Goal: Answer question/provide support: Share knowledge or assist other users

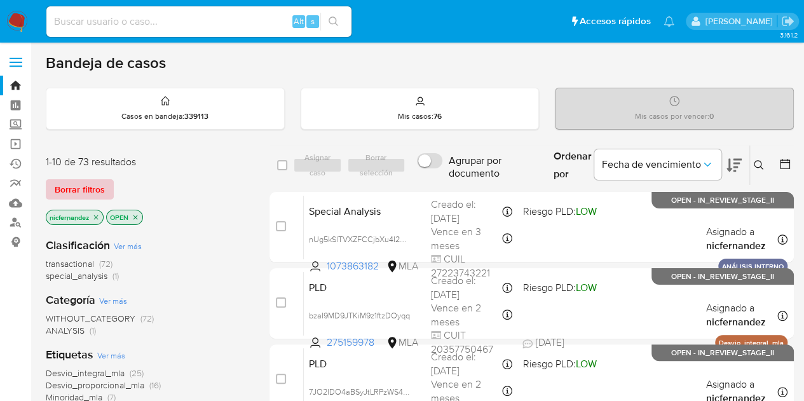
click at [90, 184] on span "Borrar filtros" at bounding box center [80, 190] width 50 height 18
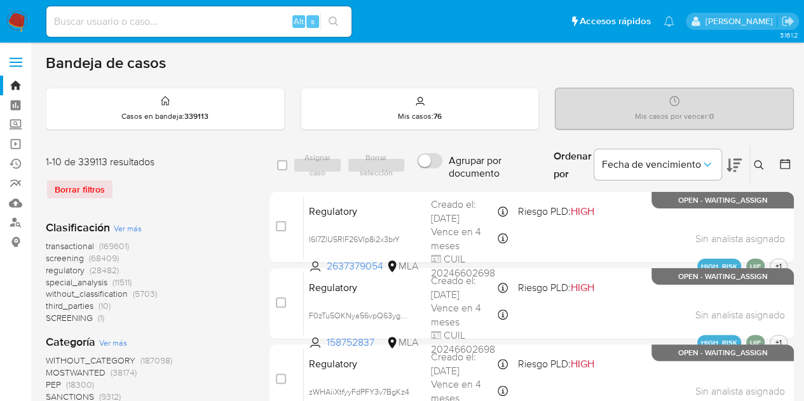
click at [760, 165] on icon at bounding box center [759, 165] width 10 height 10
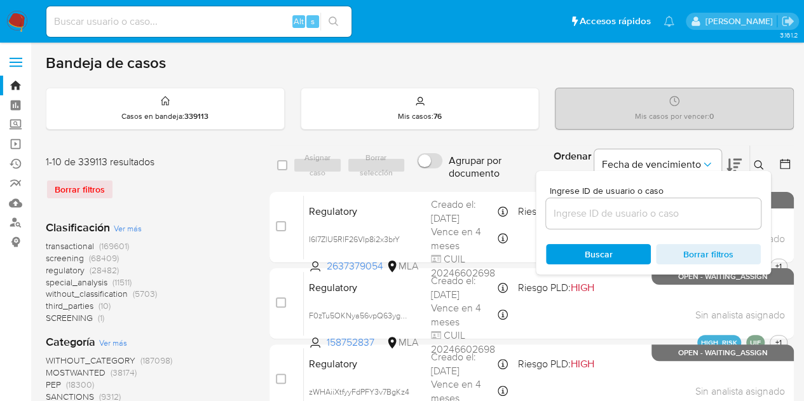
click at [668, 212] on input at bounding box center [653, 213] width 215 height 17
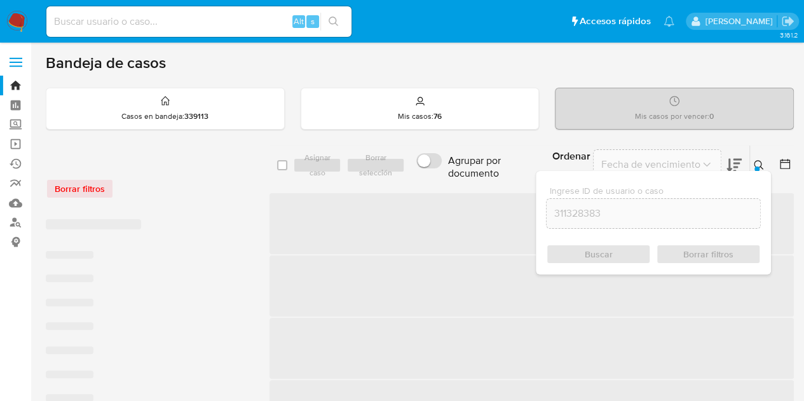
click at [757, 160] on icon at bounding box center [759, 165] width 10 height 10
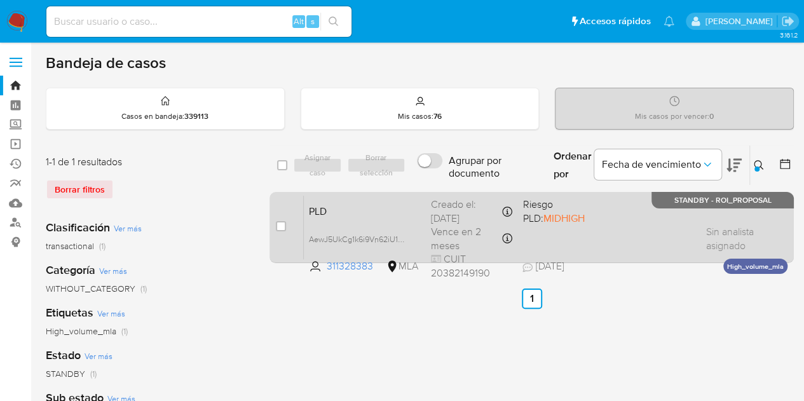
click at [360, 200] on div "PLD AewJ5UkCg1k6i9Vn62iU1MCe 311328383 MLA Riesgo PLD: MIDHIGH Creado el: 12/09…" at bounding box center [546, 227] width 484 height 64
click at [388, 208] on span "PLD" at bounding box center [365, 210] width 112 height 17
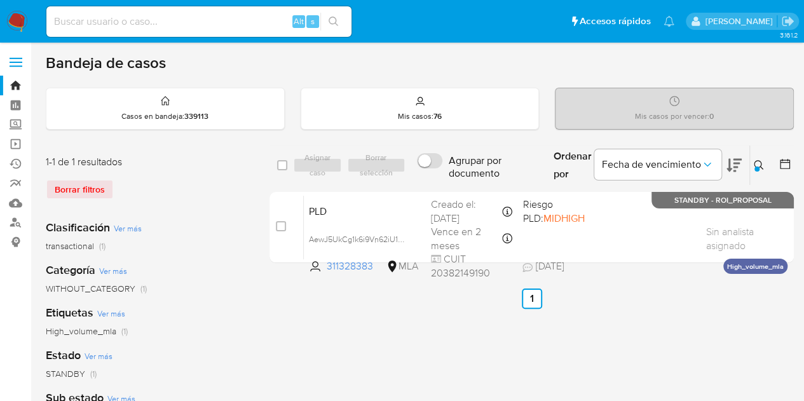
click at [756, 165] on icon at bounding box center [759, 165] width 10 height 10
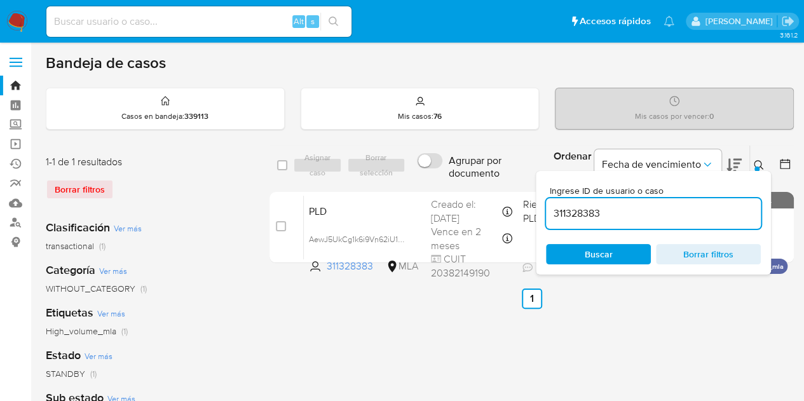
drag, startPoint x: 647, startPoint y: 217, endPoint x: 545, endPoint y: 212, distance: 102.5
click at [453, 191] on div "select-all-cases-checkbox Asignar caso Borrar selección Agrupar por documento O…" at bounding box center [532, 206] width 525 height 123
click at [760, 163] on icon at bounding box center [759, 165] width 10 height 10
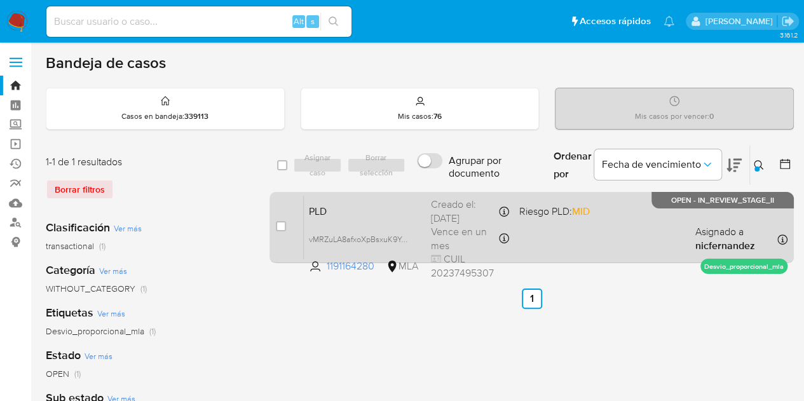
click at [369, 216] on span "PLD" at bounding box center [365, 210] width 112 height 17
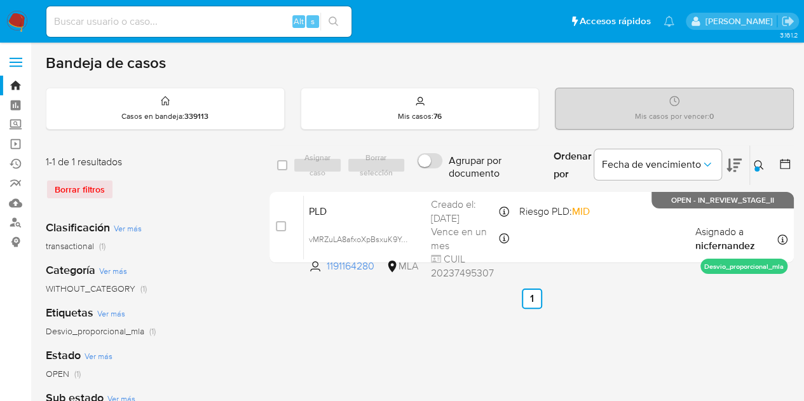
click at [759, 162] on icon at bounding box center [759, 165] width 10 height 10
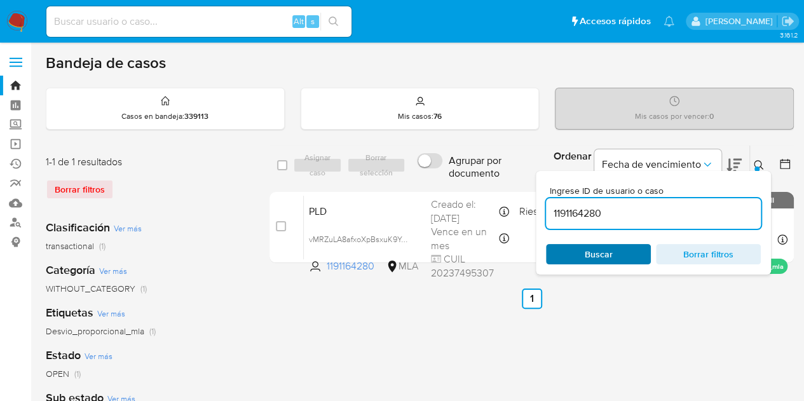
click at [612, 255] on span "Buscar" at bounding box center [598, 254] width 87 height 18
click at [754, 162] on icon at bounding box center [759, 165] width 10 height 10
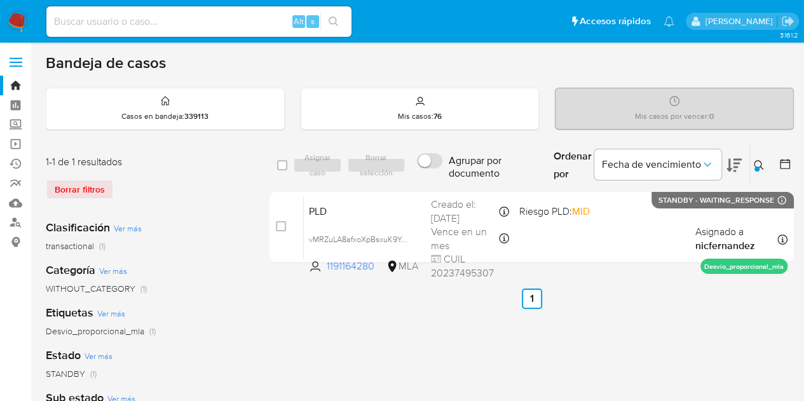
click at [758, 167] on div at bounding box center [757, 169] width 5 height 5
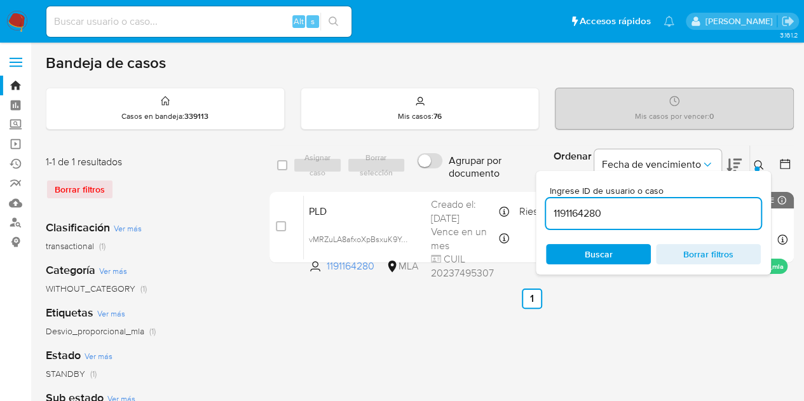
drag, startPoint x: 614, startPoint y: 210, endPoint x: 492, endPoint y: 189, distance: 123.8
click at [481, 189] on div "select-all-cases-checkbox Asignar caso Borrar selección Agrupar por documento O…" at bounding box center [532, 206] width 525 height 123
type input "574649150"
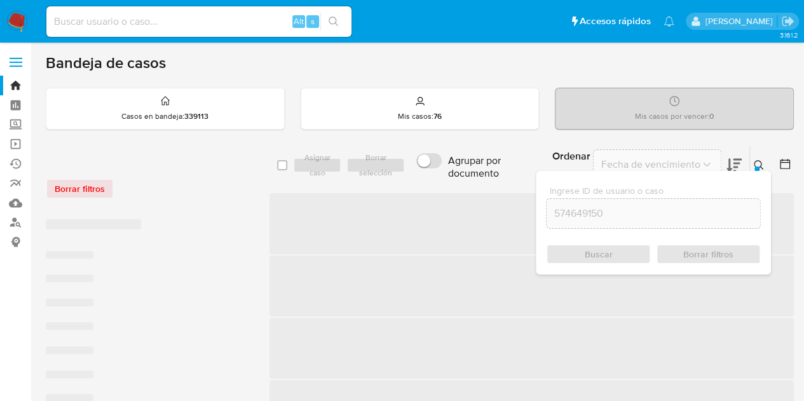
click at [757, 163] on icon at bounding box center [759, 165] width 10 height 10
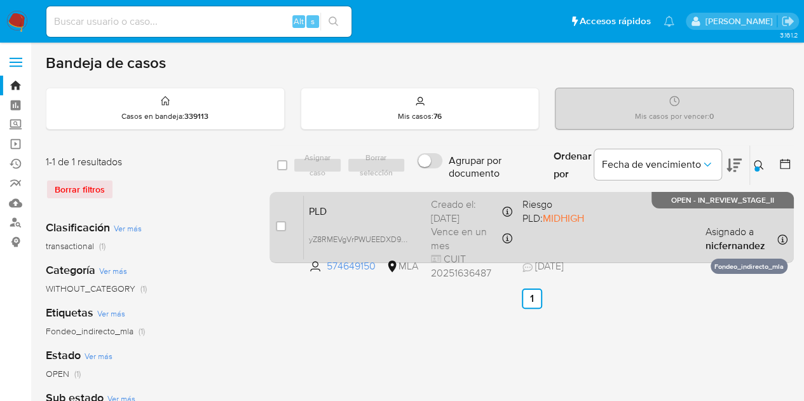
click at [403, 209] on span "PLD" at bounding box center [365, 210] width 112 height 17
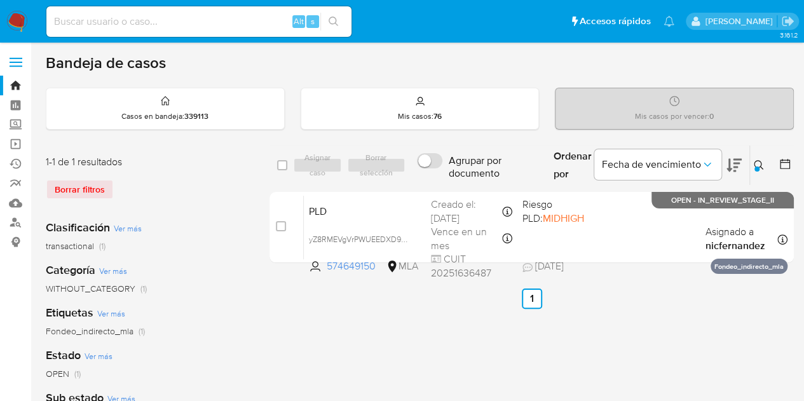
click at [766, 165] on button at bounding box center [760, 165] width 21 height 15
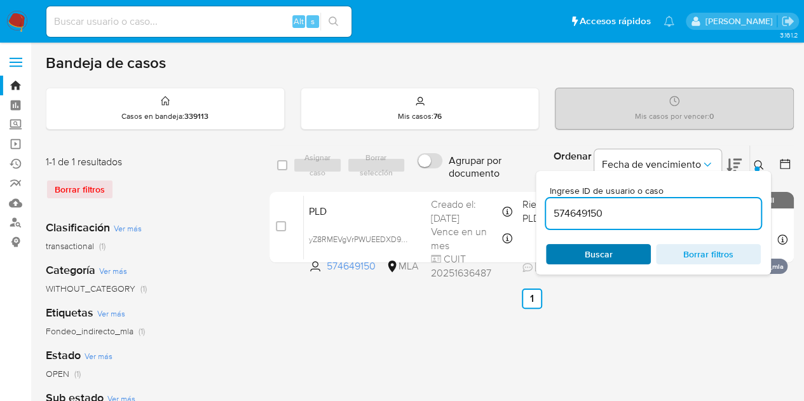
click at [633, 244] on button "Buscar" at bounding box center [598, 254] width 105 height 20
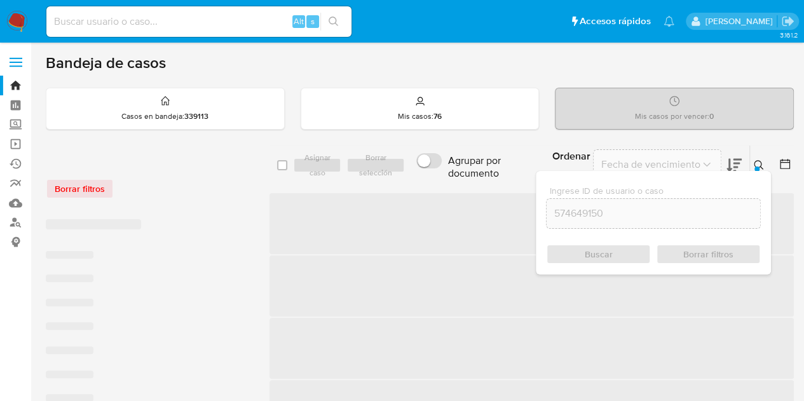
click at [763, 162] on icon at bounding box center [759, 165] width 10 height 10
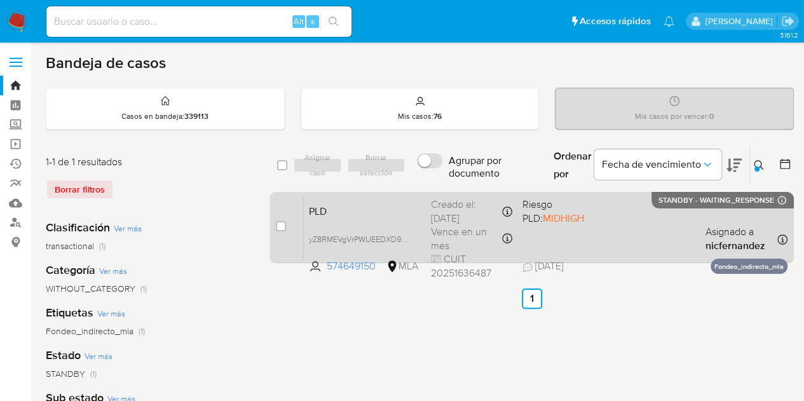
click at [281, 226] on input "checkbox" at bounding box center [281, 226] width 10 height 10
checkbox input "true"
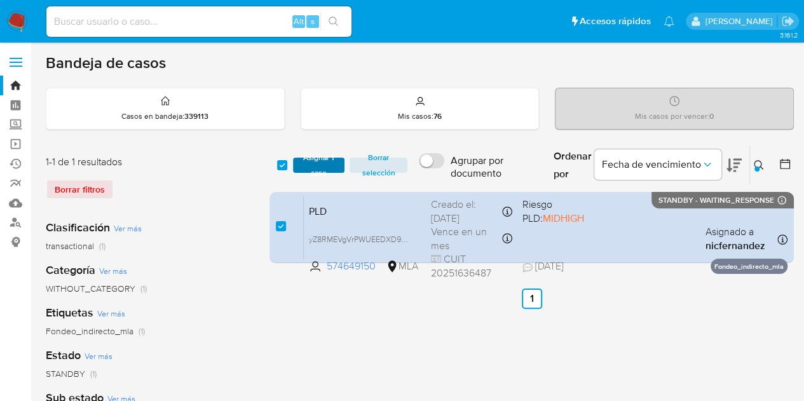
click at [335, 159] on span "Asignar 1 caso" at bounding box center [318, 165] width 39 height 13
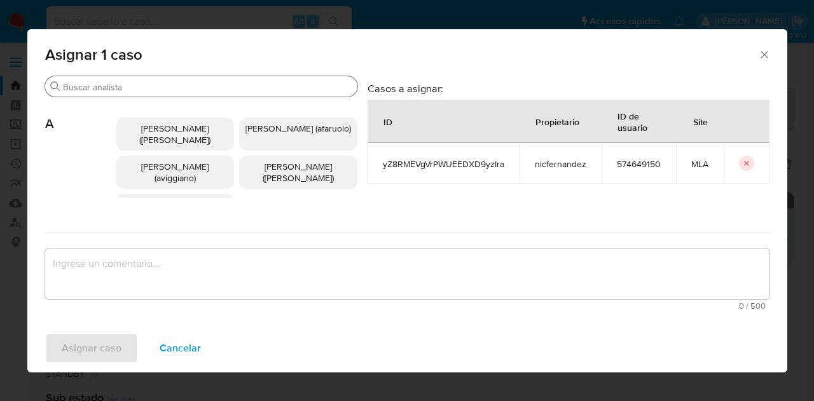
click at [142, 82] on input "Buscar" at bounding box center [207, 86] width 289 height 11
type input "i"
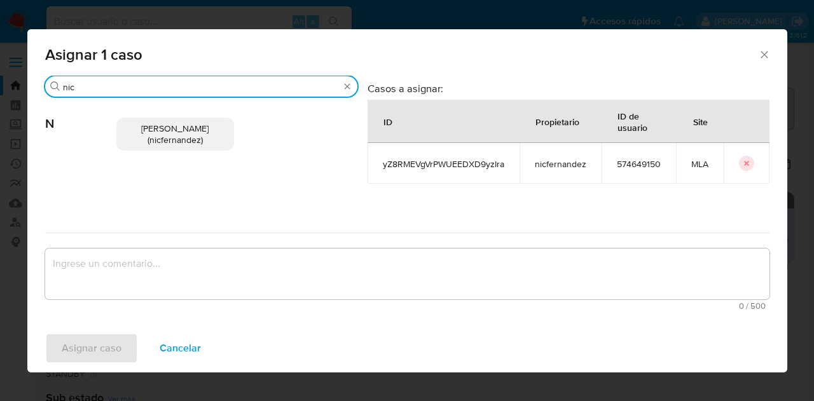
type input "nic"
click at [170, 130] on span "Nicolas Fernandez Allen (nicfernandez)" at bounding box center [174, 134] width 67 height 24
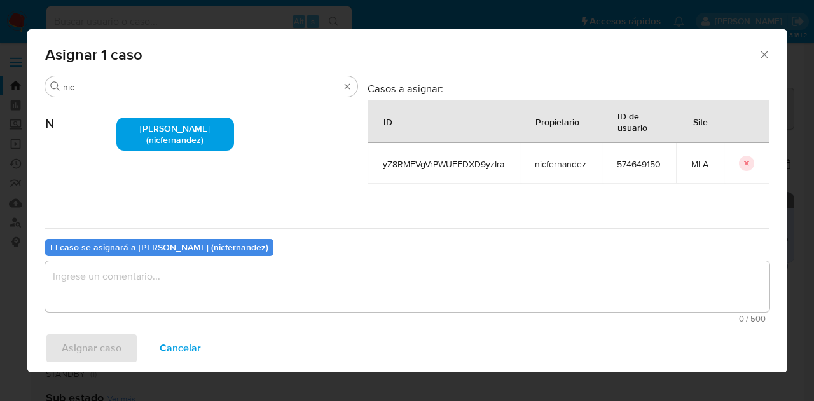
click at [208, 294] on textarea "assign-modal" at bounding box center [407, 286] width 724 height 51
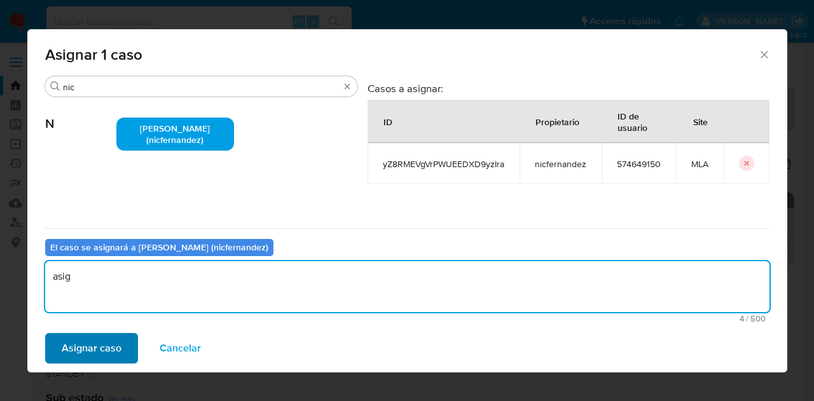
type textarea "asig"
click at [65, 362] on span "Asignar caso" at bounding box center [92, 348] width 60 height 28
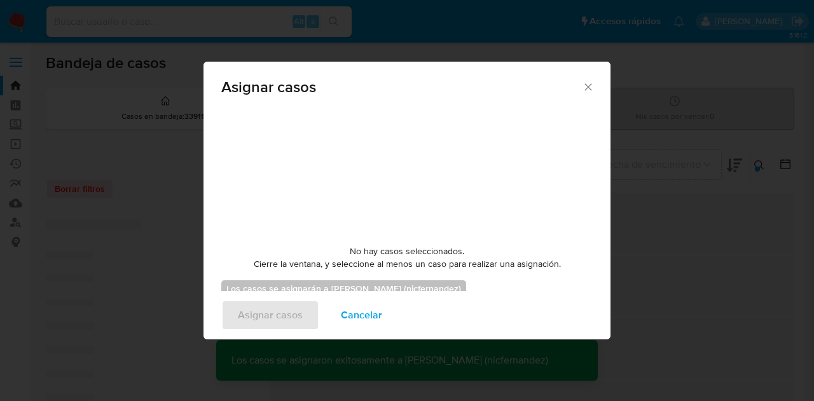
checkbox input "false"
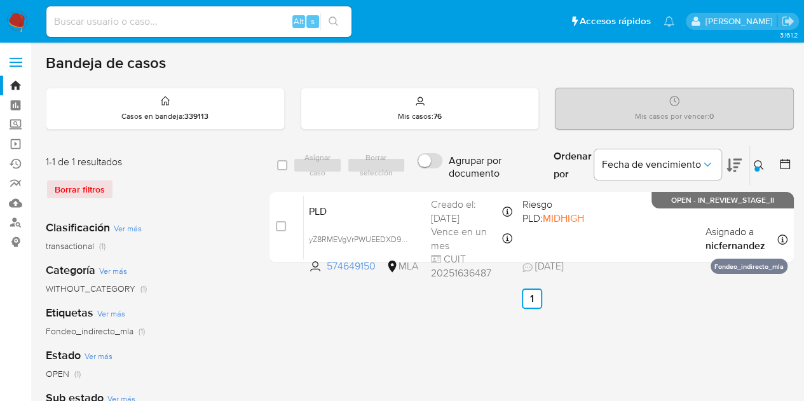
click at [760, 162] on icon at bounding box center [759, 165] width 10 height 10
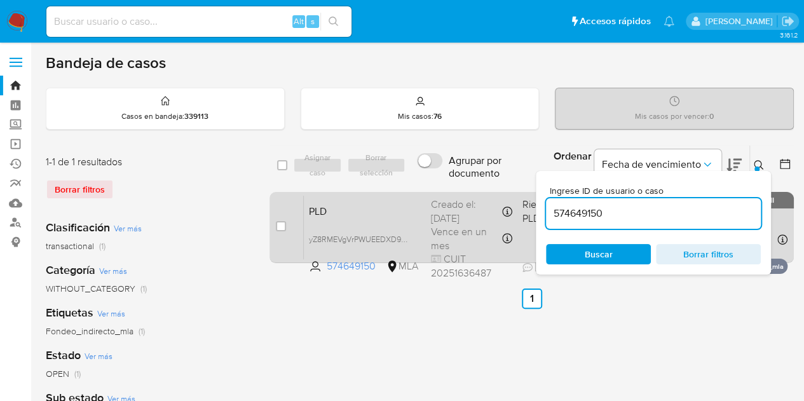
drag, startPoint x: 615, startPoint y: 214, endPoint x: 502, endPoint y: 191, distance: 116.1
click at [504, 191] on div "select-all-cases-checkbox Asignar caso Borrar selección Agrupar por documento O…" at bounding box center [532, 206] width 525 height 123
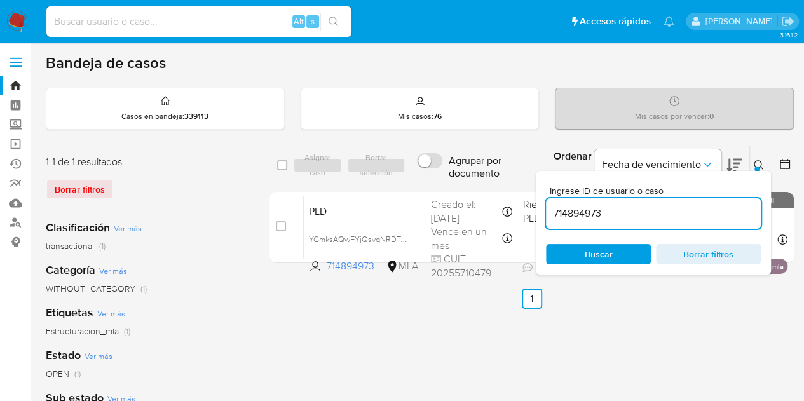
click at [759, 162] on icon at bounding box center [759, 165] width 10 height 10
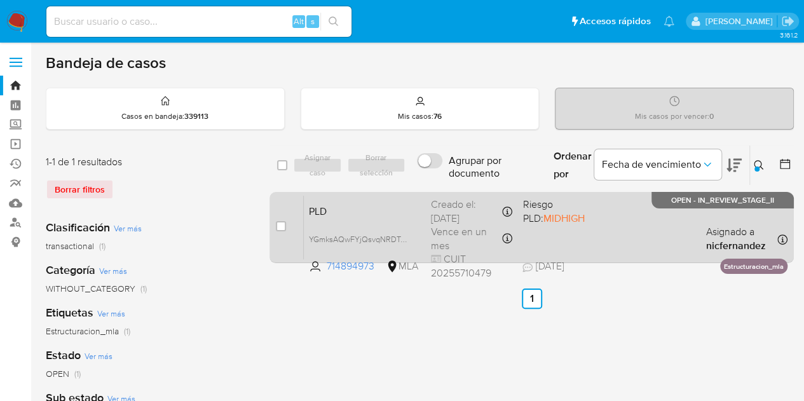
click at [384, 209] on span "PLD" at bounding box center [365, 210] width 112 height 17
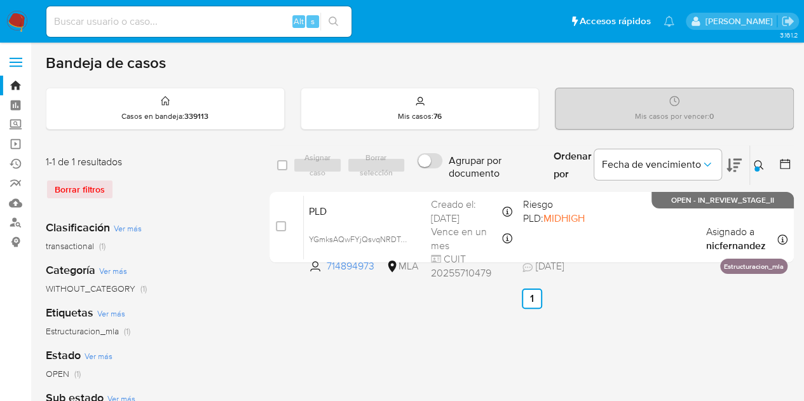
click at [760, 166] on icon at bounding box center [759, 165] width 10 height 10
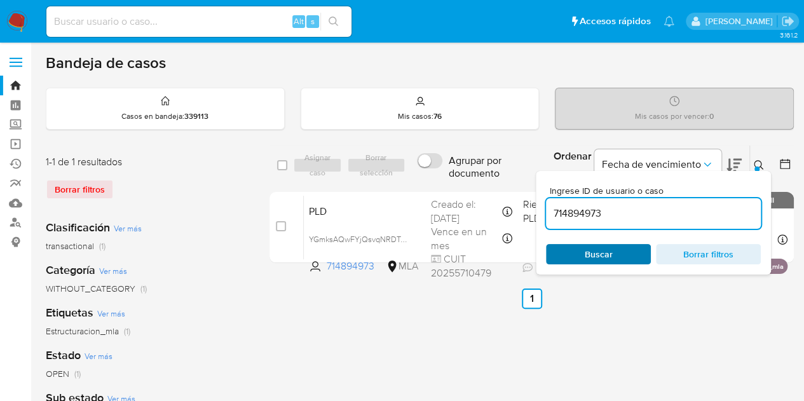
click at [618, 257] on span "Buscar" at bounding box center [598, 254] width 87 height 18
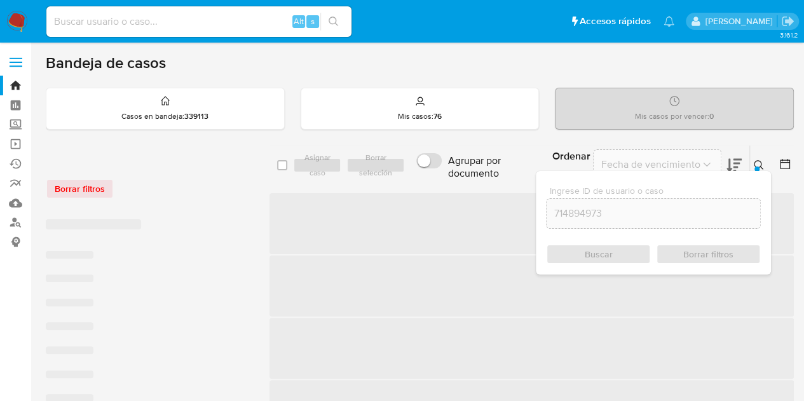
click at [757, 160] on icon at bounding box center [759, 165] width 10 height 10
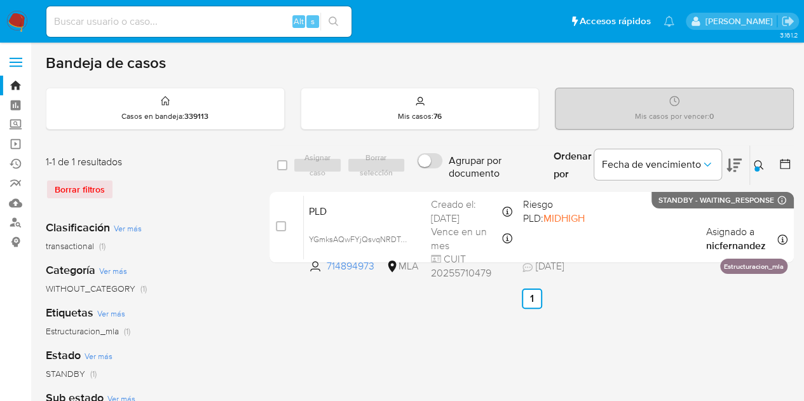
click at [767, 158] on button at bounding box center [760, 165] width 21 height 15
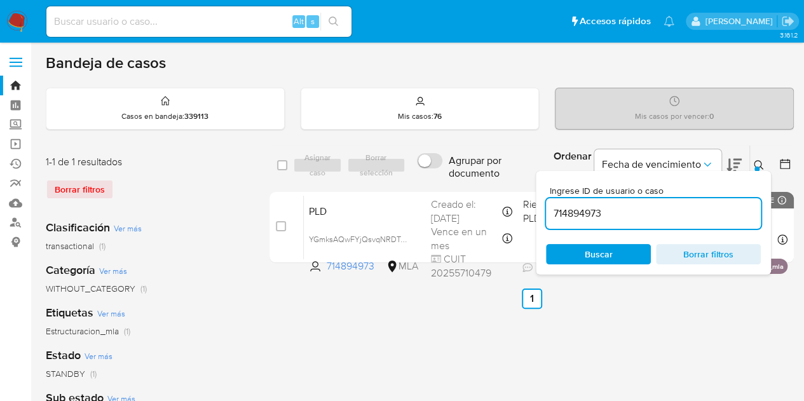
drag, startPoint x: 622, startPoint y: 216, endPoint x: 478, endPoint y: 188, distance: 147.0
click at [478, 188] on div "select-all-cases-checkbox Asignar caso Borrar selección Agrupar por documento O…" at bounding box center [532, 206] width 525 height 123
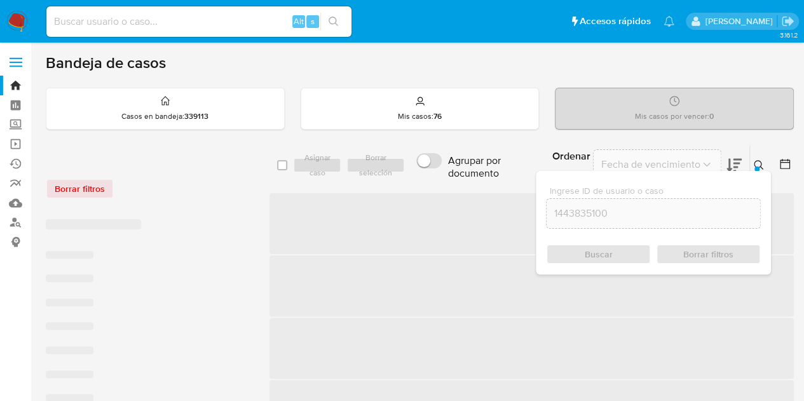
click at [757, 158] on button at bounding box center [760, 165] width 21 height 15
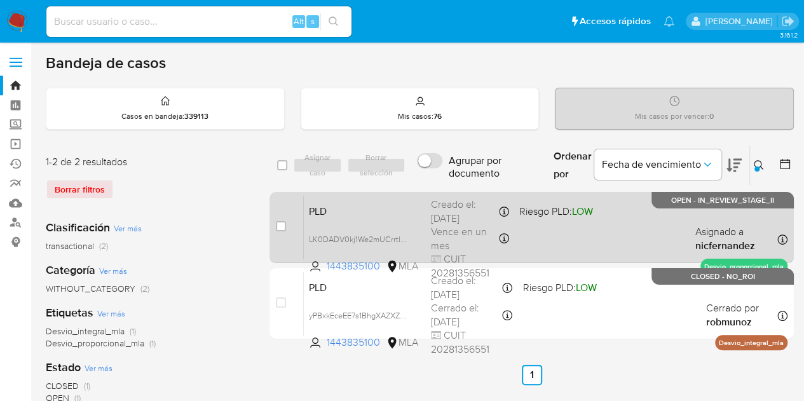
click at [368, 209] on span "PLD" at bounding box center [365, 210] width 112 height 17
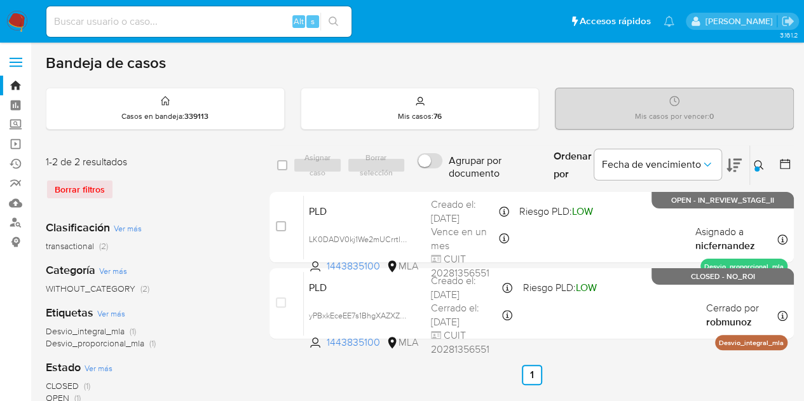
click at [759, 169] on button at bounding box center [760, 165] width 21 height 15
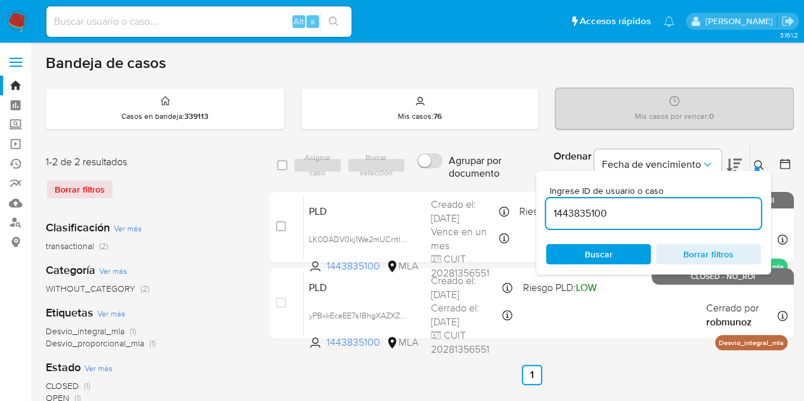
drag, startPoint x: 628, startPoint y: 213, endPoint x: 467, endPoint y: 184, distance: 163.5
click at [467, 184] on div "select-all-cases-checkbox Asignar caso Borrar selección Agrupar por documento O…" at bounding box center [532, 165] width 525 height 41
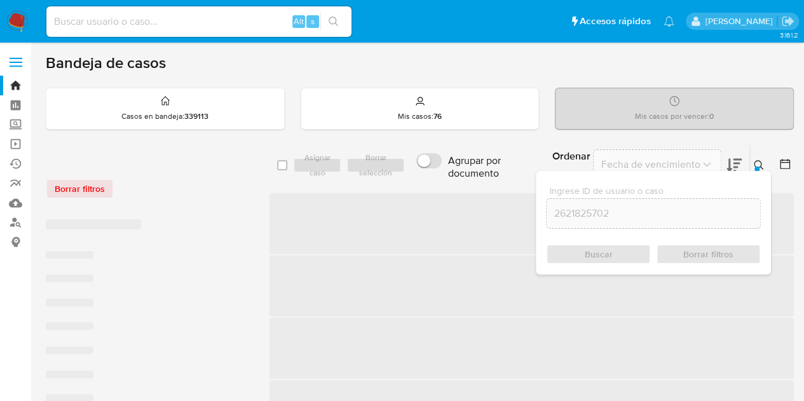
click at [757, 163] on icon at bounding box center [759, 165] width 10 height 10
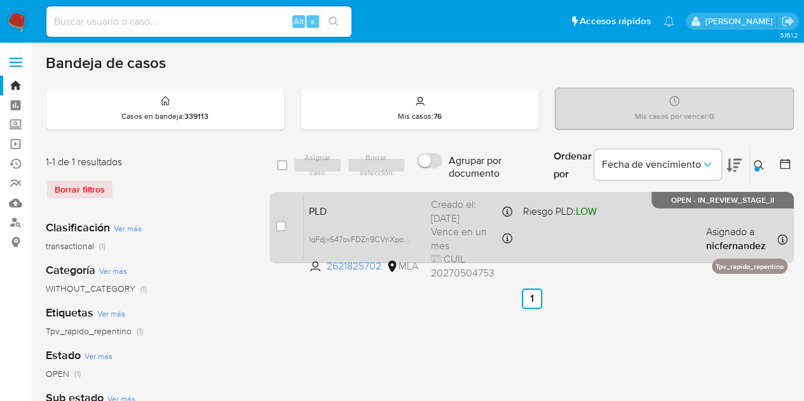
click at [394, 209] on span "PLD" at bounding box center [365, 210] width 112 height 17
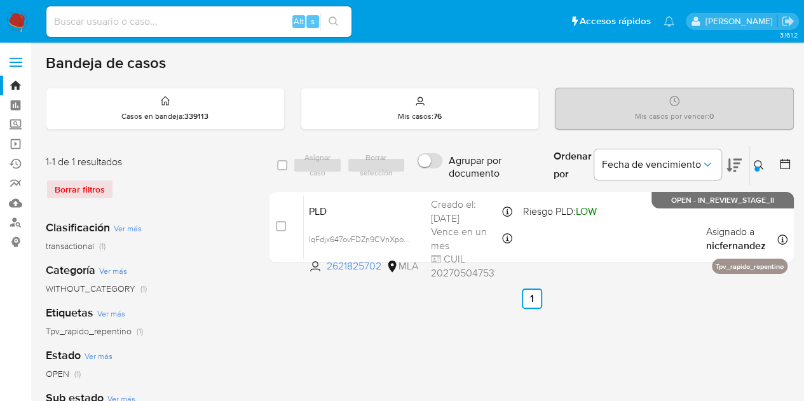
click at [762, 168] on icon at bounding box center [759, 165] width 10 height 10
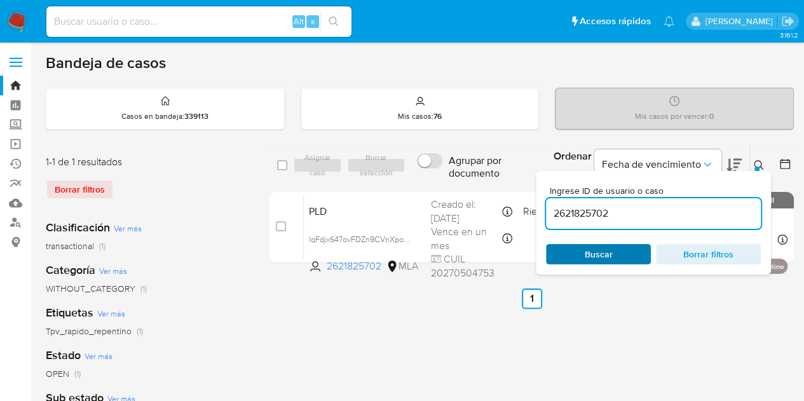
click at [574, 251] on span "Buscar" at bounding box center [598, 254] width 87 height 18
drag, startPoint x: 304, startPoint y: 332, endPoint x: 532, endPoint y: 277, distance: 234.7
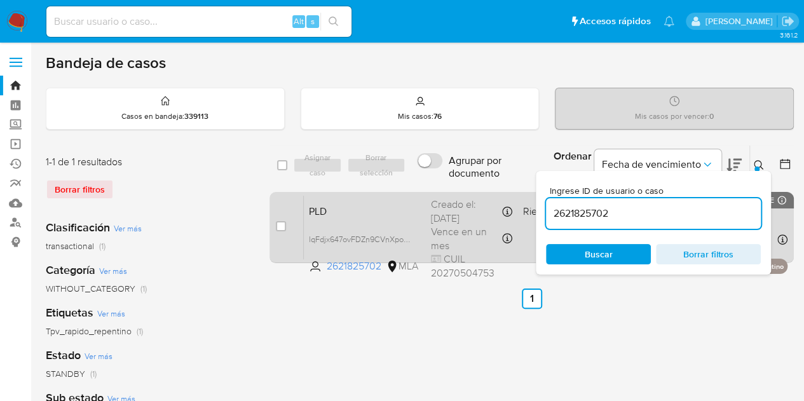
drag, startPoint x: 647, startPoint y: 215, endPoint x: 468, endPoint y: 192, distance: 180.8
click at [469, 191] on div "select-all-cases-checkbox Asignar caso Borrar selección Agrupar por documento O…" at bounding box center [532, 206] width 525 height 123
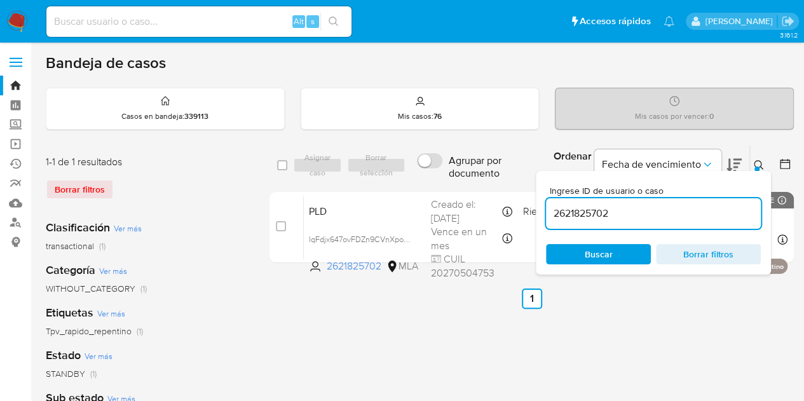
paste input "312910435"
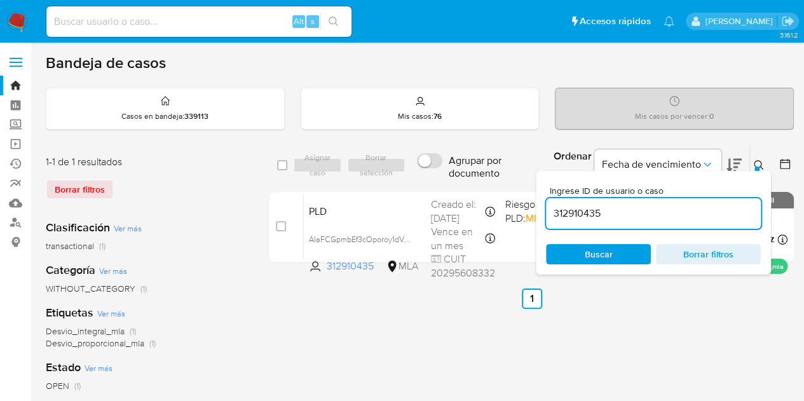
click at [760, 164] on icon at bounding box center [759, 165] width 10 height 10
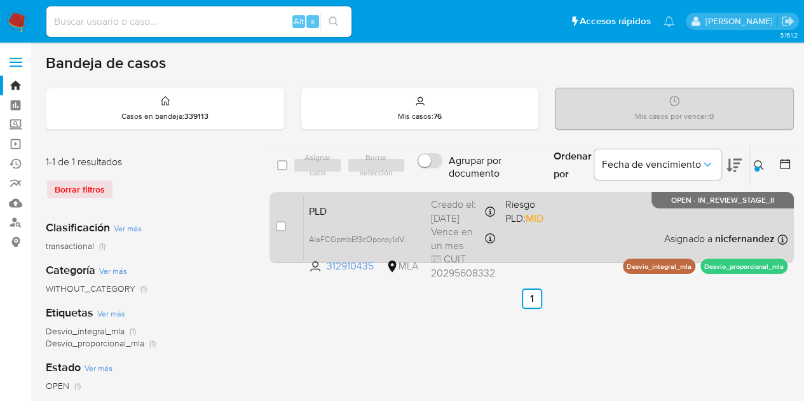
click at [373, 219] on div "PLD AIaFCGpmbEf3cOporoy1dVeS 312910435 MLA Riesgo PLD: MID Creado el: 12/09/202…" at bounding box center [546, 227] width 484 height 64
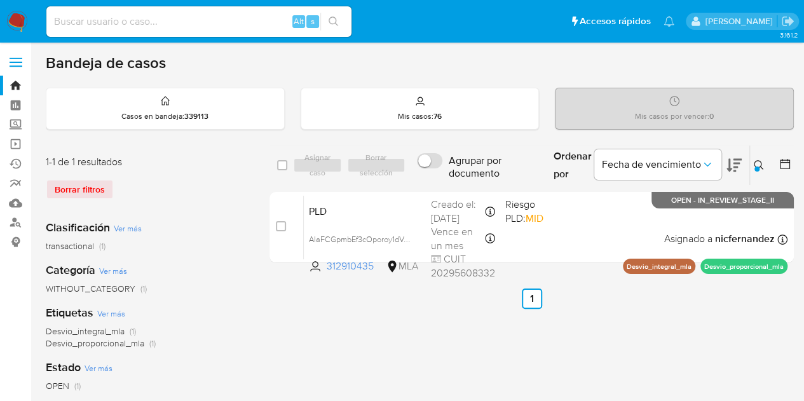
click at [758, 167] on div at bounding box center [757, 169] width 5 height 5
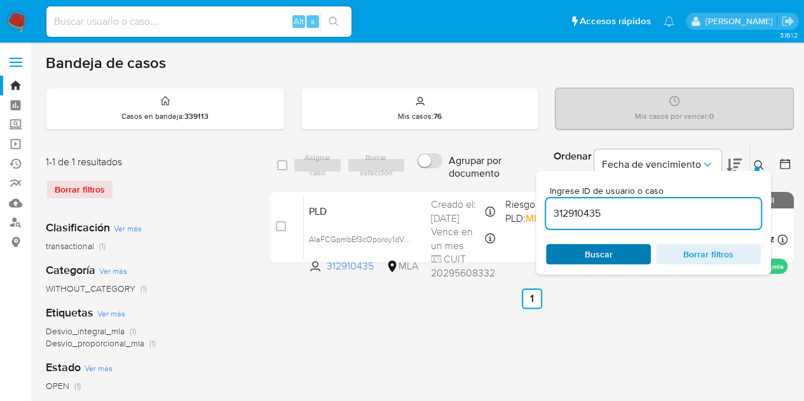
click at [626, 256] on span "Buscar" at bounding box center [598, 254] width 87 height 18
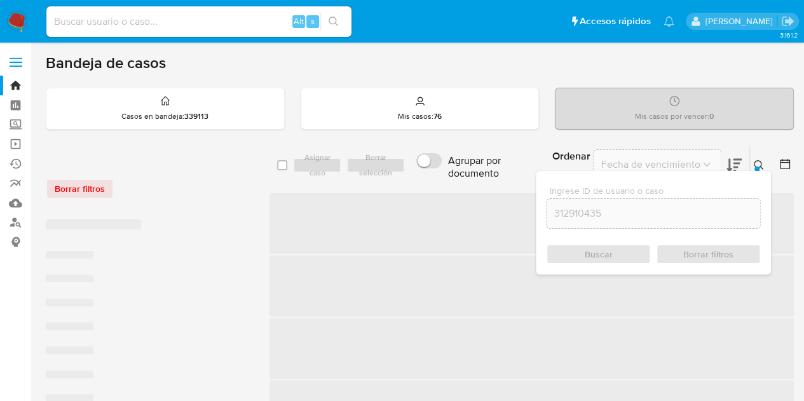
click at [760, 163] on icon at bounding box center [759, 165] width 10 height 10
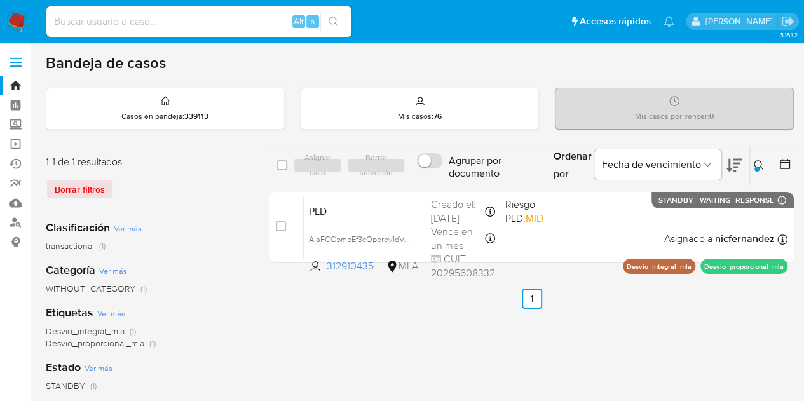
click at [763, 162] on icon at bounding box center [759, 165] width 10 height 10
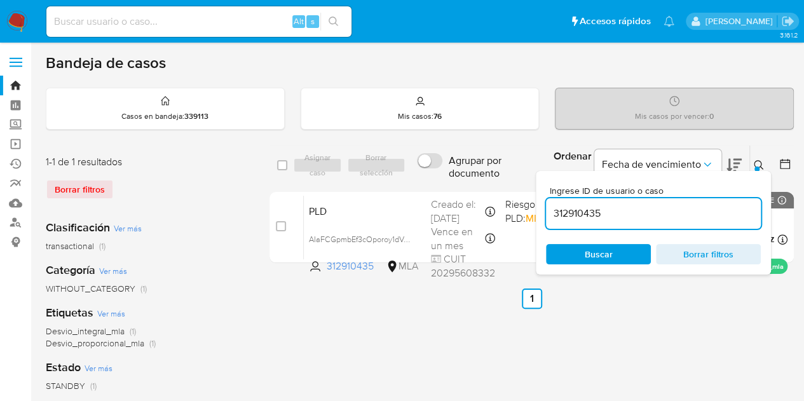
drag, startPoint x: 605, startPoint y: 210, endPoint x: 566, endPoint y: 199, distance: 41.1
click at [481, 188] on div "select-all-cases-checkbox Asignar caso Borrar selección Agrupar por documento O…" at bounding box center [532, 206] width 525 height 123
click at [762, 163] on icon at bounding box center [759, 165] width 10 height 10
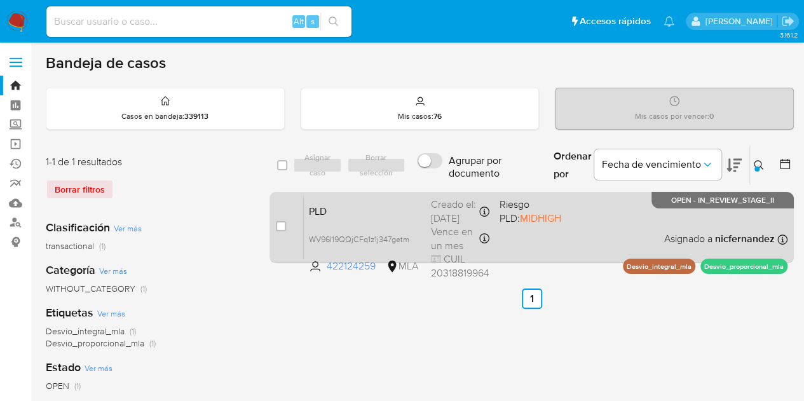
click at [398, 218] on span "PLD" at bounding box center [365, 210] width 112 height 17
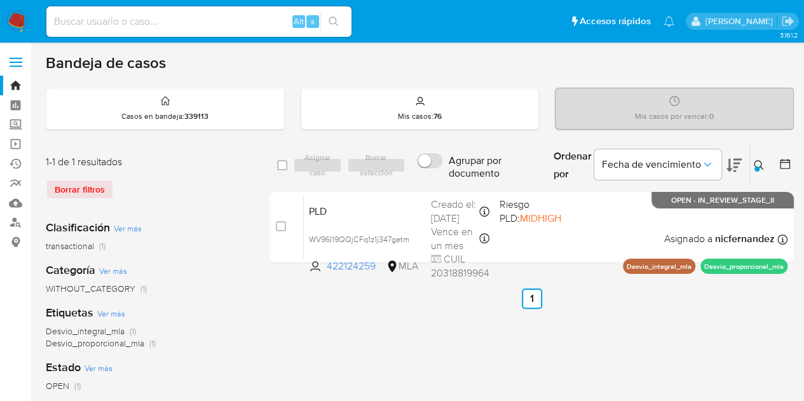
click at [760, 166] on icon at bounding box center [759, 165] width 10 height 10
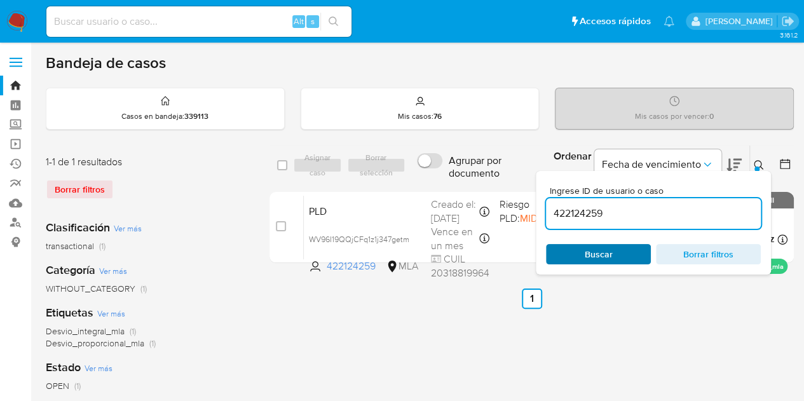
click at [622, 256] on span "Buscar" at bounding box center [598, 254] width 87 height 18
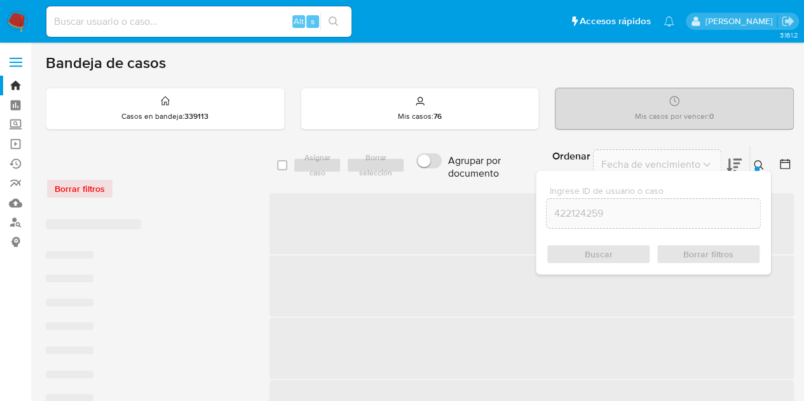
click at [755, 160] on icon at bounding box center [759, 165] width 10 height 10
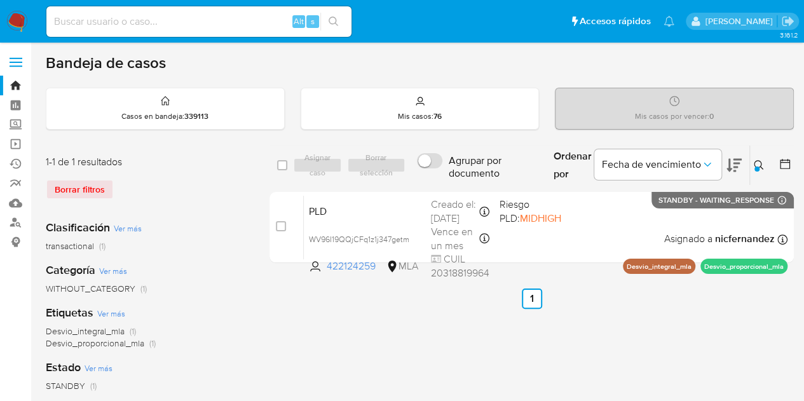
click at [760, 160] on icon at bounding box center [759, 165] width 10 height 10
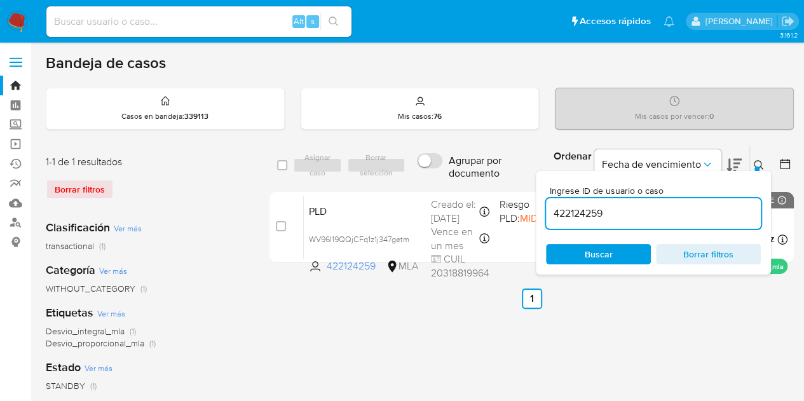
drag, startPoint x: 645, startPoint y: 207, endPoint x: 486, endPoint y: 182, distance: 160.8
click at [486, 182] on div "select-all-cases-checkbox Asignar caso Borrar selección Agrupar por documento O…" at bounding box center [532, 165] width 525 height 41
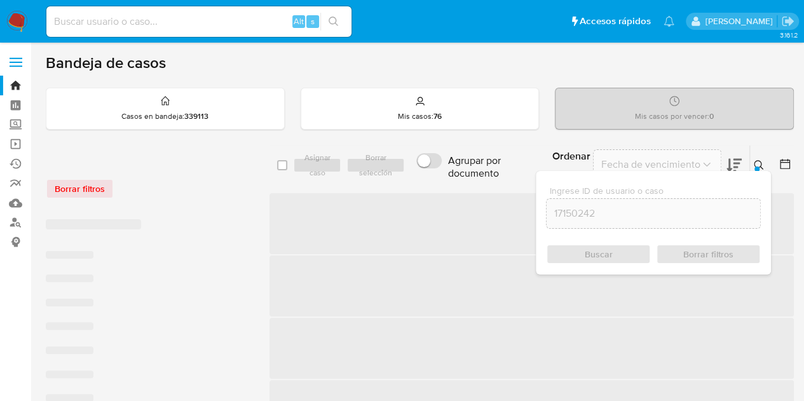
click at [760, 163] on icon at bounding box center [759, 165] width 10 height 10
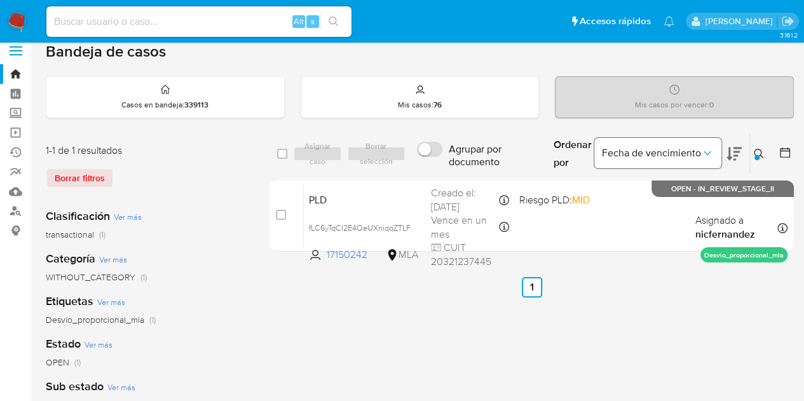
scroll to position [15, 0]
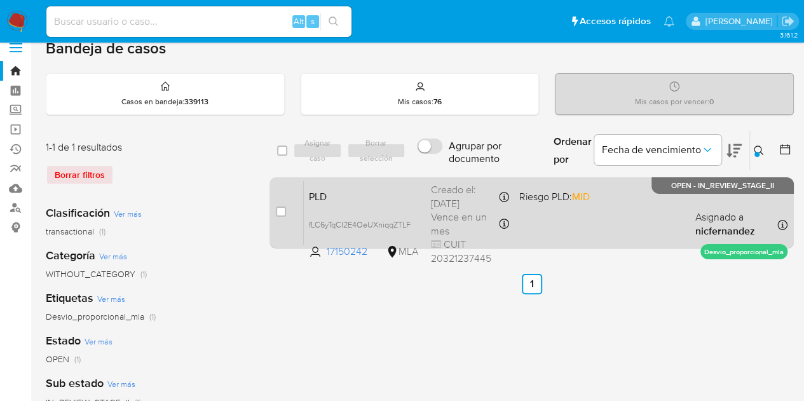
click at [389, 188] on span "PLD" at bounding box center [365, 196] width 112 height 17
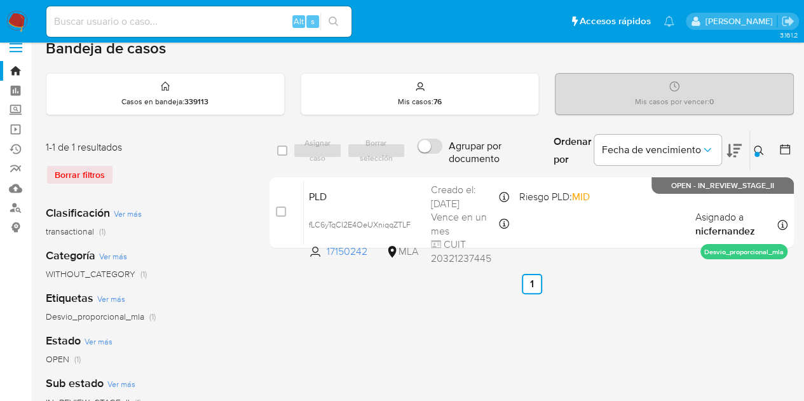
click at [766, 147] on button at bounding box center [760, 150] width 21 height 15
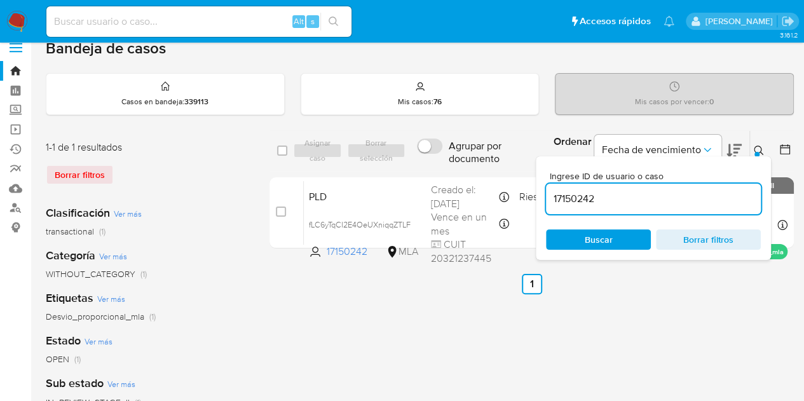
drag, startPoint x: 657, startPoint y: 196, endPoint x: 474, endPoint y: 166, distance: 186.2
click at [475, 166] on div "select-all-cases-checkbox Asignar caso Borrar selección Agrupar por documento O…" at bounding box center [532, 150] width 525 height 41
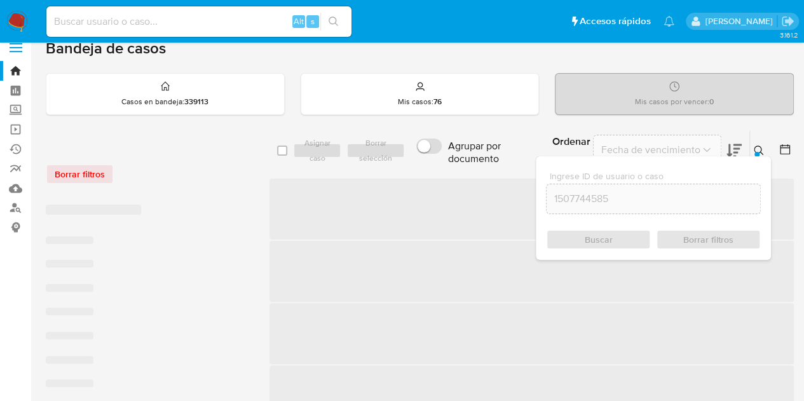
click at [764, 149] on button at bounding box center [760, 150] width 21 height 15
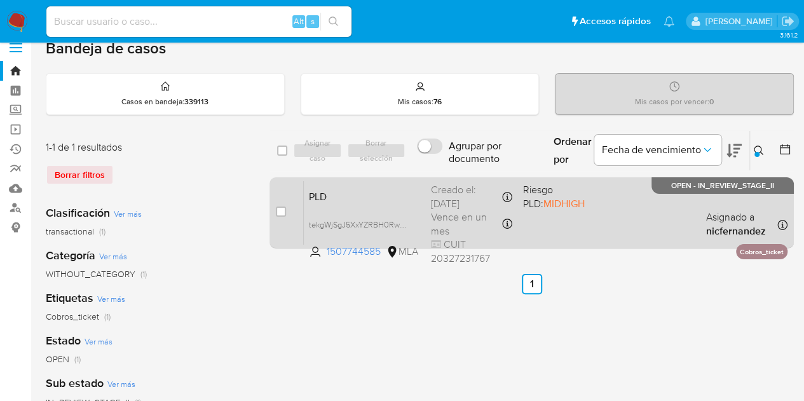
click at [576, 210] on div "PLD tekgWjSgJ5XxYZRBH0RwgazU 1507744585 MLA Riesgo PLD: MIDHIGH Creado el: 12/0…" at bounding box center [546, 213] width 484 height 64
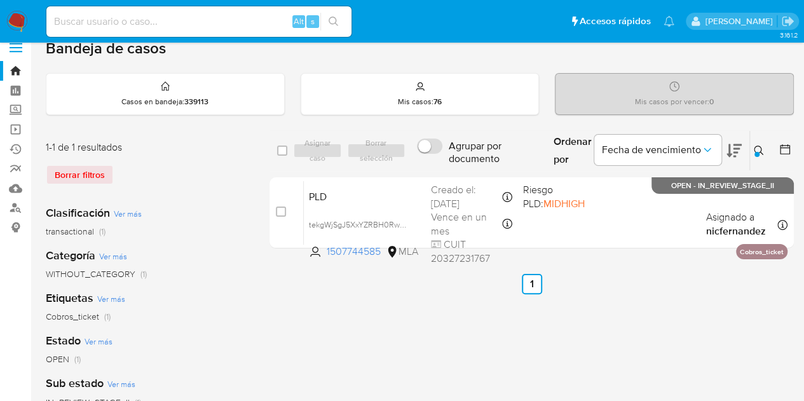
click at [754, 148] on icon at bounding box center [759, 151] width 10 height 10
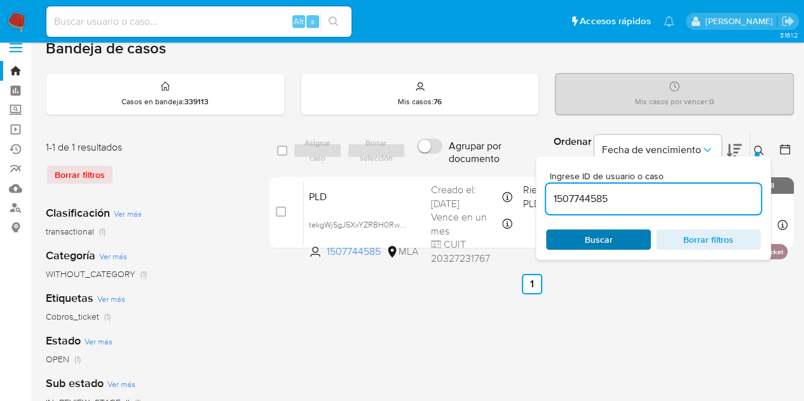
click at [624, 235] on span "Buscar" at bounding box center [598, 240] width 87 height 18
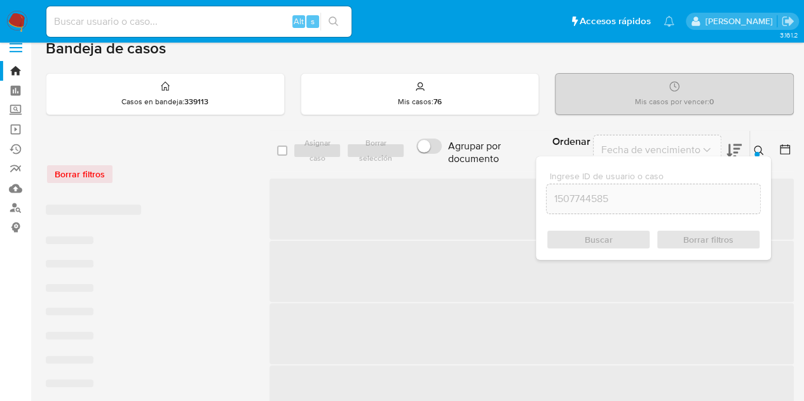
click at [761, 148] on icon at bounding box center [759, 151] width 10 height 10
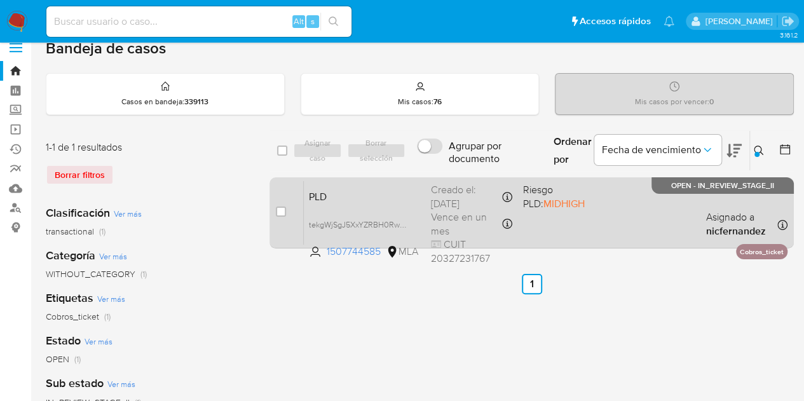
click at [394, 190] on span "PLD" at bounding box center [365, 196] width 112 height 17
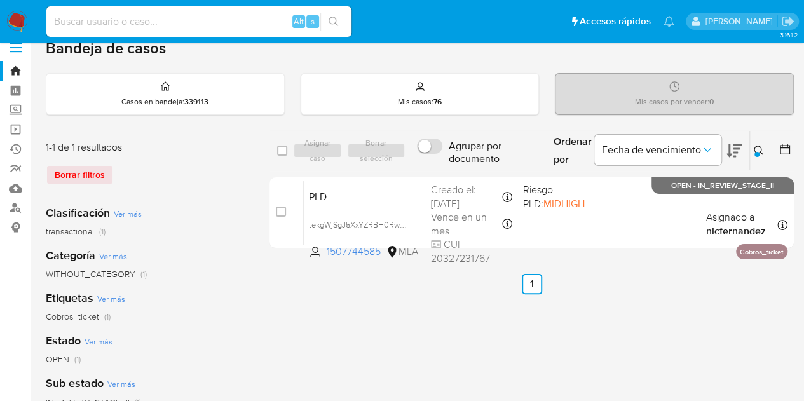
click at [757, 149] on icon at bounding box center [759, 151] width 10 height 10
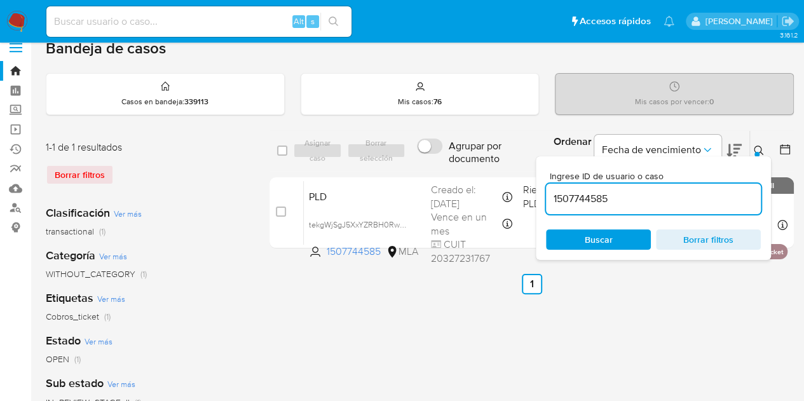
drag, startPoint x: 636, startPoint y: 195, endPoint x: 463, endPoint y: 161, distance: 176.2
click at [428, 156] on div "select-all-cases-checkbox Asignar caso Borrar selección Agrupar por documento O…" at bounding box center [532, 150] width 525 height 41
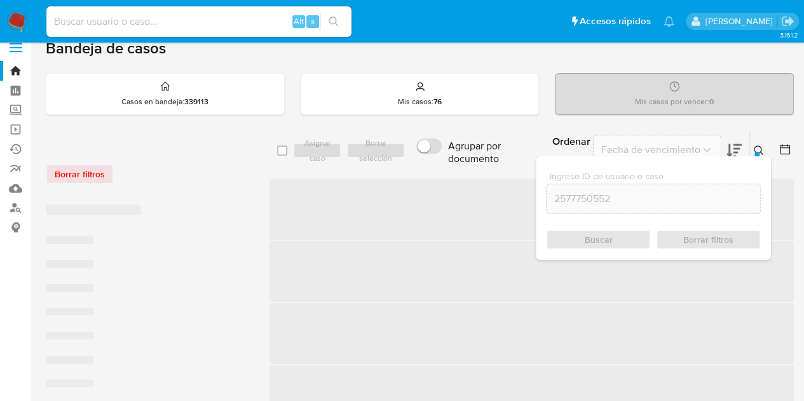
click at [762, 143] on button at bounding box center [760, 150] width 21 height 15
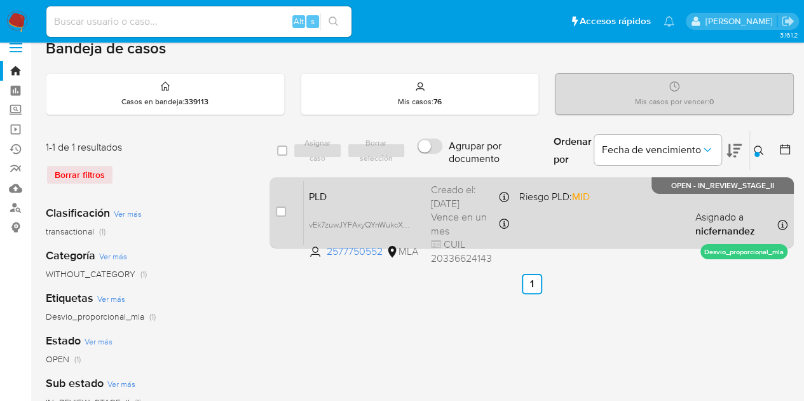
click at [378, 206] on div "PLD vEk7zuwJYFAxyQYnWukcXgxi 2577750552 MLA Riesgo PLD: MID Creado el: 12/09/20…" at bounding box center [546, 213] width 484 height 64
click at [352, 204] on div "PLD vEk7zuwJYFAxyQYnWukcXgxi 2577750552 MLA Riesgo PLD: MID Creado el: 12/09/20…" at bounding box center [546, 213] width 484 height 64
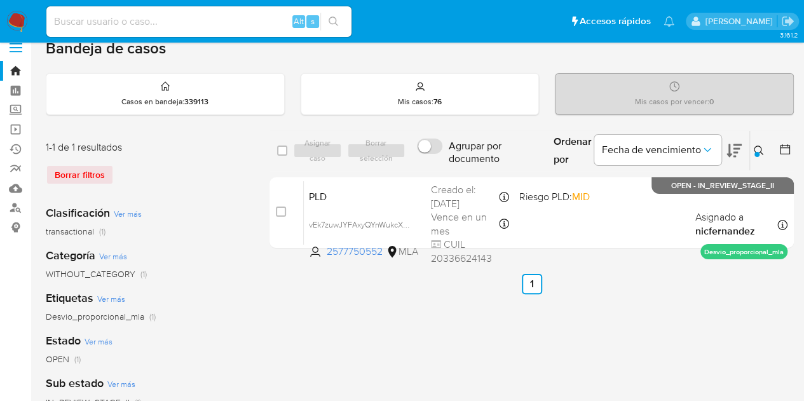
click at [764, 147] on button at bounding box center [760, 150] width 21 height 15
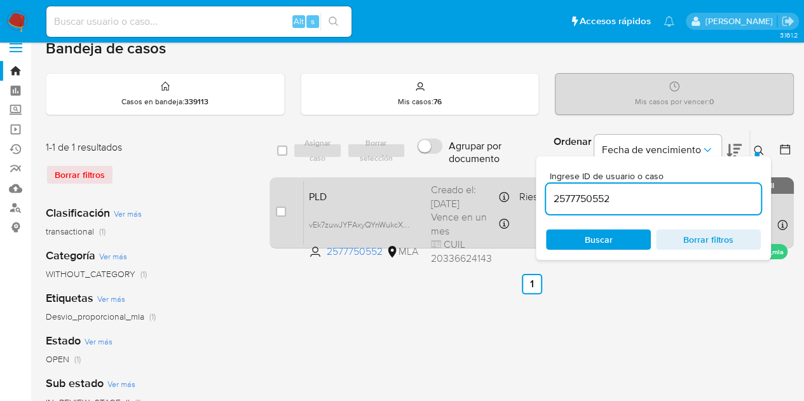
drag, startPoint x: 630, startPoint y: 200, endPoint x: 380, endPoint y: 176, distance: 251.0
click at [381, 175] on div "select-all-cases-checkbox Asignar caso Borrar selección Agrupar por documento O…" at bounding box center [532, 191] width 525 height 123
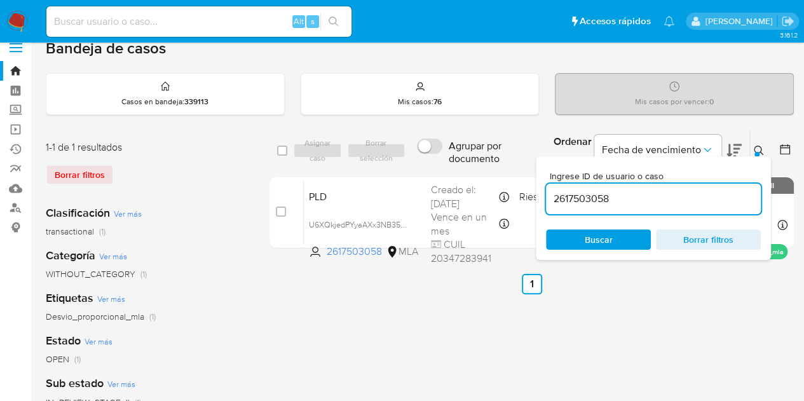
click at [757, 149] on icon at bounding box center [759, 151] width 10 height 10
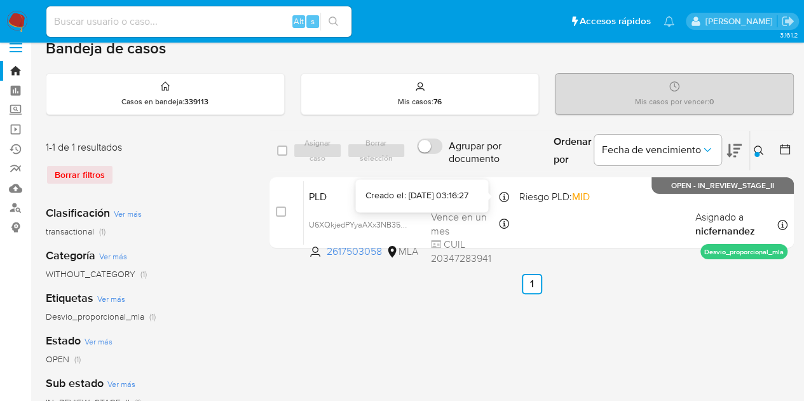
click at [390, 199] on div "Creado el: 12/09/2025 03:16:27" at bounding box center [417, 195] width 102 height 13
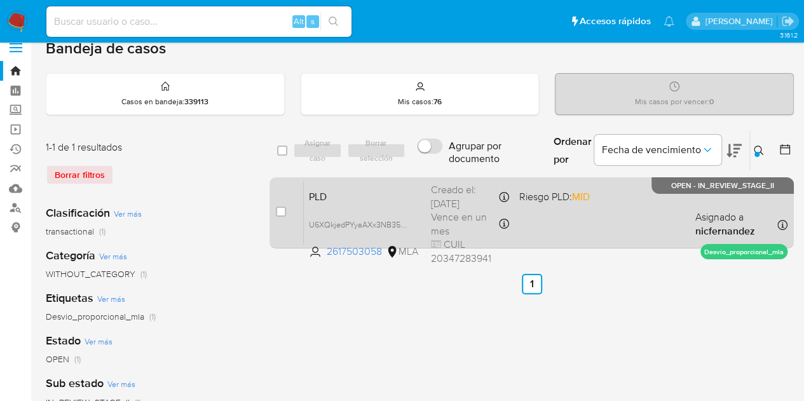
click at [365, 199] on span "PLD" at bounding box center [365, 196] width 112 height 17
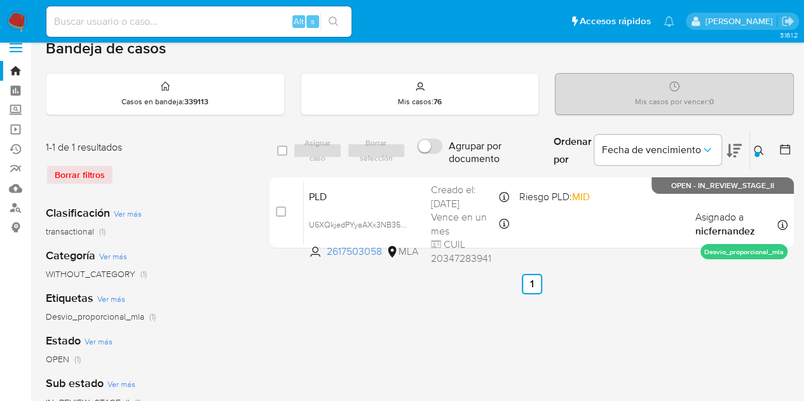
click at [762, 148] on icon at bounding box center [759, 151] width 10 height 10
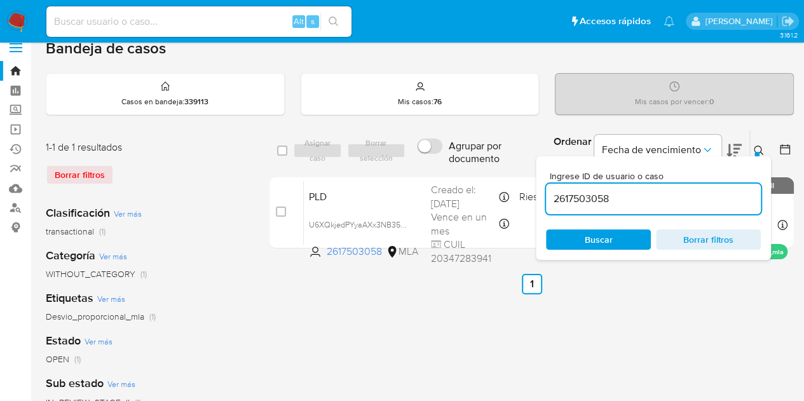
drag, startPoint x: 639, startPoint y: 200, endPoint x: 464, endPoint y: 153, distance: 180.9
click at [467, 155] on div "select-all-cases-checkbox Asignar caso Borrar selección Agrupar por documento O…" at bounding box center [532, 150] width 525 height 41
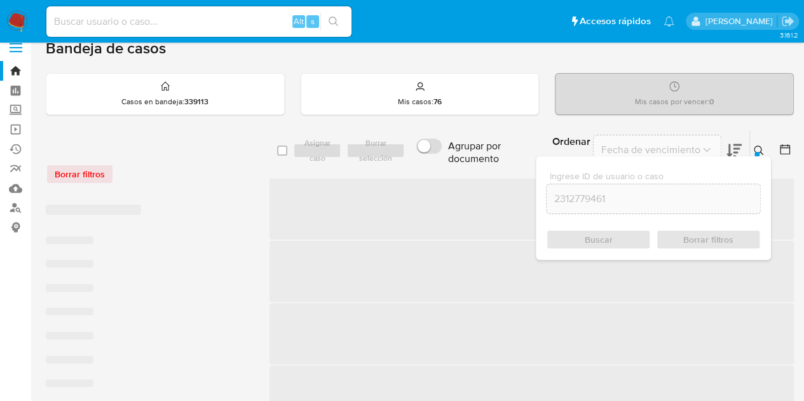
click at [758, 144] on button at bounding box center [760, 150] width 21 height 15
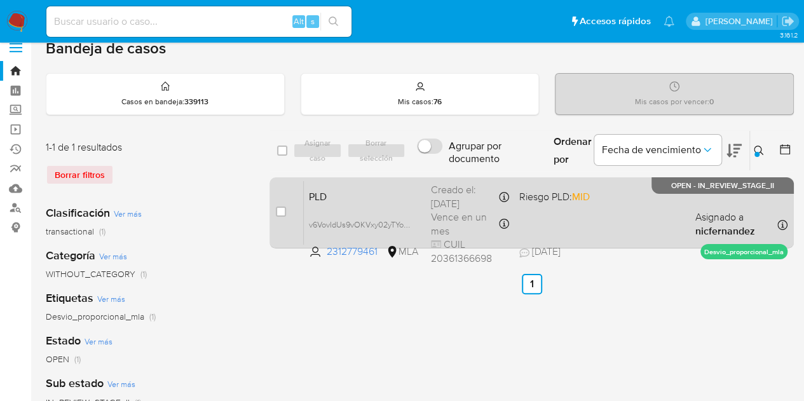
click at [387, 205] on div "PLD v6VovIdUs9vOKVxy02yTYoRU 2312779461 MLA Riesgo PLD: MID Creado el: 12/09/20…" at bounding box center [546, 213] width 484 height 64
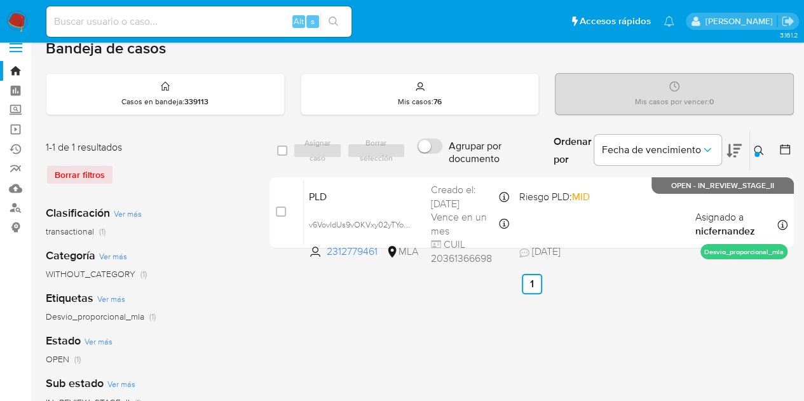
drag, startPoint x: 762, startPoint y: 155, endPoint x: 671, endPoint y: 188, distance: 97.0
click at [760, 155] on button at bounding box center [760, 150] width 21 height 15
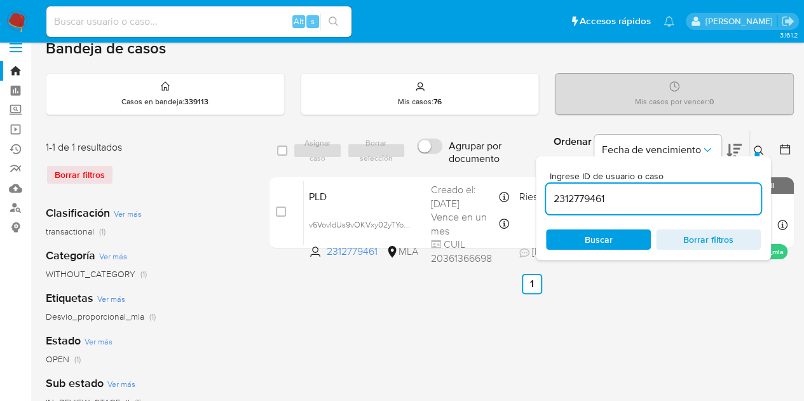
drag, startPoint x: 638, startPoint y: 198, endPoint x: 405, endPoint y: 148, distance: 238.6
click at [408, 148] on div "select-all-cases-checkbox Asignar caso Borrar selección Agrupar por documento O…" at bounding box center [532, 150] width 525 height 41
click at [759, 149] on icon at bounding box center [759, 151] width 10 height 10
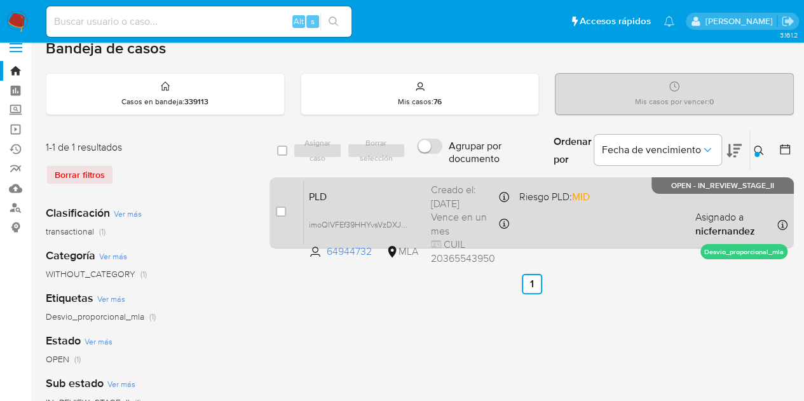
click at [383, 199] on span "PLD" at bounding box center [365, 196] width 112 height 17
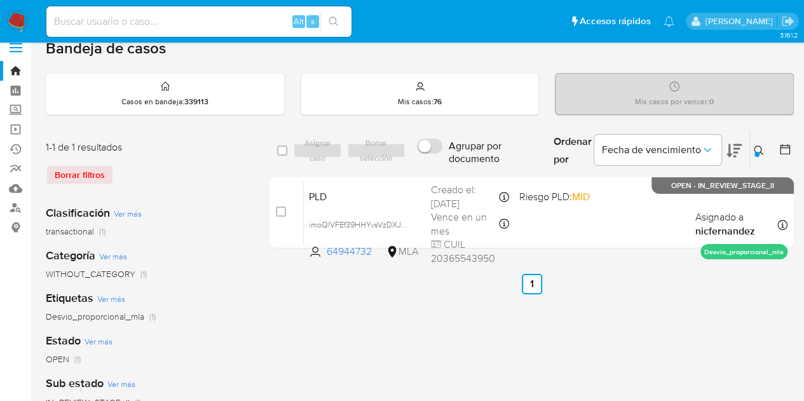
click at [755, 146] on icon at bounding box center [759, 151] width 10 height 10
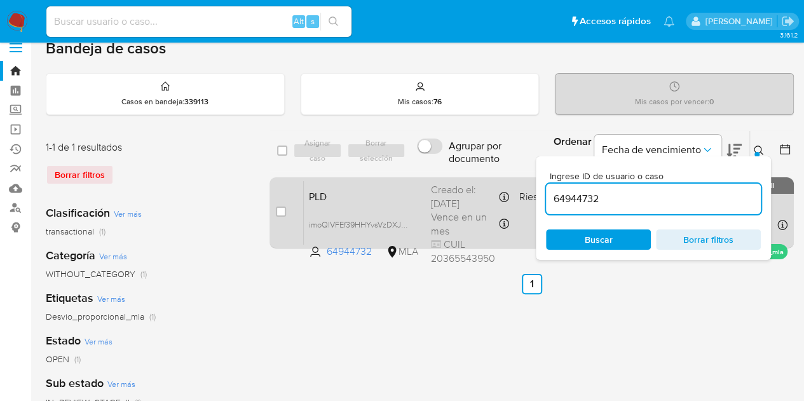
drag, startPoint x: 618, startPoint y: 191, endPoint x: 496, endPoint y: 180, distance: 122.6
click at [495, 180] on div "select-all-cases-checkbox Asignar caso Borrar selección Agrupar por documento O…" at bounding box center [532, 191] width 525 height 123
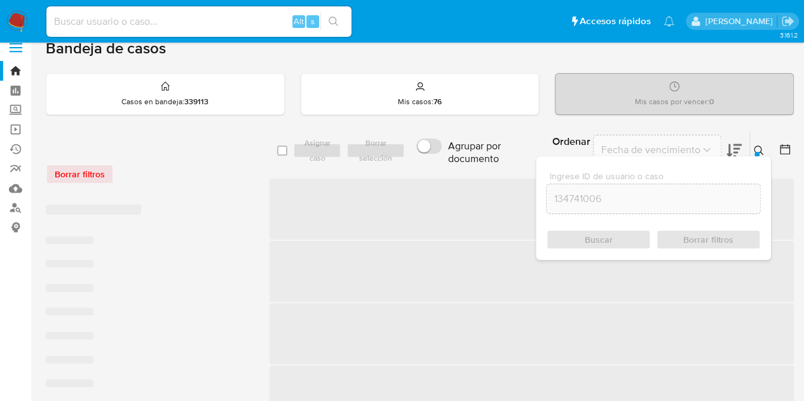
click at [761, 152] on icon at bounding box center [759, 151] width 10 height 10
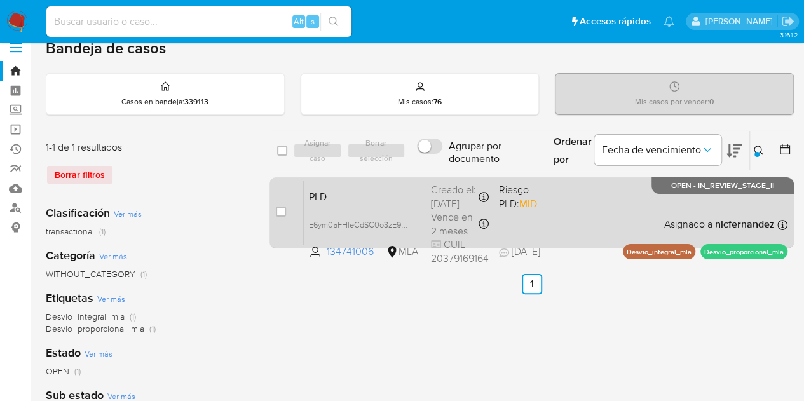
click at [384, 205] on div "PLD E6ym05FHleCdSC0o3zE9ZPz1 134741006 MLA Riesgo PLD: MID Creado el: 12/09/202…" at bounding box center [546, 213] width 484 height 64
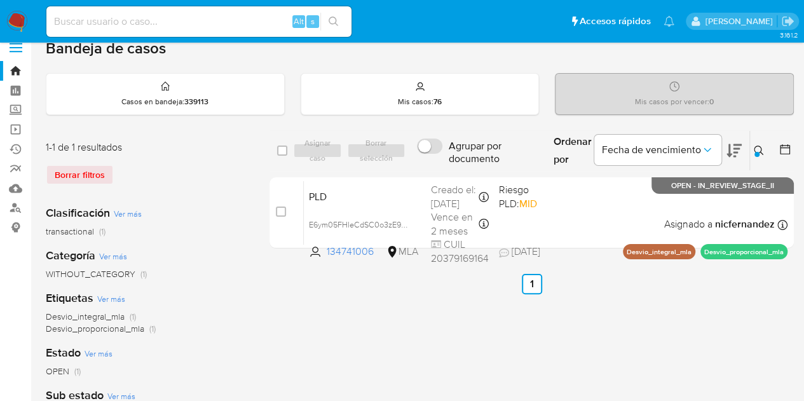
click at [754, 152] on icon at bounding box center [759, 151] width 10 height 10
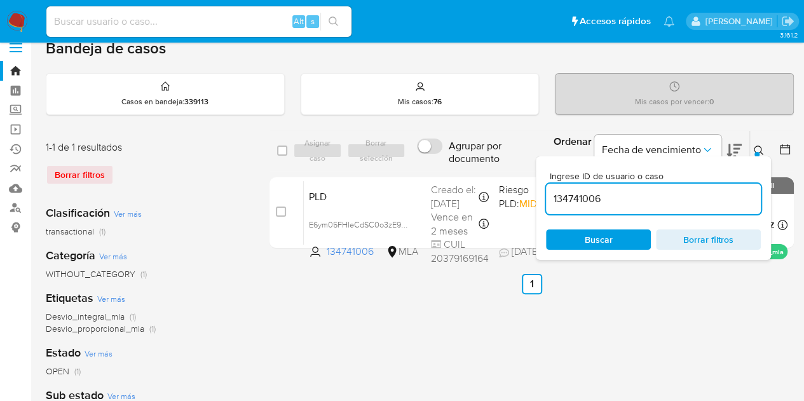
drag, startPoint x: 636, startPoint y: 202, endPoint x: 535, endPoint y: 179, distance: 103.7
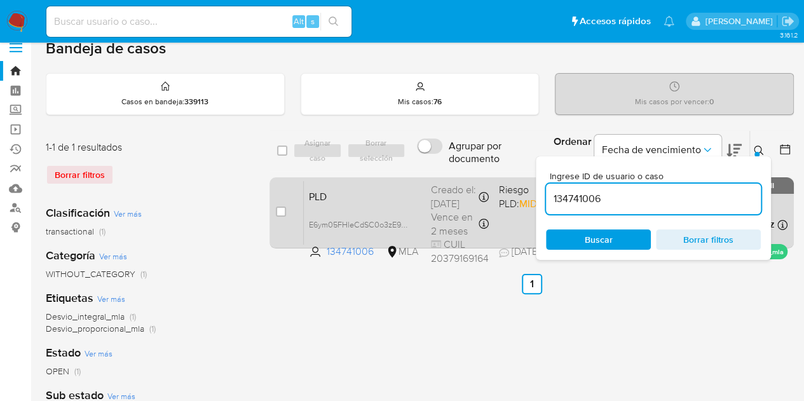
click at [404, 166] on div "select-all-cases-checkbox Asignar caso Borrar selección Agrupar por documento O…" at bounding box center [532, 150] width 525 height 41
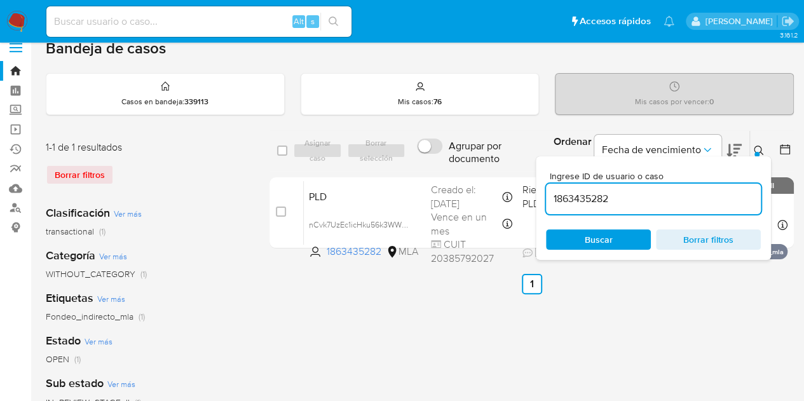
click at [753, 151] on button at bounding box center [760, 150] width 21 height 15
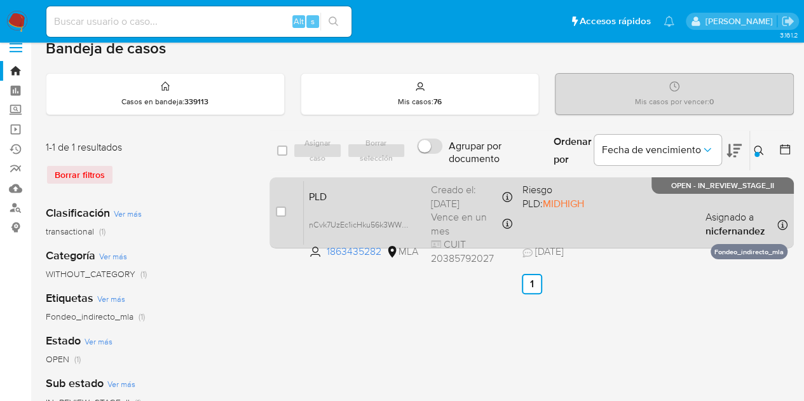
click at [362, 196] on span "PLD" at bounding box center [365, 196] width 112 height 17
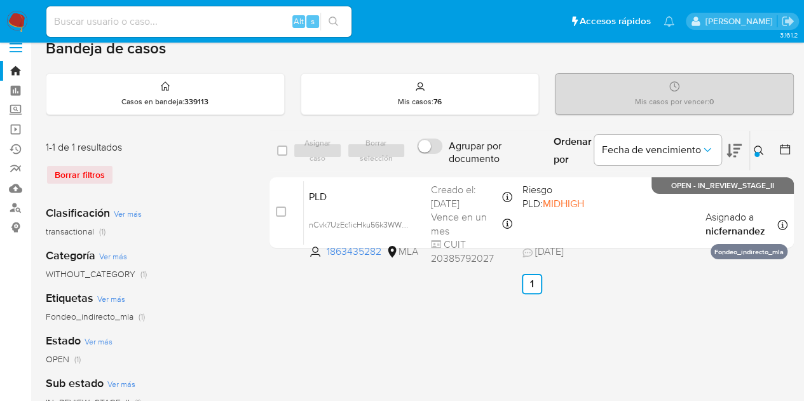
click at [755, 146] on icon at bounding box center [759, 151] width 10 height 10
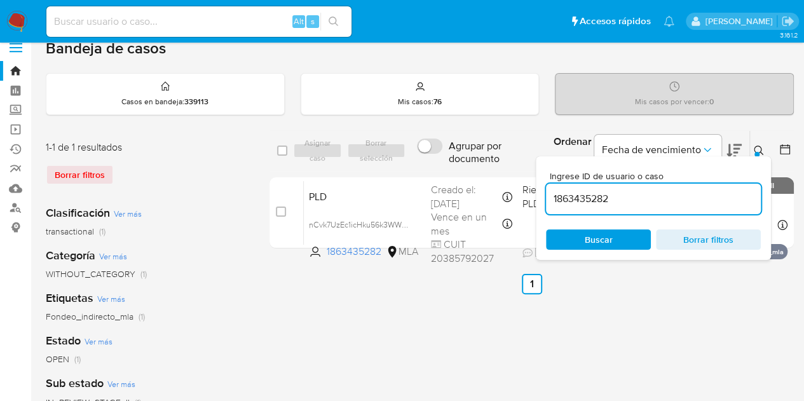
drag, startPoint x: 677, startPoint y: 195, endPoint x: 418, endPoint y: 168, distance: 260.2
click at [402, 165] on div "select-all-cases-checkbox Asignar caso Borrar selección Agrupar por documento O…" at bounding box center [532, 150] width 525 height 41
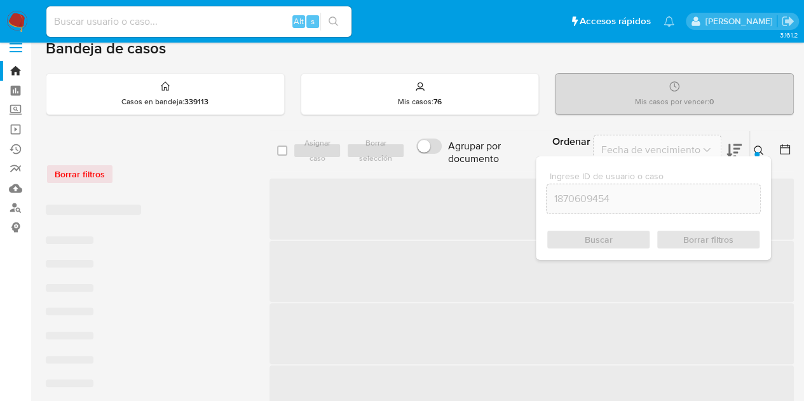
click at [759, 146] on icon at bounding box center [759, 151] width 10 height 10
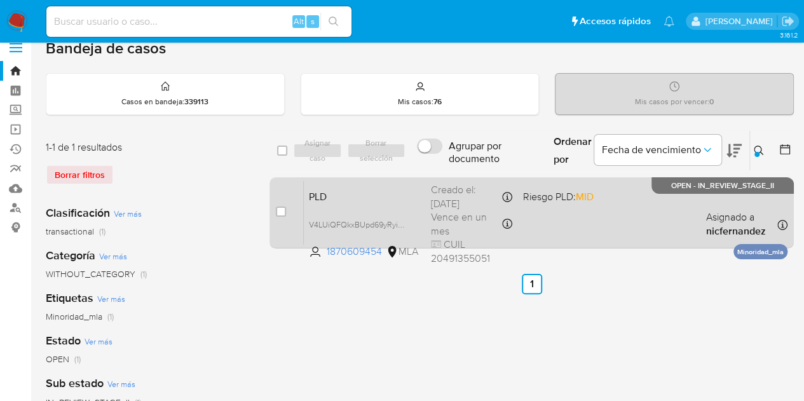
click at [544, 216] on div "PLD V4LUiQFQkxBUpd69yRyiORpb 1870609454 MLA Riesgo PLD: MID Creado el: 12/09/20…" at bounding box center [546, 213] width 484 height 64
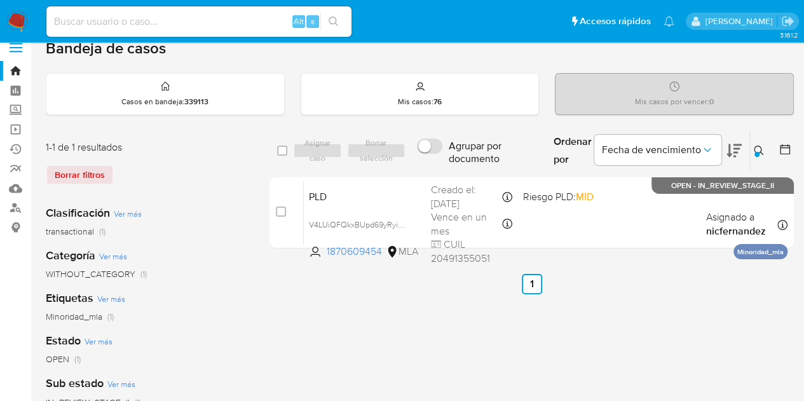
click at [763, 146] on icon at bounding box center [759, 151] width 10 height 10
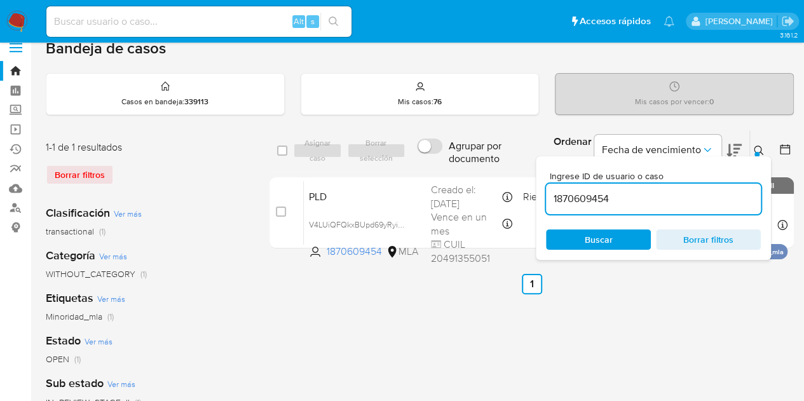
drag, startPoint x: 659, startPoint y: 198, endPoint x: 403, endPoint y: 156, distance: 259.8
click at [402, 155] on div "select-all-cases-checkbox Asignar caso Borrar selección Agrupar por documento O…" at bounding box center [532, 150] width 525 height 41
click at [605, 231] on span "Buscar" at bounding box center [599, 240] width 28 height 20
click at [760, 146] on icon at bounding box center [759, 151] width 10 height 10
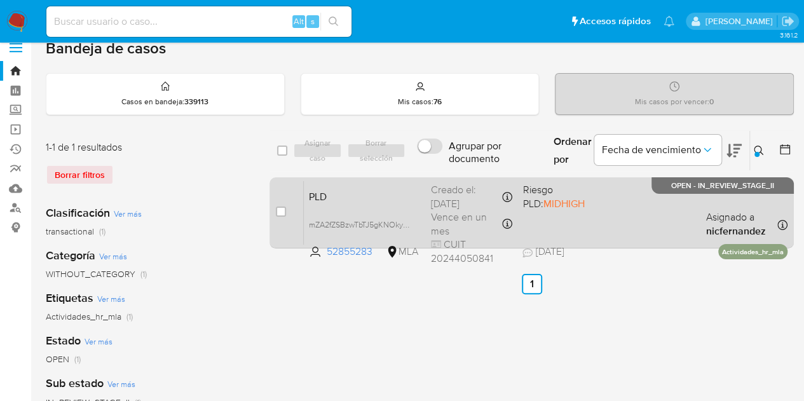
click at [375, 200] on span "PLD" at bounding box center [365, 196] width 112 height 17
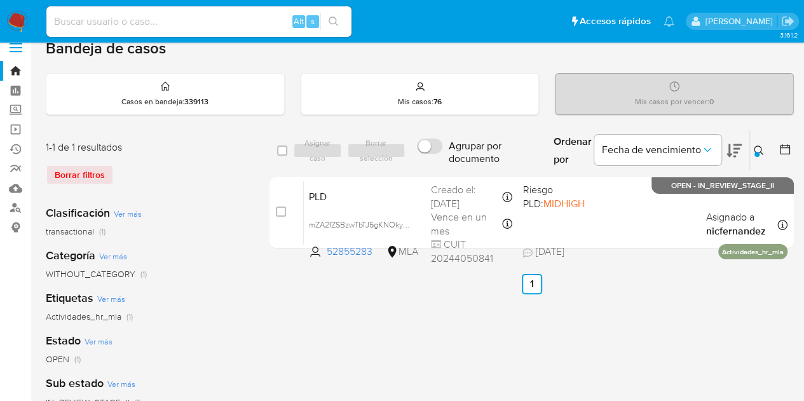
click at [754, 148] on icon at bounding box center [759, 151] width 10 height 10
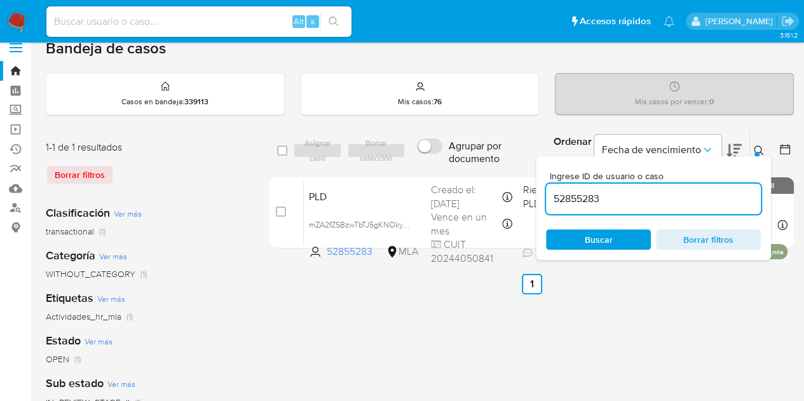
drag, startPoint x: 610, startPoint y: 188, endPoint x: 476, endPoint y: 151, distance: 139.8
click at [446, 146] on div "select-all-cases-checkbox Asignar caso Borrar selección Agrupar por documento O…" at bounding box center [532, 150] width 525 height 41
click at [762, 147] on icon at bounding box center [759, 151] width 10 height 10
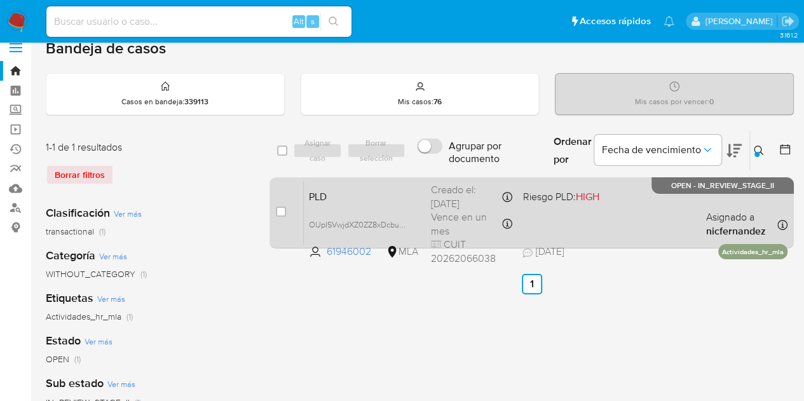
click at [368, 181] on div "PLD OUpISVwjdXZ0ZZ8xDcbuKIM0 61946002 MLA Riesgo PLD: HIGH Creado el: 12/09/202…" at bounding box center [546, 213] width 484 height 64
click at [405, 221] on span "OUpISVwjdXZ0ZZ8xDcbuKIM0" at bounding box center [363, 224] width 109 height 14
click at [390, 203] on div "PLD OUpISVwjdXZ0ZZ8xDcbuKIM0 61946002 MLA Riesgo PLD: HIGH Creado el: 12/09/202…" at bounding box center [546, 213] width 484 height 64
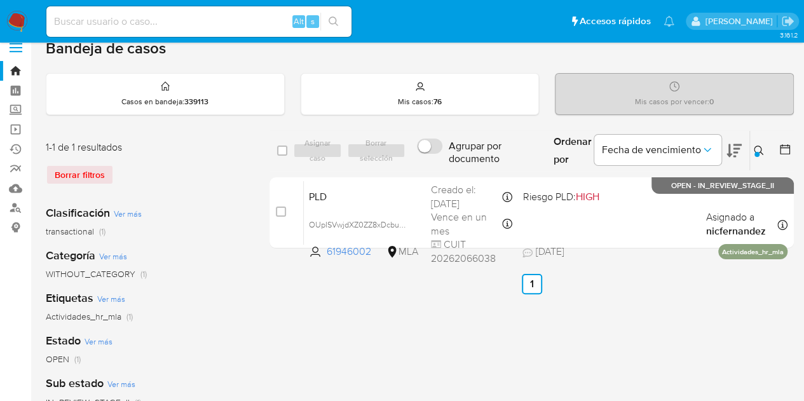
click at [345, 298] on div "select-all-cases-checkbox Asignar caso Borrar selección Agrupar por documento O…" at bounding box center [532, 409] width 525 height 558
click at [762, 146] on icon at bounding box center [759, 151] width 10 height 10
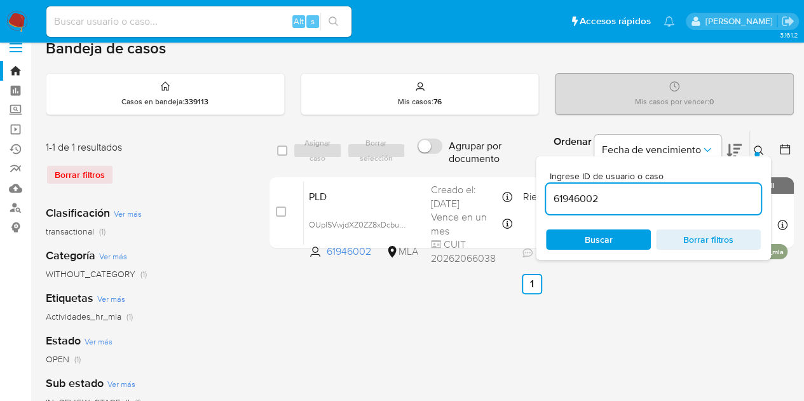
drag, startPoint x: 636, startPoint y: 200, endPoint x: 467, endPoint y: 172, distance: 172.1
click at [467, 172] on div "select-all-cases-checkbox Asignar caso Borrar selección Agrupar por documento O…" at bounding box center [532, 191] width 525 height 123
click at [757, 149] on icon at bounding box center [759, 151] width 10 height 10
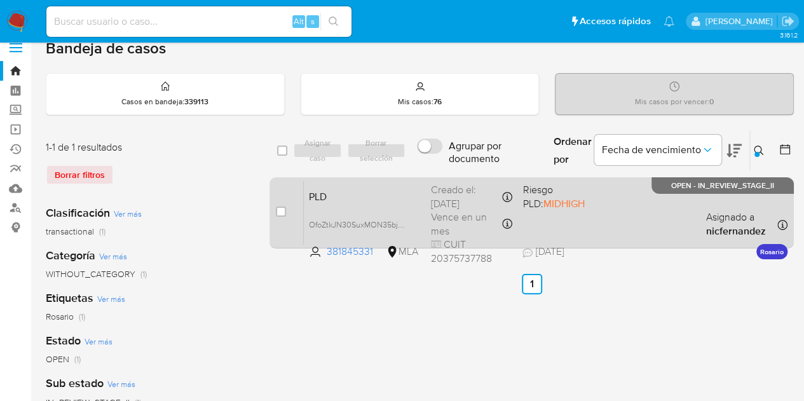
click at [398, 198] on span "PLD" at bounding box center [365, 196] width 112 height 17
click at [407, 225] on span "OfoZtkJN30SuxMON35bjWsWd" at bounding box center [364, 224] width 111 height 14
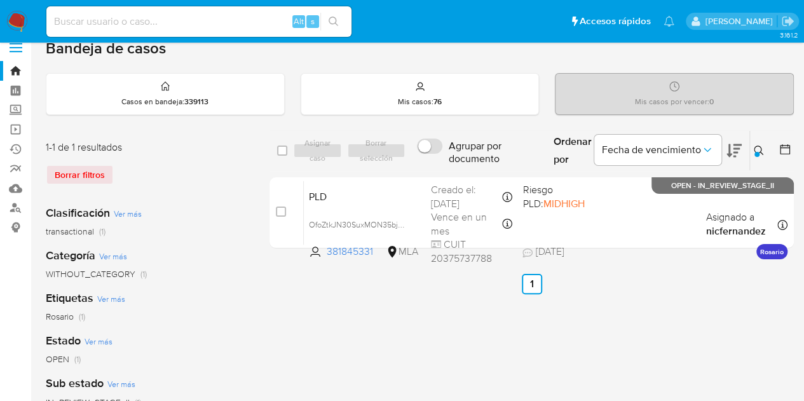
drag, startPoint x: 333, startPoint y: 298, endPoint x: 452, endPoint y: 273, distance: 122.2
click at [333, 298] on div "select-all-cases-checkbox Asignar caso Borrar selección Agrupar por documento O…" at bounding box center [532, 409] width 525 height 558
click at [764, 144] on button at bounding box center [760, 150] width 21 height 15
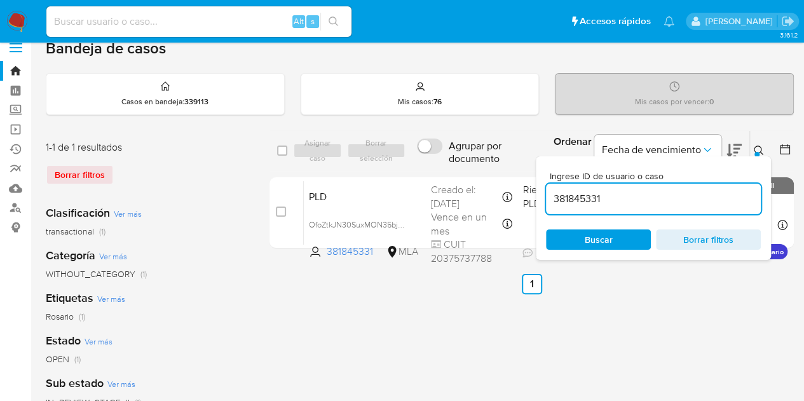
drag, startPoint x: 629, startPoint y: 194, endPoint x: 434, endPoint y: 149, distance: 200.8
click at [434, 149] on div "select-all-cases-checkbox Asignar caso Borrar selección Agrupar por documento O…" at bounding box center [532, 150] width 525 height 41
type input "318151120"
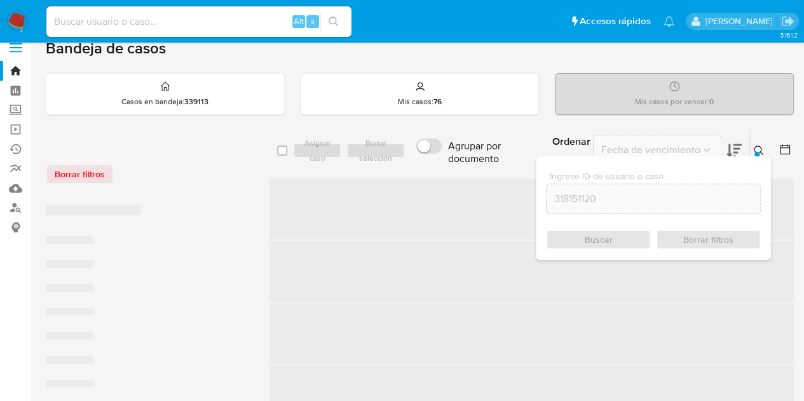
click at [763, 149] on icon at bounding box center [759, 151] width 10 height 10
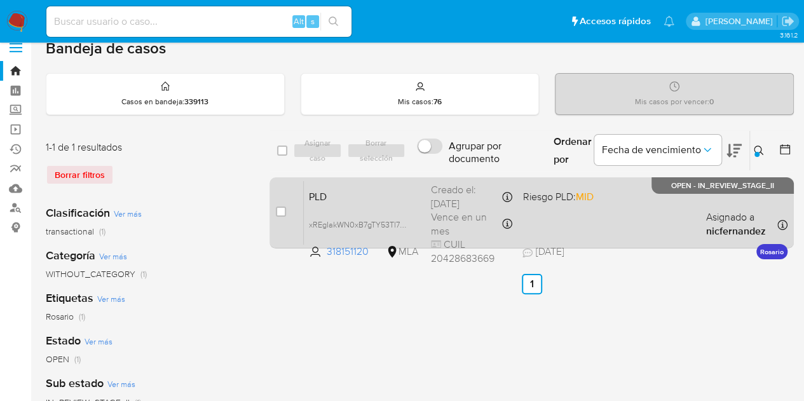
click at [411, 192] on span "PLD" at bounding box center [365, 196] width 112 height 17
click at [408, 223] on span "xREgIakWN0xB7gTY53Tl79d7" at bounding box center [361, 224] width 104 height 14
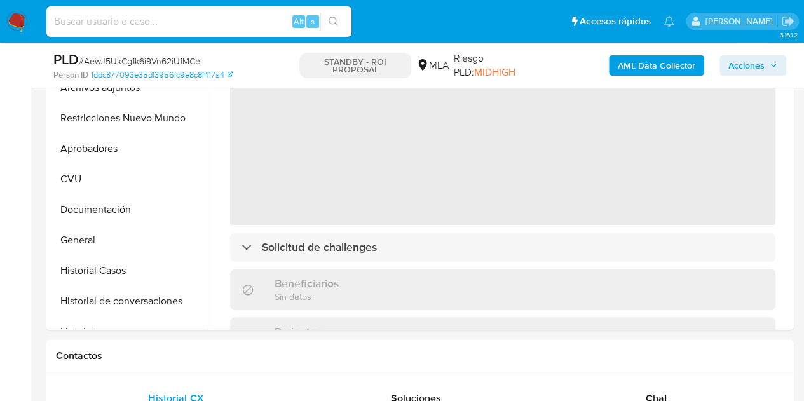
select select "10"
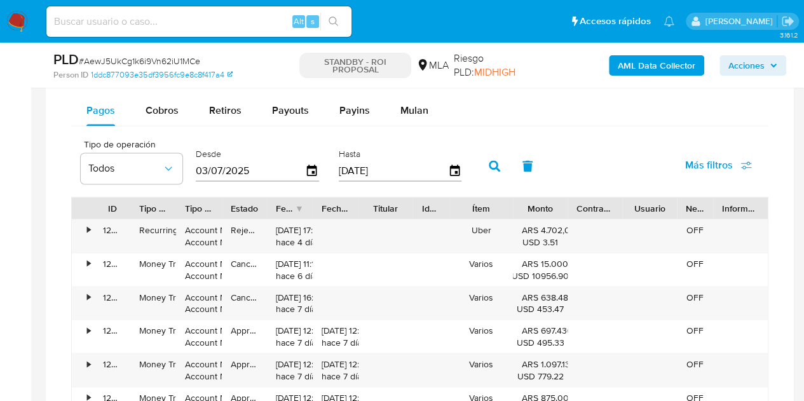
scroll to position [973, 0]
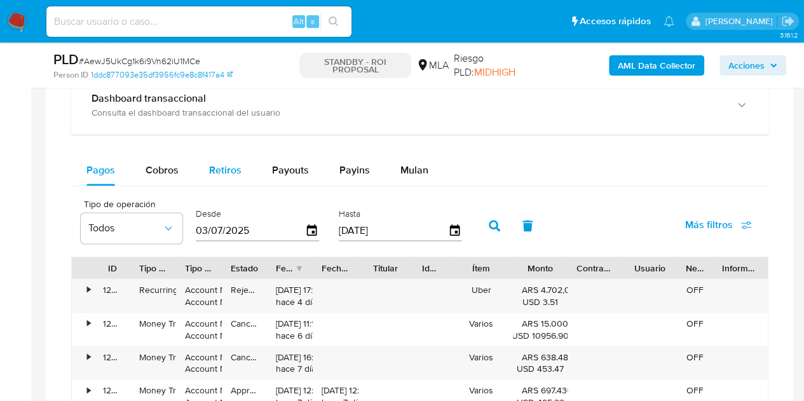
click at [217, 163] on span "Retiros" at bounding box center [225, 170] width 32 height 15
select select "10"
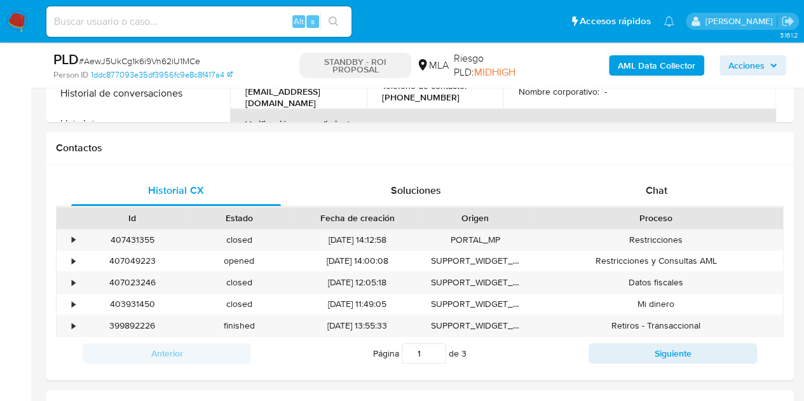
scroll to position [535, 0]
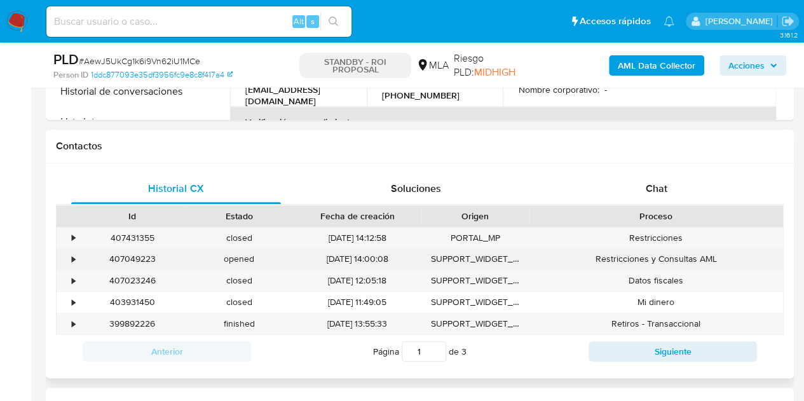
click at [153, 256] on div "407049223" at bounding box center [132, 259] width 107 height 21
copy div "407049223"
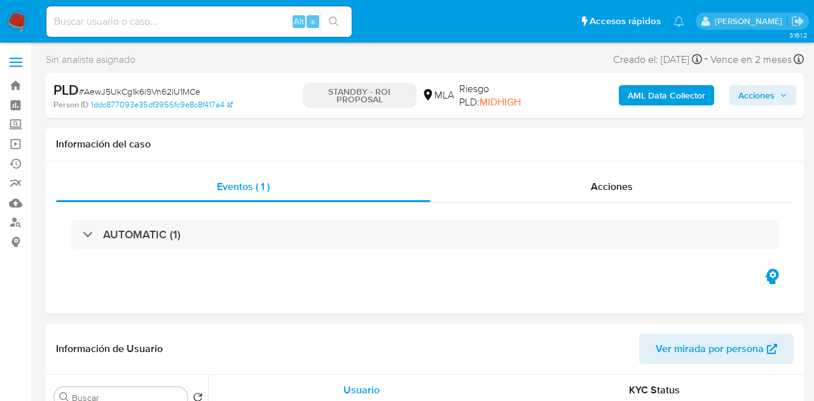
select select "10"
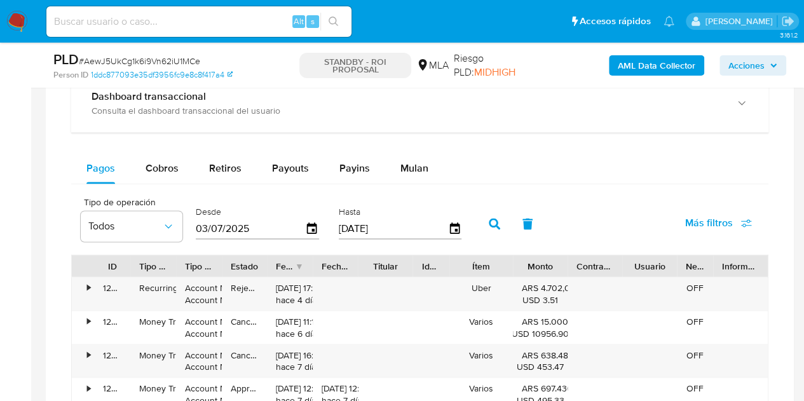
scroll to position [994, 0]
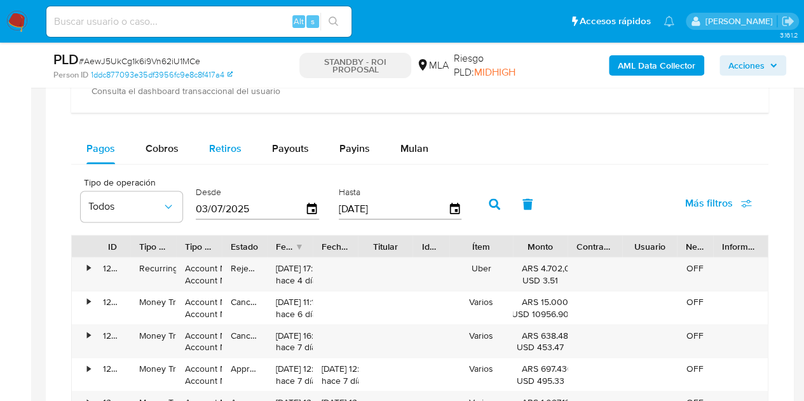
click at [219, 146] on span "Retiros" at bounding box center [225, 148] width 32 height 15
select select "10"
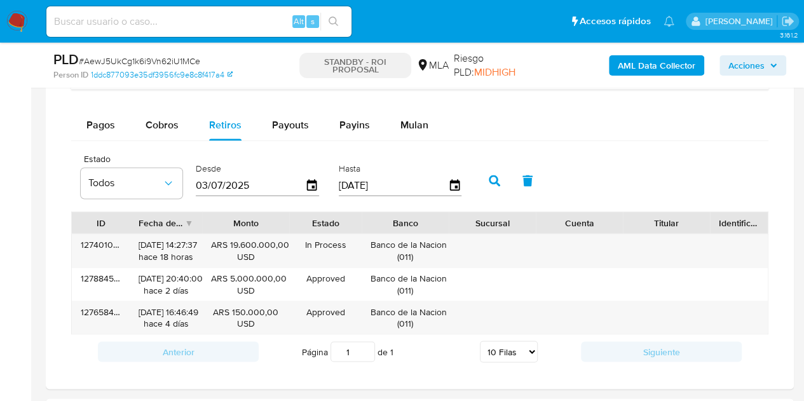
scroll to position [1010, 0]
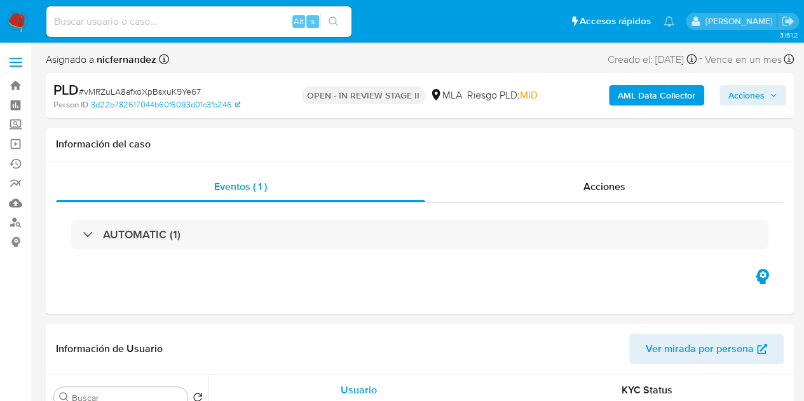
select select "10"
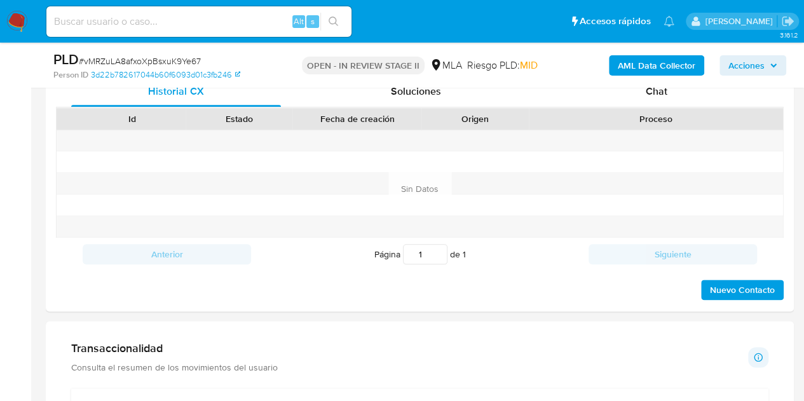
scroll to position [609, 0]
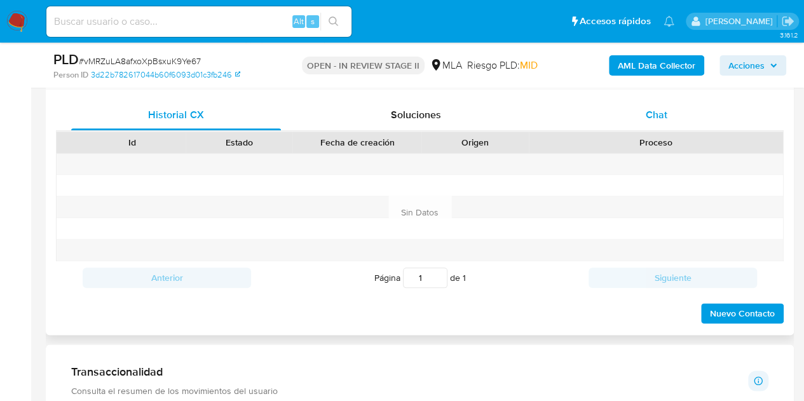
click at [666, 113] on span "Chat" at bounding box center [657, 114] width 22 height 15
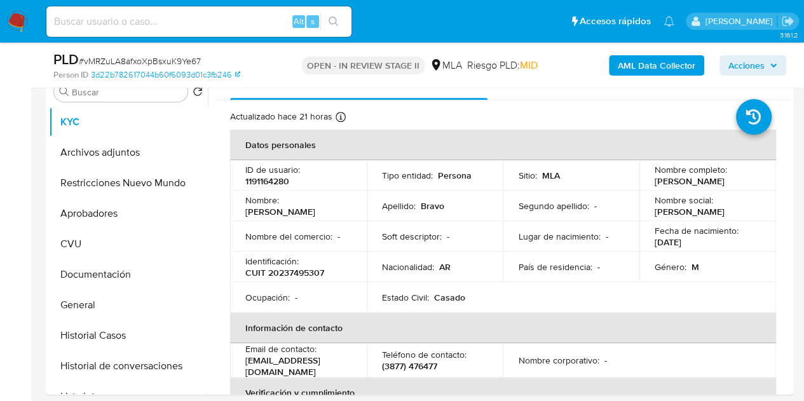
scroll to position [266, 0]
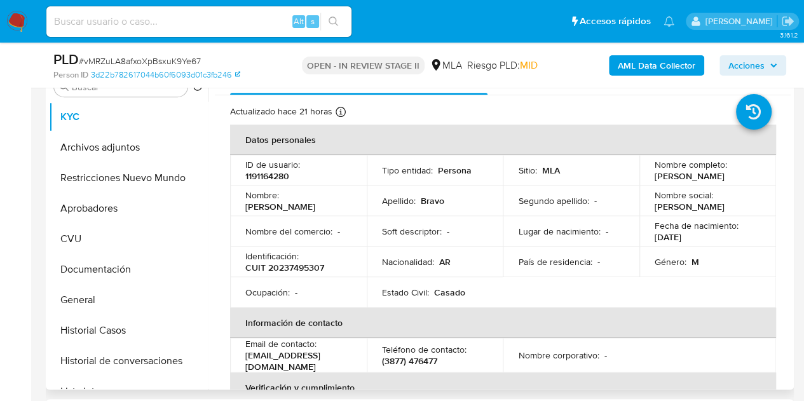
drag, startPoint x: 244, startPoint y: 207, endPoint x: 331, endPoint y: 202, distance: 87.3
click at [331, 202] on td "Nombre : Roberto Marcelo" at bounding box center [298, 201] width 137 height 31
copy p "Roberto Marcelo"
click at [449, 268] on td "Nacionalidad : AR" at bounding box center [435, 262] width 137 height 31
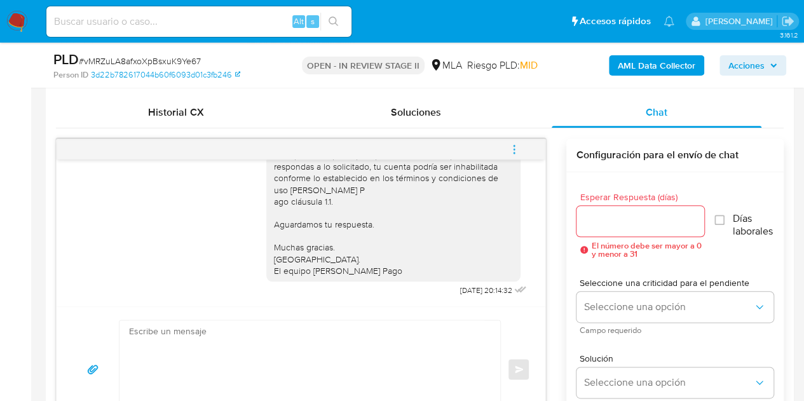
scroll to position [677, 0]
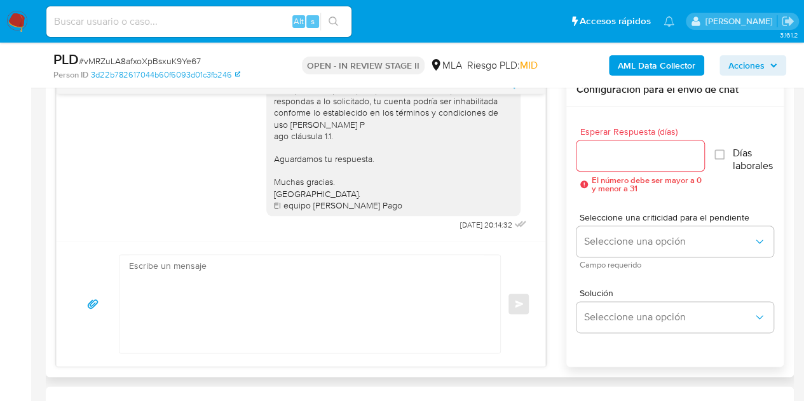
click at [319, 297] on textarea at bounding box center [306, 304] width 355 height 98
paste textarea "Hola Roberto Marcelo, Esperamos que te encuentres muy bien. Necesitamos por fav…"
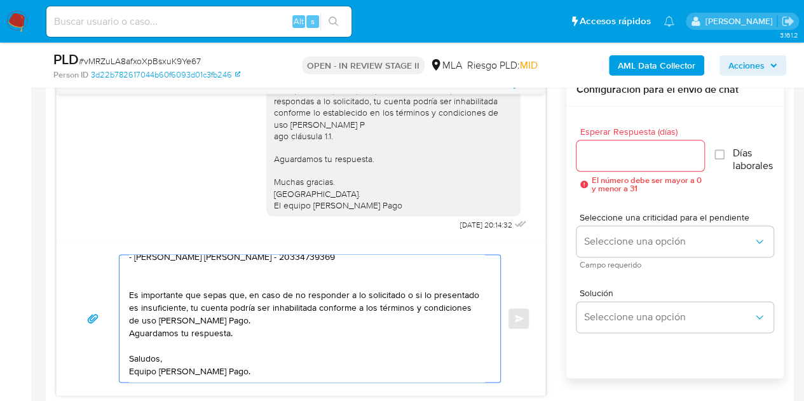
scroll to position [0, 0]
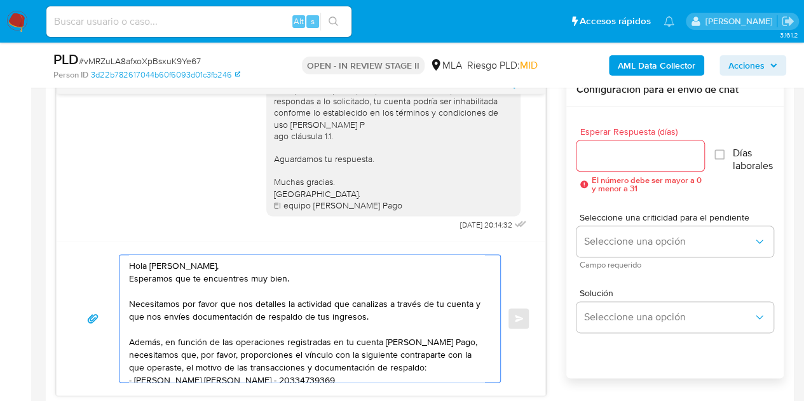
type textarea "Hola Roberto Marcelo, Esperamos que te encuentres muy bien. Necesitamos por fav…"
click at [624, 163] on div at bounding box center [641, 156] width 128 height 31
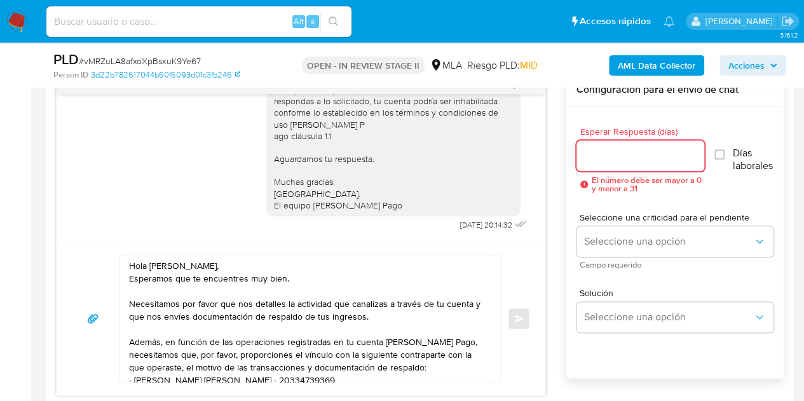
click at [623, 157] on input "Esperar Respuesta (días)" at bounding box center [641, 156] width 128 height 17
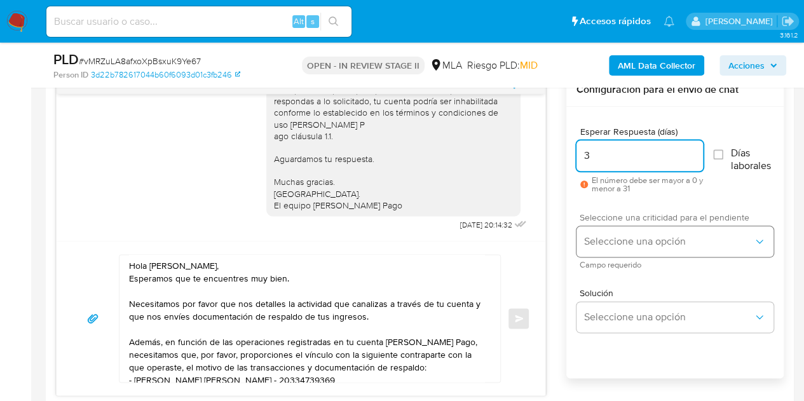
type input "3"
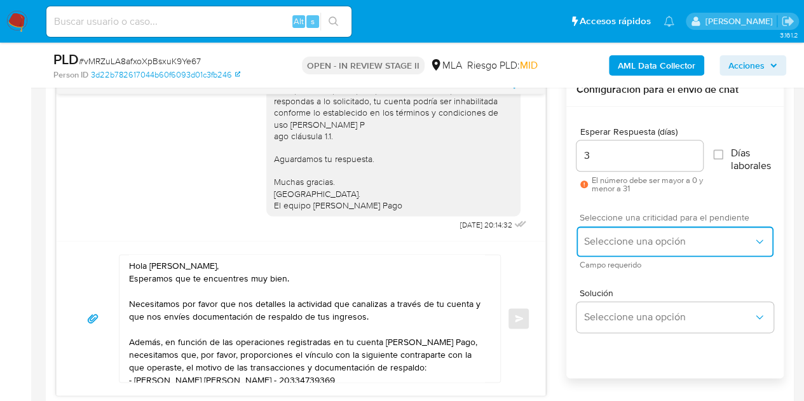
click at [604, 237] on span "Seleccione una opción" at bounding box center [668, 241] width 169 height 13
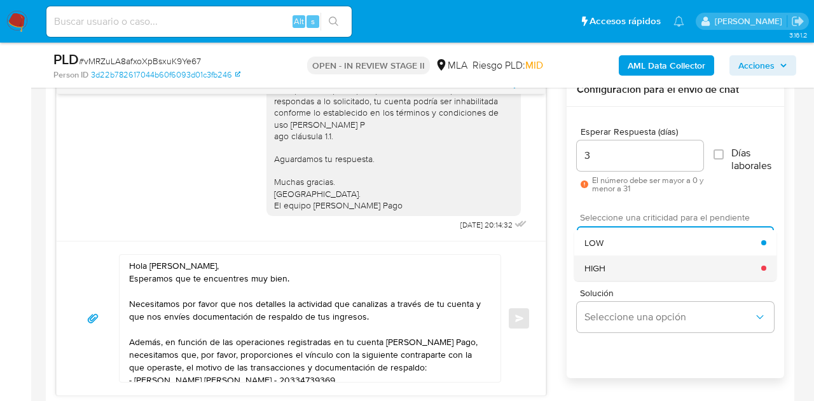
click at [615, 261] on div "HIGH" at bounding box center [672, 268] width 177 height 25
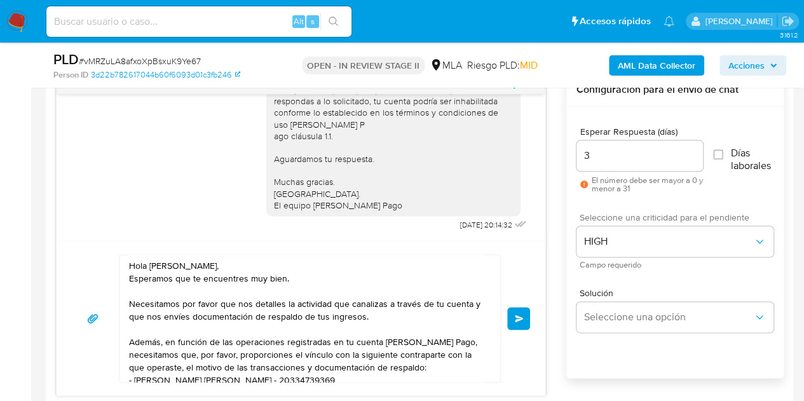
click at [530, 265] on div "Hola Roberto Marcelo, Esperamos que te encuentres muy bien. Necesitamos por fav…" at bounding box center [301, 318] width 489 height 155
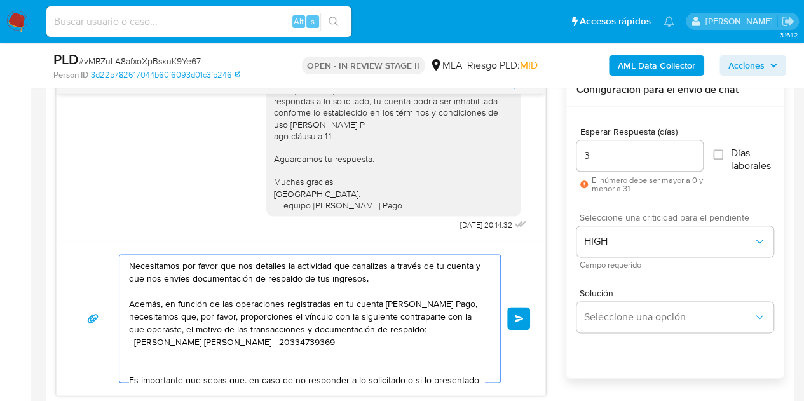
scroll to position [27, 0]
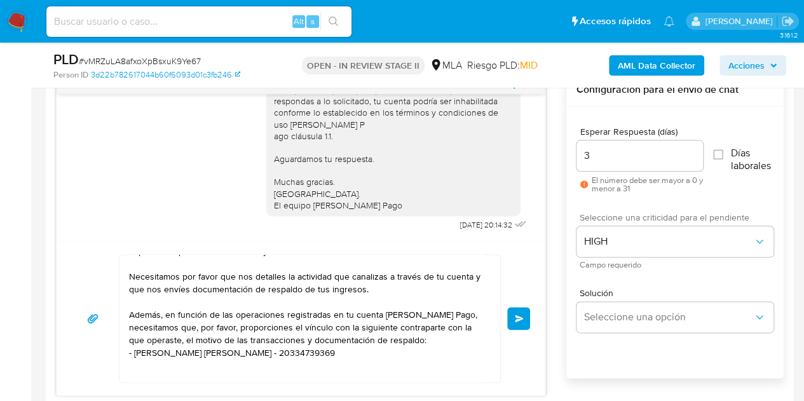
click at [515, 317] on span "Enviar" at bounding box center [519, 319] width 9 height 8
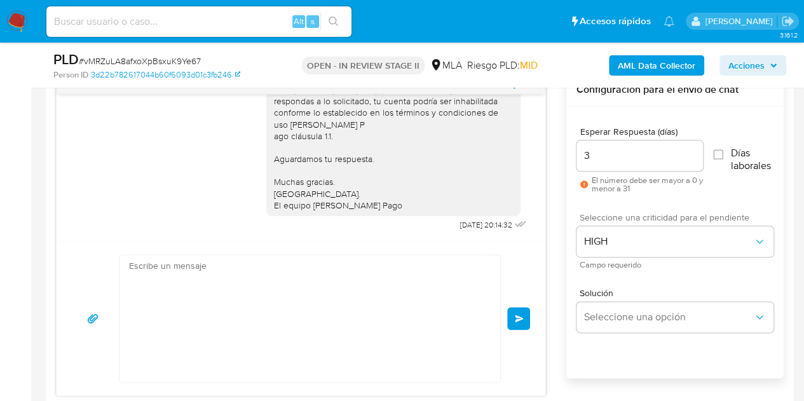
scroll to position [1157, 0]
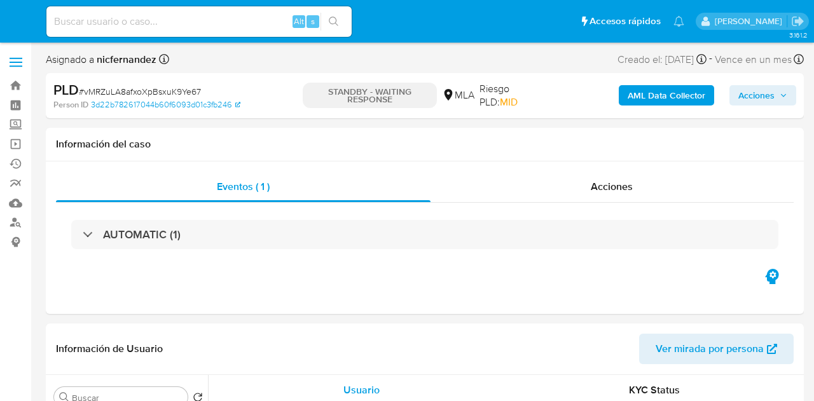
select select "10"
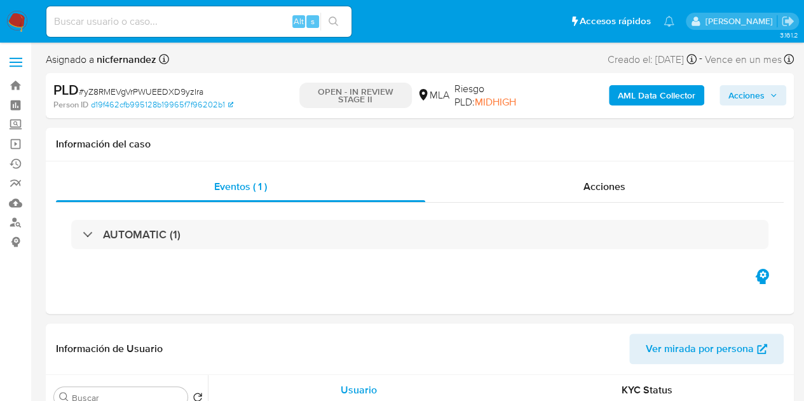
select select "10"
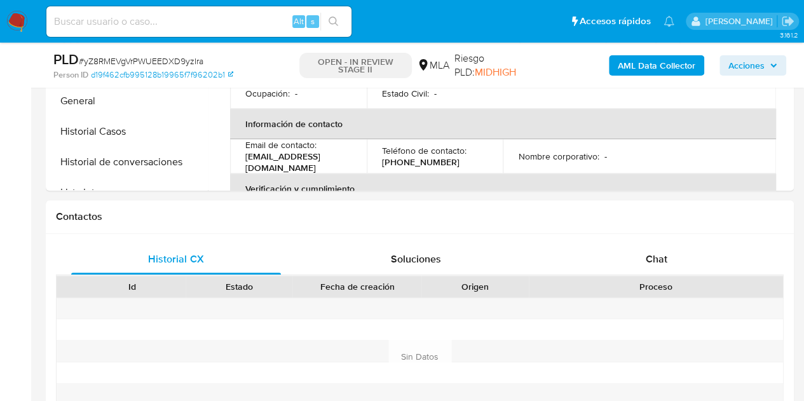
scroll to position [538, 0]
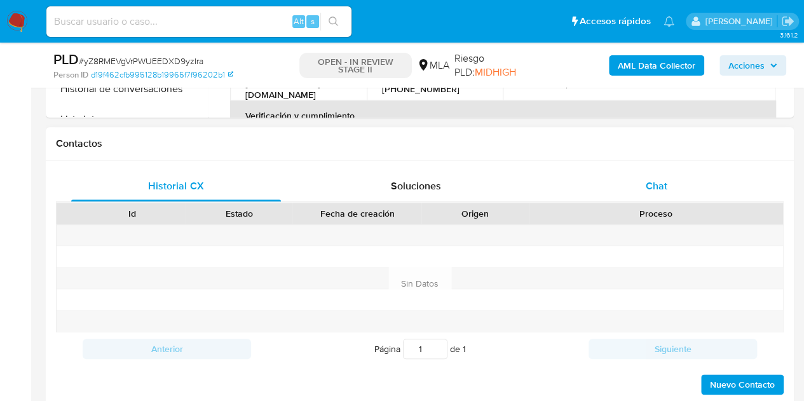
click at [689, 195] on div "Chat" at bounding box center [657, 186] width 210 height 31
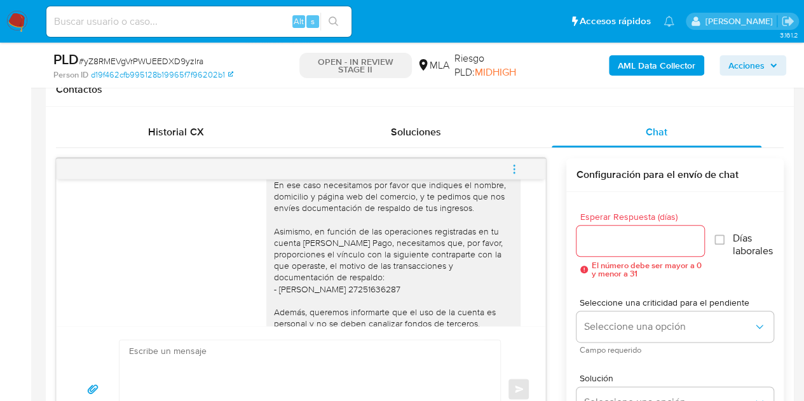
scroll to position [780, 0]
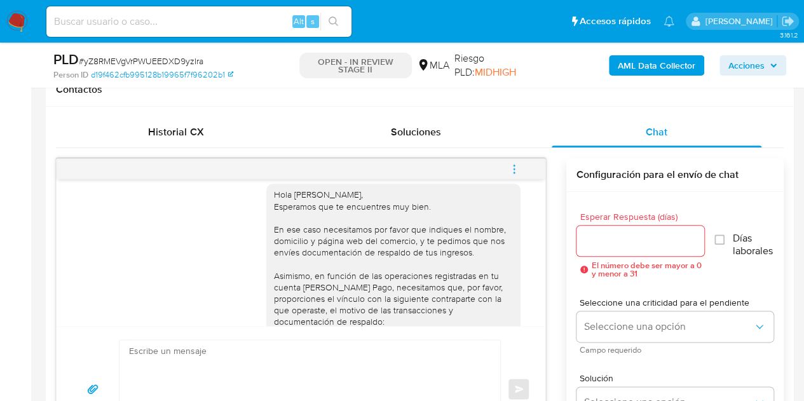
click at [292, 228] on div "Hola [PERSON_NAME], Esperamos que te encuentres muy bien. En ese caso necesitam…" at bounding box center [393, 333] width 239 height 289
drag, startPoint x: 293, startPoint y: 218, endPoint x: 332, endPoint y: 217, distance: 38.8
click at [332, 217] on div "Hola Juan Alberto, Esperamos que te encuentres muy bien. En ese caso necesitamo…" at bounding box center [393, 333] width 239 height 289
copy div "Juan Alberto"
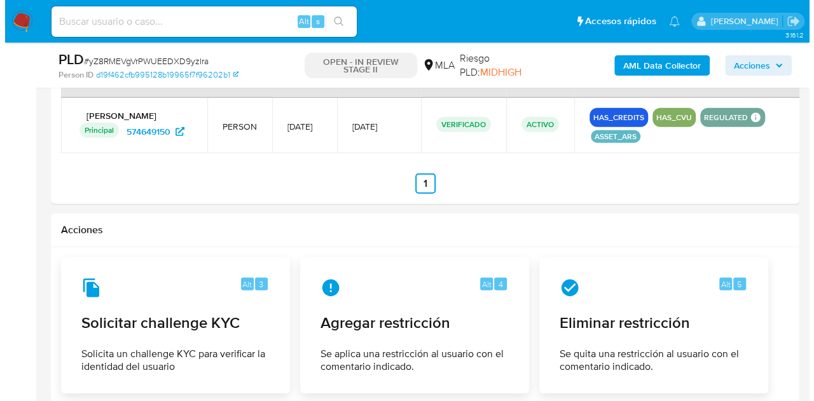
scroll to position [1977, 0]
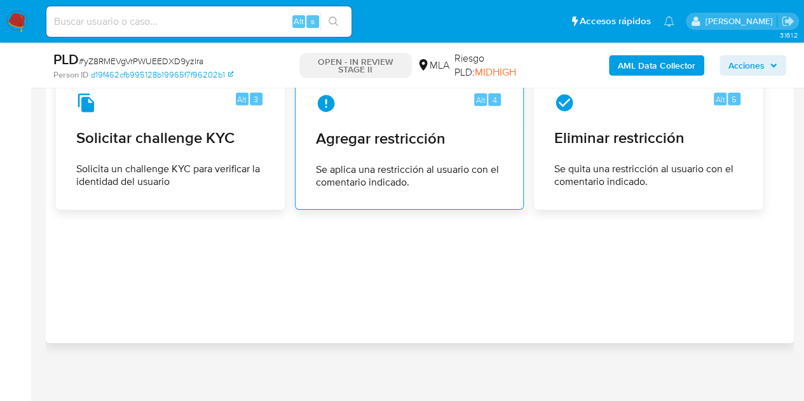
click at [371, 151] on div "Alt 4 Agregar restricción Se aplica una restricción al usuario con el comentari…" at bounding box center [409, 141] width 207 height 116
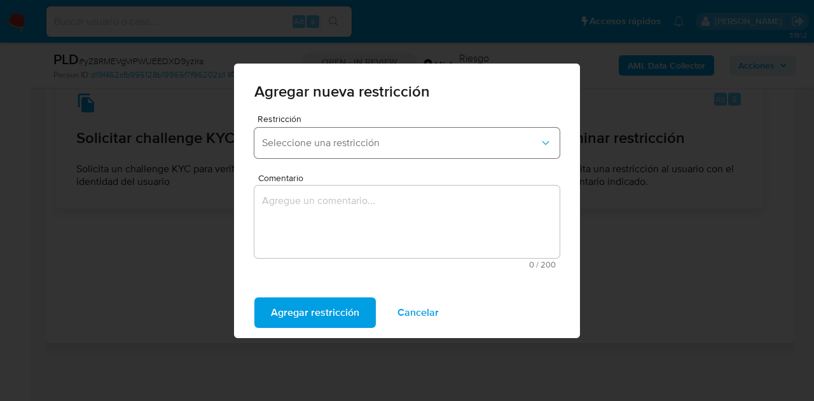
click at [324, 149] on span "Seleccione una restricción" at bounding box center [400, 143] width 277 height 13
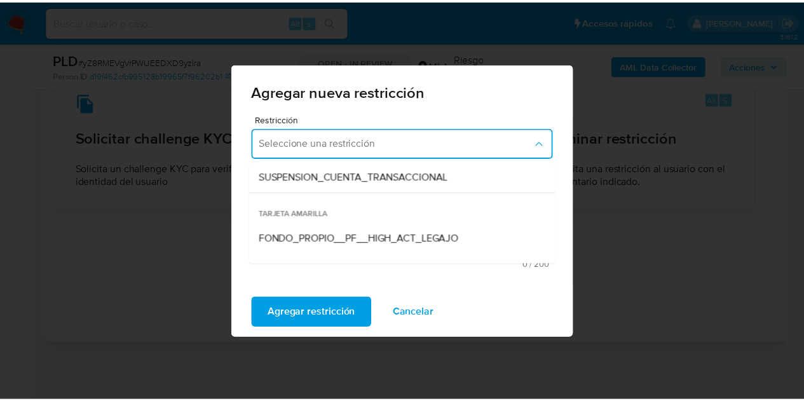
scroll to position [167, 0]
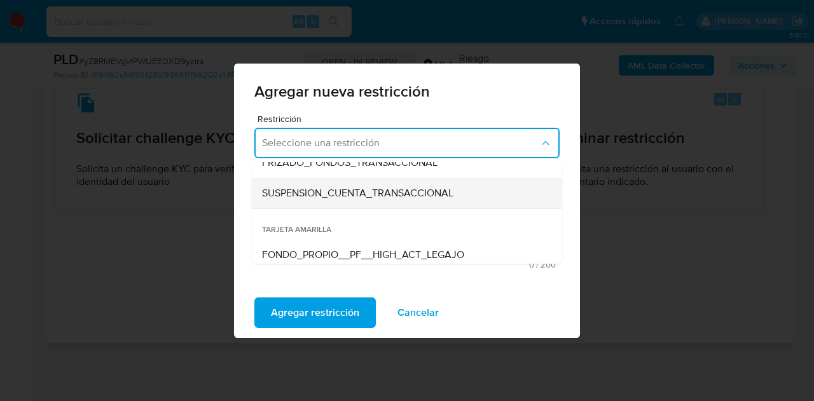
click at [369, 187] on span "SUSPENSION_CUENTA_TRANSACCIONAL" at bounding box center [357, 193] width 191 height 13
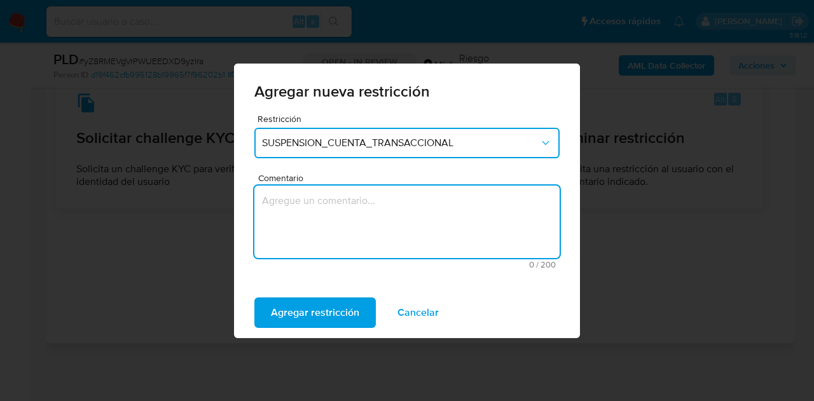
click at [338, 225] on textarea "Comentario" at bounding box center [406, 222] width 305 height 72
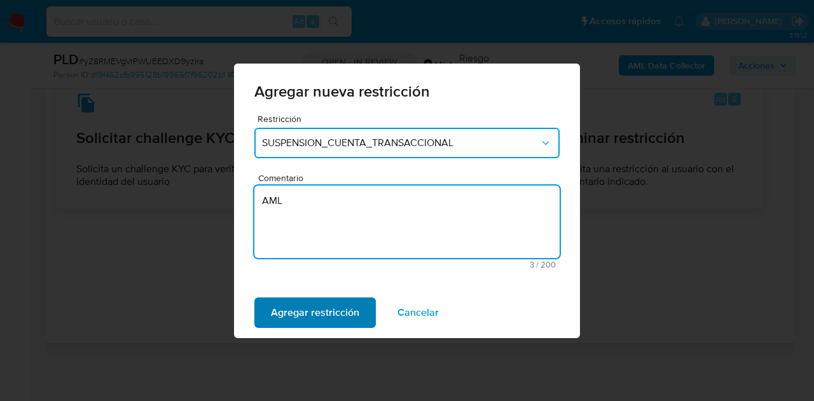
type textarea "AML"
click at [316, 315] on span "Agregar restricción" at bounding box center [315, 313] width 88 height 28
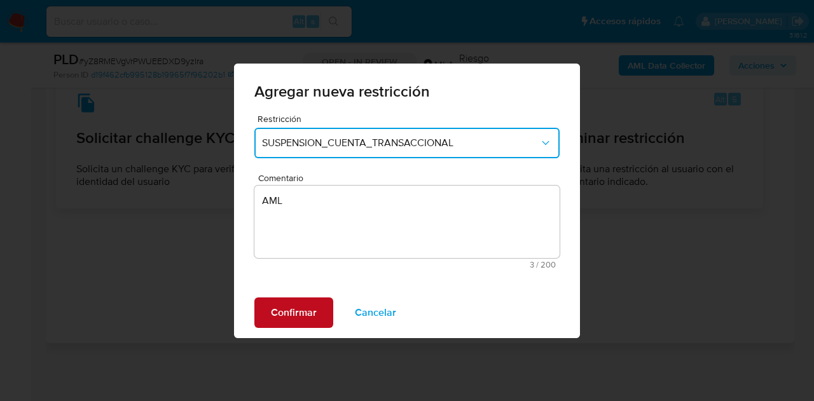
click at [282, 315] on span "Confirmar" at bounding box center [294, 313] width 46 height 28
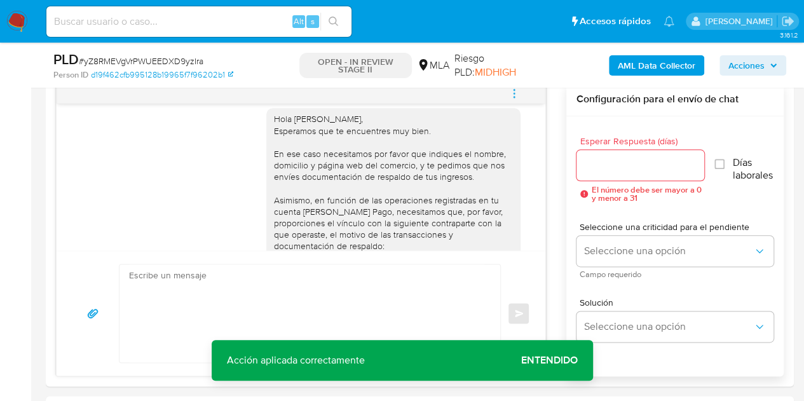
scroll to position [686, 0]
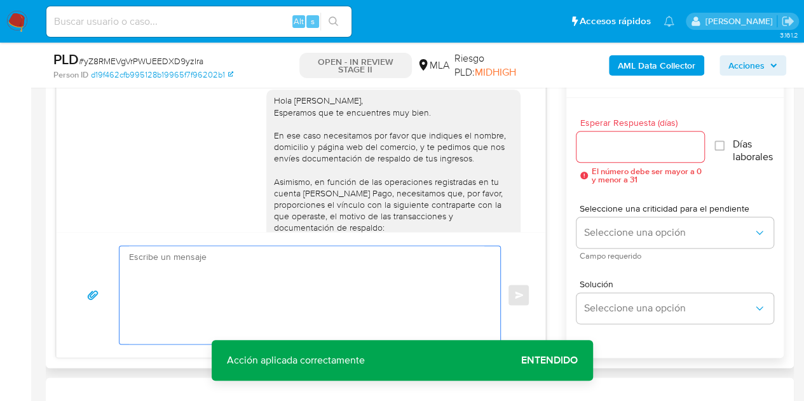
click at [327, 297] on textarea at bounding box center [306, 295] width 355 height 98
paste textarea "Hola Juan Alberto, Muchas gracias por la respuesta. Analizamos tu caso y notamo…"
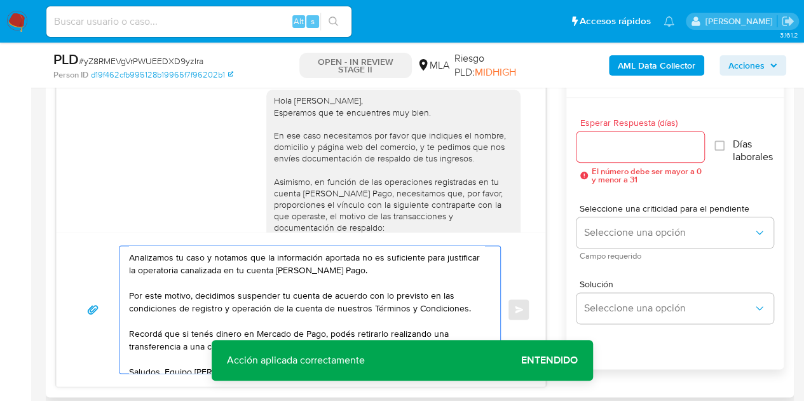
scroll to position [47, 0]
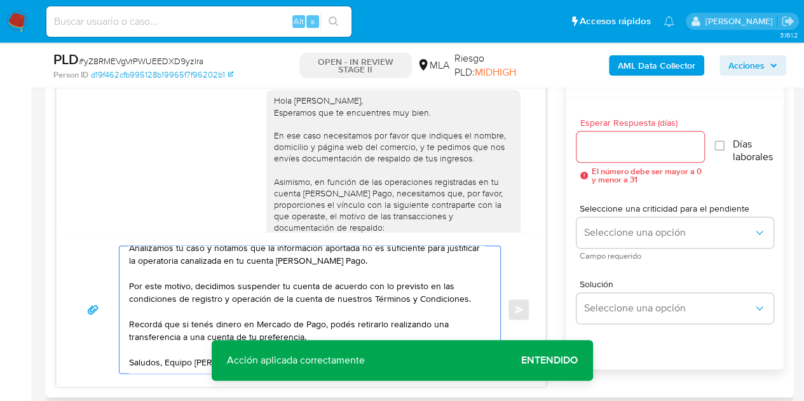
type textarea "Hola Juan Alberto, Muchas gracias por la respuesta. Analizamos tu caso y notamo…"
click at [609, 150] on input "Esperar Respuesta (días)" at bounding box center [641, 147] width 128 height 17
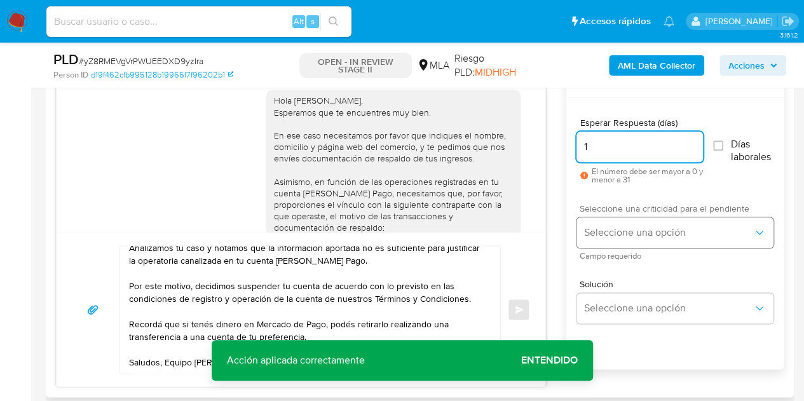
type input "1"
click at [618, 242] on button "Seleccione una opción" at bounding box center [675, 232] width 197 height 31
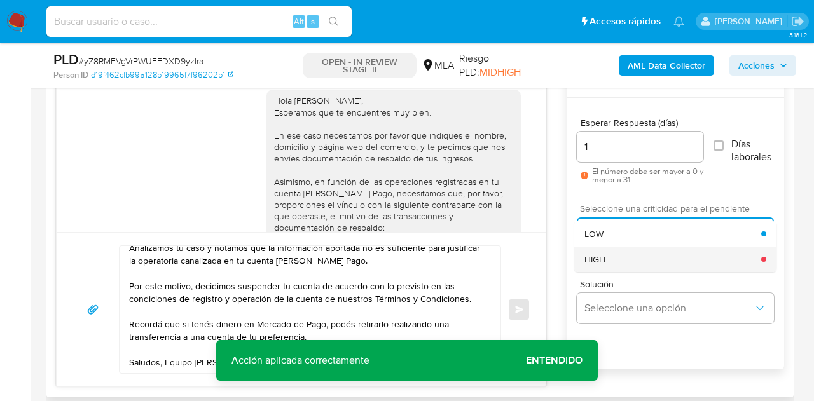
click at [623, 259] on div "HIGH" at bounding box center [672, 259] width 177 height 25
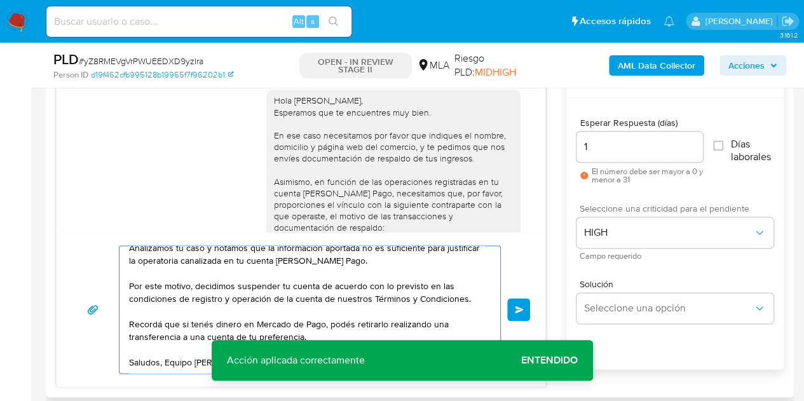
click at [524, 299] on button "Enviar" at bounding box center [518, 309] width 23 height 23
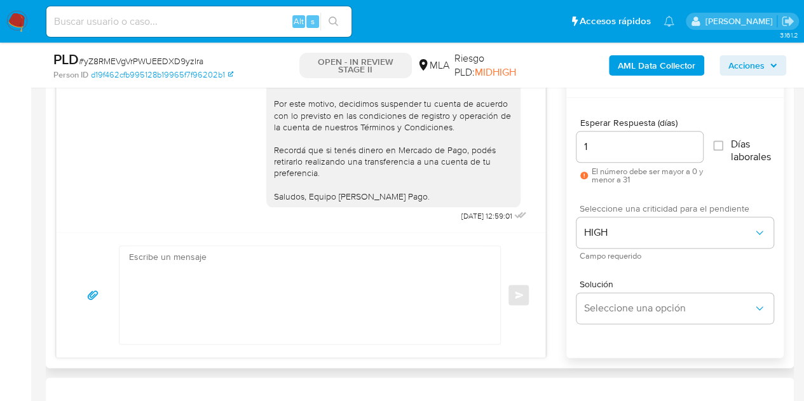
scroll to position [1437, 0]
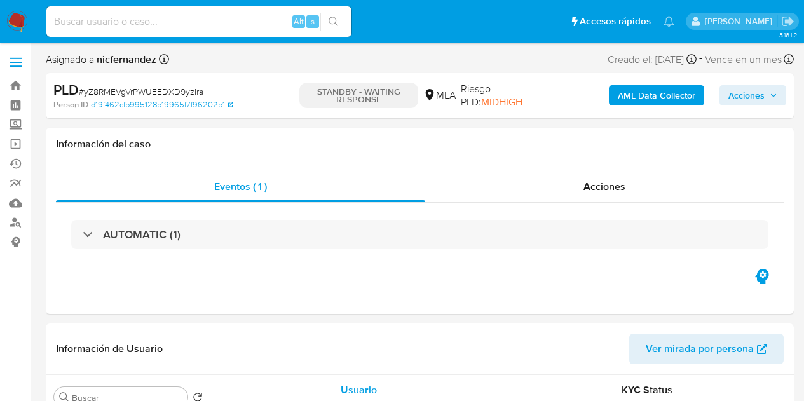
select select "10"
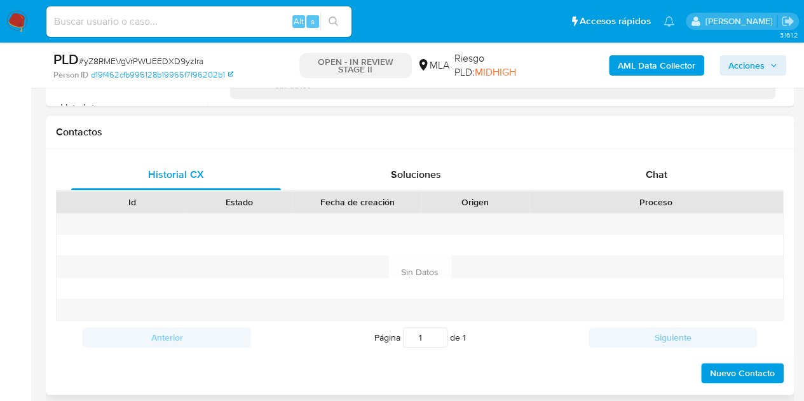
scroll to position [581, 0]
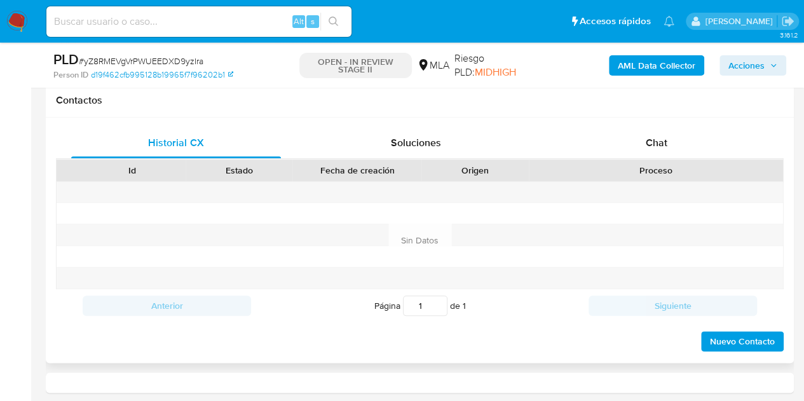
select select "10"
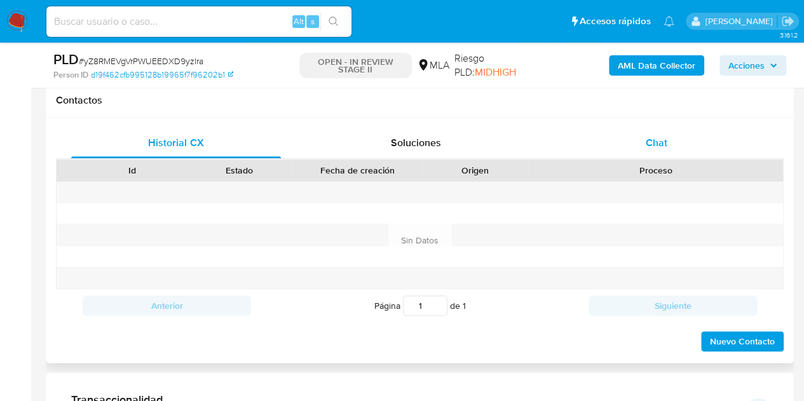
click at [668, 146] on div "Chat" at bounding box center [657, 143] width 210 height 31
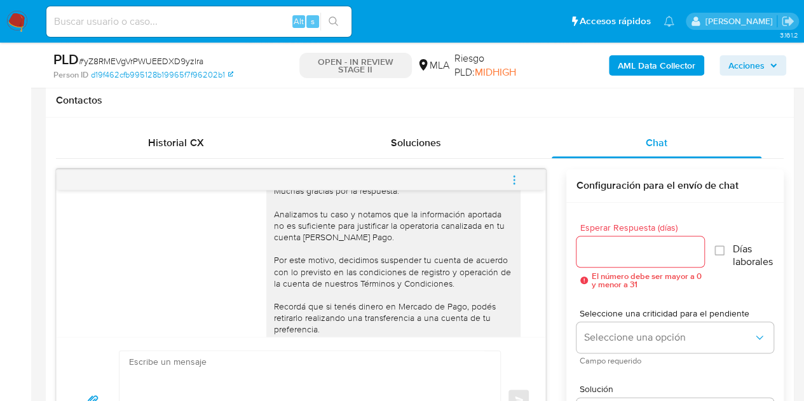
scroll to position [1541, 0]
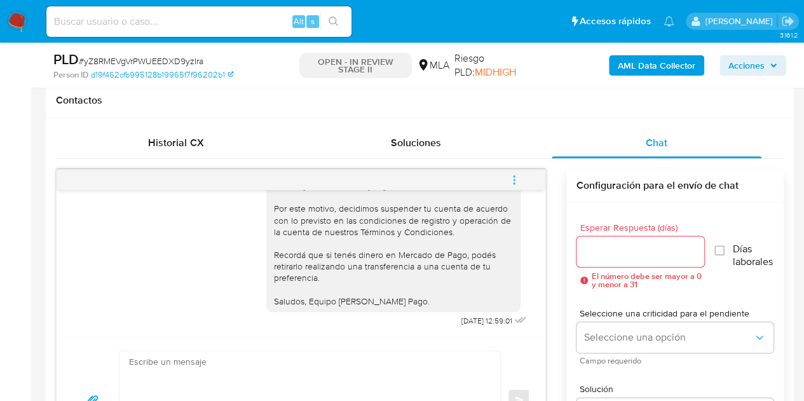
click at [516, 174] on icon "menu-action" at bounding box center [514, 179] width 11 height 11
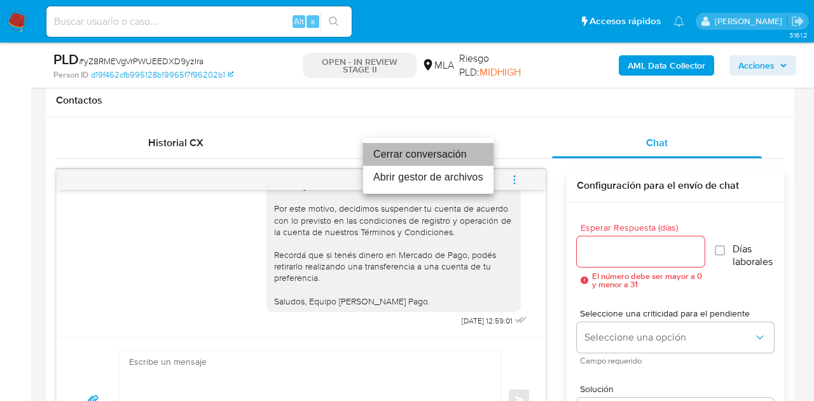
click at [466, 151] on li "Cerrar conversación" at bounding box center [428, 154] width 130 height 23
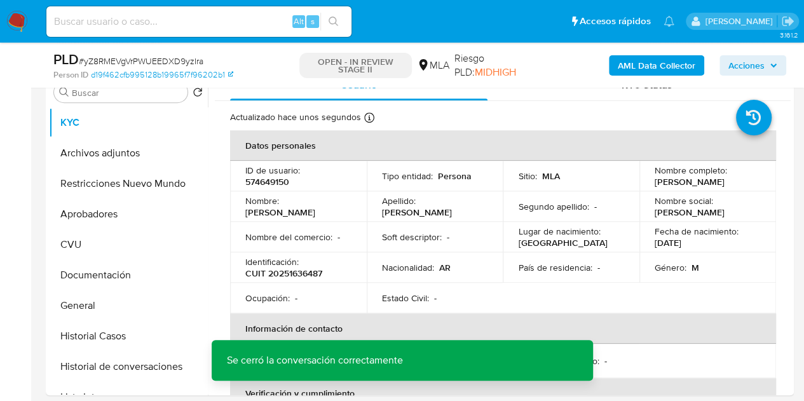
scroll to position [252, 0]
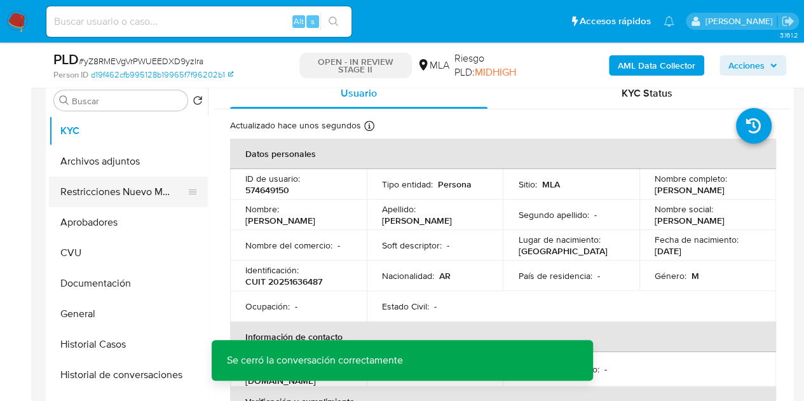
click at [88, 189] on button "Restricciones Nuevo Mundo" at bounding box center [123, 192] width 149 height 31
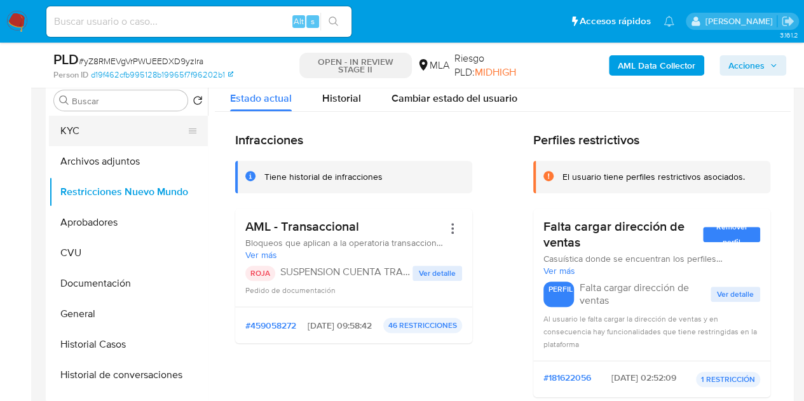
click at [88, 130] on button "KYC" at bounding box center [123, 131] width 149 height 31
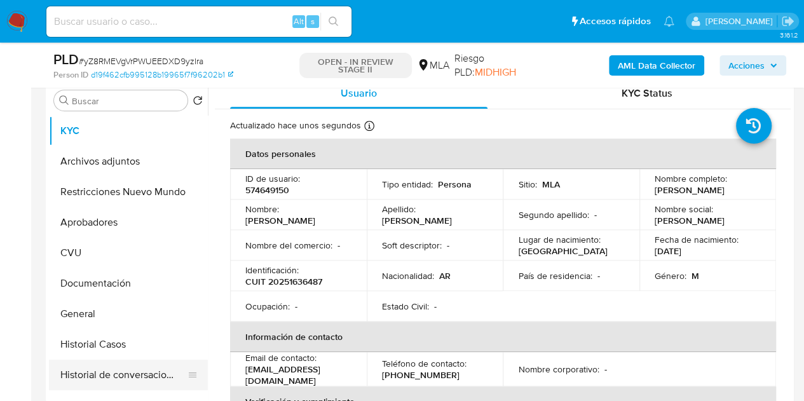
click at [99, 372] on button "Historial de conversaciones" at bounding box center [123, 375] width 149 height 31
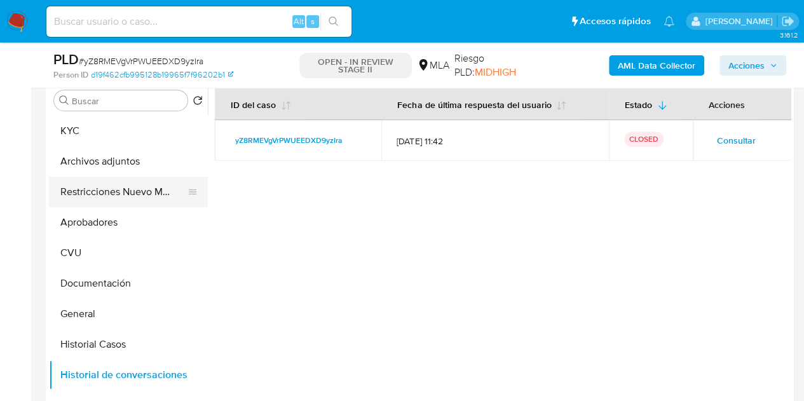
click at [73, 188] on button "Restricciones Nuevo Mundo" at bounding box center [123, 192] width 149 height 31
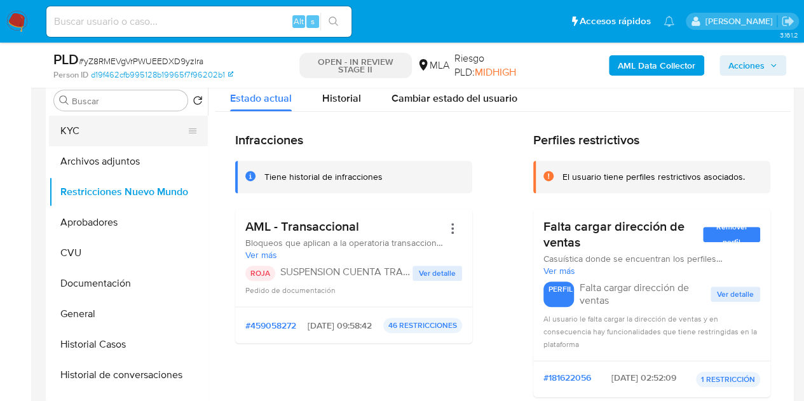
click at [97, 135] on button "KYC" at bounding box center [123, 131] width 149 height 31
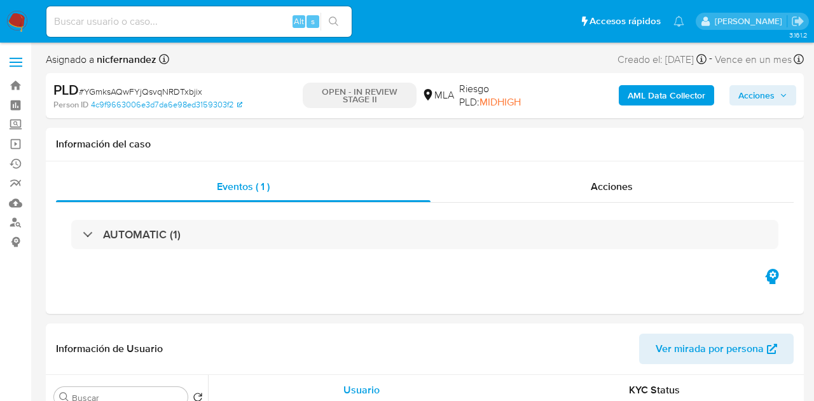
select select "10"
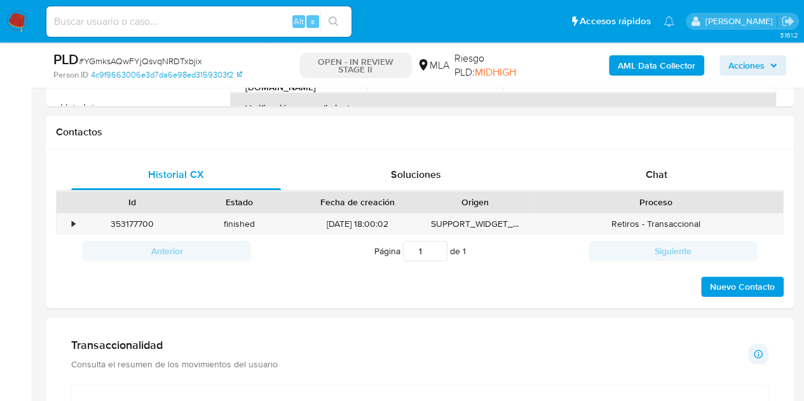
scroll to position [557, 0]
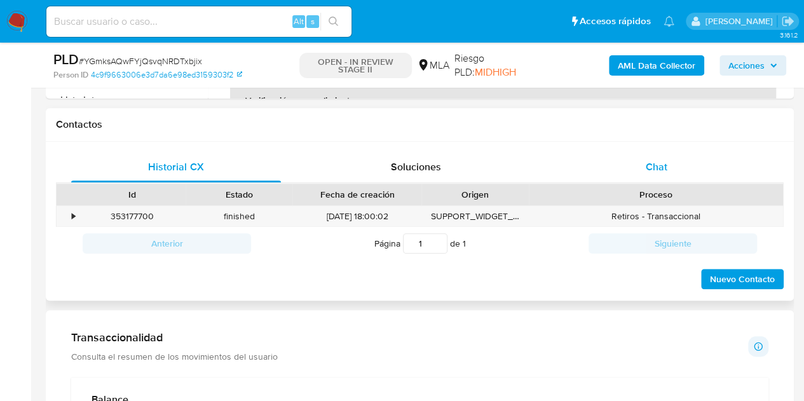
click at [693, 177] on div "Chat" at bounding box center [657, 167] width 210 height 31
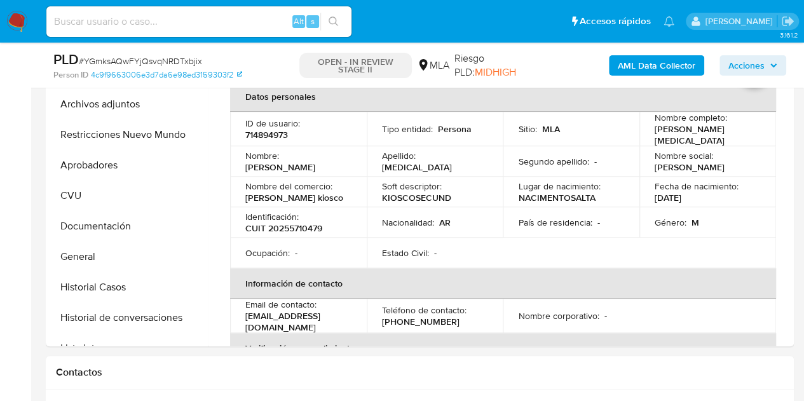
scroll to position [252, 0]
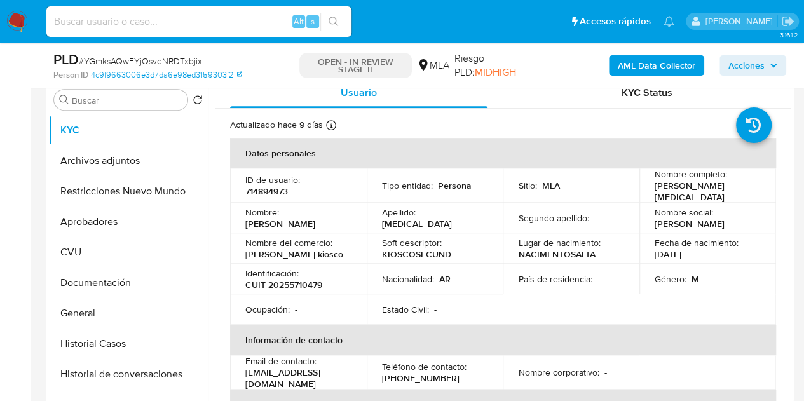
drag, startPoint x: 284, startPoint y: 216, endPoint x: 348, endPoint y: 217, distance: 64.2
click at [348, 217] on div "Nombre : Daniel Alberto" at bounding box center [298, 218] width 106 height 23
copy p "Daniel Alberto"
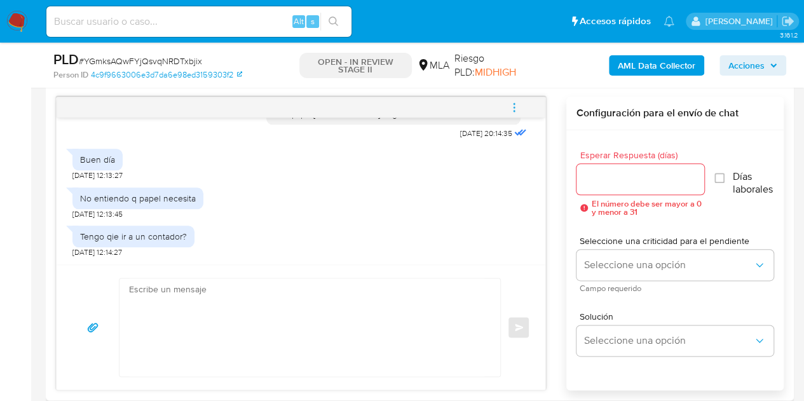
scroll to position [659, 0]
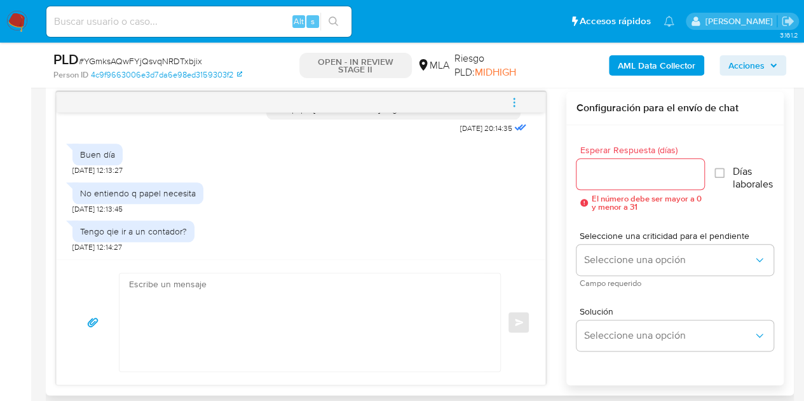
click at [249, 328] on textarea at bounding box center [306, 322] width 355 height 98
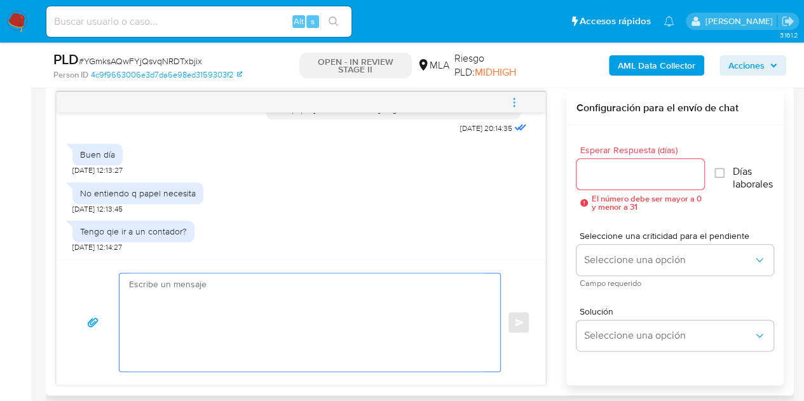
paste textarea "Hola Daniel Alberto, Esperamos que te encuentres muy bien. Necesitamos por favo…"
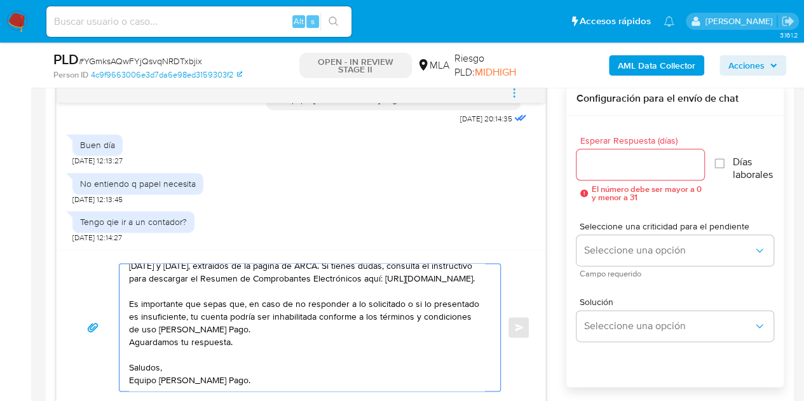
scroll to position [136, 0]
type textarea "Hola Daniel Alberto, Esperamos que te encuentres muy bien. Necesitamos por favo…"
click at [624, 170] on input "Esperar Respuesta (días)" at bounding box center [641, 164] width 128 height 17
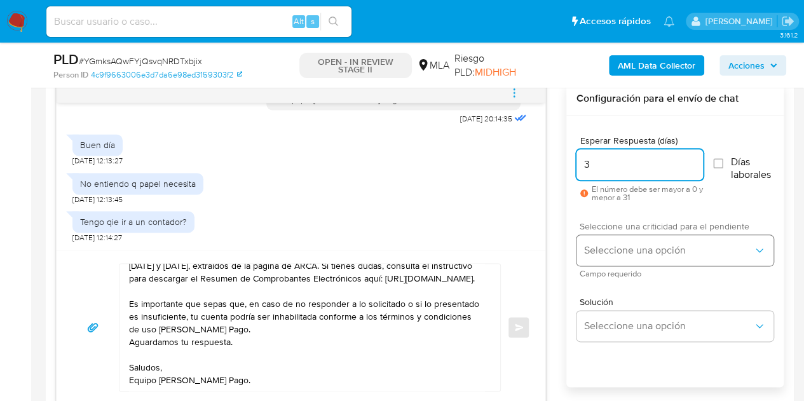
type input "3"
click at [601, 245] on span "Seleccione una opción" at bounding box center [668, 250] width 169 height 13
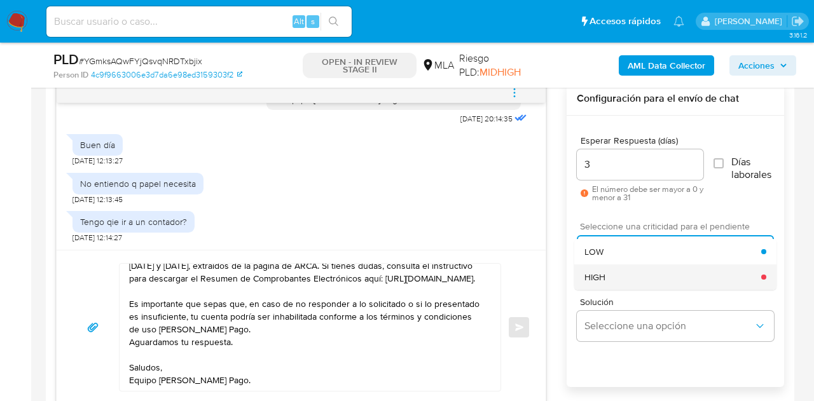
click at [613, 273] on div "HIGH" at bounding box center [672, 277] width 177 height 25
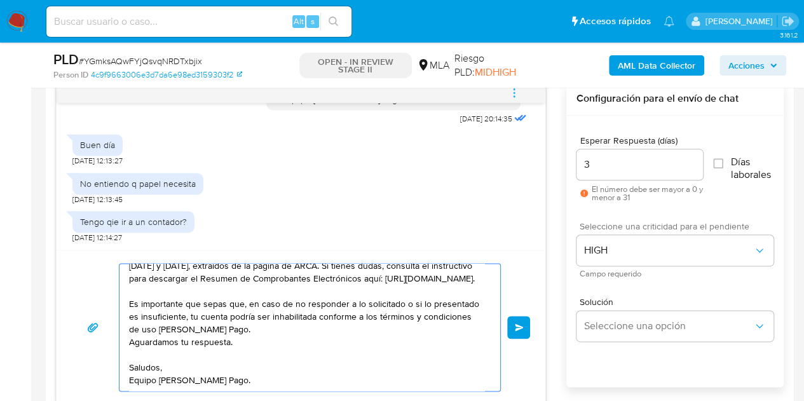
click at [533, 327] on div "Hola Daniel Alberto, Esperamos que te encuentres muy bien. Necesitamos por favo…" at bounding box center [301, 327] width 489 height 155
click at [529, 326] on button "Enviar" at bounding box center [518, 327] width 23 height 23
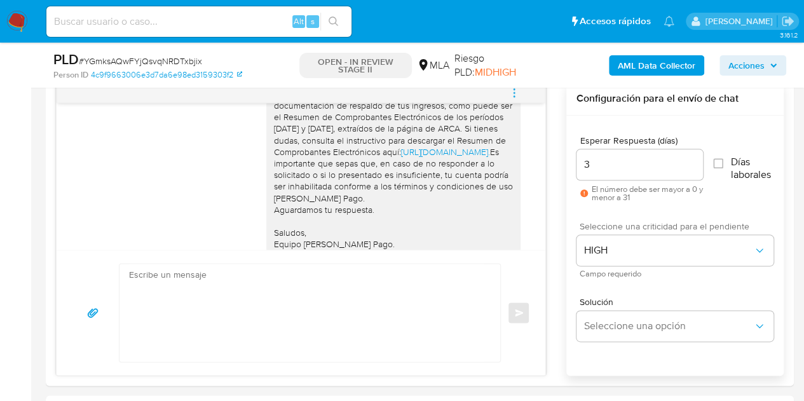
scroll to position [1200, 0]
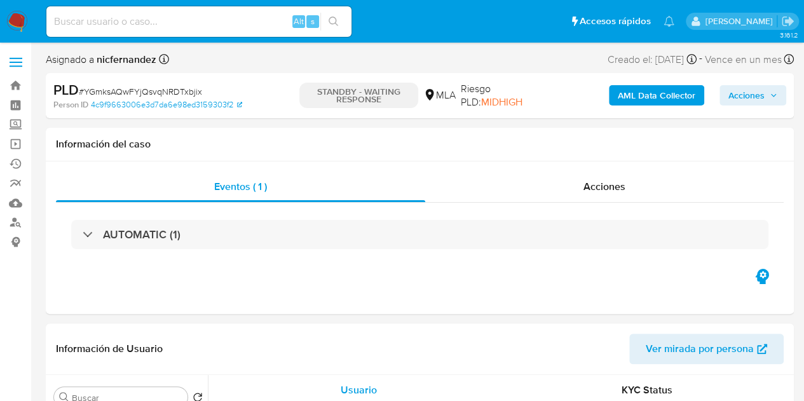
select select "10"
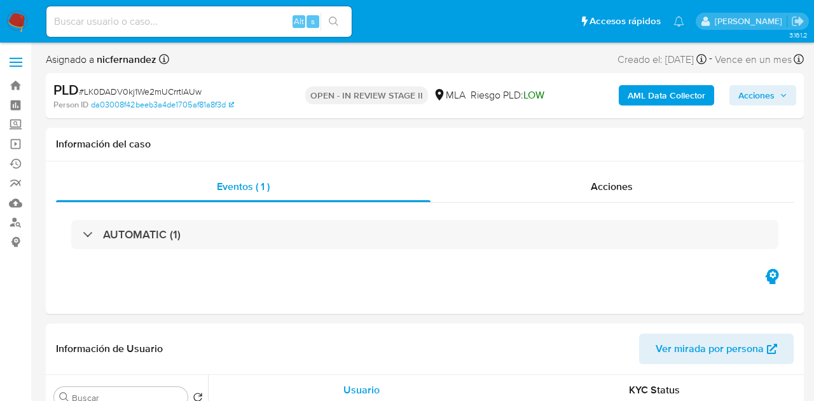
select select "10"
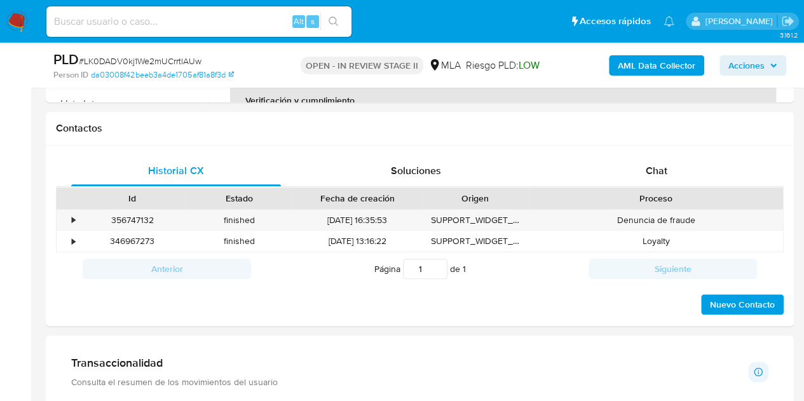
scroll to position [556, 0]
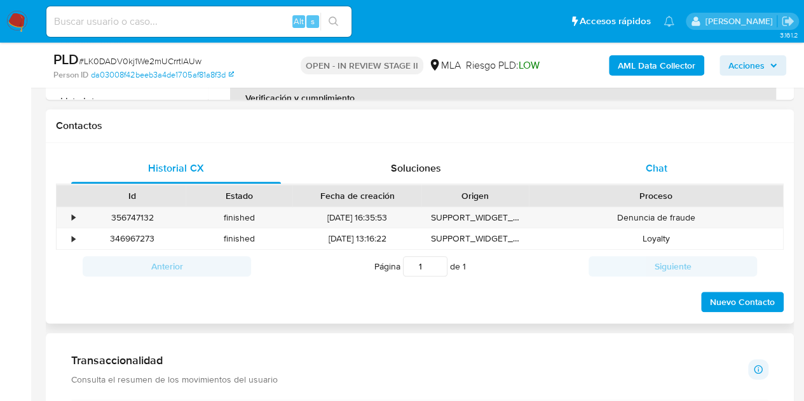
click at [674, 165] on div "Chat" at bounding box center [657, 168] width 210 height 31
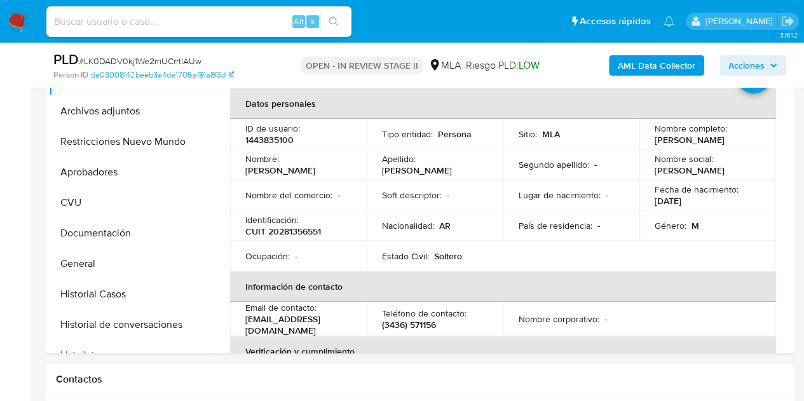
scroll to position [258, 0]
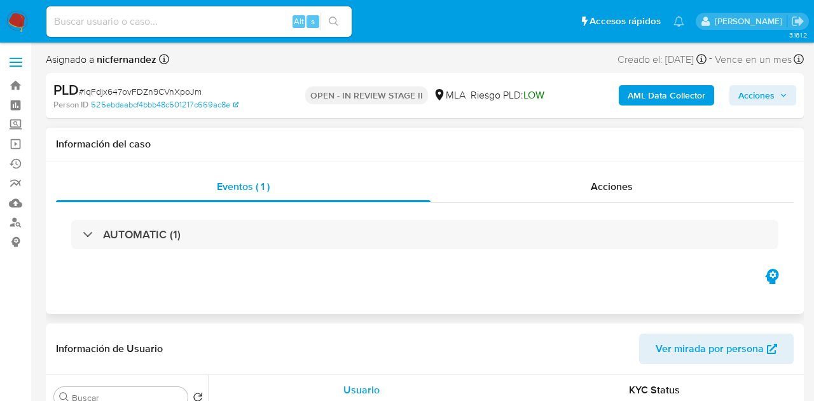
select select "10"
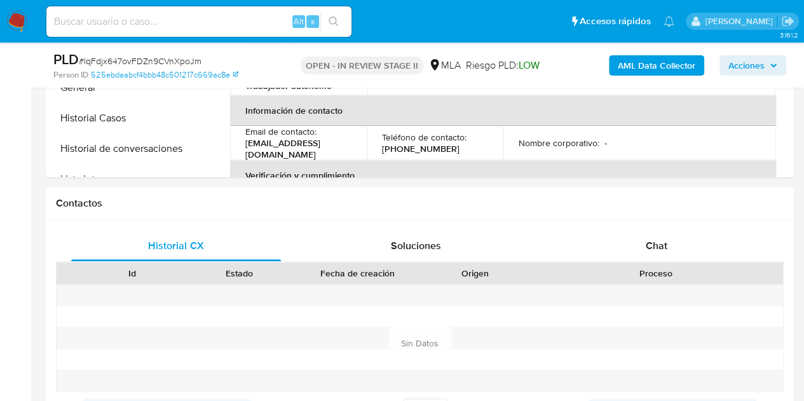
scroll to position [523, 0]
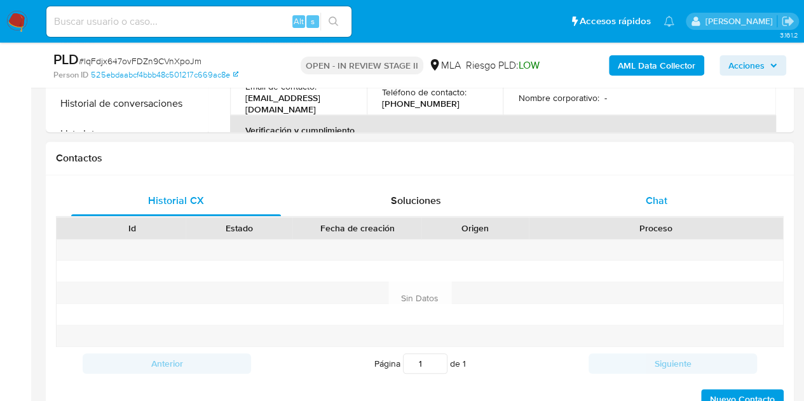
click at [681, 196] on div "Chat" at bounding box center [657, 201] width 210 height 31
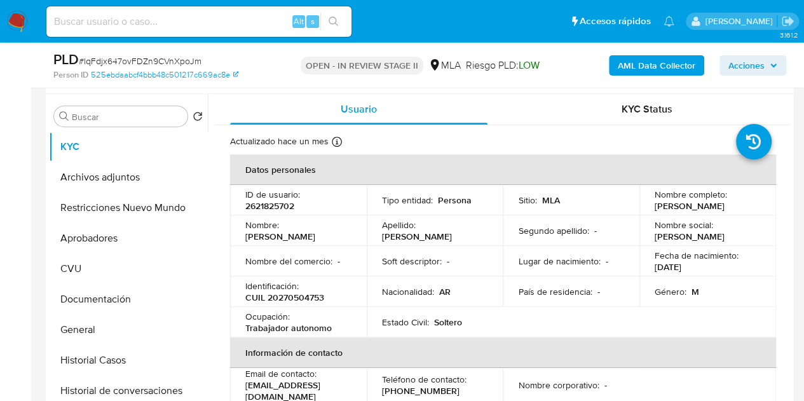
scroll to position [224, 0]
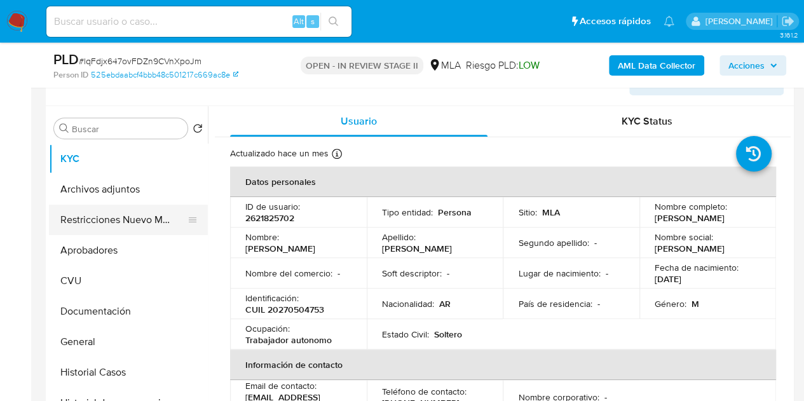
click at [112, 226] on button "Restricciones Nuevo Mundo" at bounding box center [123, 220] width 149 height 31
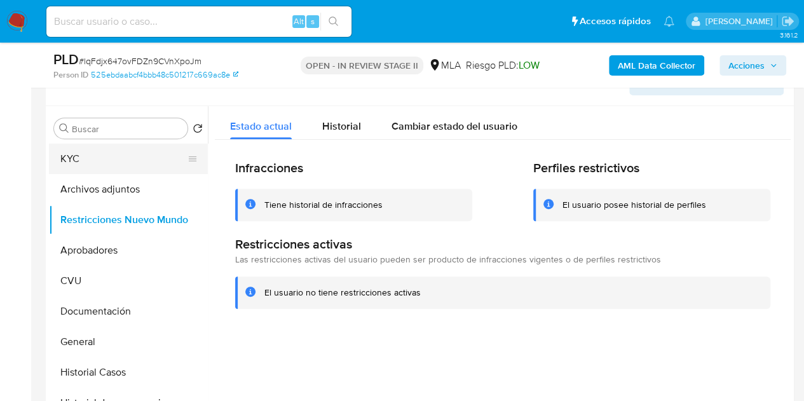
click at [83, 163] on button "KYC" at bounding box center [123, 159] width 149 height 31
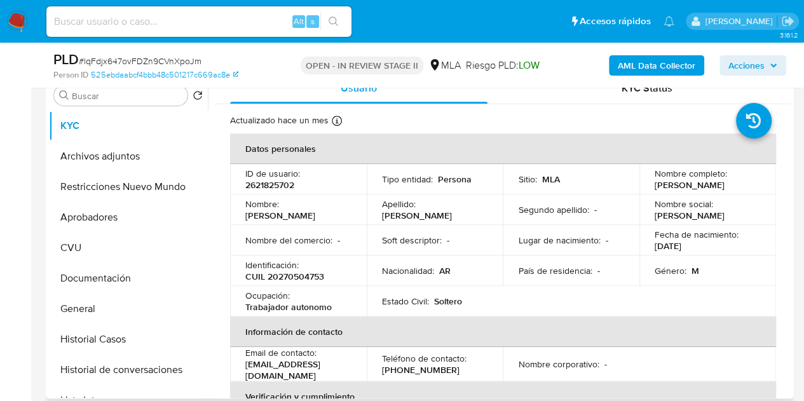
scroll to position [242, 0]
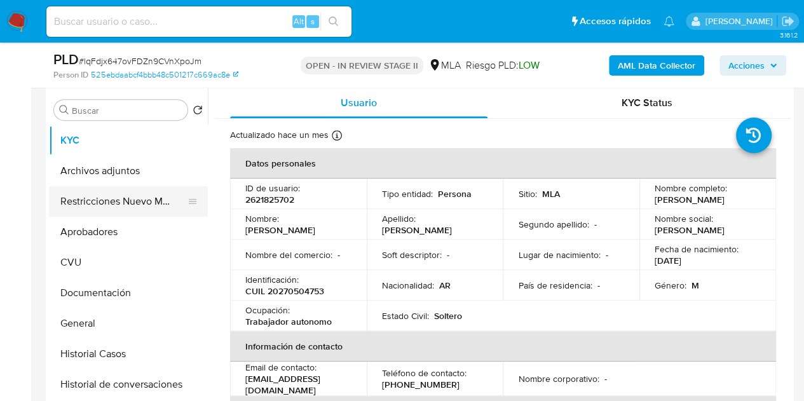
click at [86, 209] on button "Restricciones Nuevo Mundo" at bounding box center [123, 201] width 149 height 31
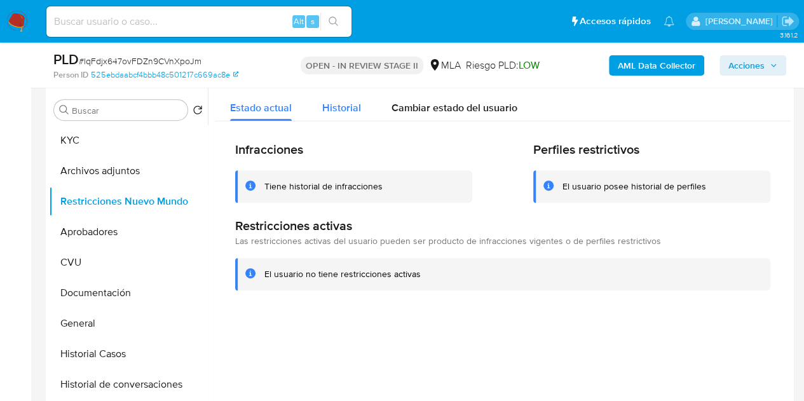
click at [340, 110] on span "Historial" at bounding box center [341, 107] width 39 height 15
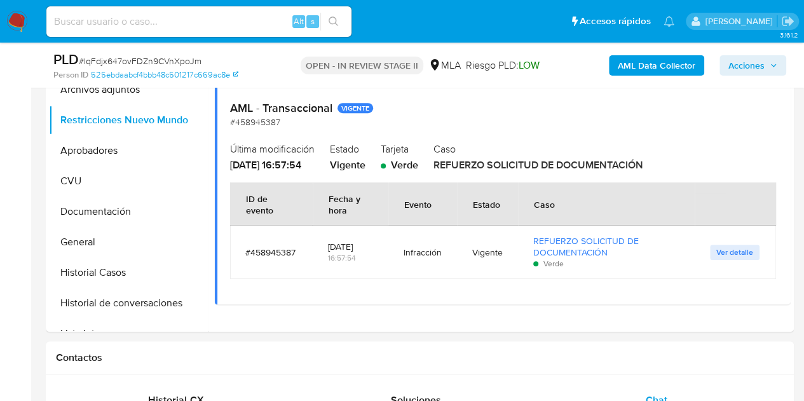
scroll to position [313, 0]
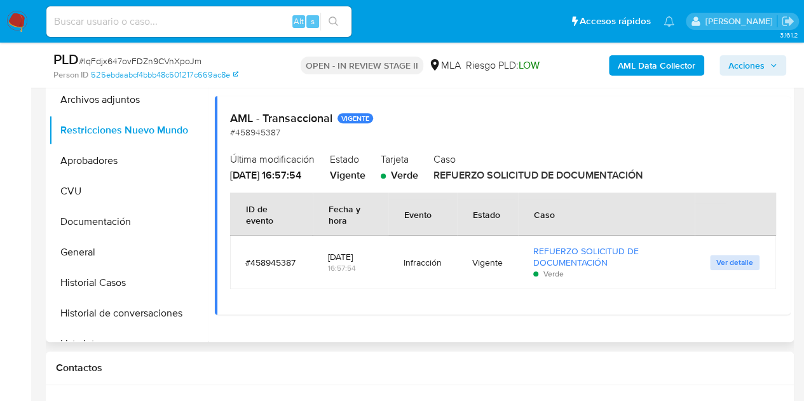
click at [730, 265] on span "Ver detalle" at bounding box center [735, 262] width 37 height 13
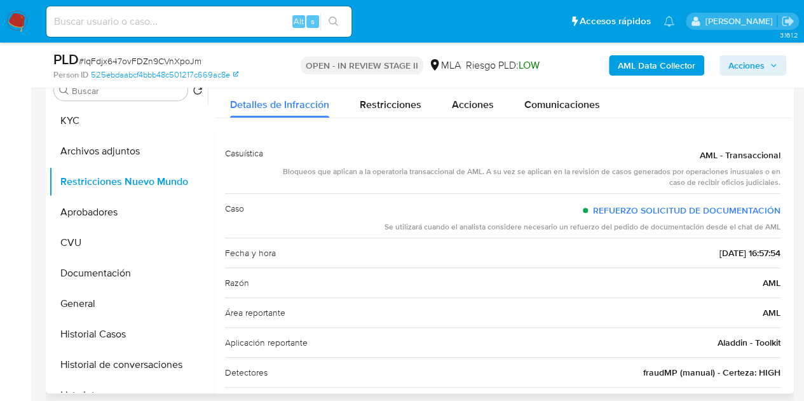
scroll to position [0, 0]
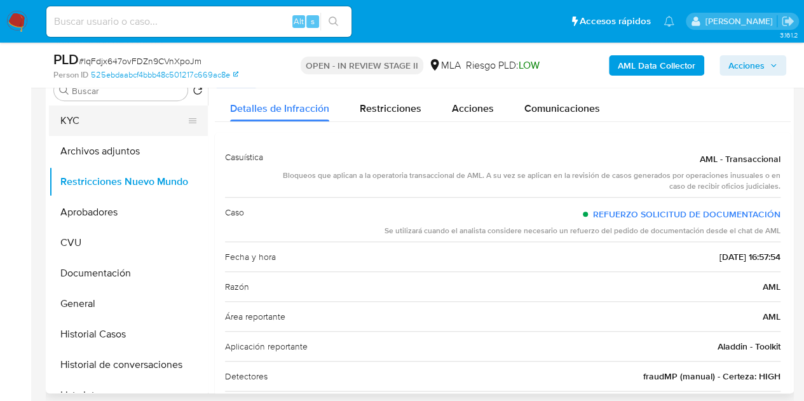
click at [100, 123] on button "KYC" at bounding box center [123, 121] width 149 height 31
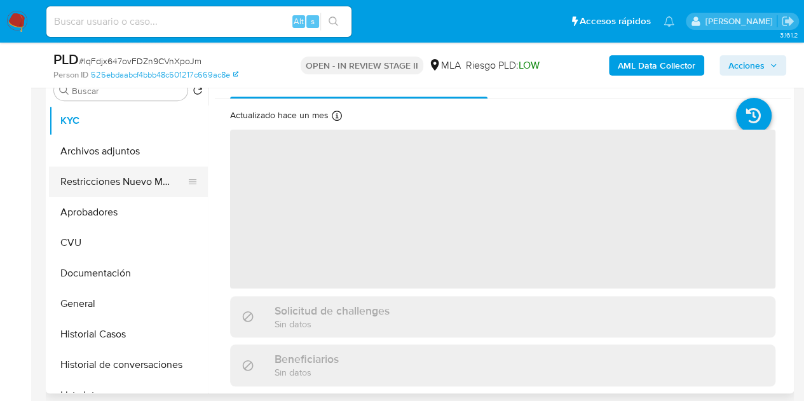
click at [107, 191] on button "Restricciones Nuevo Mundo" at bounding box center [123, 182] width 149 height 31
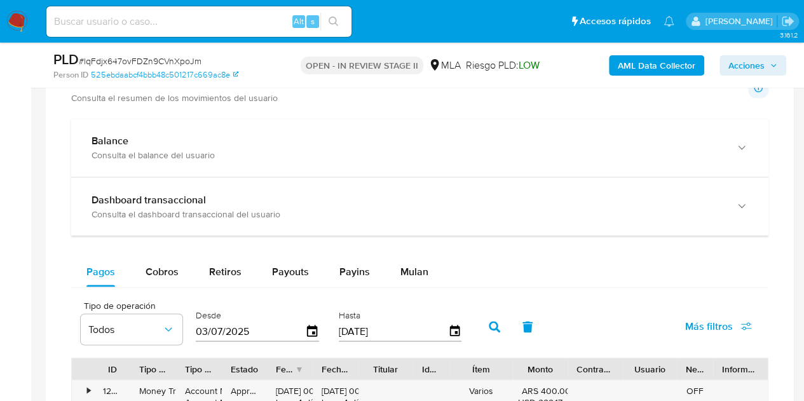
scroll to position [1002, 0]
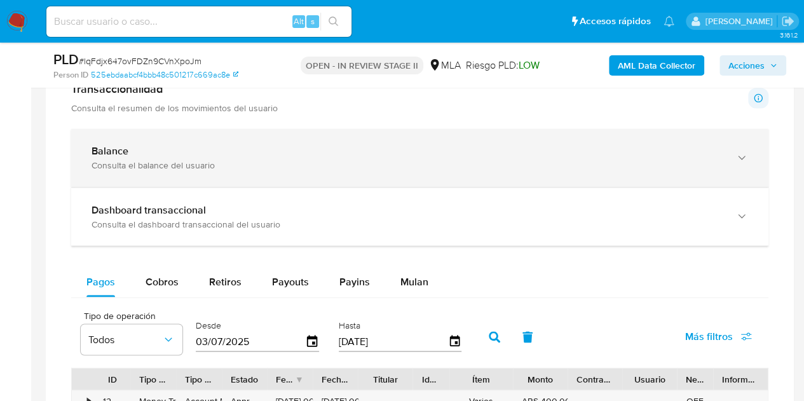
click at [687, 180] on div "Balance Consulta el balance del usuario" at bounding box center [420, 158] width 698 height 58
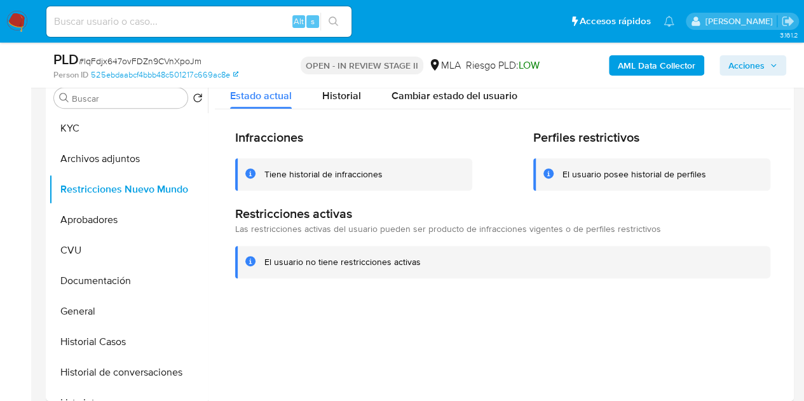
scroll to position [237, 0]
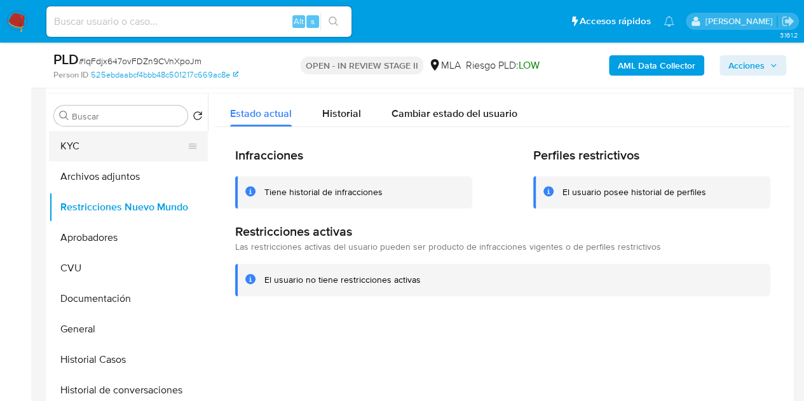
click at [93, 149] on button "KYC" at bounding box center [123, 146] width 149 height 31
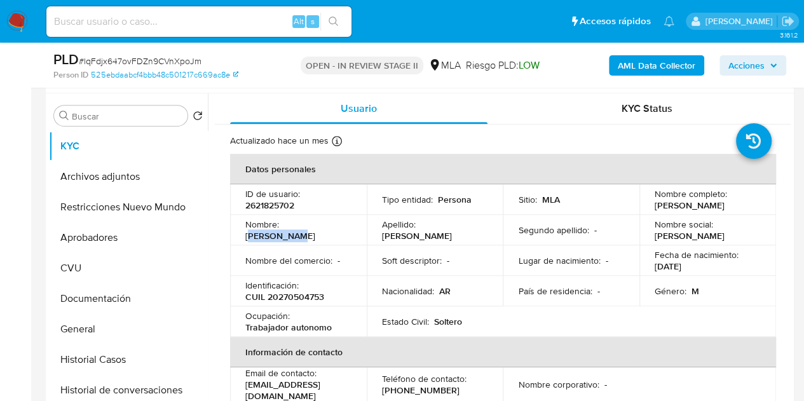
drag, startPoint x: 287, startPoint y: 230, endPoint x: 342, endPoint y: 231, distance: 55.3
click at [342, 231] on div "Nombre : Juan Manuel" at bounding box center [298, 230] width 106 height 23
click at [315, 231] on p "Juan Manuel" at bounding box center [280, 235] width 70 height 11
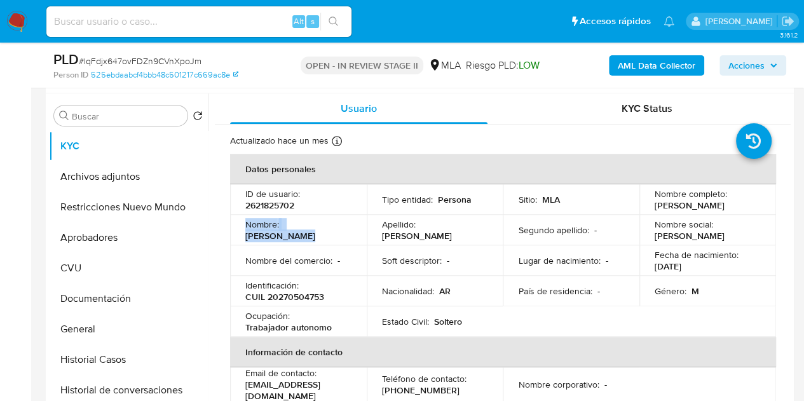
click at [289, 233] on p "Juan Manuel" at bounding box center [280, 235] width 70 height 11
click at [285, 231] on p "Juan Manuel" at bounding box center [280, 235] width 70 height 11
click at [270, 225] on p "Nombre :" at bounding box center [262, 224] width 34 height 11
drag, startPoint x: 284, startPoint y: 231, endPoint x: 350, endPoint y: 232, distance: 65.5
click at [350, 232] on div "Nombre : Juan Manuel" at bounding box center [298, 230] width 106 height 23
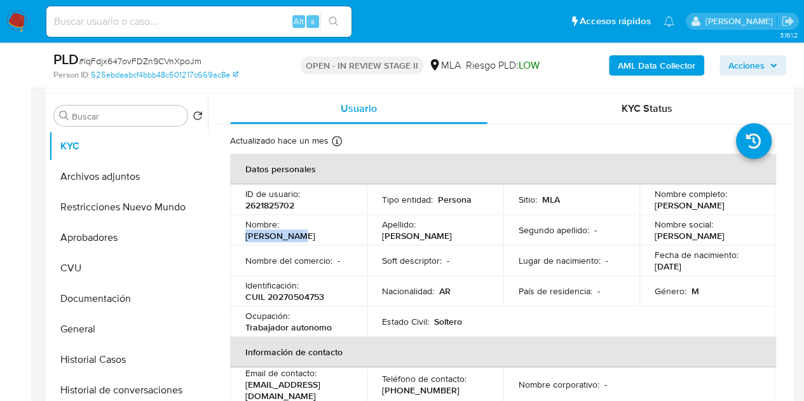
copy p "Juan Manuel"
click at [339, 240] on td "Nombre : Juan Manuel" at bounding box center [298, 230] width 137 height 31
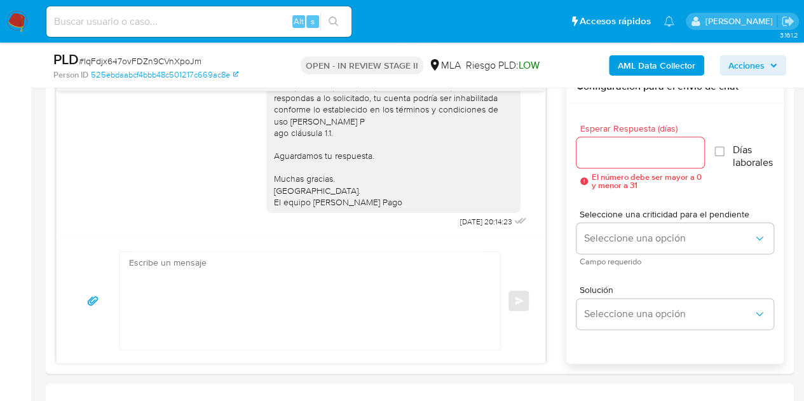
scroll to position [656, 0]
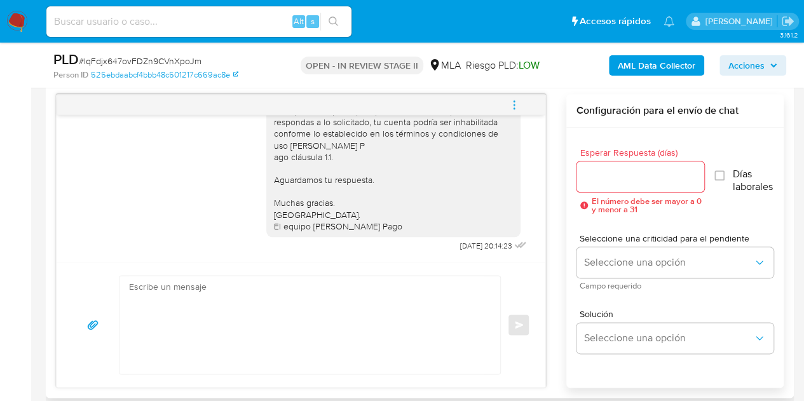
click at [318, 329] on textarea at bounding box center [306, 325] width 355 height 98
paste textarea "Hola Juan Manuel, Esperamos que te encuentres muy bien. Necesitamos por favor q…"
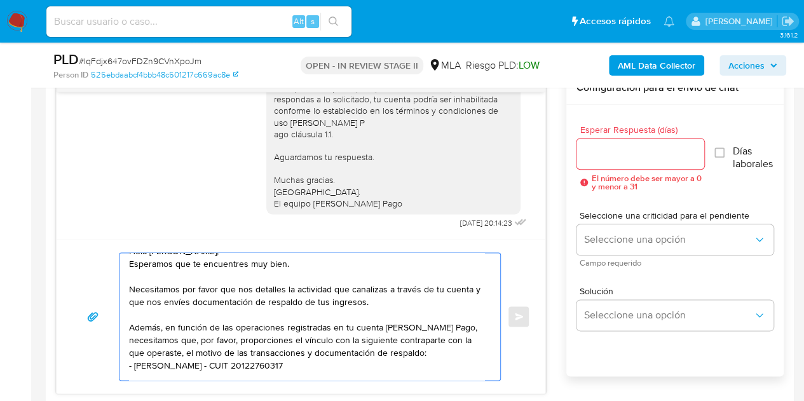
scroll to position [0, 0]
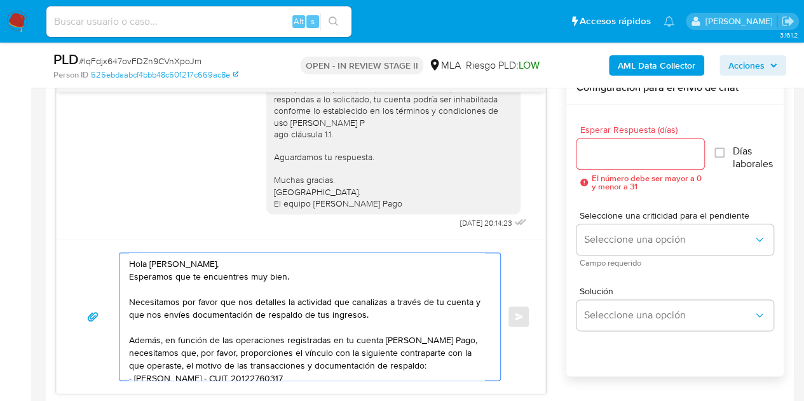
type textarea "Hola Juan Manuel, Esperamos que te encuentres muy bien. Necesitamos por favor q…"
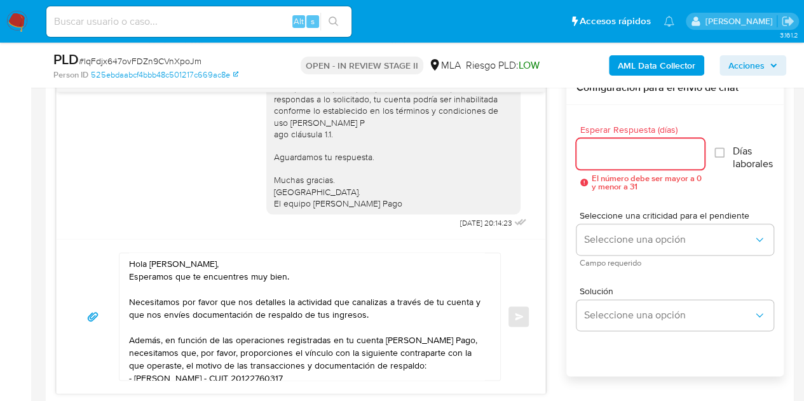
click at [621, 151] on input "Esperar Respuesta (días)" at bounding box center [641, 154] width 128 height 17
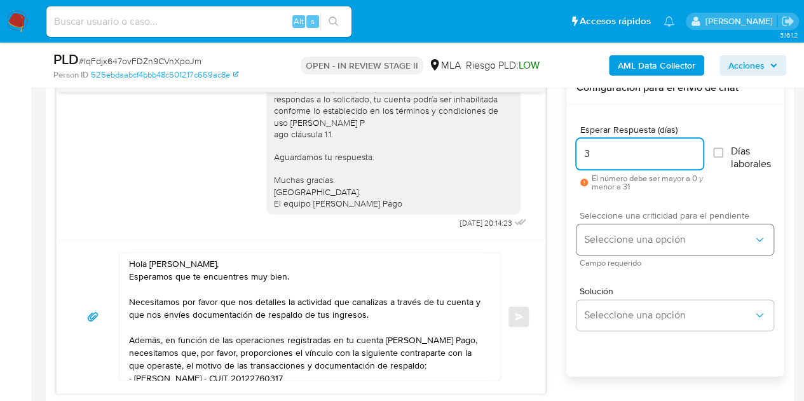
type input "3"
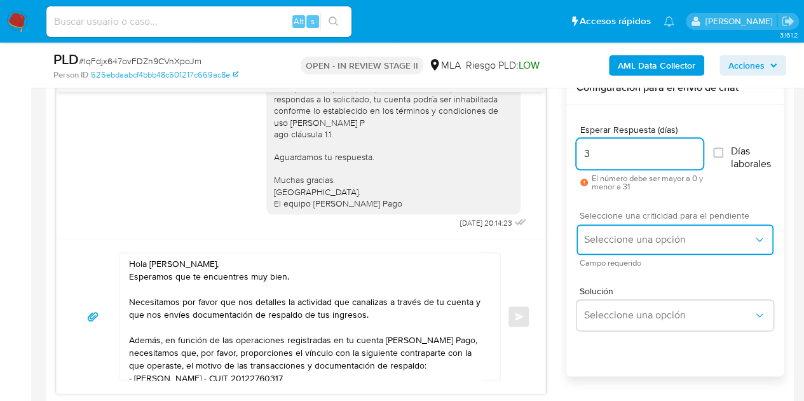
click at [612, 247] on button "Seleccione una opción" at bounding box center [675, 239] width 197 height 31
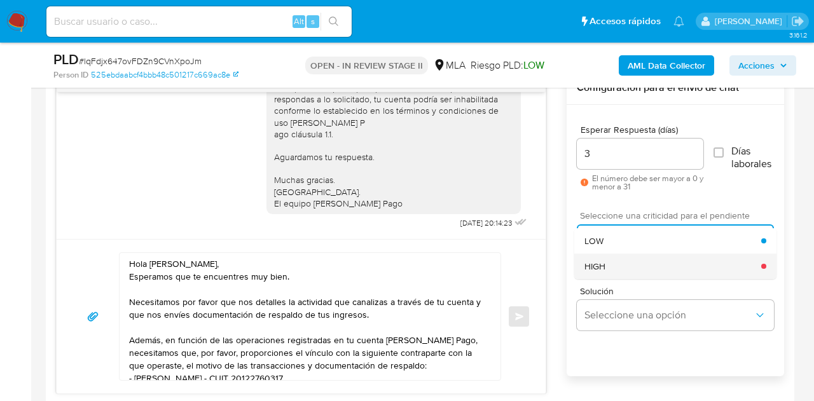
click at [617, 277] on div "HIGH" at bounding box center [672, 266] width 177 height 25
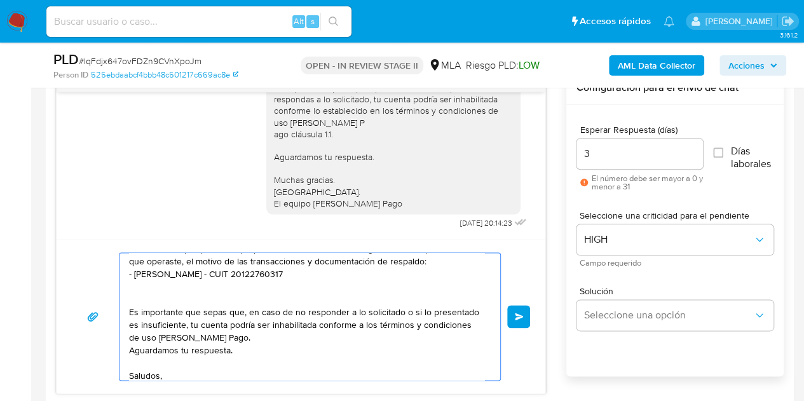
scroll to position [123, 0]
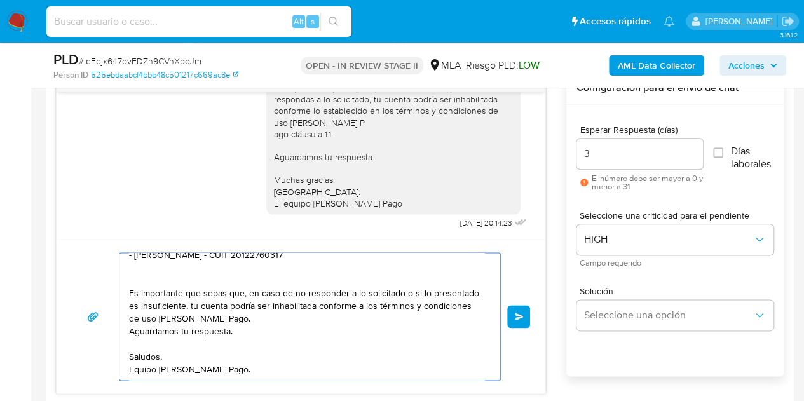
click at [521, 317] on span "Enviar" at bounding box center [519, 317] width 9 height 8
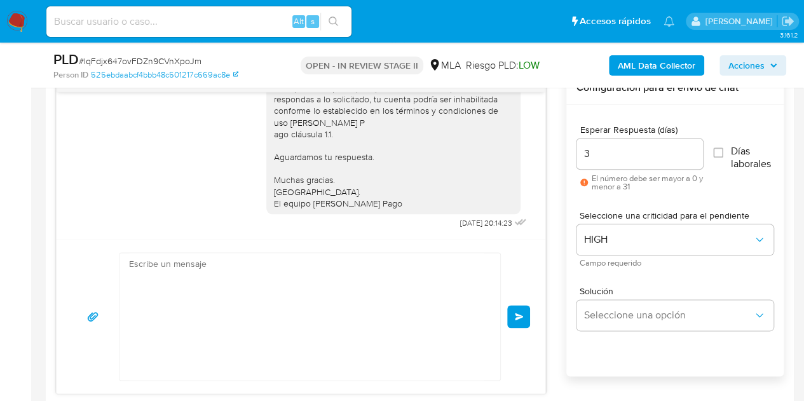
scroll to position [0, 0]
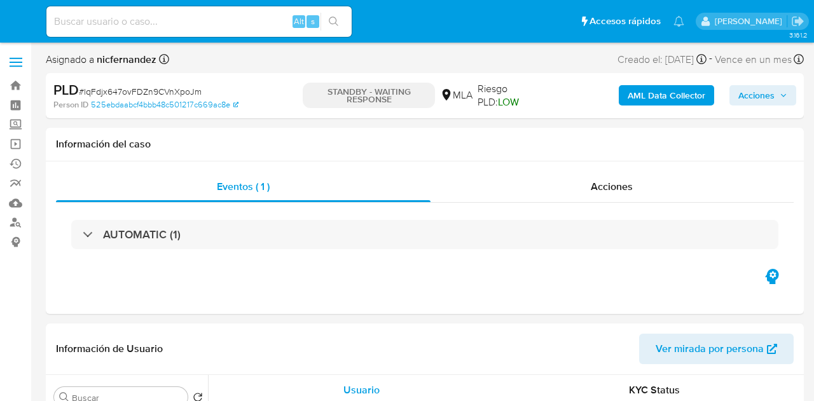
select select "10"
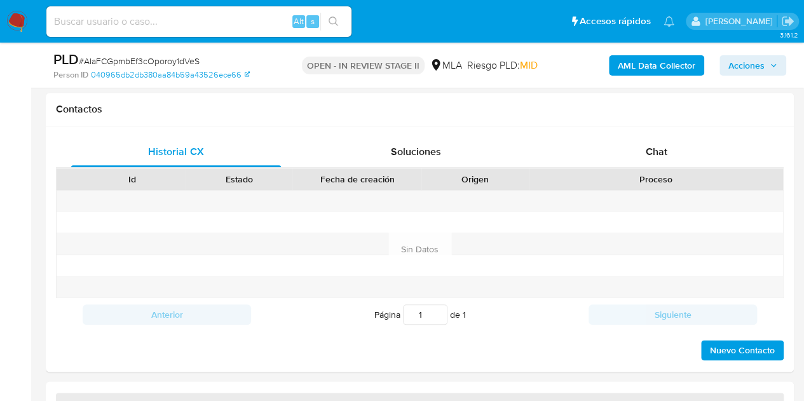
scroll to position [577, 0]
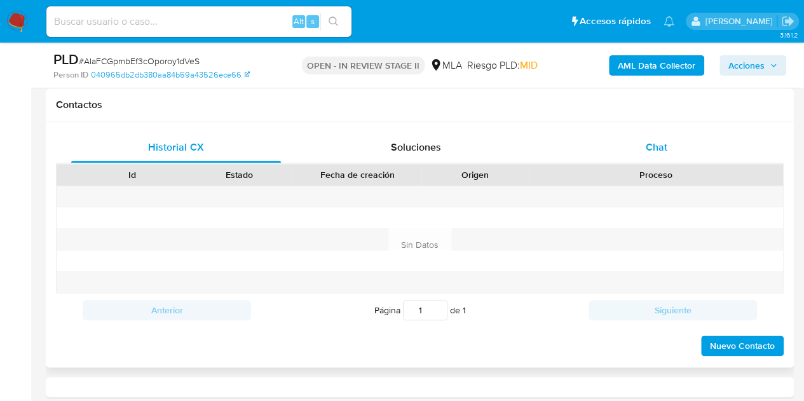
select select "10"
click at [685, 138] on div "Chat" at bounding box center [657, 147] width 210 height 31
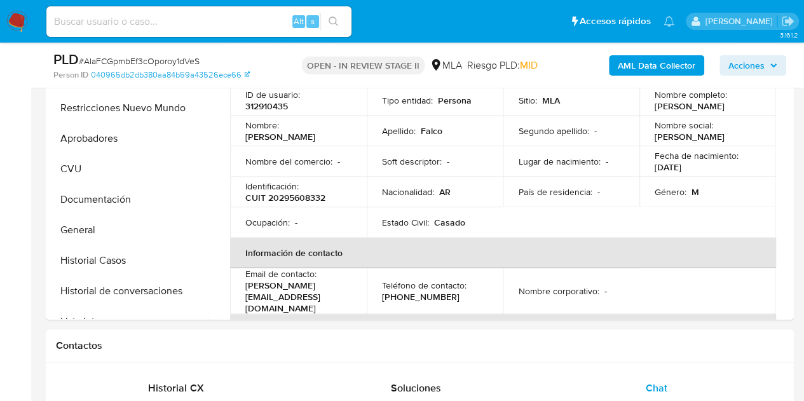
scroll to position [306, 0]
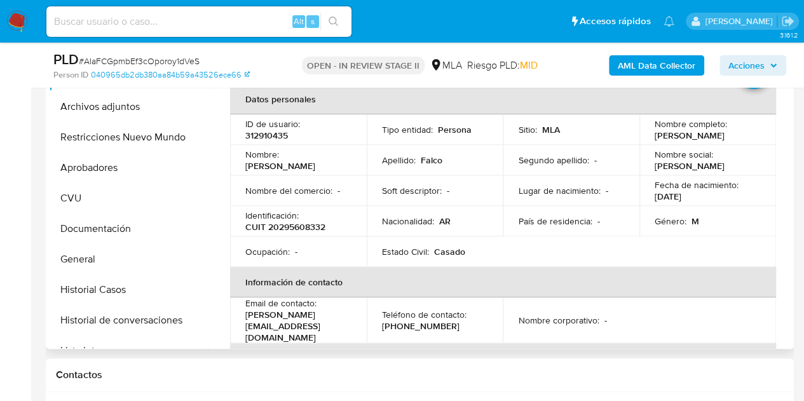
drag, startPoint x: 285, startPoint y: 160, endPoint x: 352, endPoint y: 159, distance: 67.4
click at [352, 159] on td "Nombre : Adrian Antonio" at bounding box center [298, 160] width 137 height 31
copy p "Adrian Antonio"
click at [486, 244] on td "Estado Civil : Casado" at bounding box center [435, 252] width 137 height 31
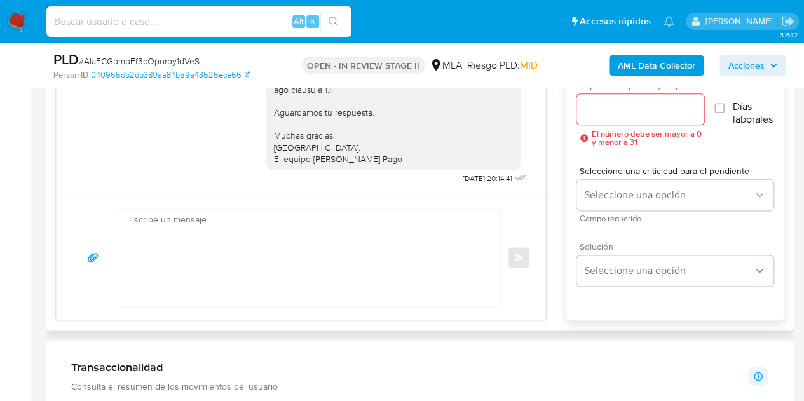
scroll to position [739, 0]
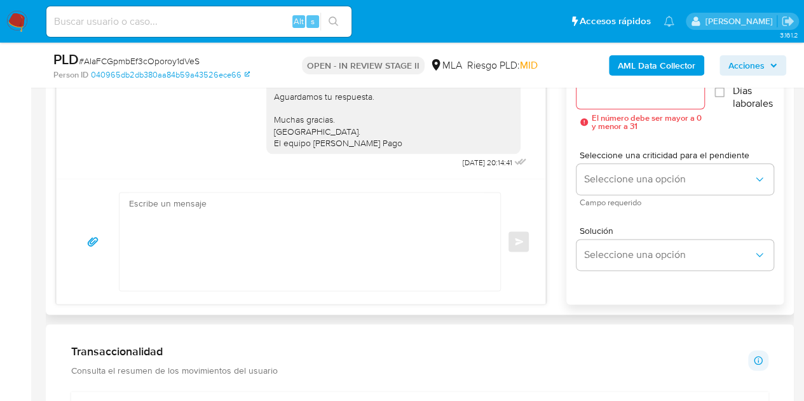
click at [329, 241] on textarea at bounding box center [306, 242] width 355 height 98
paste textarea "Hola Adrián Antonio, Esperamos que te encuentres muy bien. Necesitamos por favo…"
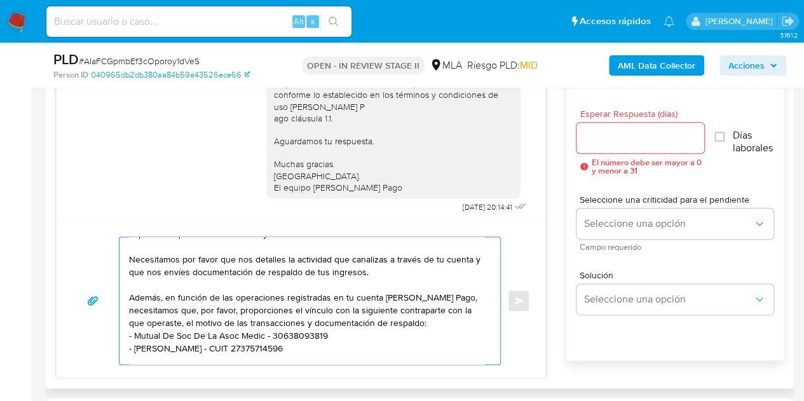
scroll to position [27, 0]
click at [355, 308] on textarea "Hola Adrián Antonio, Esperamos que te encuentres muy bien. Necesitamos por favo…" at bounding box center [306, 300] width 355 height 127
click at [396, 309] on textarea "Hola Adrián Antonio, Esperamos que te encuentres muy bien. Necesitamos por favo…" at bounding box center [306, 300] width 355 height 127
click at [446, 308] on textarea "Hola Adrián Antonio, Esperamos que te encuentres muy bien. Necesitamos por favo…" at bounding box center [306, 300] width 355 height 127
click at [135, 322] on textarea "Hola Adrián Antonio, Esperamos que te encuentres muy bien. Necesitamos por favo…" at bounding box center [306, 300] width 355 height 127
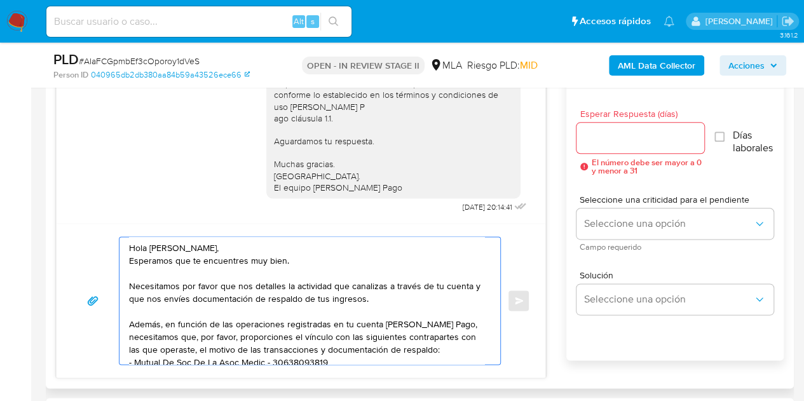
scroll to position [35, 0]
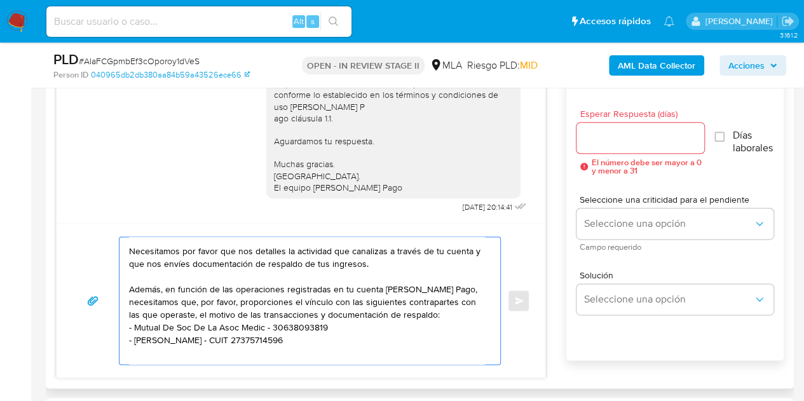
click at [444, 311] on textarea "Hola Adrián Antonio, Esperamos que te encuentres muy bien. Necesitamos por favo…" at bounding box center [306, 300] width 355 height 127
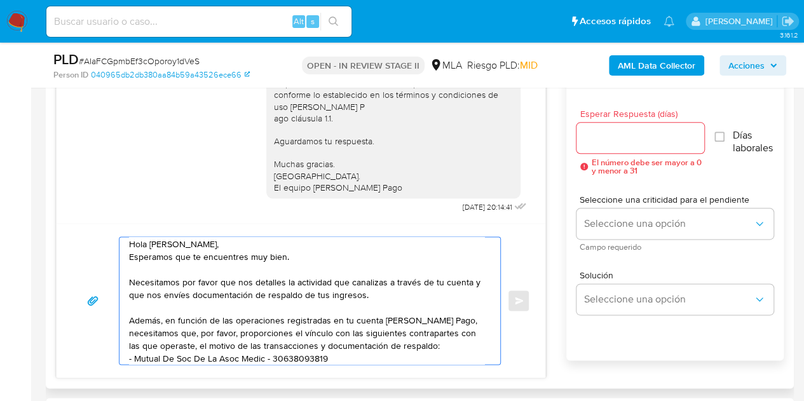
scroll to position [0, 0]
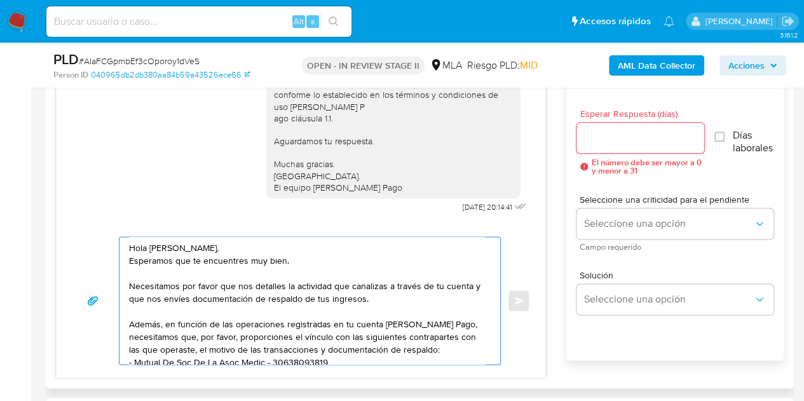
type textarea "Hola Adrián Antonio, Esperamos que te encuentres muy bien. Necesitamos por favo…"
click at [619, 133] on input "Esperar Respuesta (días)" at bounding box center [641, 138] width 128 height 17
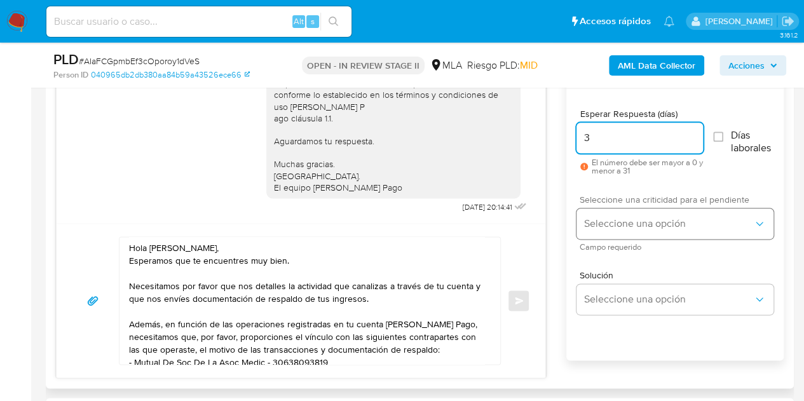
type input "3"
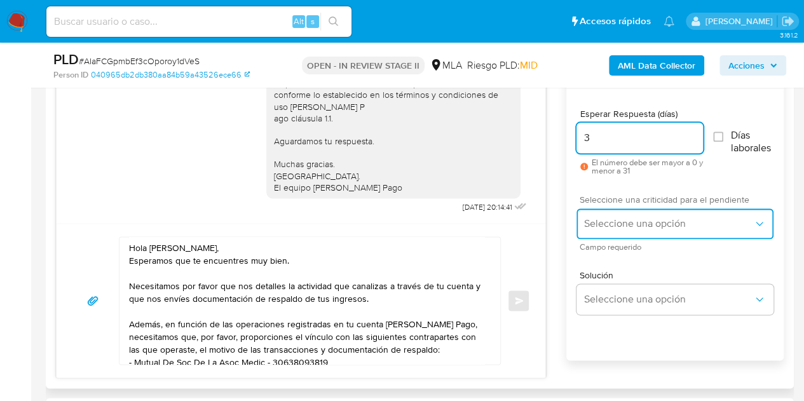
click at [591, 215] on button "Seleccione una opción" at bounding box center [675, 224] width 197 height 31
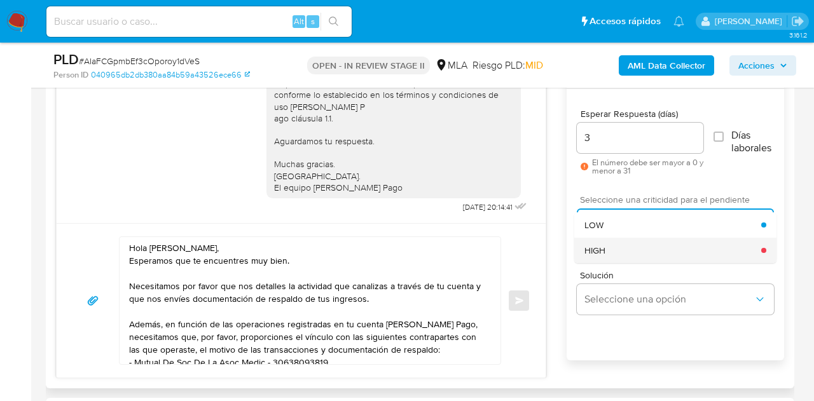
click at [612, 255] on div "HIGH" at bounding box center [672, 250] width 177 height 25
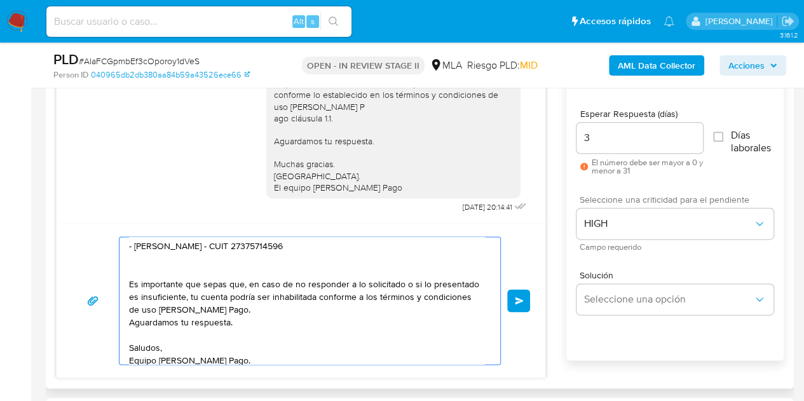
scroll to position [136, 0]
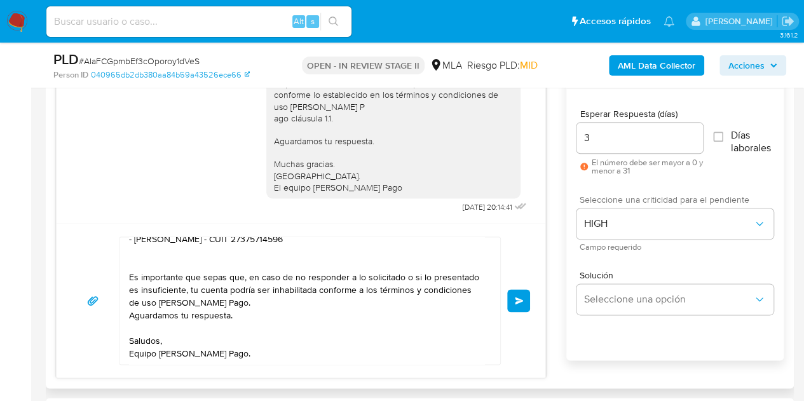
click at [509, 293] on button "Enviar" at bounding box center [518, 300] width 23 height 23
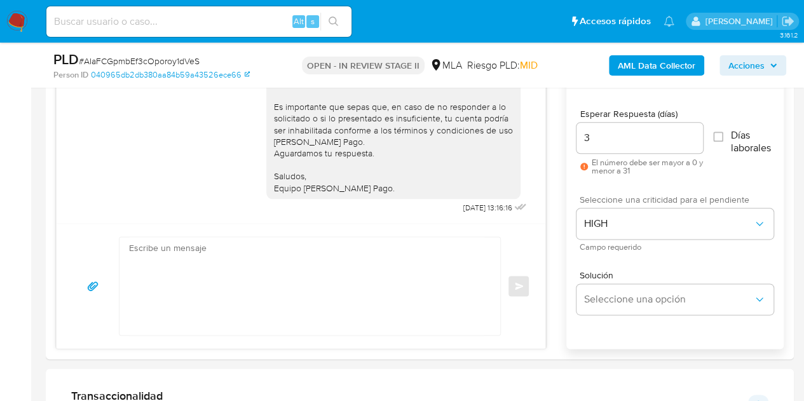
scroll to position [600, 0]
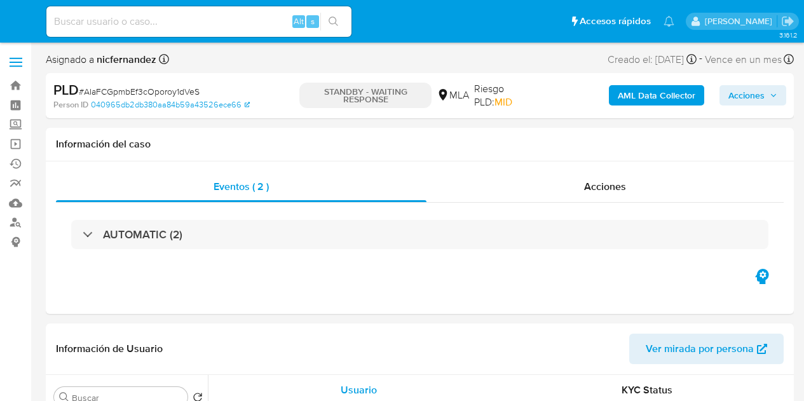
select select "10"
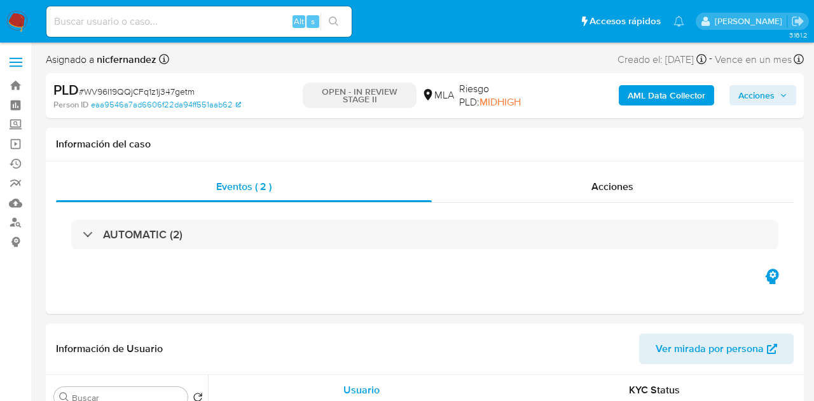
select select "10"
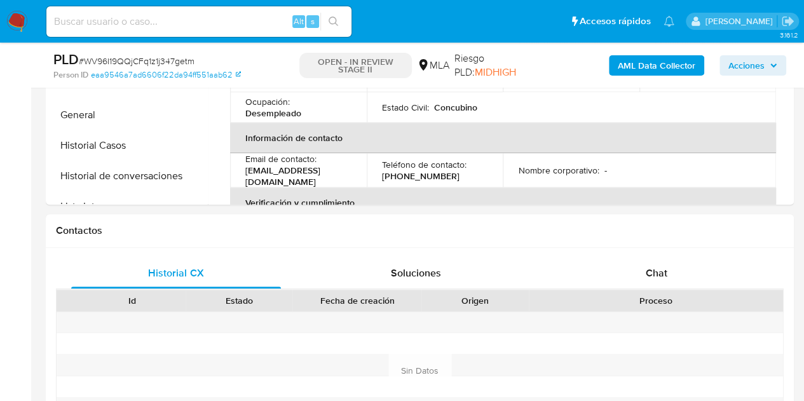
scroll to position [546, 0]
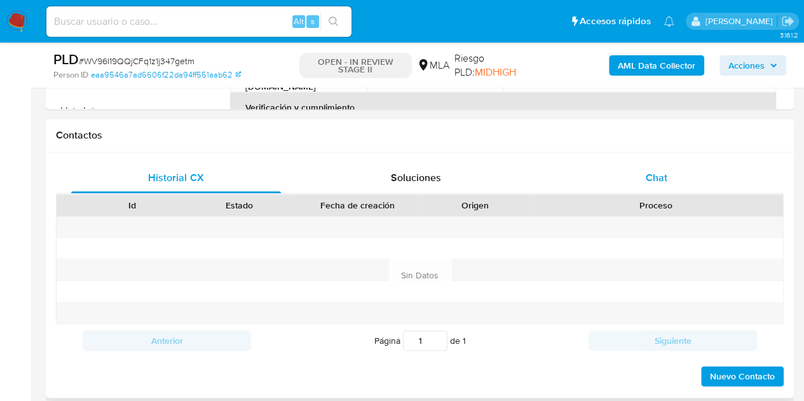
click at [685, 172] on div "Chat" at bounding box center [657, 178] width 210 height 31
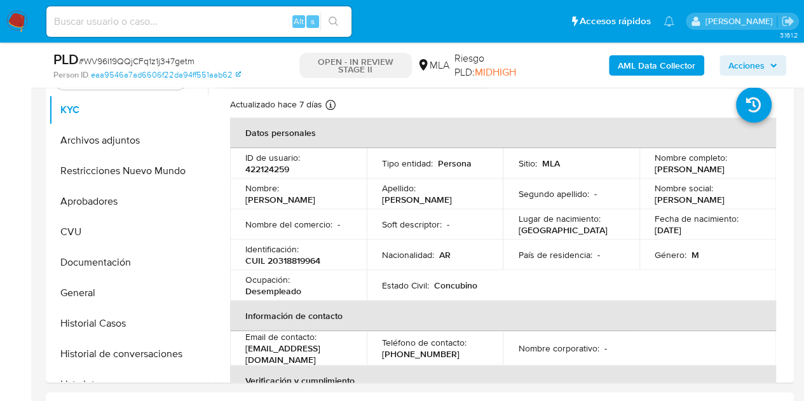
scroll to position [265, 0]
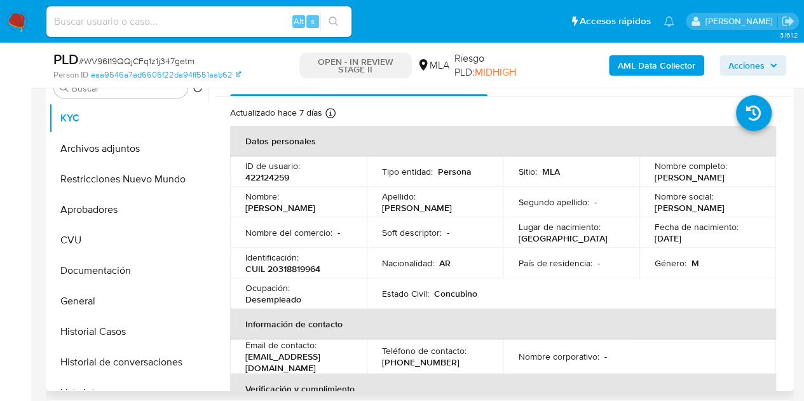
click at [323, 274] on td "Identificación : CUIL 20318819964" at bounding box center [298, 263] width 137 height 31
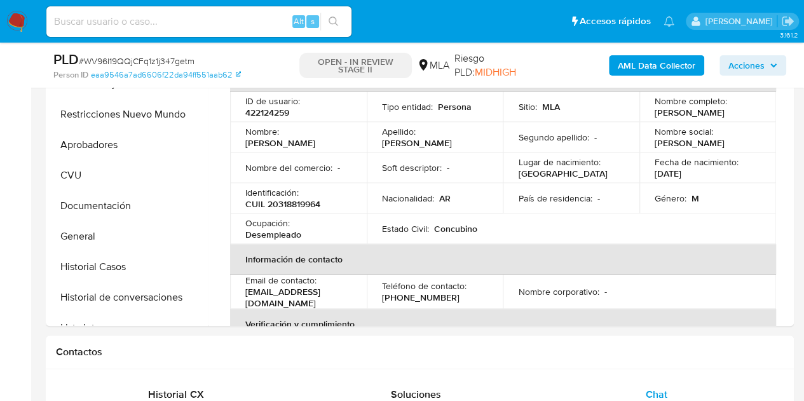
scroll to position [273, 0]
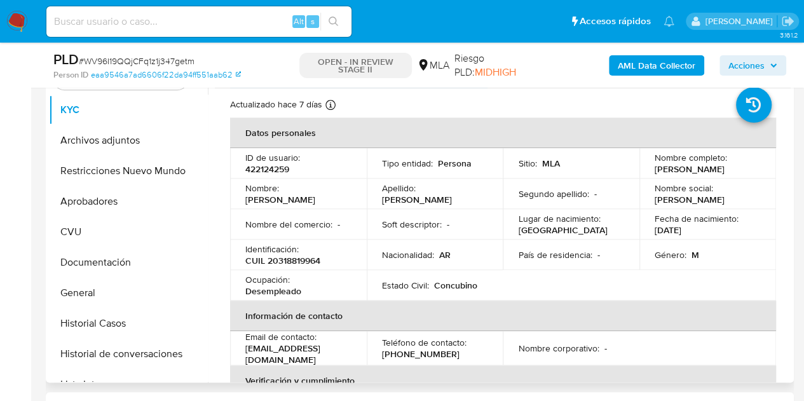
drag, startPoint x: 283, startPoint y: 195, endPoint x: 344, endPoint y: 196, distance: 61.1
click at [344, 196] on div "Nombre : [PERSON_NAME]" at bounding box center [298, 193] width 106 height 23
copy p "[PERSON_NAME]"
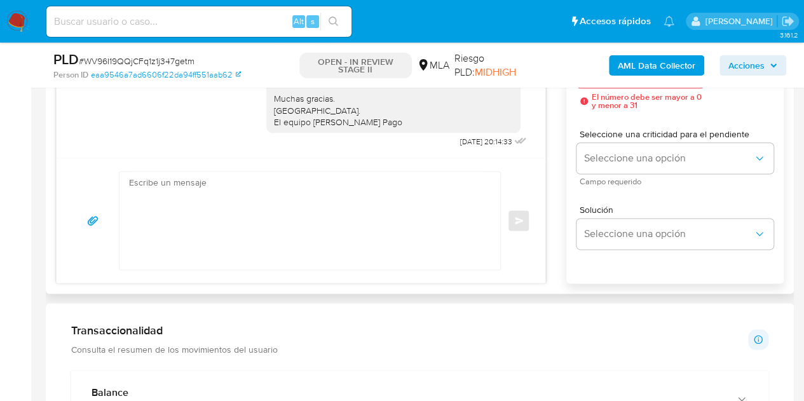
scroll to position [763, 0]
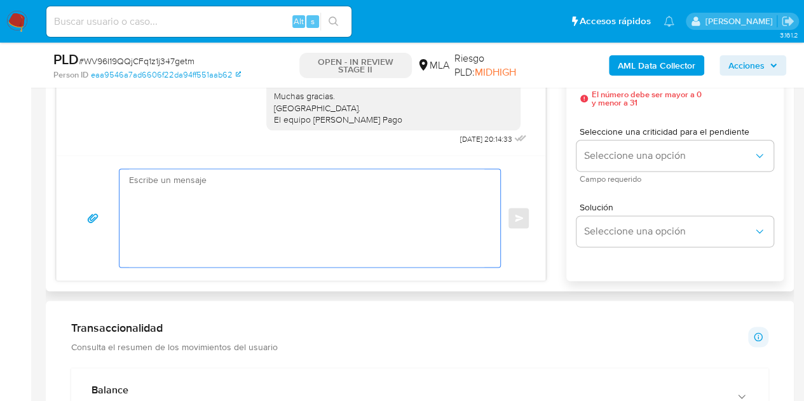
click at [351, 228] on textarea at bounding box center [306, 218] width 355 height 98
paste textarea "[PERSON_NAME], Esperamos que te encuentres muy bien. Necesitamos por favor que …"
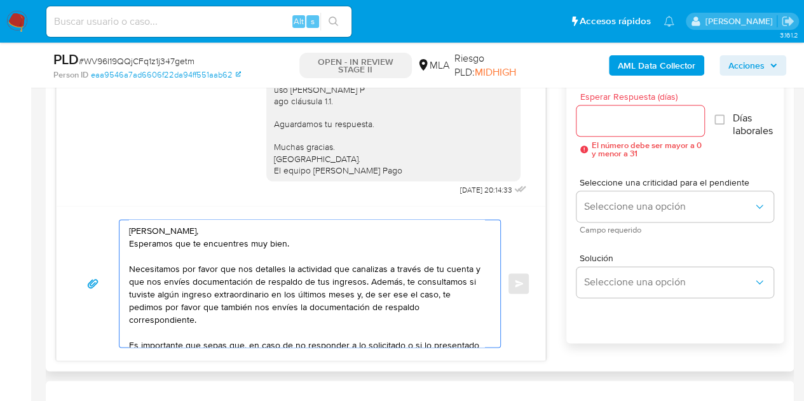
scroll to position [710, 0]
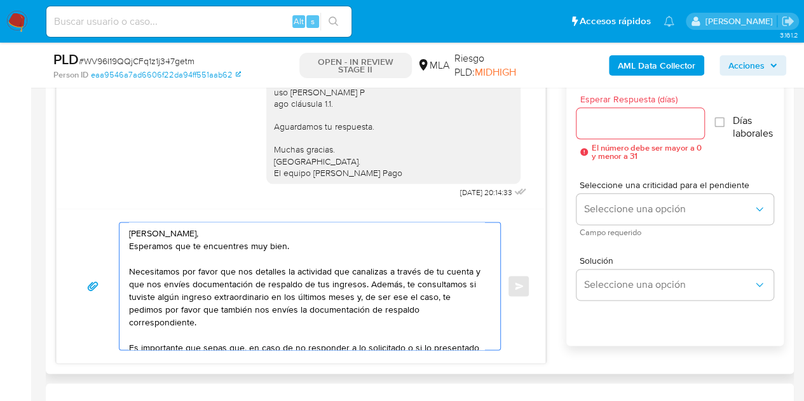
type textarea "Hola Víctor Alfonso, Esperamos que te encuentres muy bien. Necesitamos por favo…"
click at [596, 129] on input "Esperar Respuesta (días)" at bounding box center [641, 123] width 128 height 17
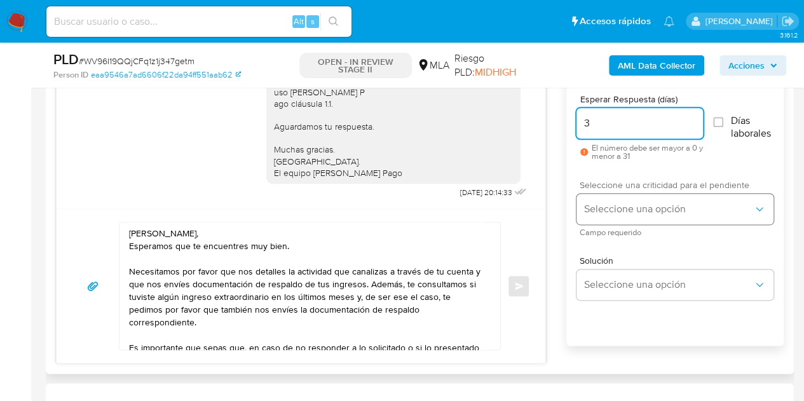
type input "3"
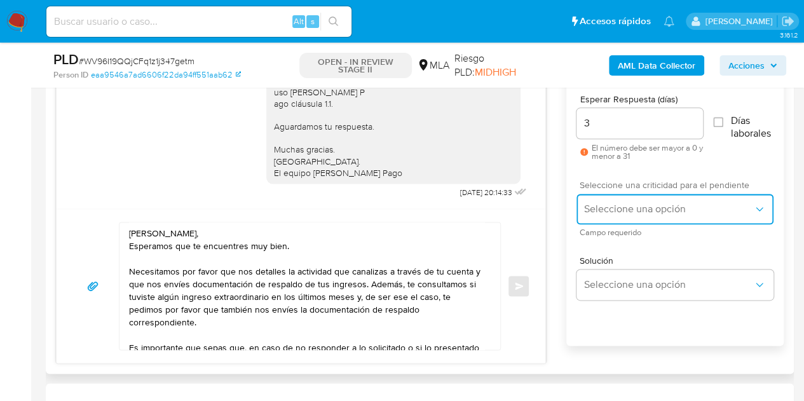
click at [634, 203] on span "Seleccione una opción" at bounding box center [668, 209] width 169 height 13
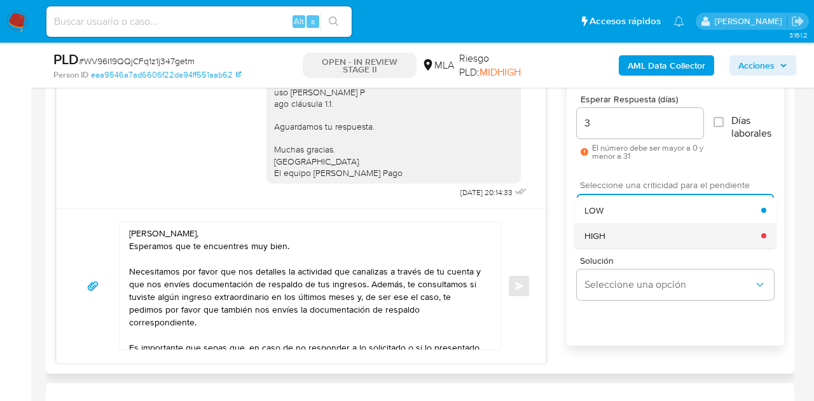
click at [614, 245] on div "HIGH" at bounding box center [672, 235] width 177 height 25
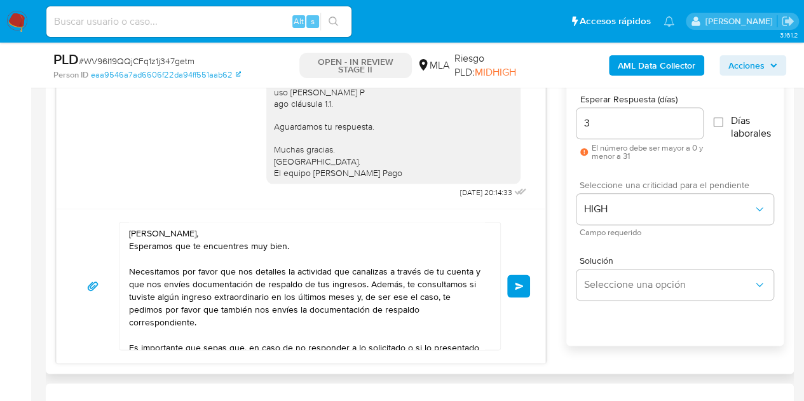
drag, startPoint x: 506, startPoint y: 226, endPoint x: 501, endPoint y: 231, distance: 6.8
click at [505, 226] on div "Hola Víctor Alfonso, Esperamos que te encuentres muy bien. Necesitamos por favo…" at bounding box center [301, 286] width 458 height 128
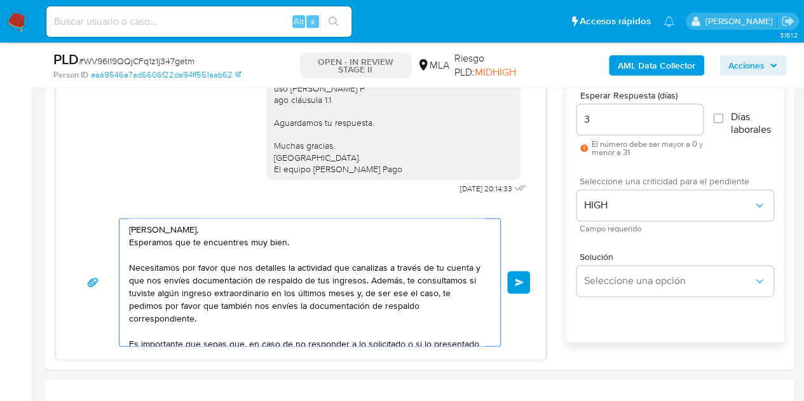
scroll to position [725, 0]
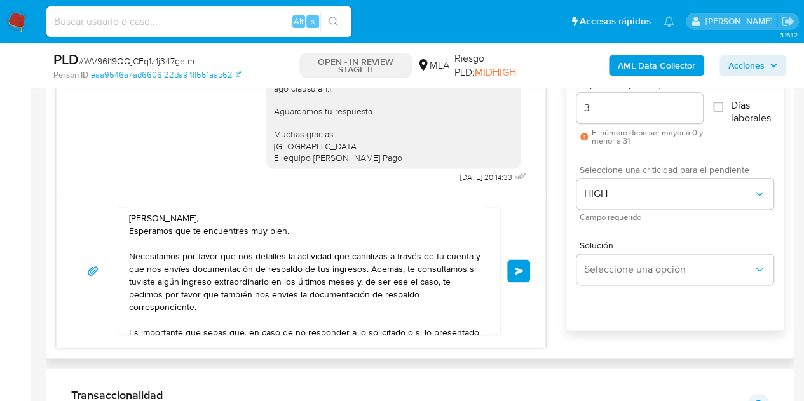
click at [525, 275] on button "Enviar" at bounding box center [518, 270] width 23 height 23
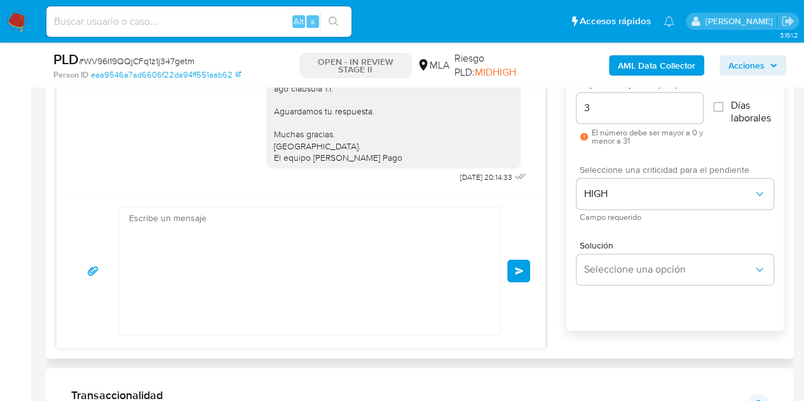
scroll to position [1110, 0]
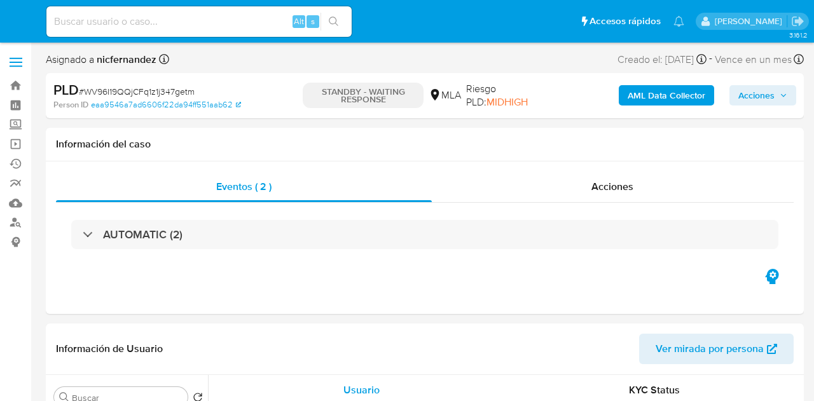
select select "10"
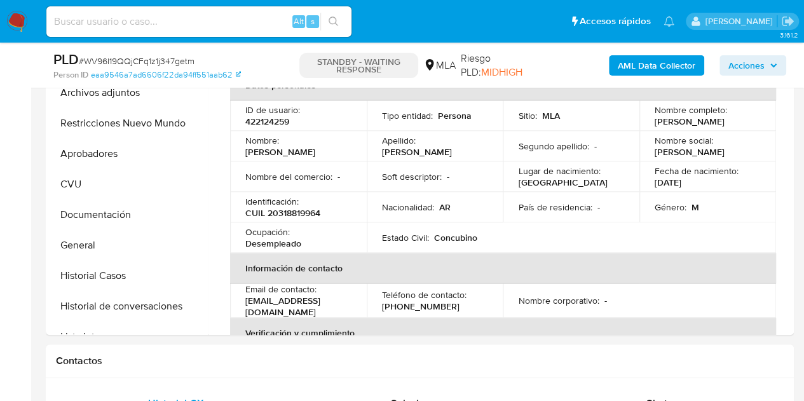
scroll to position [368, 0]
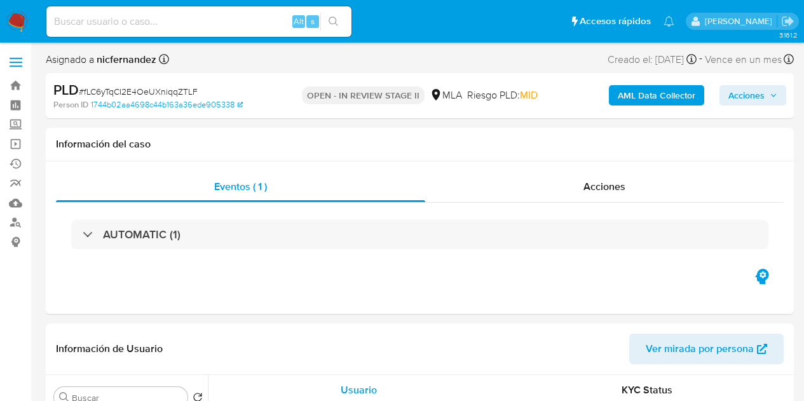
select select "10"
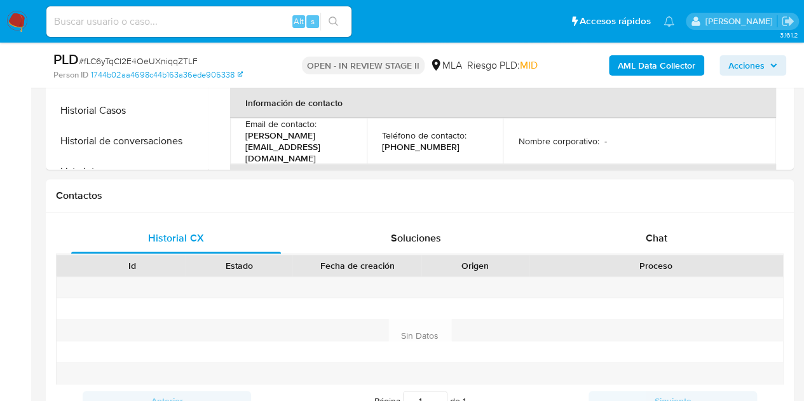
scroll to position [544, 0]
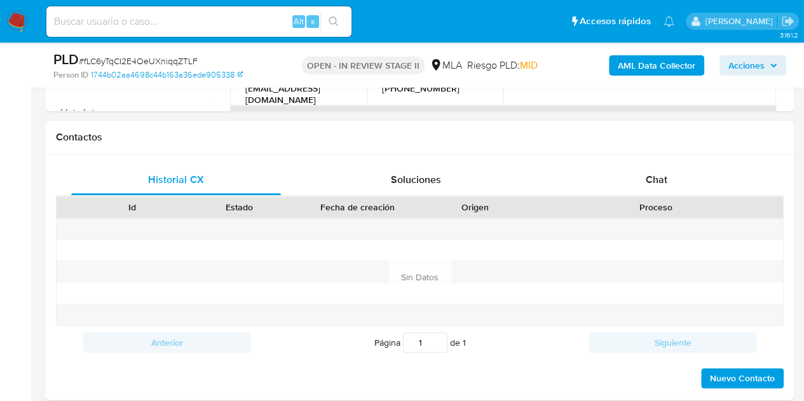
click at [671, 197] on div "Proceso" at bounding box center [656, 207] width 254 height 22
click at [694, 174] on div "Chat" at bounding box center [657, 180] width 210 height 31
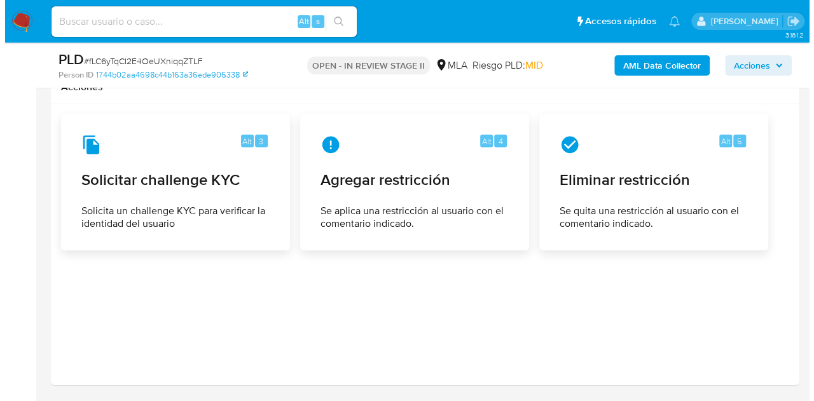
scroll to position [1955, 0]
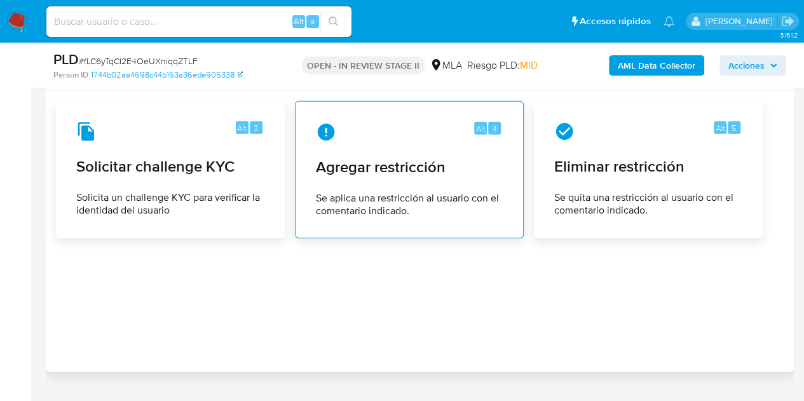
click at [382, 149] on div "Alt 4 Agregar restricción Se aplica una restricción al usuario con el comentari…" at bounding box center [409, 170] width 207 height 116
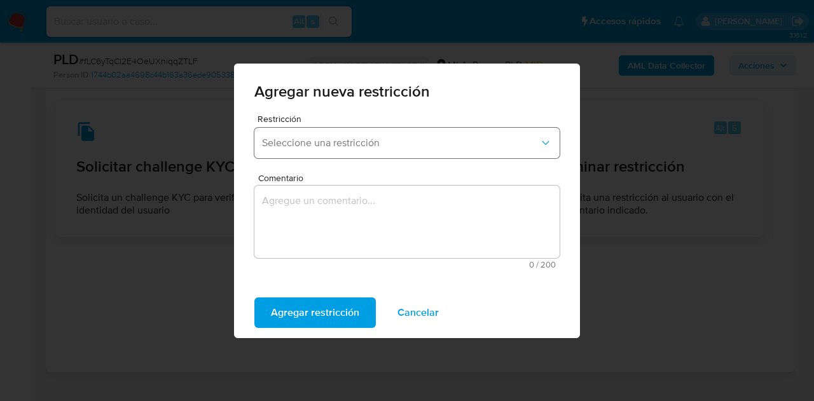
click at [337, 149] on button "Seleccione una restricción" at bounding box center [406, 143] width 305 height 31
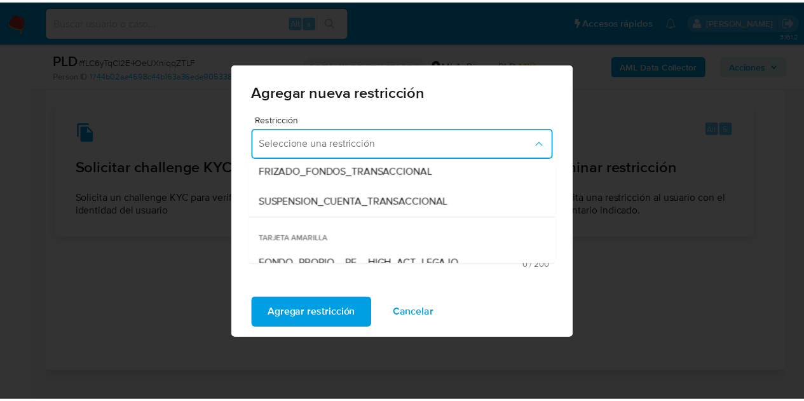
scroll to position [167, 0]
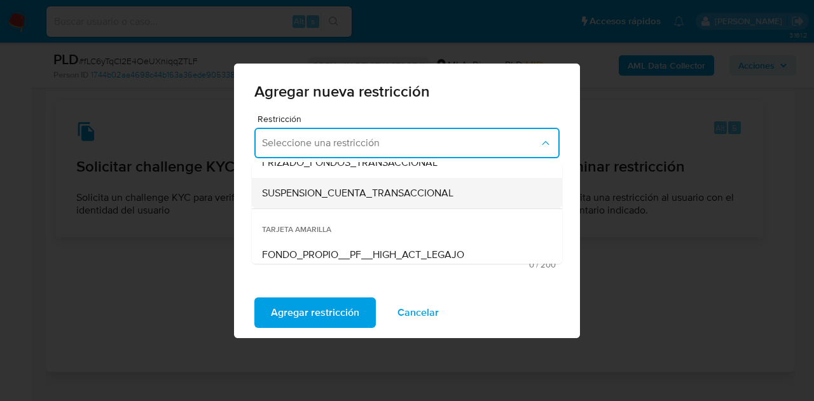
click at [397, 202] on div "SUSPENSION_CUENTA_TRANSACCIONAL" at bounding box center [403, 193] width 282 height 31
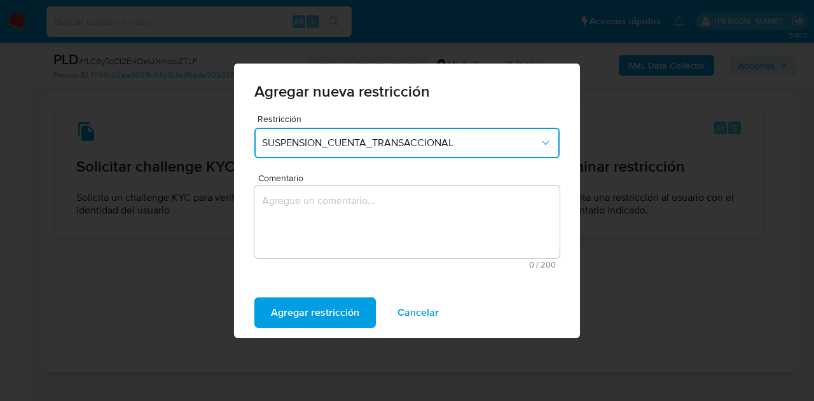
click at [357, 204] on textarea "Comentario" at bounding box center [406, 222] width 305 height 72
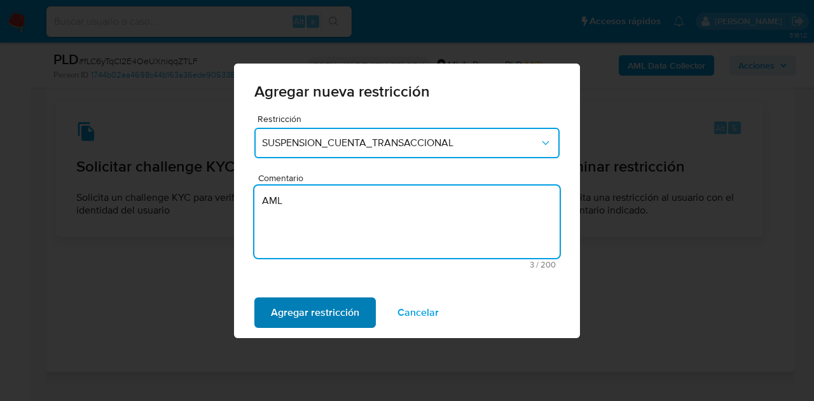
type textarea "AML"
click at [303, 313] on span "Agregar restricción" at bounding box center [315, 313] width 88 height 28
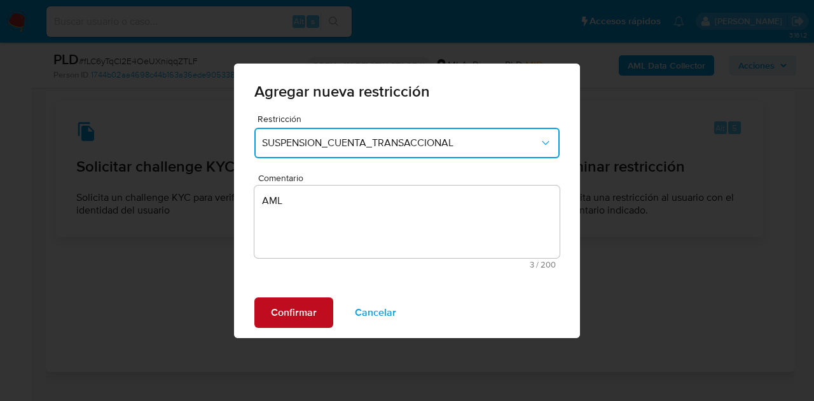
click at [277, 311] on span "Confirmar" at bounding box center [294, 313] width 46 height 28
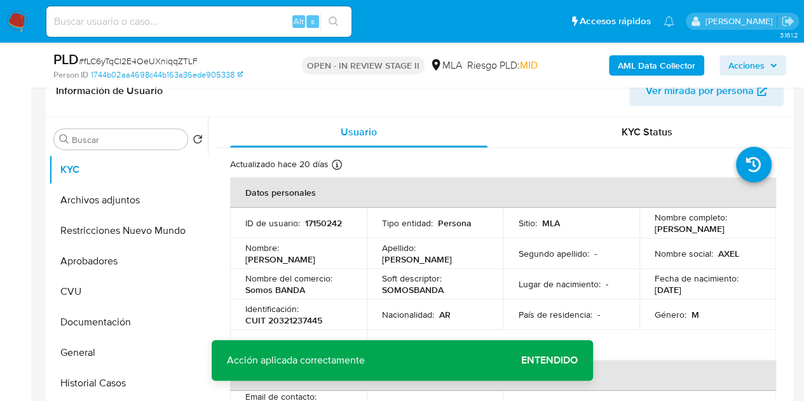
scroll to position [157, 0]
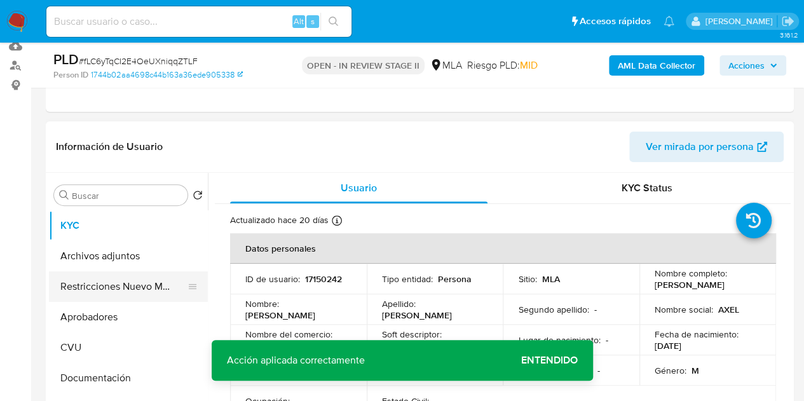
click at [78, 282] on button "Restricciones Nuevo Mundo" at bounding box center [123, 287] width 149 height 31
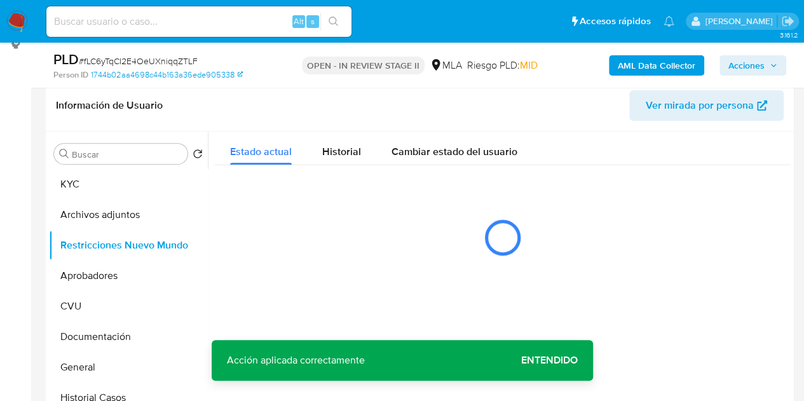
scroll to position [233, 0]
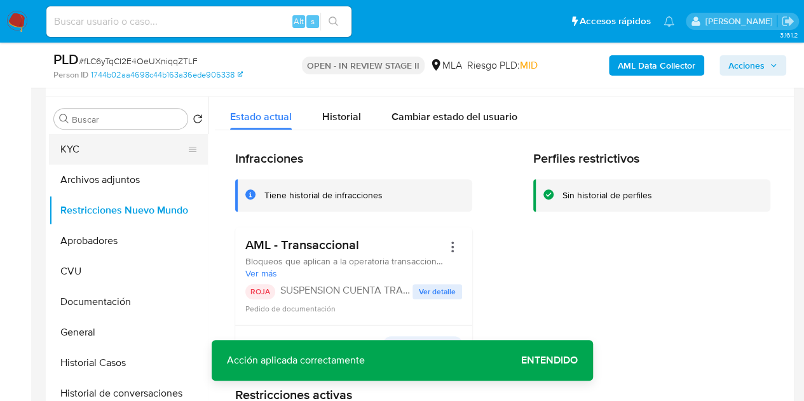
click at [107, 152] on button "KYC" at bounding box center [123, 149] width 149 height 31
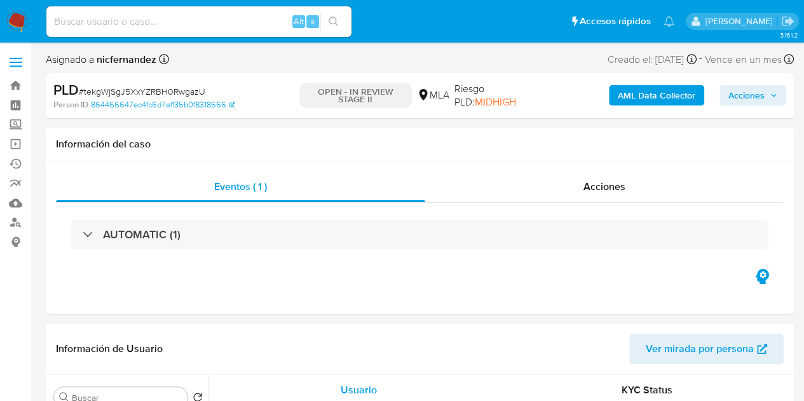
select select "10"
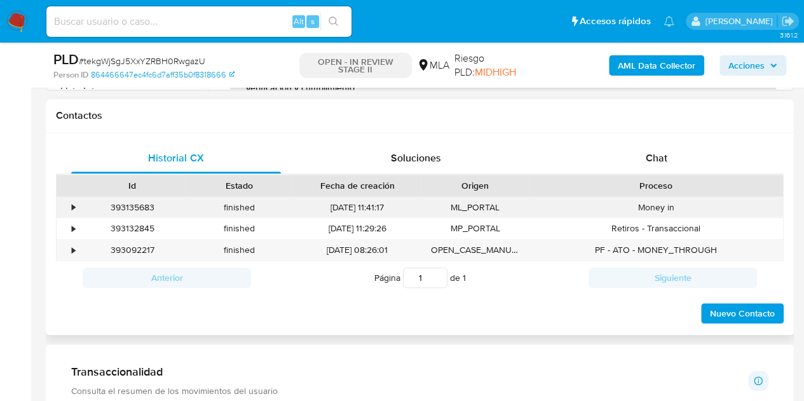
scroll to position [571, 0]
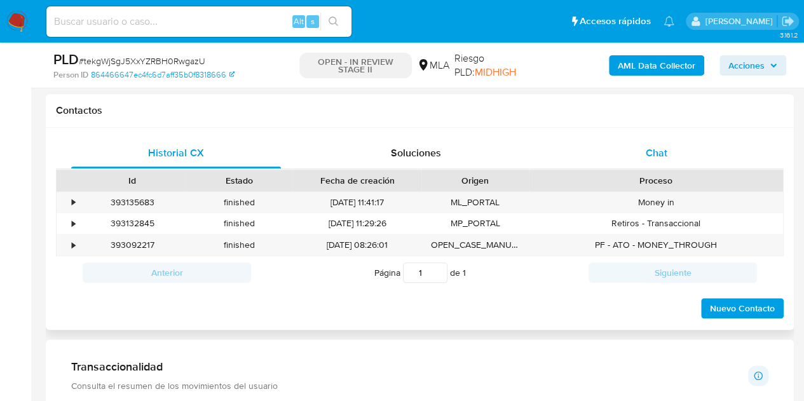
click at [662, 146] on span "Chat" at bounding box center [657, 153] width 22 height 15
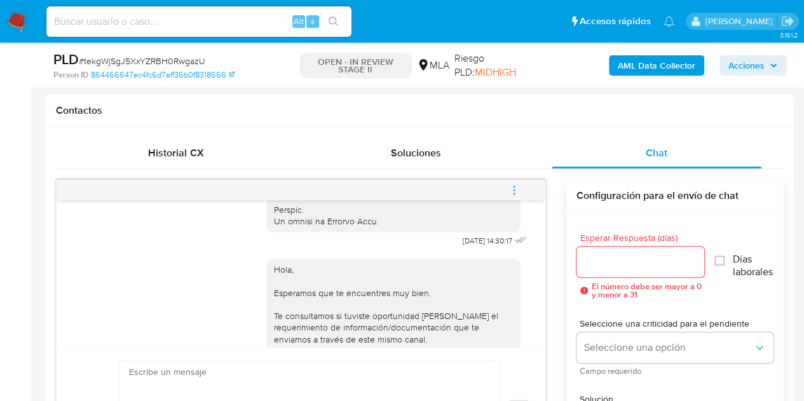
scroll to position [853, 0]
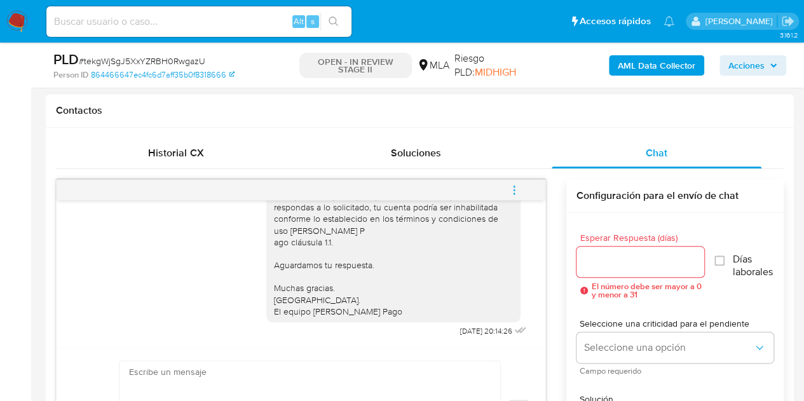
click at [521, 191] on button "menu-action" at bounding box center [514, 190] width 42 height 31
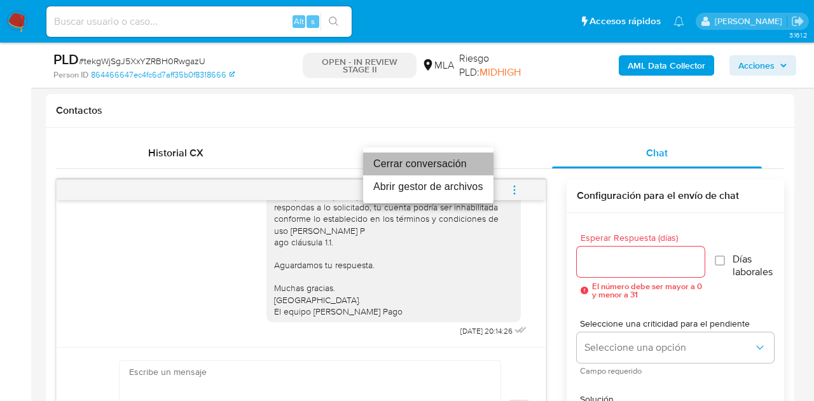
click at [457, 163] on li "Cerrar conversación" at bounding box center [428, 164] width 130 height 23
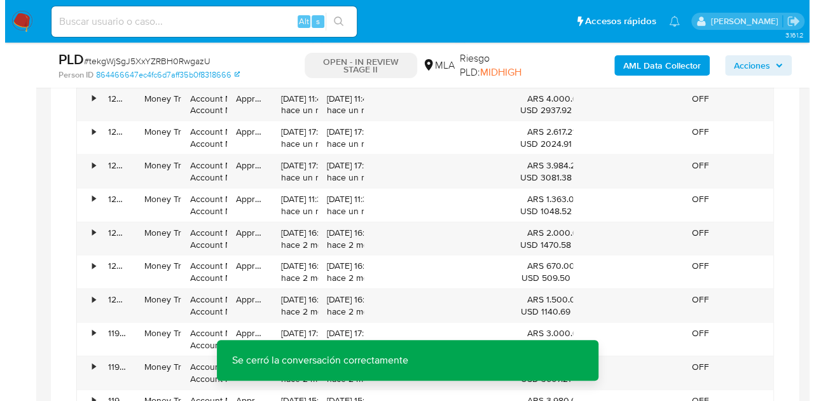
scroll to position [2018, 0]
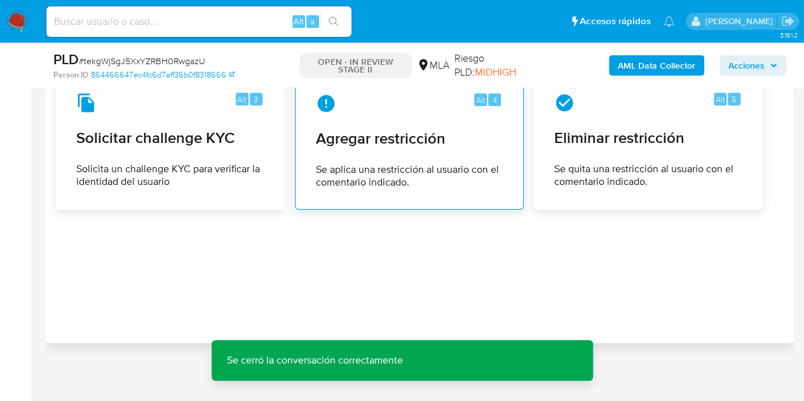
click at [379, 163] on span "Se aplica una restricción al usuario con el comentario indicado." at bounding box center [409, 175] width 187 height 25
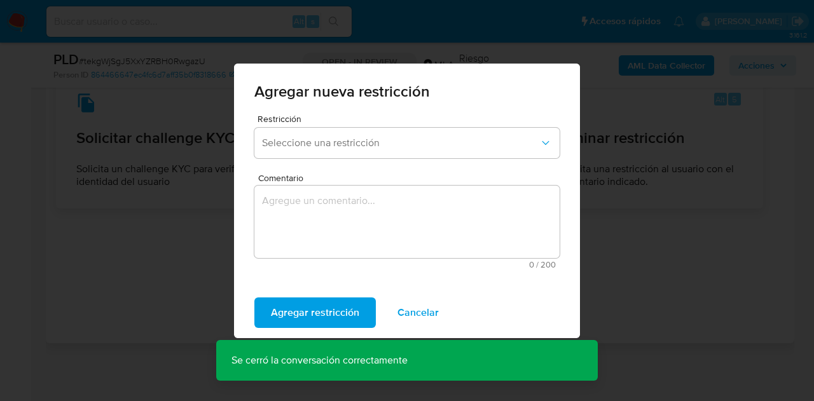
click at [347, 126] on div "Restricción Seleccione una restricción" at bounding box center [406, 138] width 305 height 49
click at [362, 137] on span "Seleccione una restricción" at bounding box center [400, 143] width 277 height 13
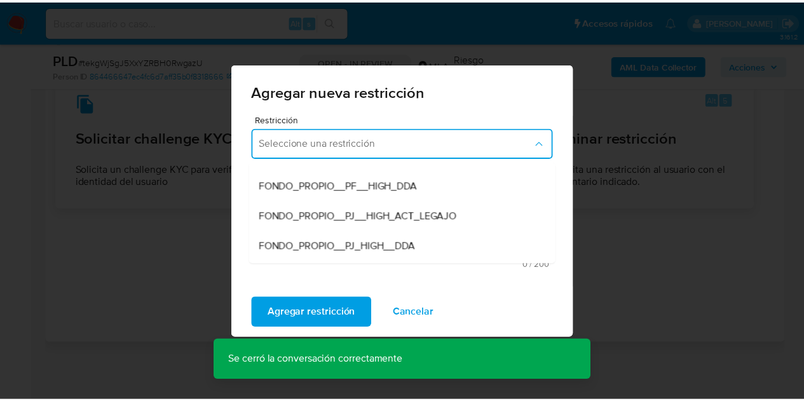
scroll to position [156, 0]
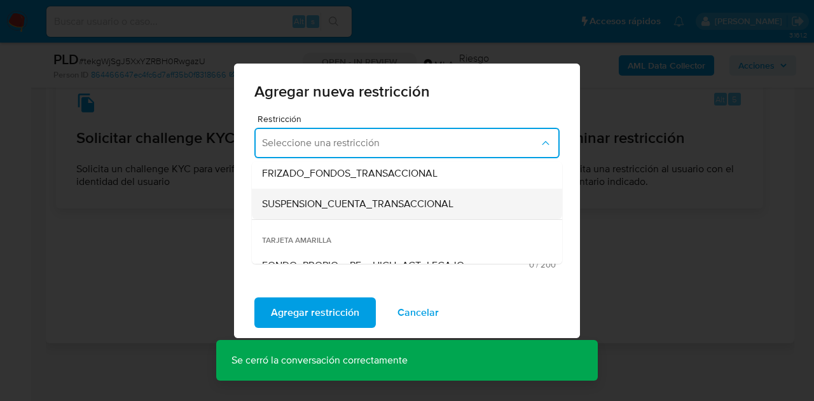
click at [382, 205] on span "SUSPENSION_CUENTA_TRANSACCIONAL" at bounding box center [357, 204] width 191 height 13
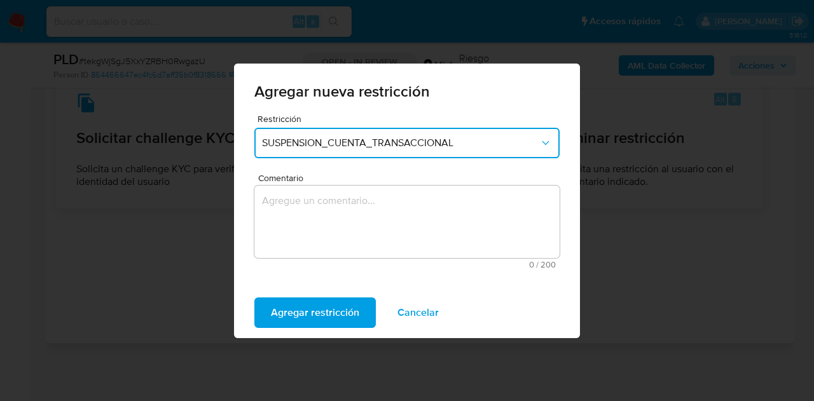
click at [348, 213] on textarea "Comentario" at bounding box center [406, 222] width 305 height 72
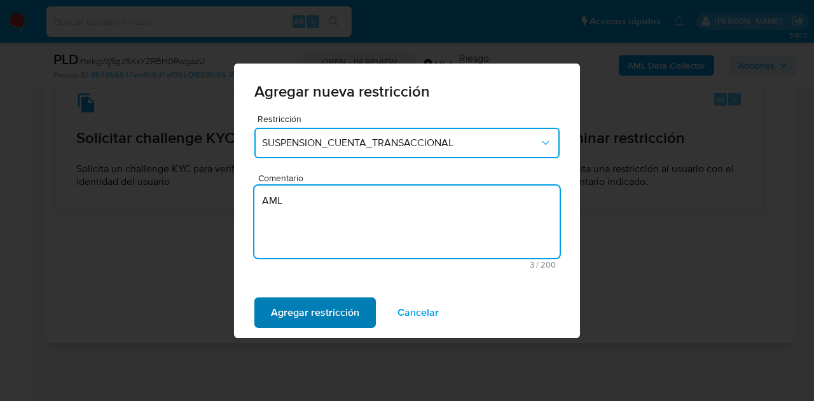
type textarea "AML"
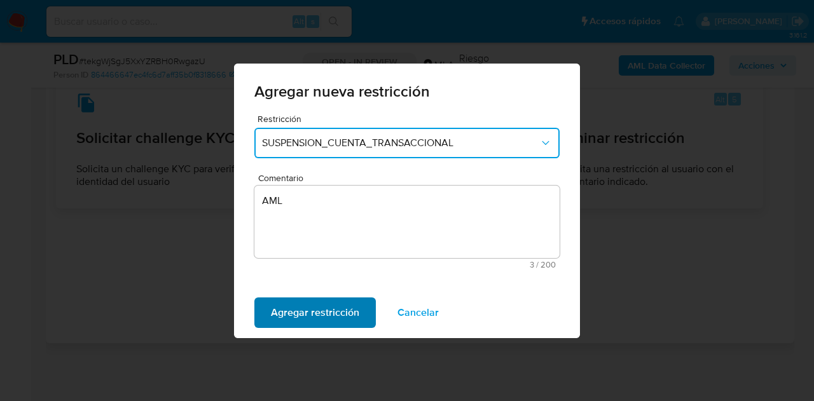
click at [332, 319] on span "Agregar restricción" at bounding box center [315, 313] width 88 height 28
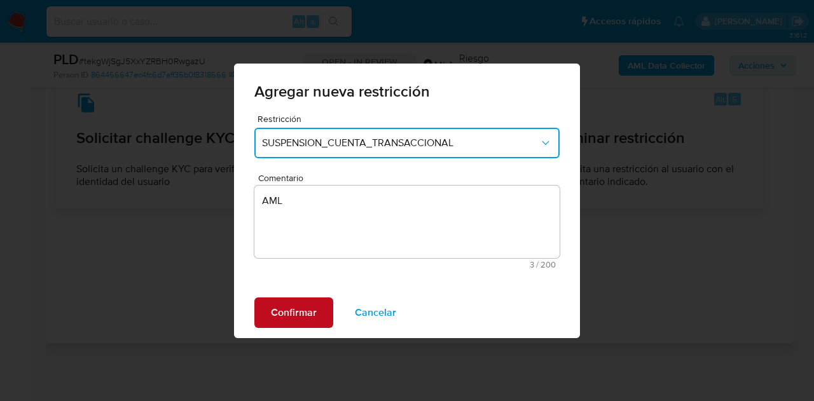
click at [305, 310] on span "Confirmar" at bounding box center [294, 313] width 46 height 28
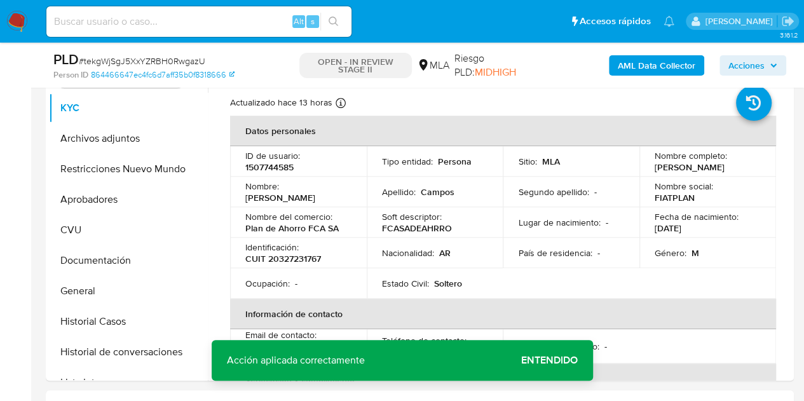
scroll to position [272, 0]
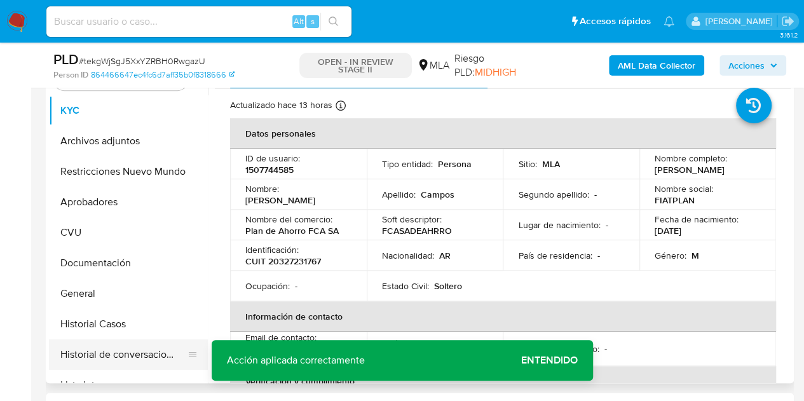
click at [120, 351] on button "Historial de conversaciones" at bounding box center [123, 355] width 149 height 31
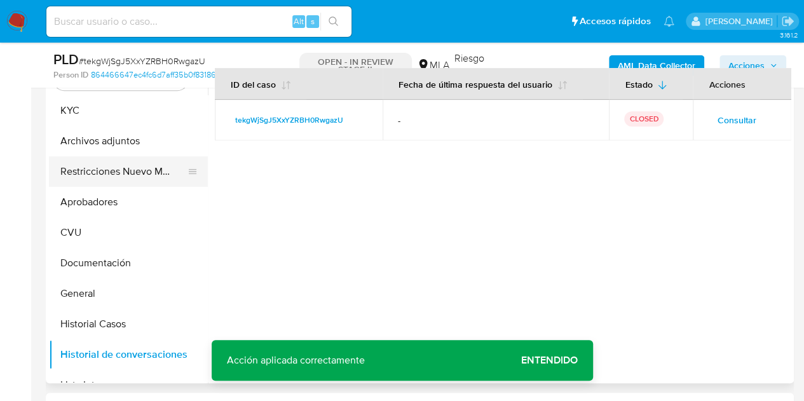
click at [100, 167] on button "Restricciones Nuevo Mundo" at bounding box center [123, 171] width 149 height 31
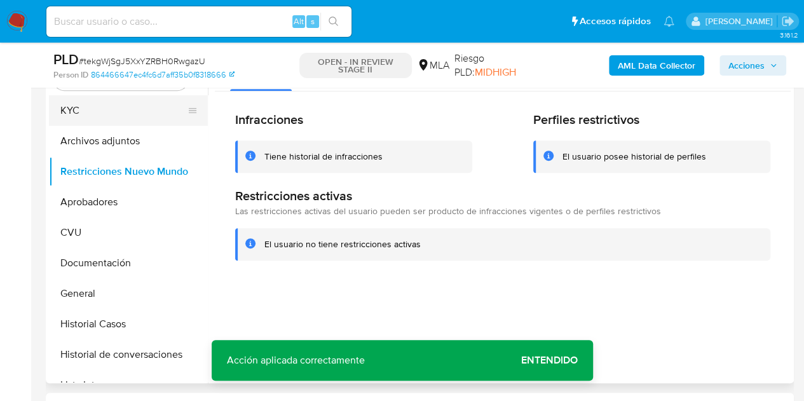
click at [88, 111] on button "KYC" at bounding box center [123, 110] width 149 height 31
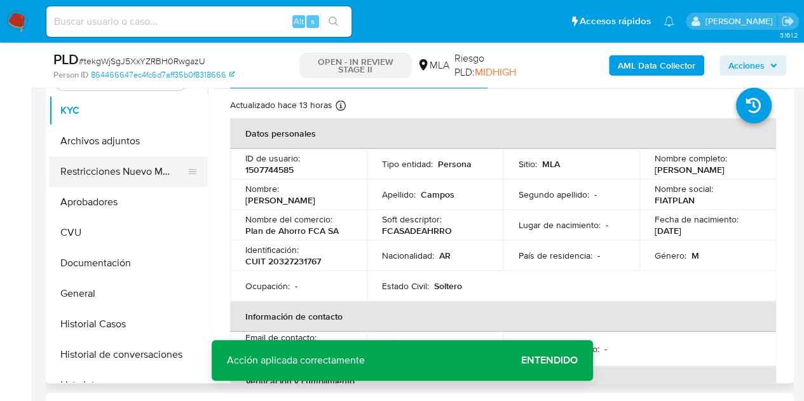
click at [92, 167] on button "Restricciones Nuevo Mundo" at bounding box center [123, 171] width 149 height 31
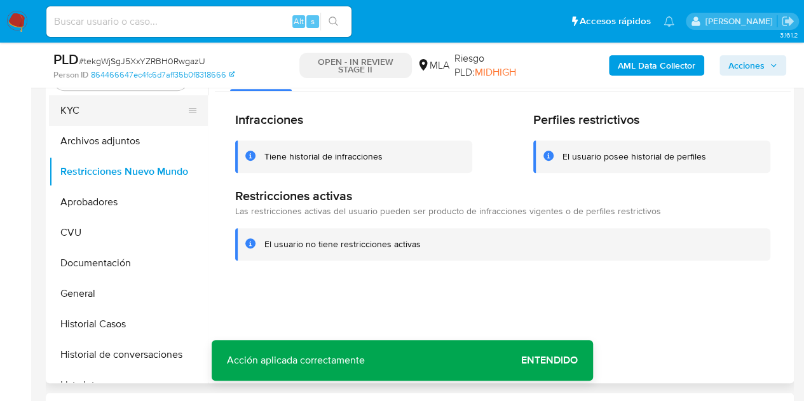
click at [105, 123] on button "KYC" at bounding box center [123, 110] width 149 height 31
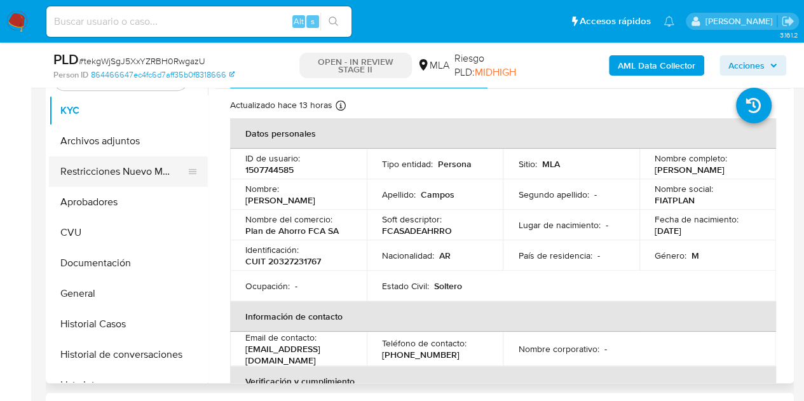
drag, startPoint x: 95, startPoint y: 155, endPoint x: 99, endPoint y: 162, distance: 7.4
click at [98, 160] on ul "KYC Archivos adjuntos Restricciones Nuevo Mundo Aprobadores CVU Documentación G…" at bounding box center [128, 238] width 159 height 287
click at [99, 162] on button "Restricciones Nuevo Mundo" at bounding box center [123, 171] width 149 height 31
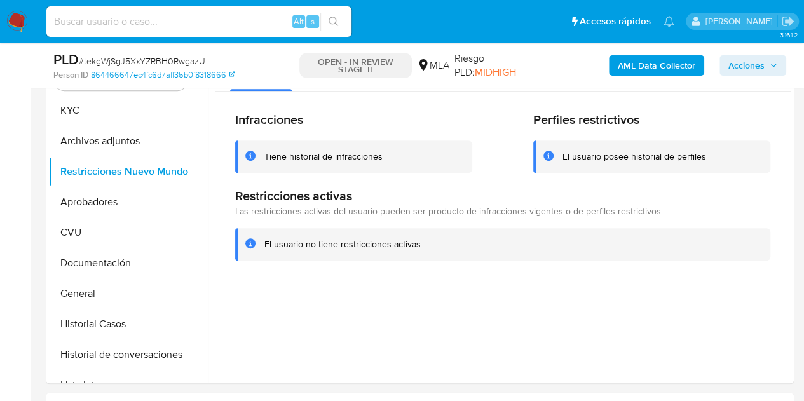
scroll to position [219, 0]
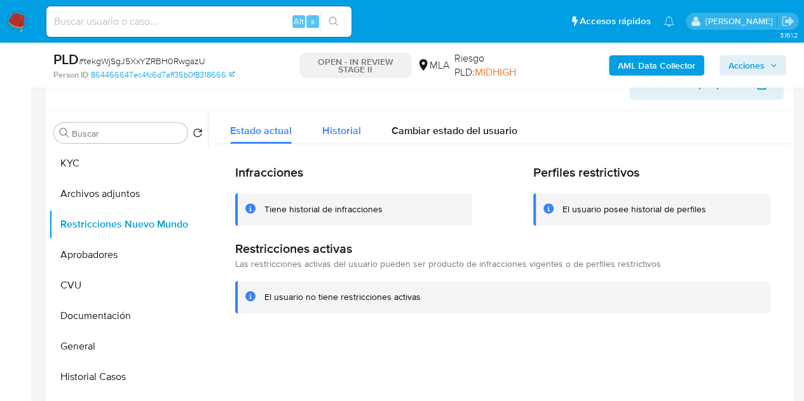
click at [348, 118] on div "Historial" at bounding box center [341, 128] width 39 height 34
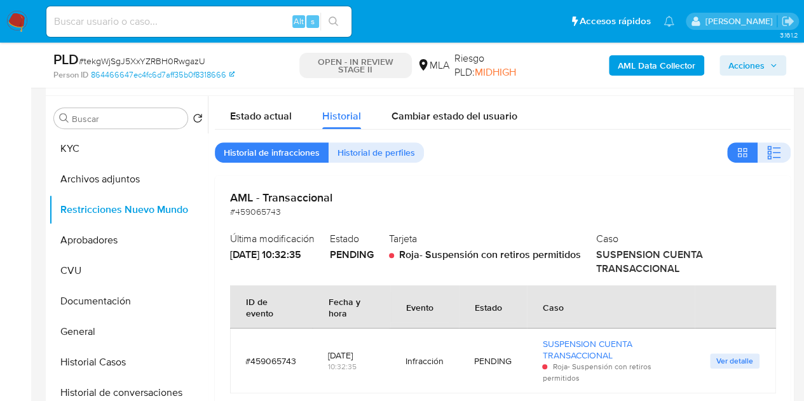
scroll to position [231, 0]
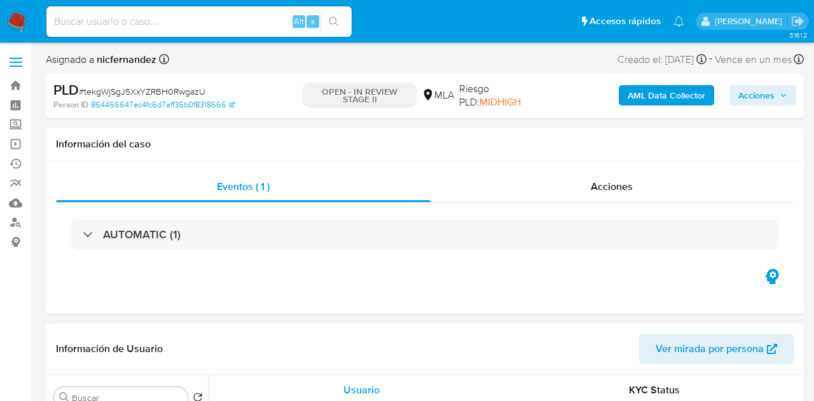
select select "10"
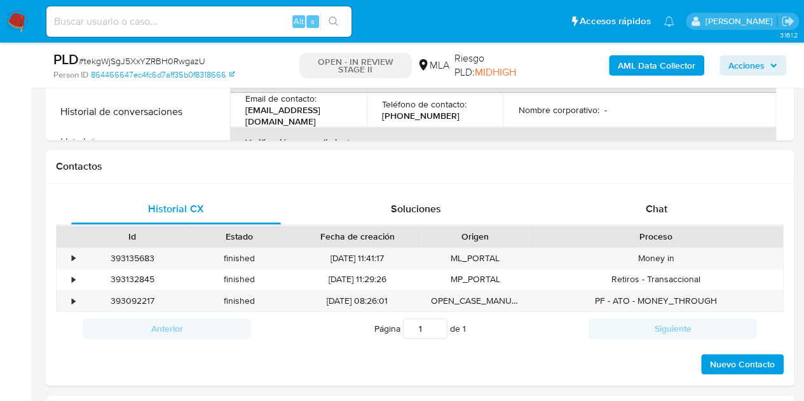
scroll to position [548, 0]
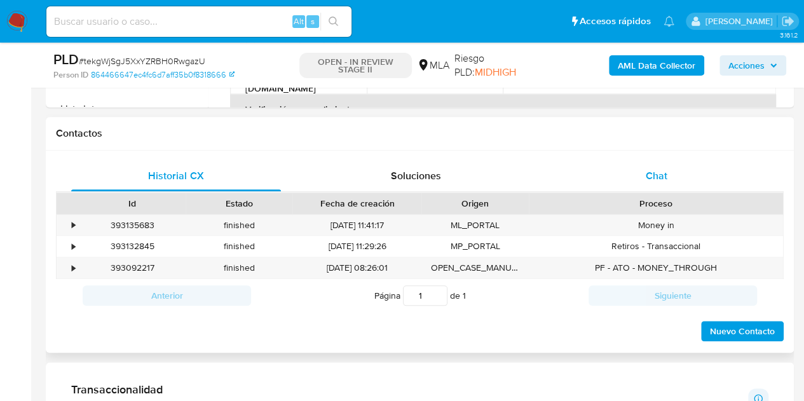
click at [689, 175] on div "Chat" at bounding box center [657, 176] width 210 height 31
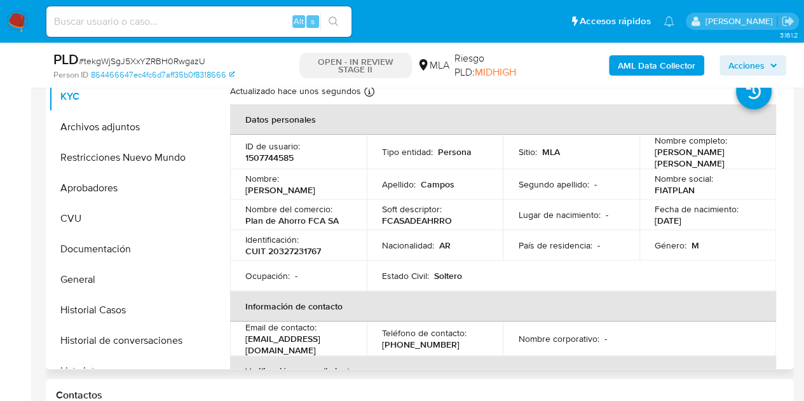
scroll to position [278, 0]
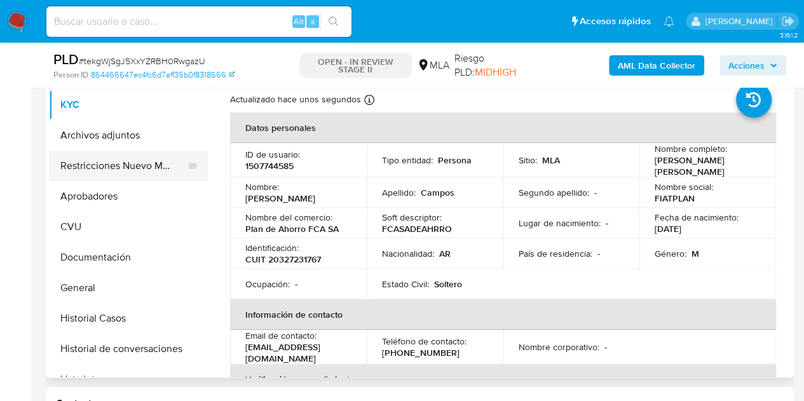
click at [93, 163] on button "Restricciones Nuevo Mundo" at bounding box center [123, 166] width 149 height 31
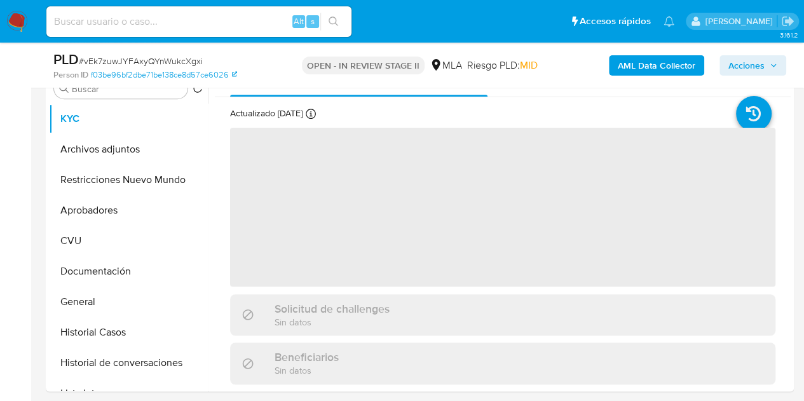
select select "10"
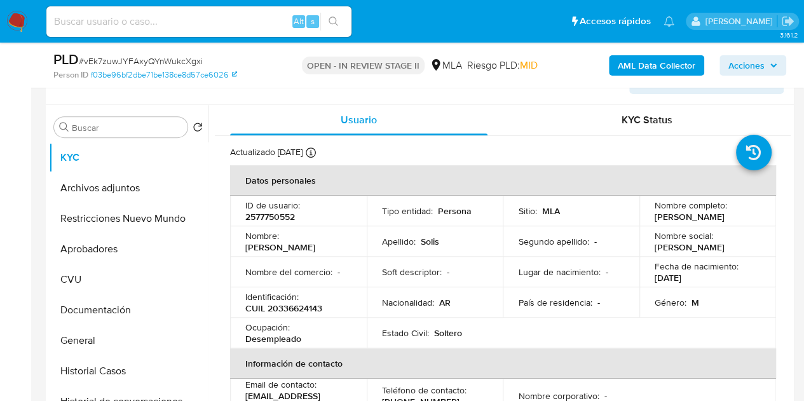
scroll to position [222, 0]
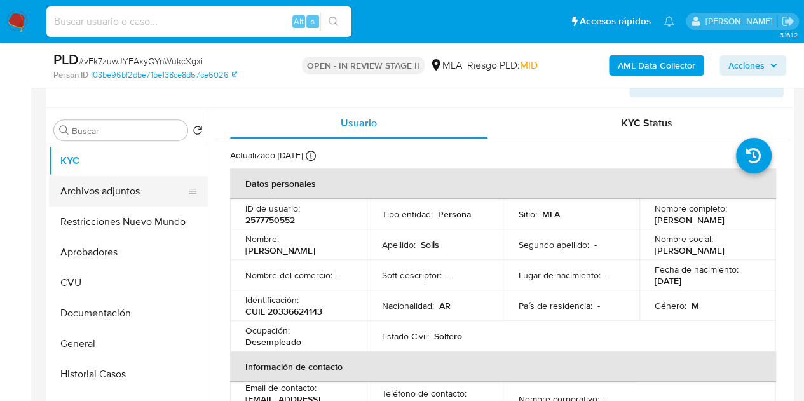
click at [125, 191] on button "Archivos adjuntos" at bounding box center [123, 191] width 149 height 31
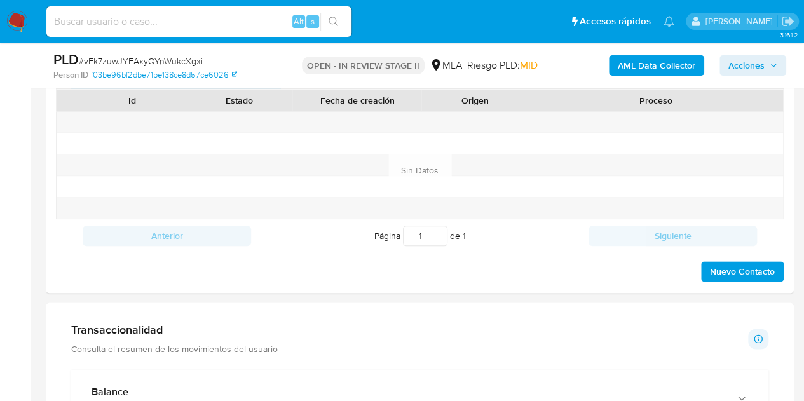
scroll to position [572, 0]
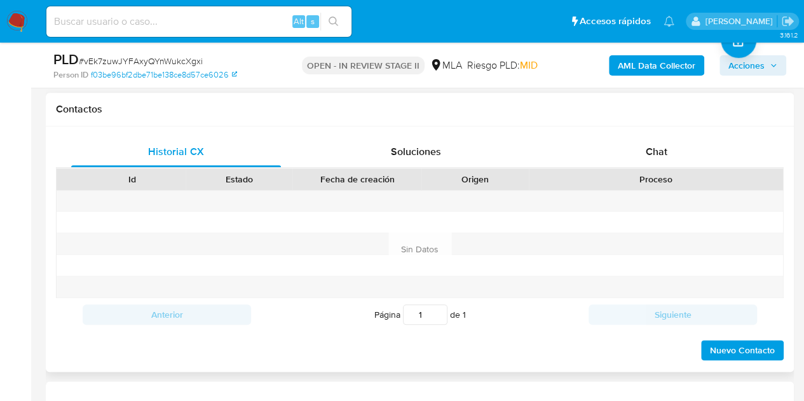
click at [680, 148] on div "Chat" at bounding box center [657, 152] width 210 height 31
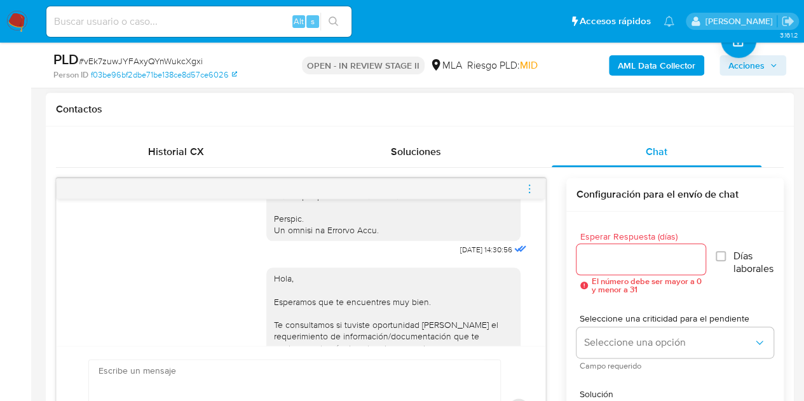
scroll to position [853, 0]
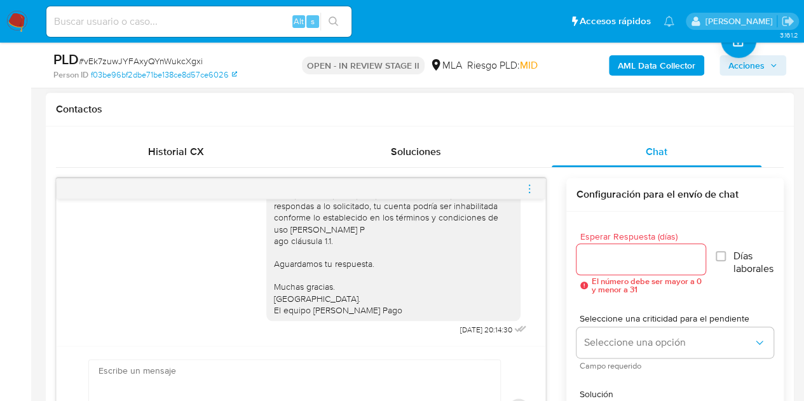
click at [535, 189] on div at bounding box center [301, 189] width 489 height 20
click at [530, 188] on icon "menu-action" at bounding box center [529, 188] width 11 height 11
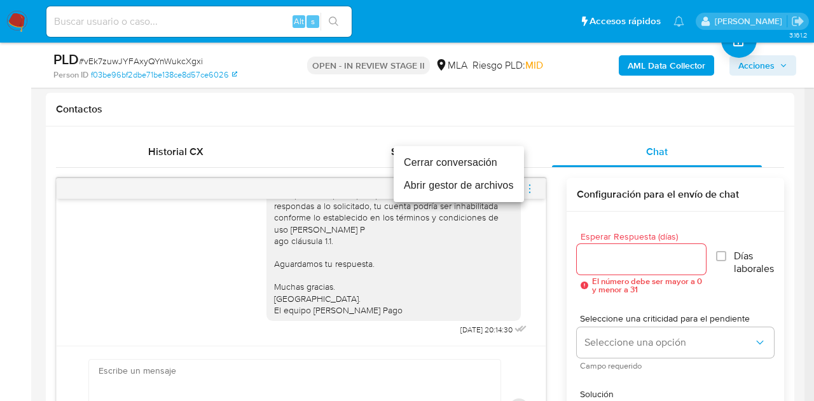
click at [474, 165] on li "Cerrar conversación" at bounding box center [459, 162] width 130 height 23
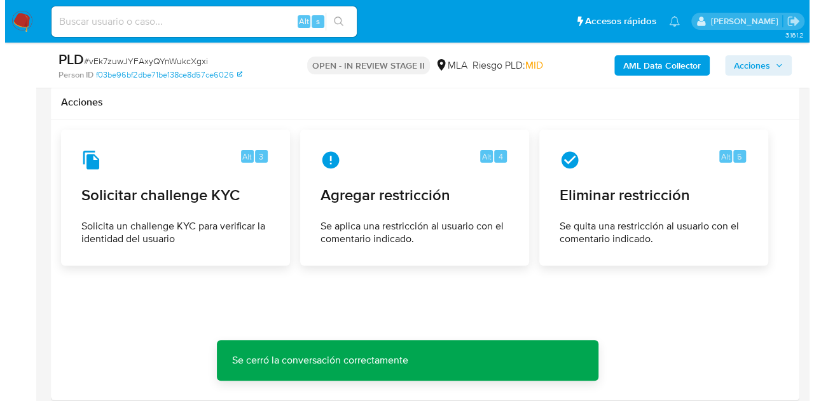
scroll to position [2051, 0]
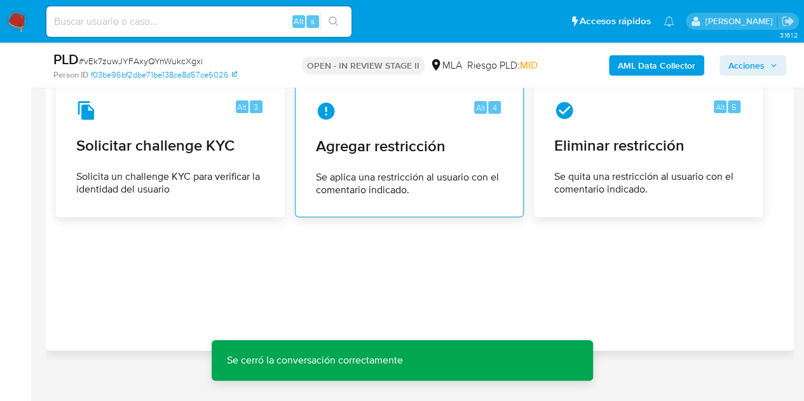
click at [399, 141] on span "Agregar restricción" at bounding box center [409, 146] width 187 height 19
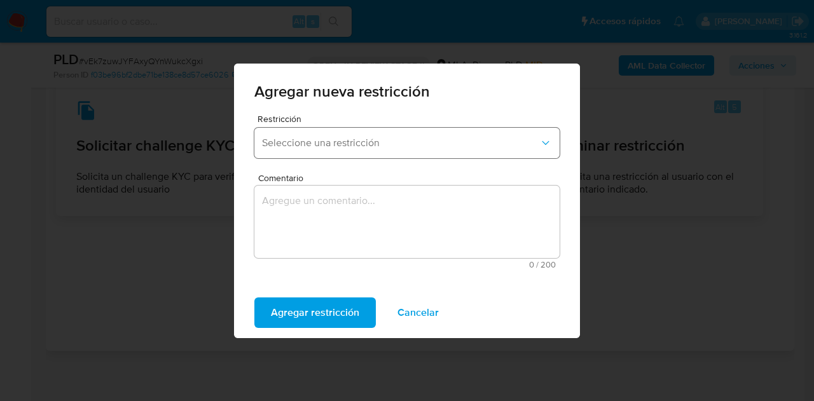
click at [312, 146] on span "Seleccione una restricción" at bounding box center [400, 143] width 277 height 13
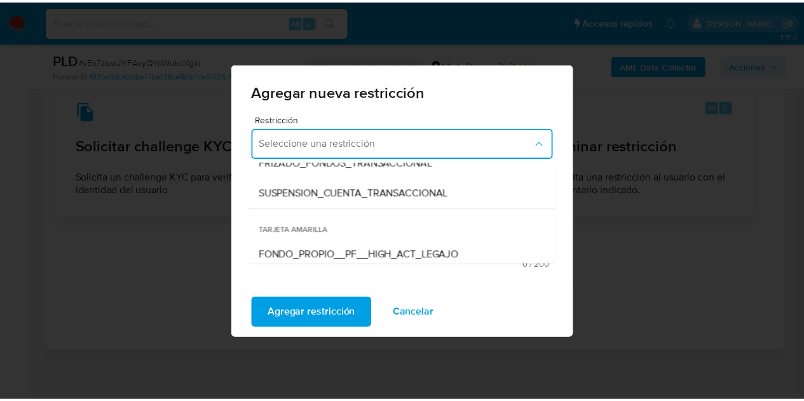
scroll to position [170, 0]
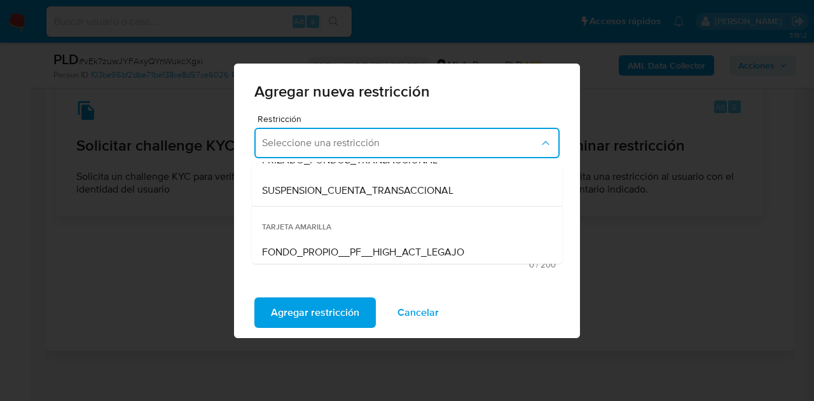
drag, startPoint x: 408, startPoint y: 191, endPoint x: 401, endPoint y: 191, distance: 7.6
click at [408, 191] on span "SUSPENSION_CUENTA_TRANSACCIONAL" at bounding box center [357, 190] width 191 height 13
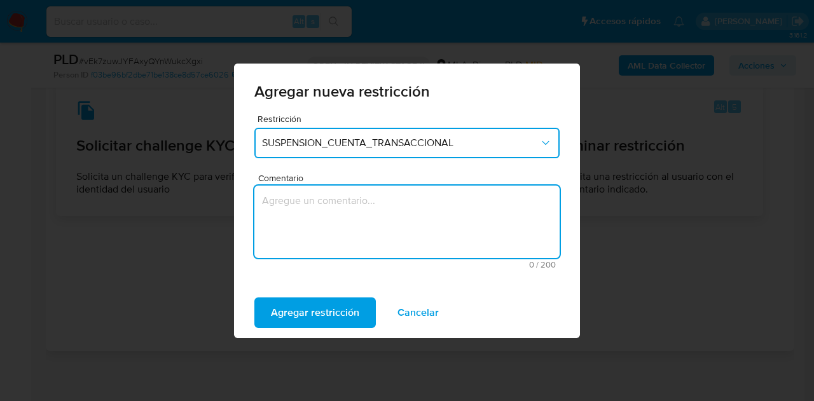
click at [344, 217] on textarea "Comentario" at bounding box center [406, 222] width 305 height 72
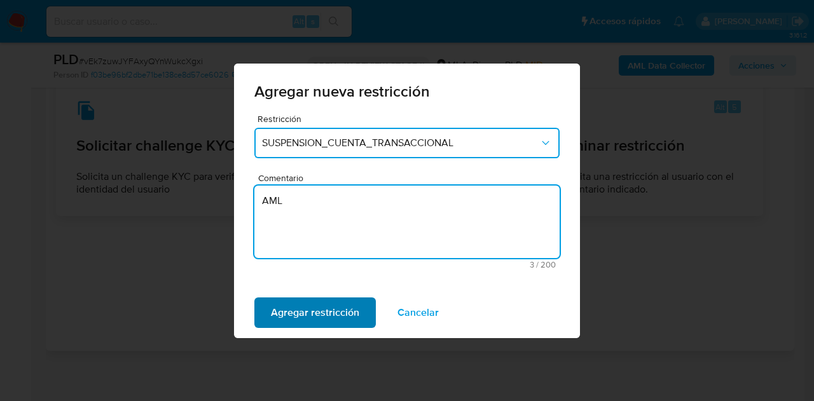
type textarea "AML"
click at [308, 313] on span "Agregar restricción" at bounding box center [315, 313] width 88 height 28
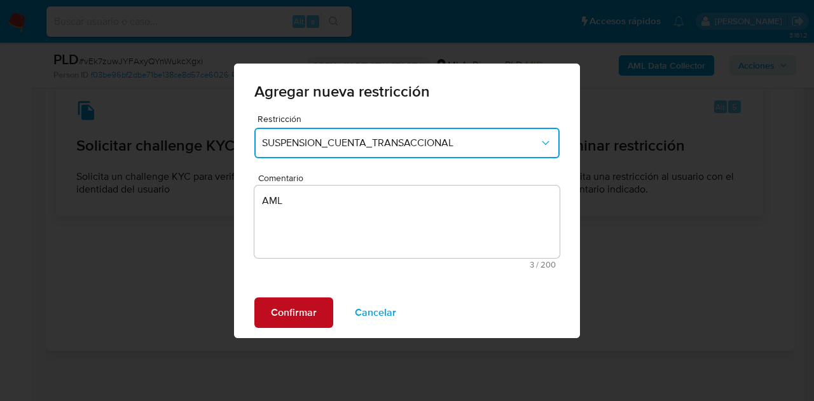
click at [305, 307] on span "Confirmar" at bounding box center [294, 313] width 46 height 28
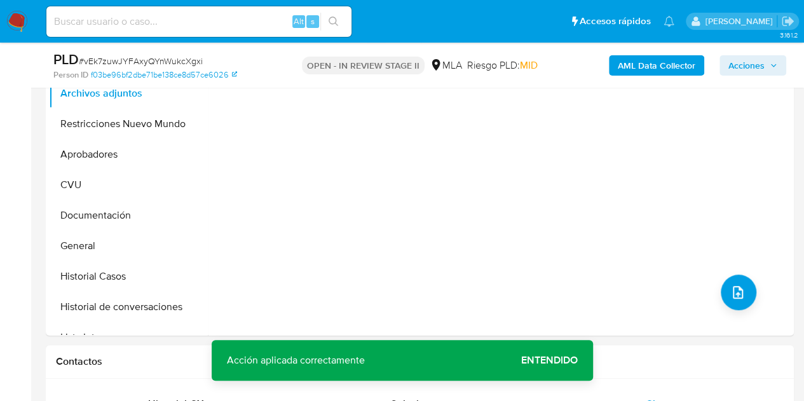
scroll to position [270, 0]
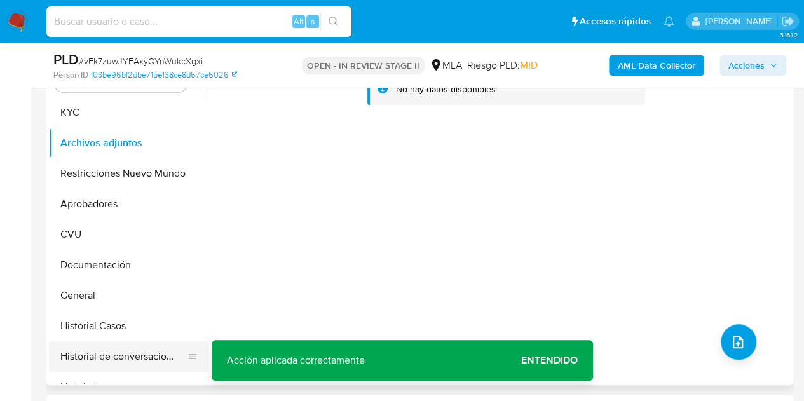
click at [125, 359] on button "Historial de conversaciones" at bounding box center [123, 356] width 149 height 31
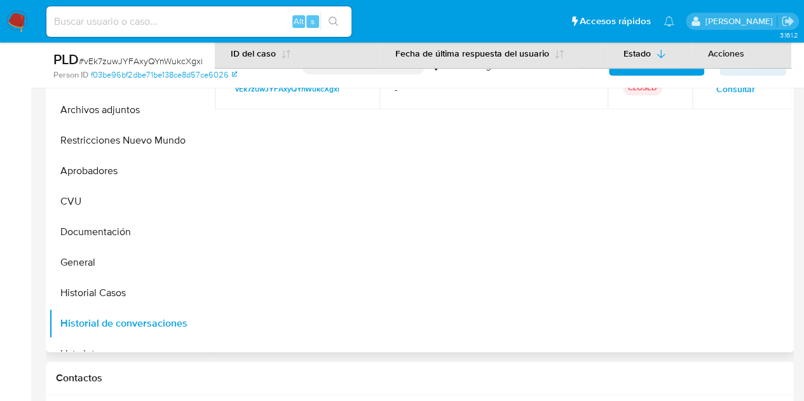
scroll to position [309, 0]
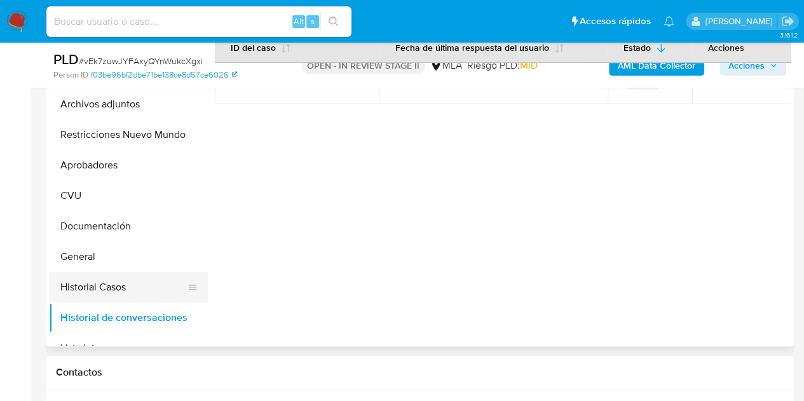
click at [92, 289] on button "Historial Casos" at bounding box center [123, 287] width 149 height 31
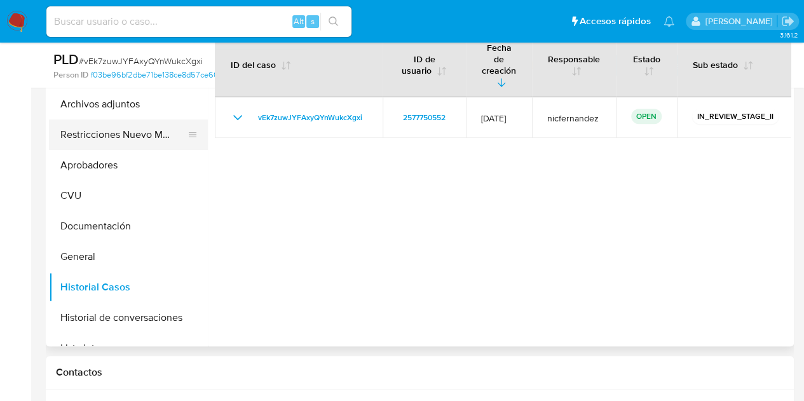
click at [109, 142] on button "Restricciones Nuevo Mundo" at bounding box center [123, 135] width 149 height 31
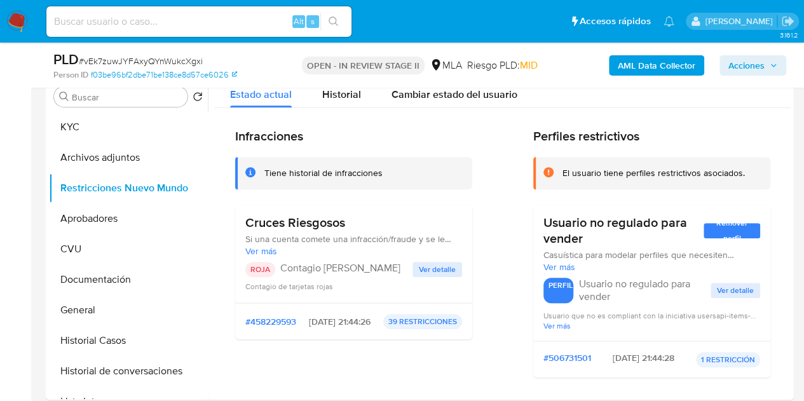
scroll to position [226, 0]
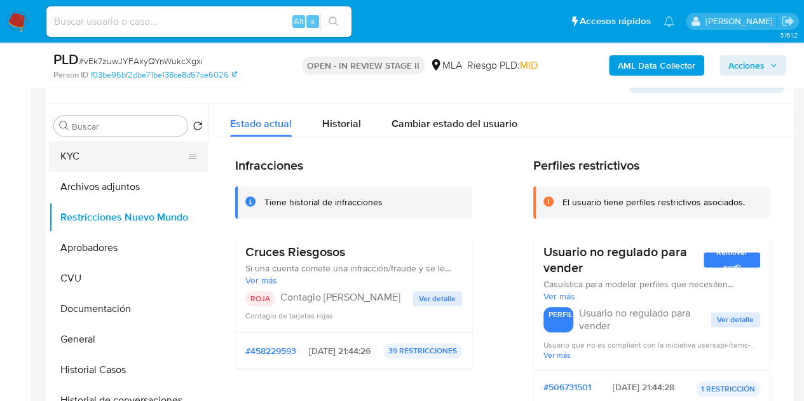
click at [104, 157] on button "KYC" at bounding box center [123, 156] width 149 height 31
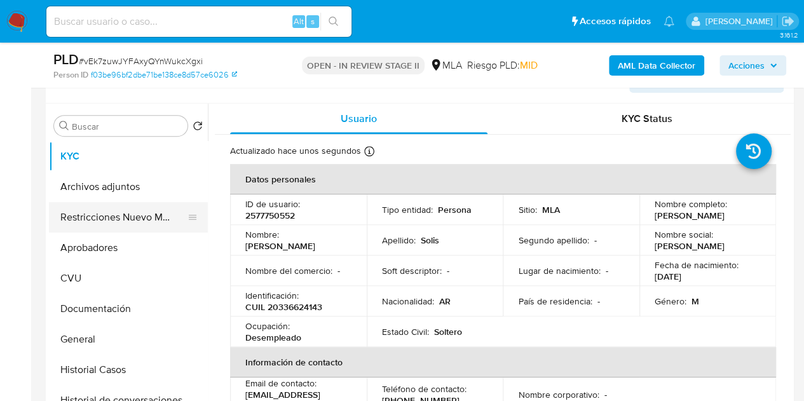
click at [72, 215] on button "Restricciones Nuevo Mundo" at bounding box center [123, 217] width 149 height 31
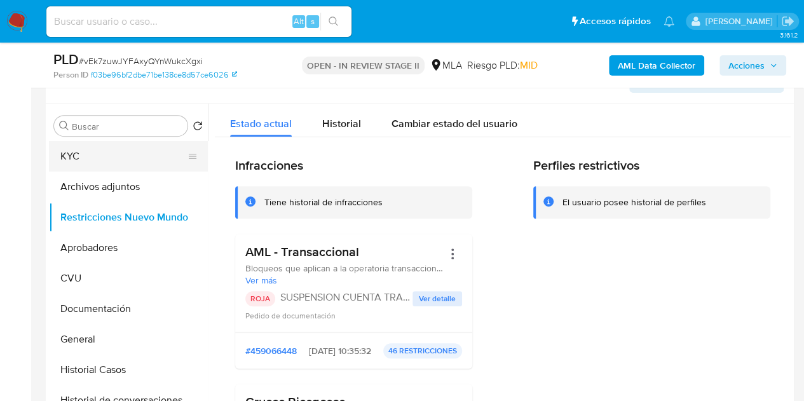
click at [69, 167] on button "KYC" at bounding box center [123, 156] width 149 height 31
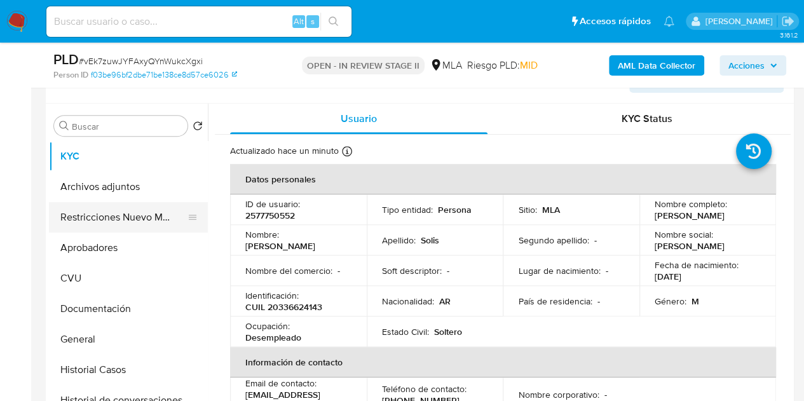
click at [104, 218] on button "Restricciones Nuevo Mundo" at bounding box center [123, 217] width 149 height 31
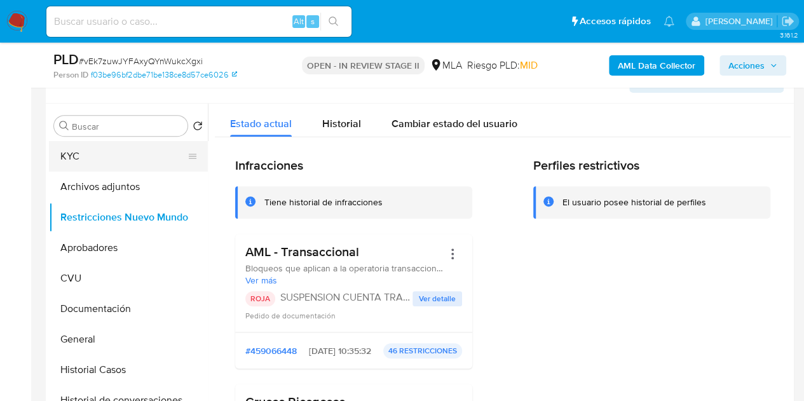
click at [95, 157] on button "KYC" at bounding box center [123, 156] width 149 height 31
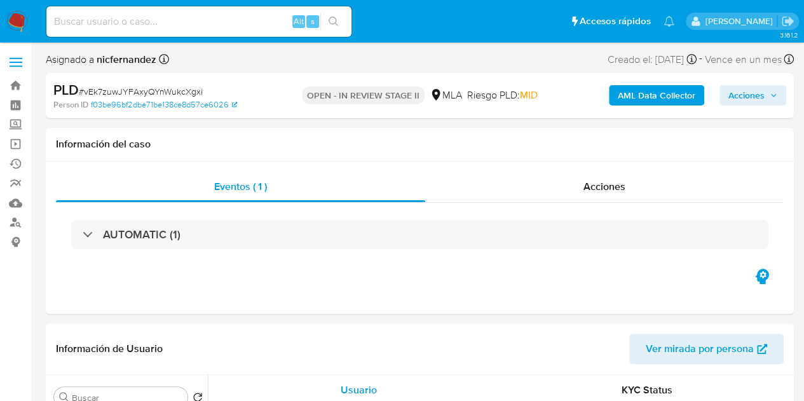
select select "10"
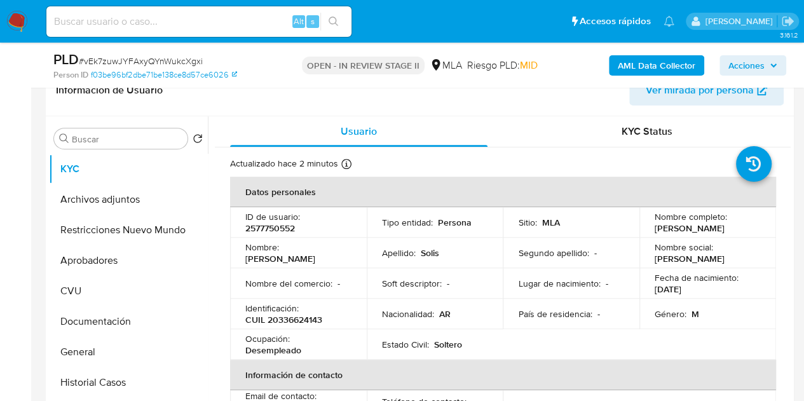
scroll to position [253, 0]
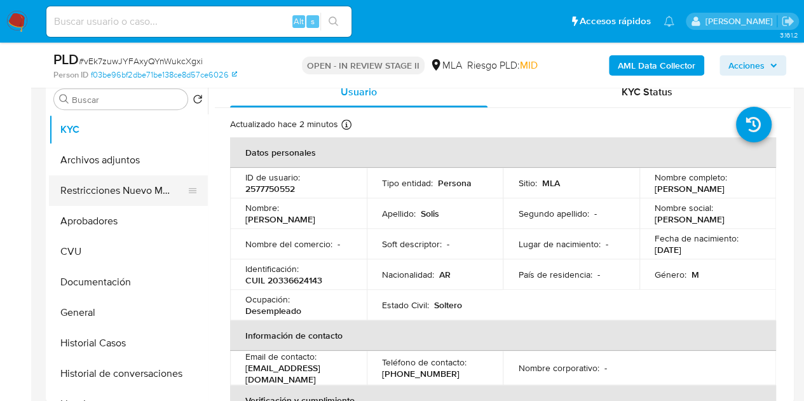
click at [61, 195] on button "Restricciones Nuevo Mundo" at bounding box center [123, 190] width 149 height 31
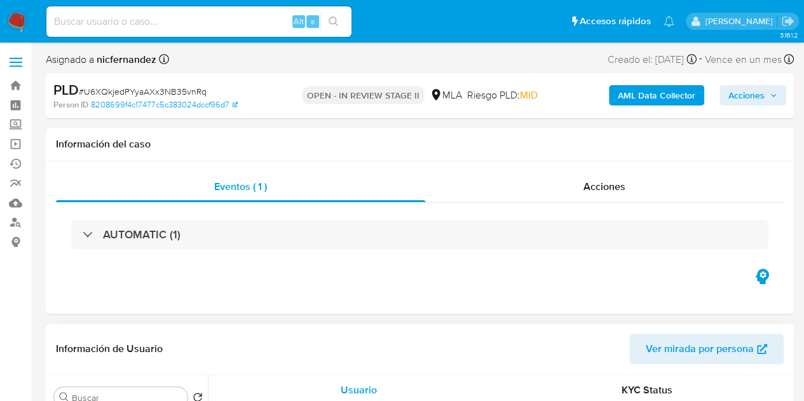
select select "10"
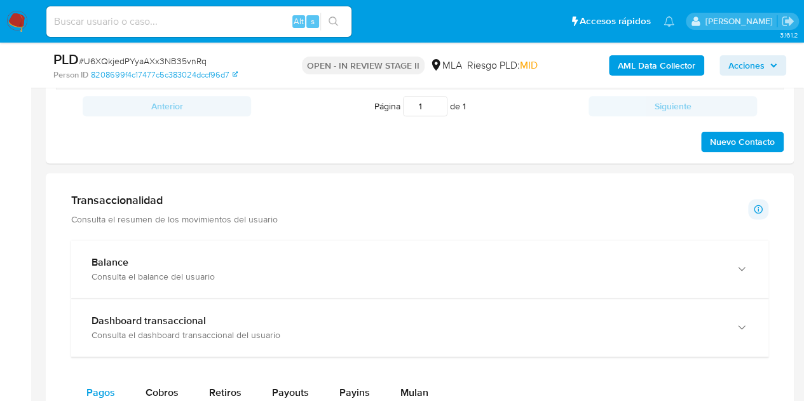
scroll to position [557, 0]
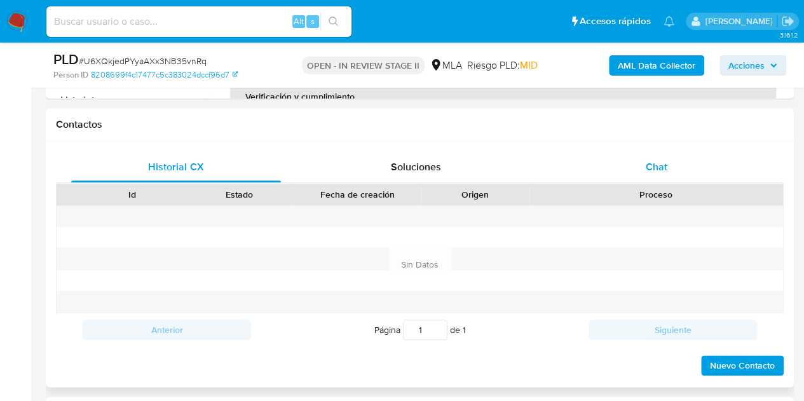
click at [675, 168] on div "Chat" at bounding box center [657, 167] width 210 height 31
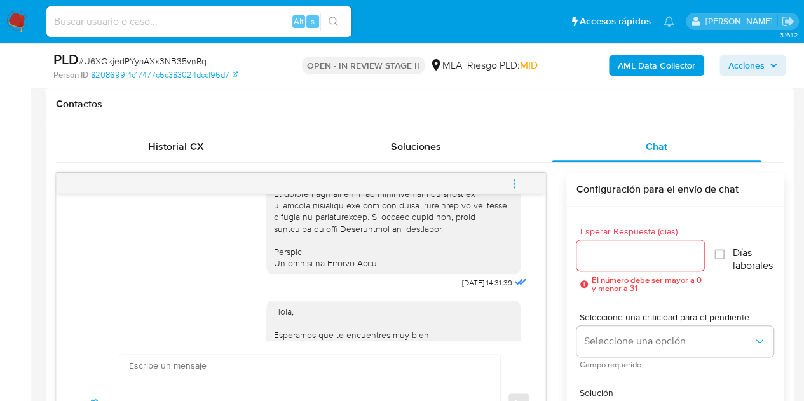
scroll to position [614, 0]
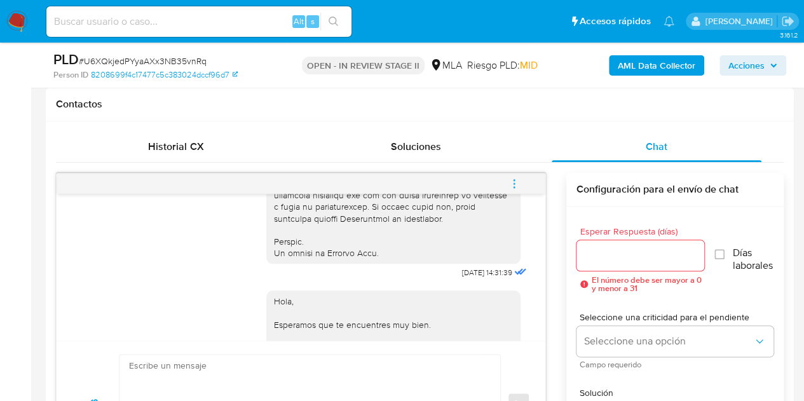
click at [512, 181] on icon "menu-action" at bounding box center [514, 183] width 11 height 11
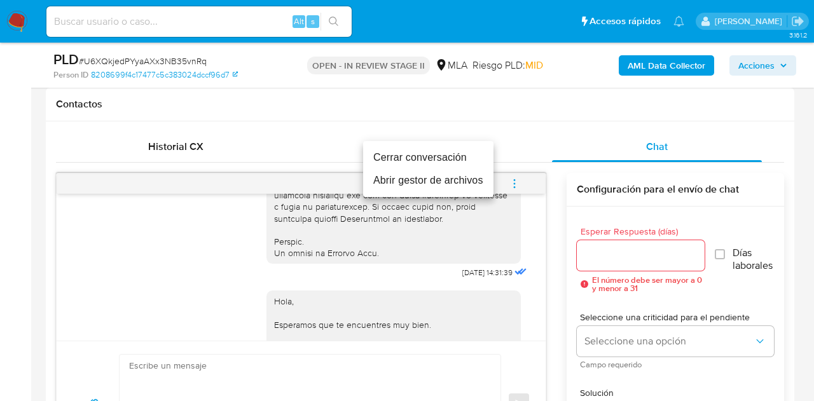
click at [455, 154] on li "Cerrar conversación" at bounding box center [428, 157] width 130 height 23
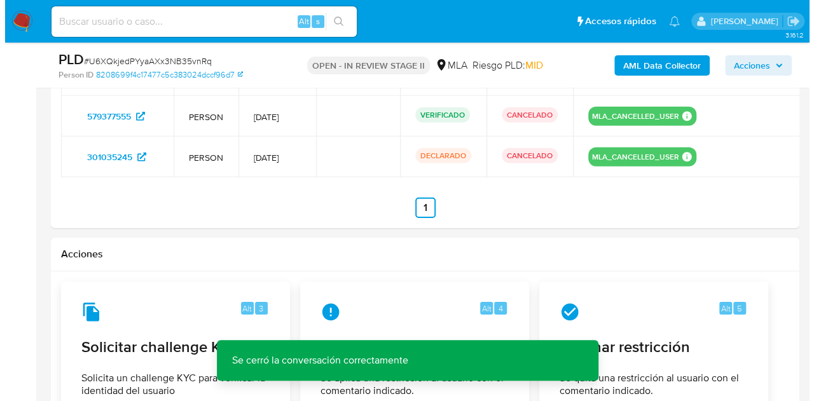
scroll to position [2120, 0]
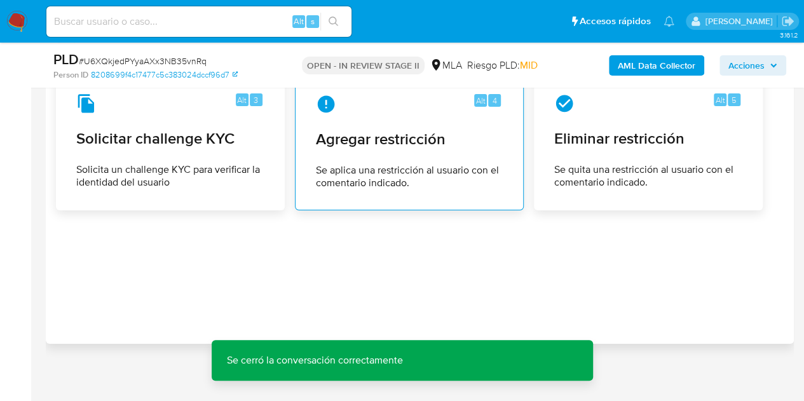
click at [379, 164] on span "Se aplica una restricción al usuario con el comentario indicado." at bounding box center [409, 176] width 187 height 25
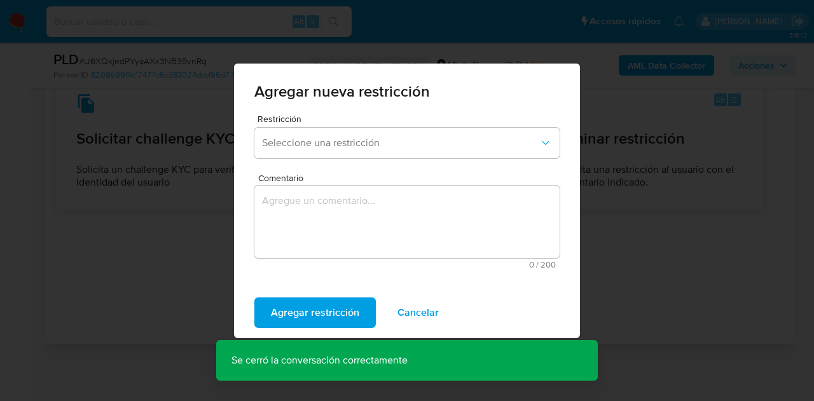
click at [338, 158] on div "Restricción Seleccione una restricción" at bounding box center [406, 138] width 305 height 49
click at [358, 153] on button "Seleccione una restricción" at bounding box center [406, 143] width 305 height 31
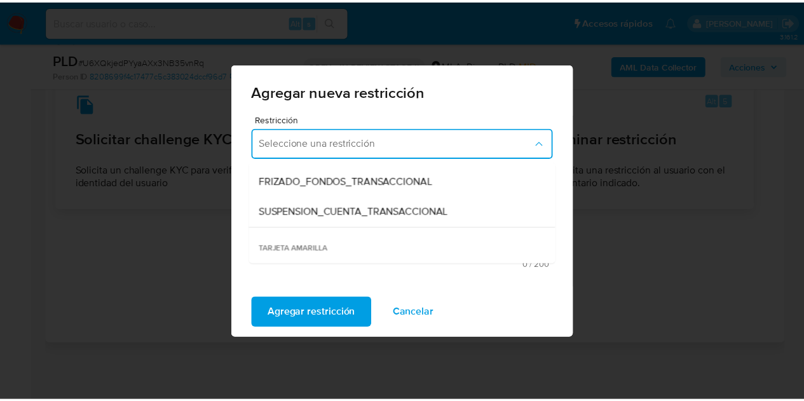
scroll to position [156, 0]
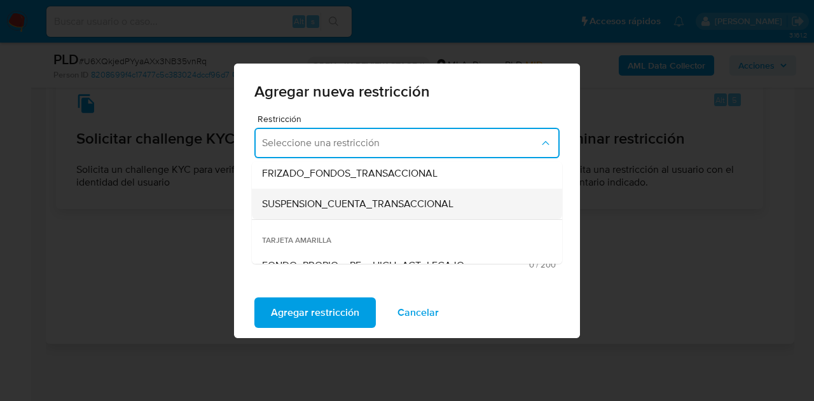
click at [443, 204] on span "SUSPENSION_CUENTA_TRANSACCIONAL" at bounding box center [357, 204] width 191 height 13
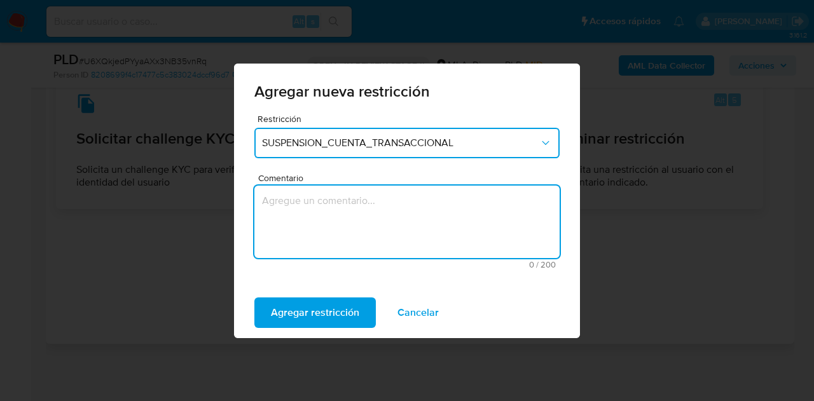
click at [390, 221] on textarea "Comentario" at bounding box center [406, 222] width 305 height 72
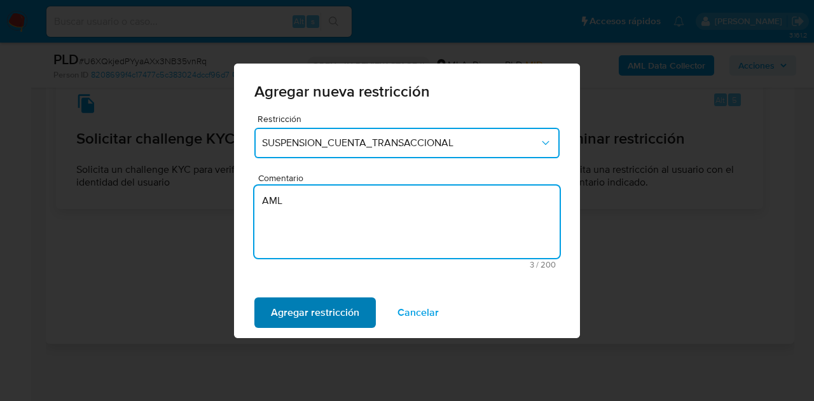
type textarea "AML"
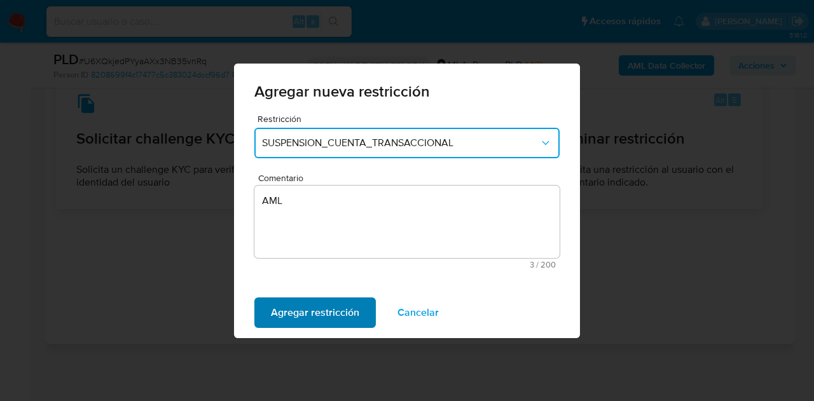
click at [309, 315] on span "Agregar restricción" at bounding box center [315, 313] width 88 height 28
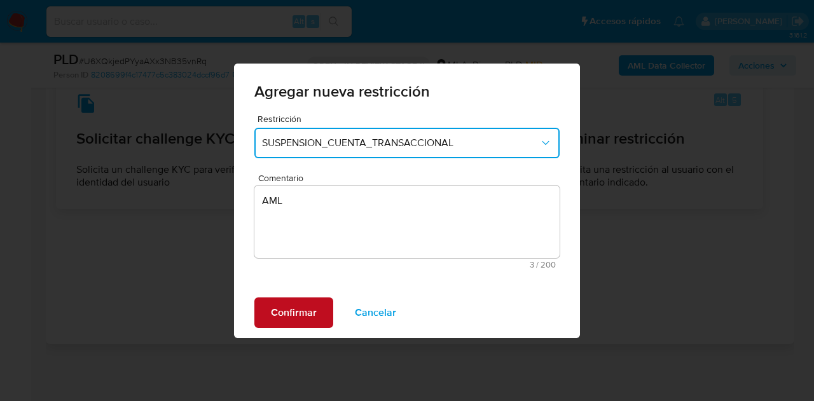
click at [296, 308] on span "Confirmar" at bounding box center [294, 313] width 46 height 28
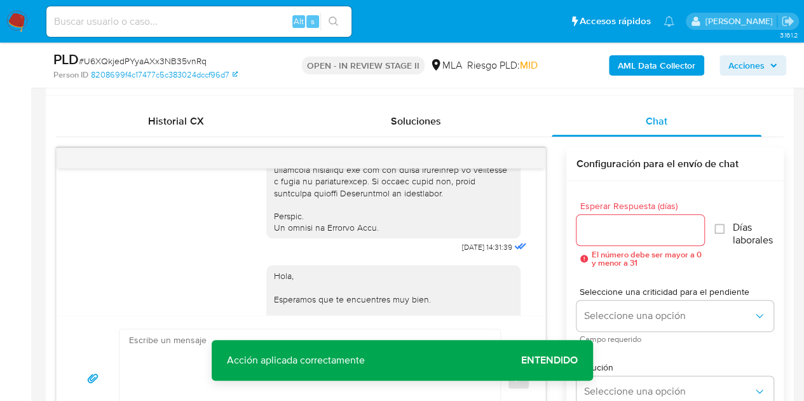
scroll to position [572, 0]
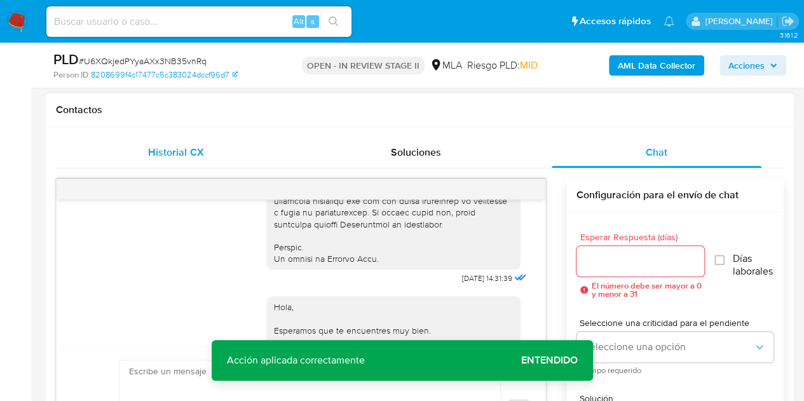
click at [234, 163] on div "Historial CX" at bounding box center [176, 152] width 210 height 31
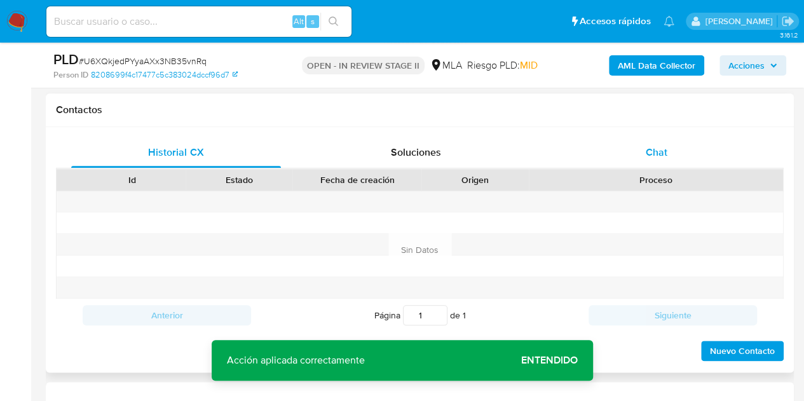
click at [673, 141] on div "Chat" at bounding box center [657, 152] width 210 height 31
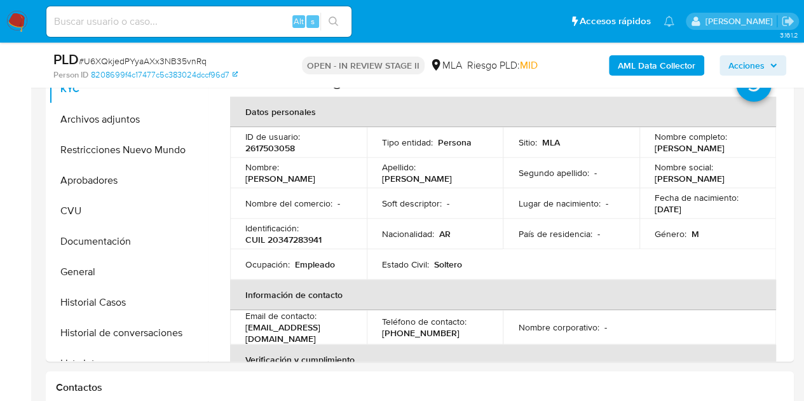
scroll to position [268, 0]
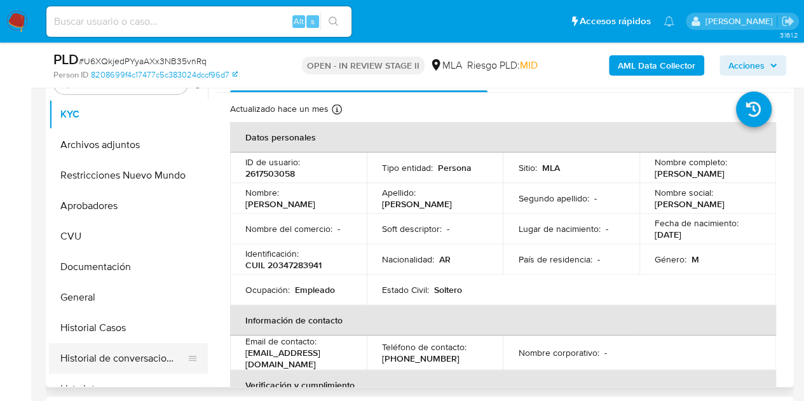
click at [90, 357] on button "Historial de conversaciones" at bounding box center [123, 358] width 149 height 31
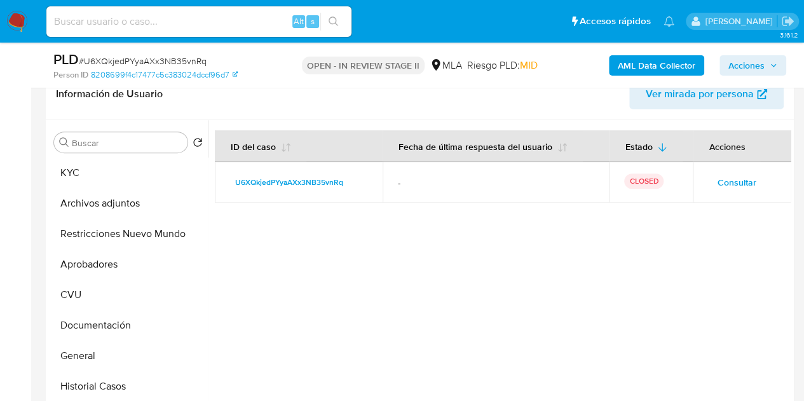
scroll to position [207, 0]
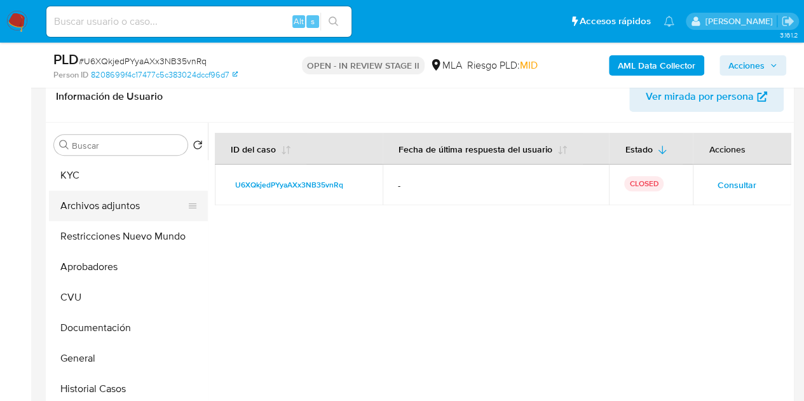
click at [102, 212] on button "Archivos adjuntos" at bounding box center [123, 206] width 149 height 31
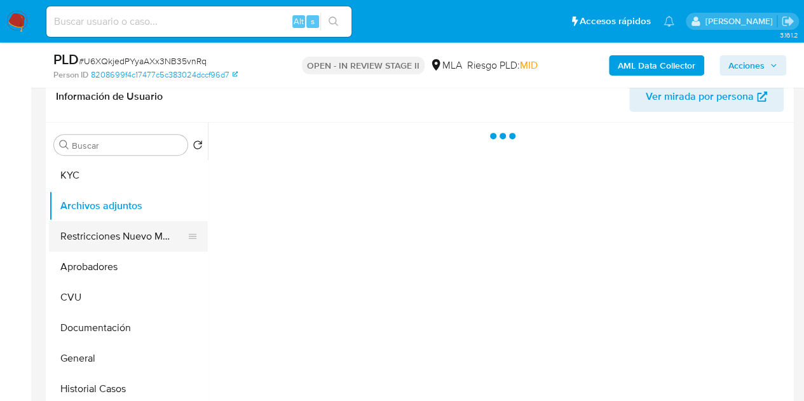
click at [102, 228] on button "Restricciones Nuevo Mundo" at bounding box center [123, 236] width 149 height 31
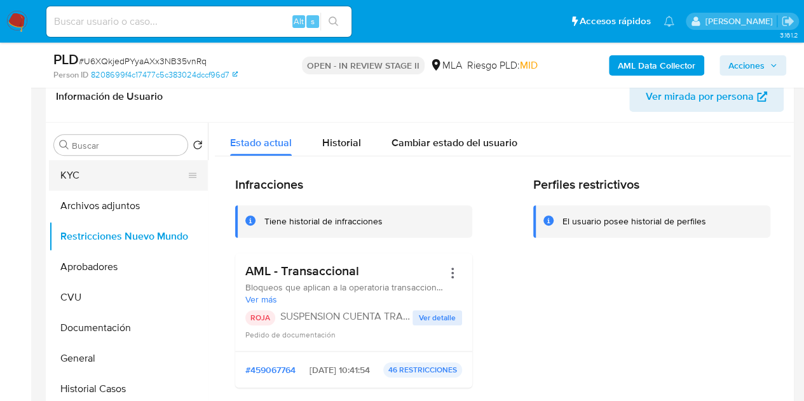
click at [67, 172] on button "KYC" at bounding box center [123, 175] width 149 height 31
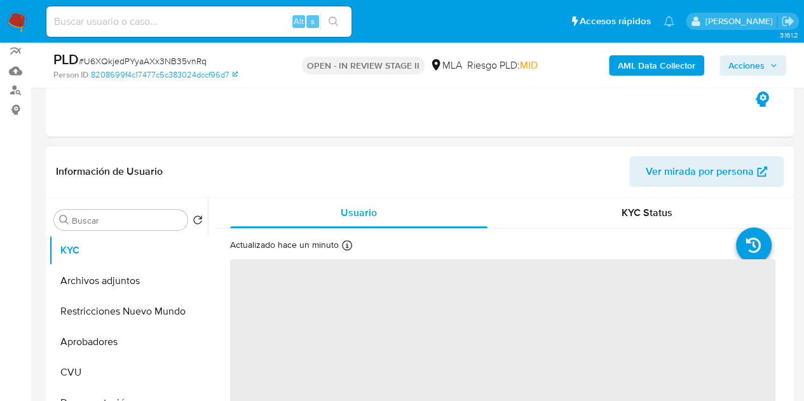
scroll to position [135, 0]
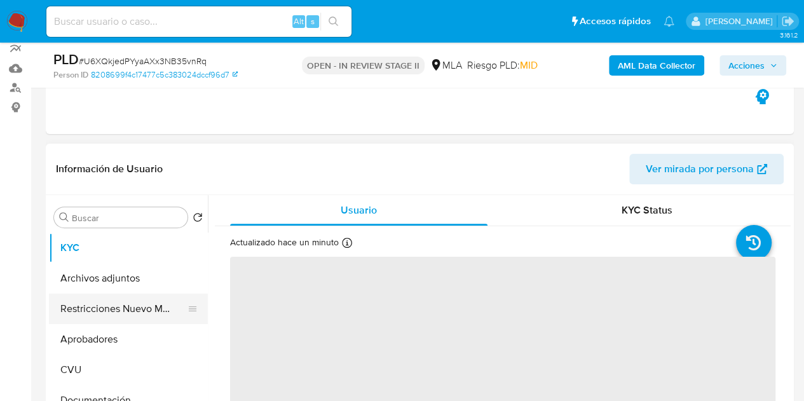
select select "10"
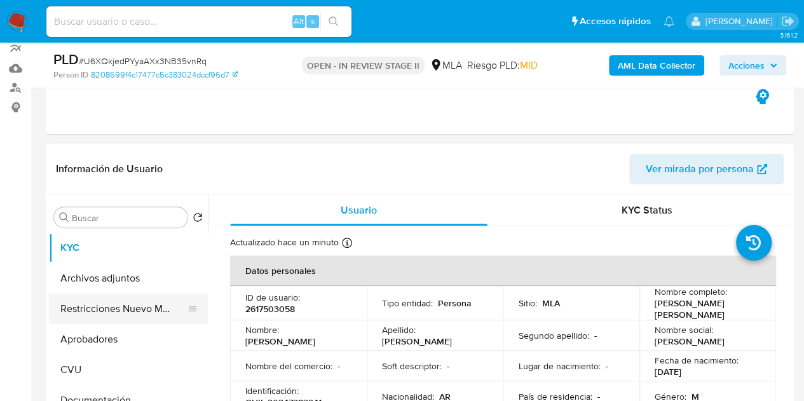
click at [89, 311] on button "Restricciones Nuevo Mundo" at bounding box center [123, 309] width 149 height 31
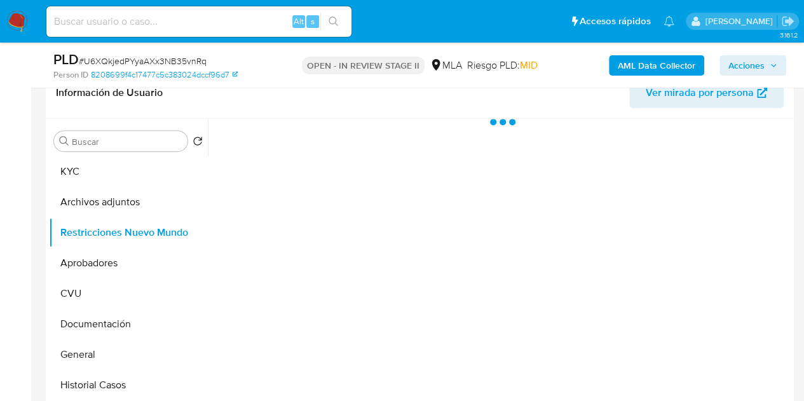
scroll to position [224, 0]
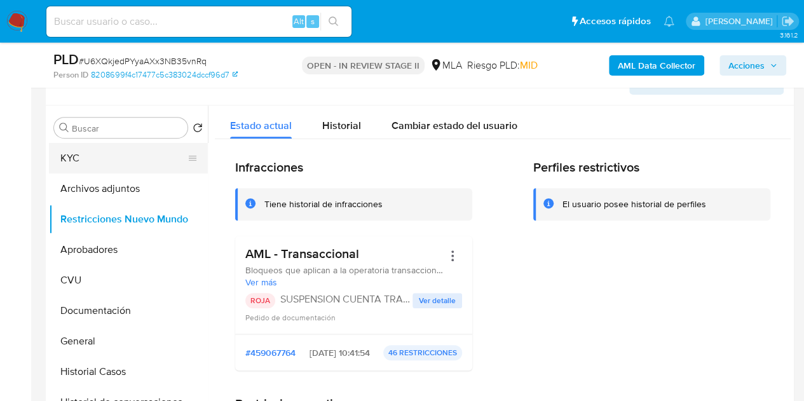
click at [113, 155] on button "KYC" at bounding box center [123, 158] width 149 height 31
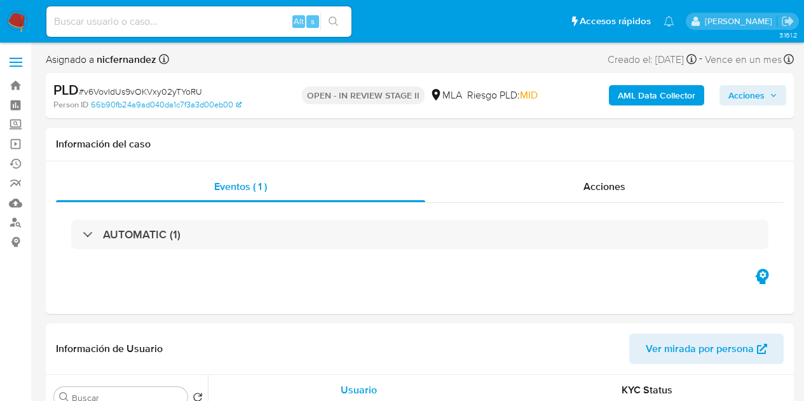
select select "10"
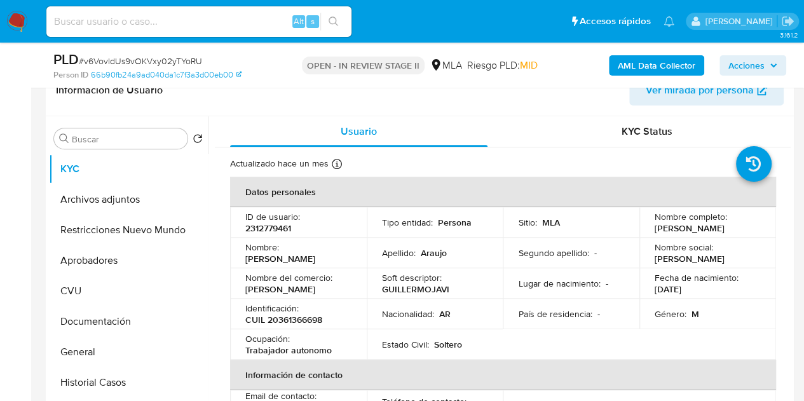
scroll to position [198, 0]
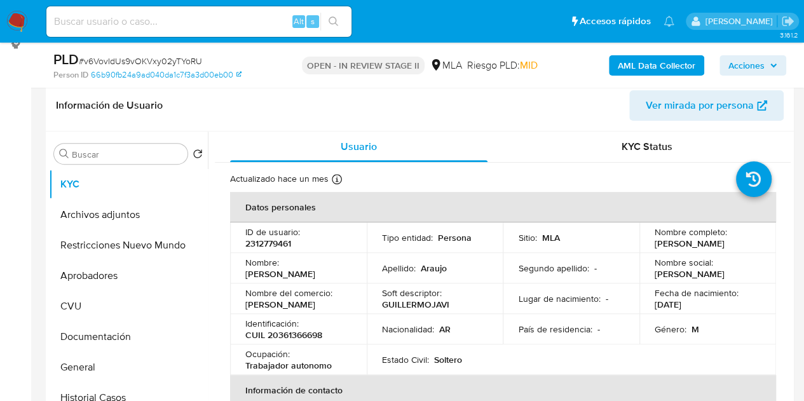
click at [345, 303] on div "Nombre del comercio : Guillermo Araujo" at bounding box center [298, 298] width 106 height 23
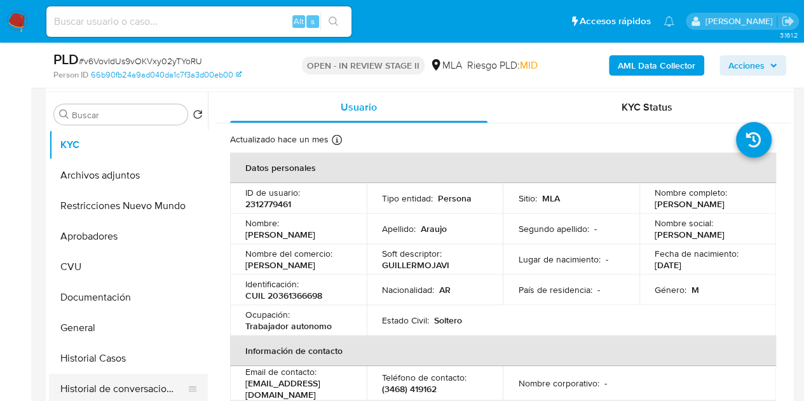
click at [113, 386] on button "Historial de conversaciones" at bounding box center [123, 389] width 149 height 31
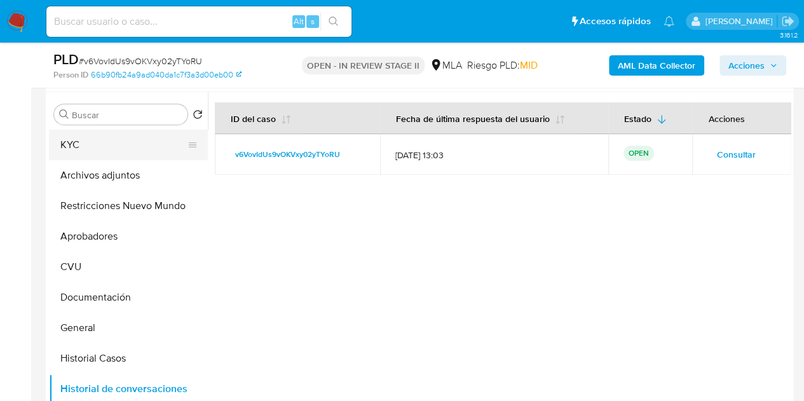
click at [104, 147] on button "KYC" at bounding box center [123, 145] width 149 height 31
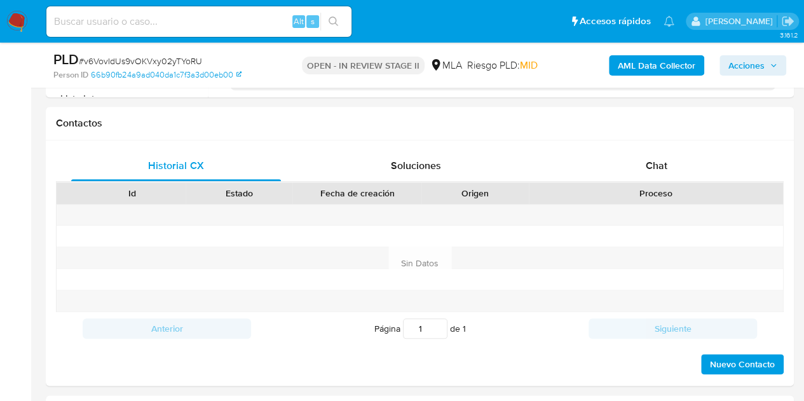
scroll to position [609, 0]
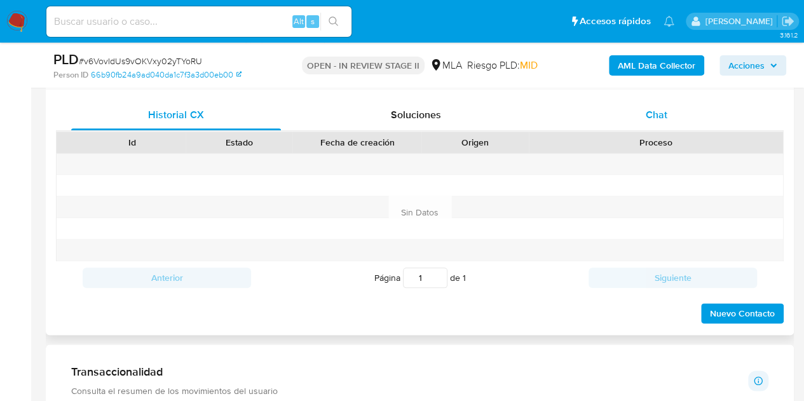
click at [640, 110] on div "Chat" at bounding box center [657, 115] width 210 height 31
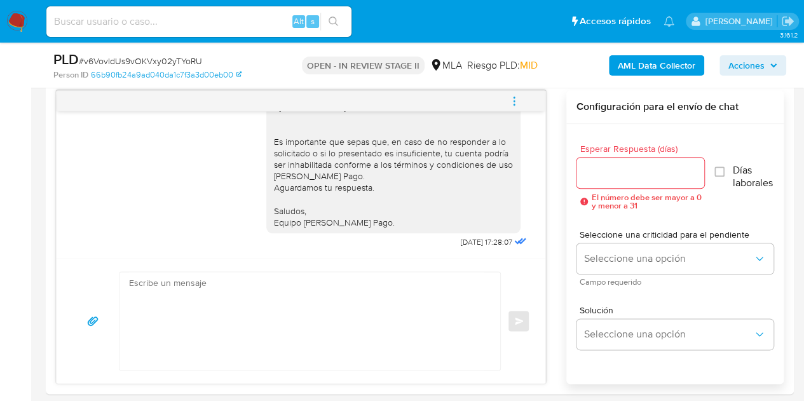
scroll to position [607, 0]
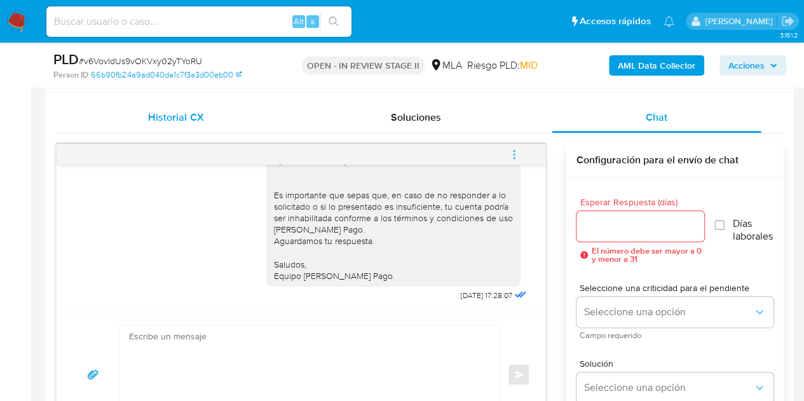
click at [192, 110] on span "Historial CX" at bounding box center [175, 117] width 55 height 15
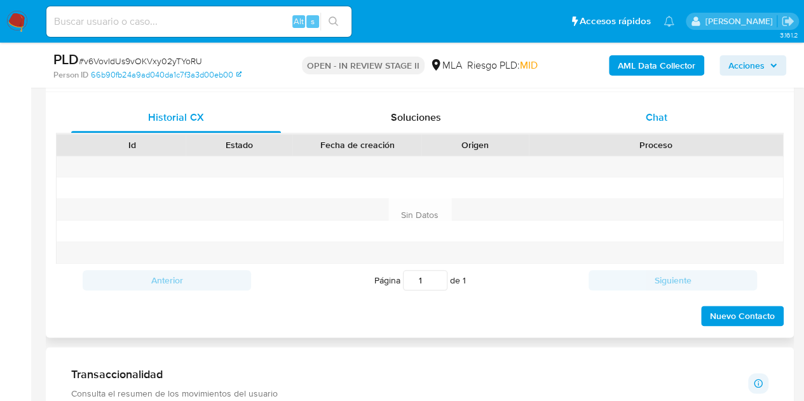
click at [694, 111] on div "Chat" at bounding box center [657, 117] width 210 height 31
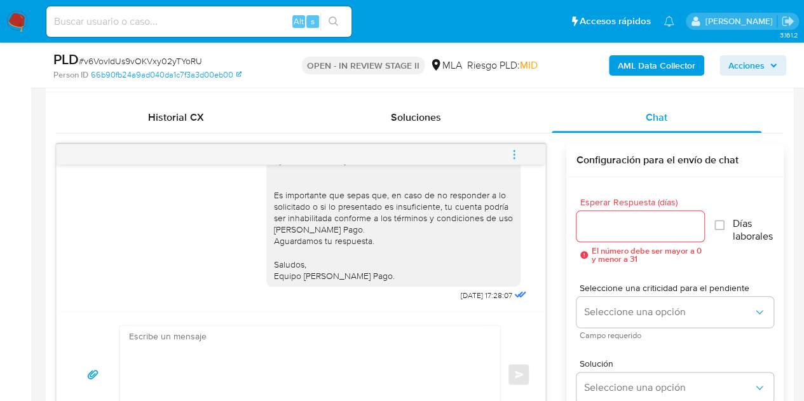
click at [523, 153] on button "menu-action" at bounding box center [514, 154] width 42 height 31
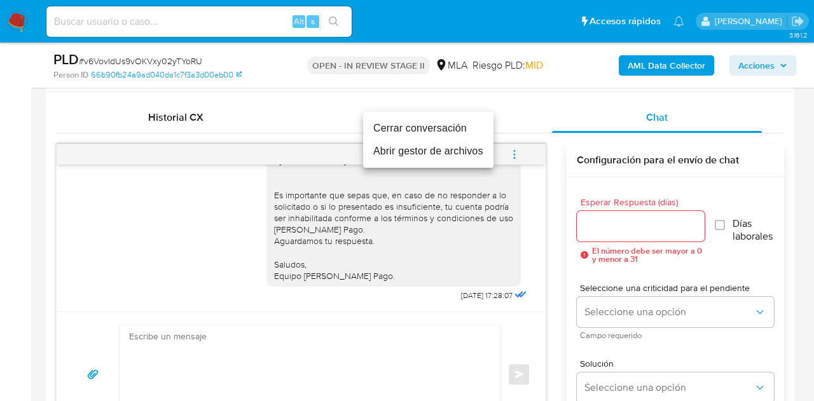
click at [463, 134] on li "Cerrar conversación" at bounding box center [428, 128] width 130 height 23
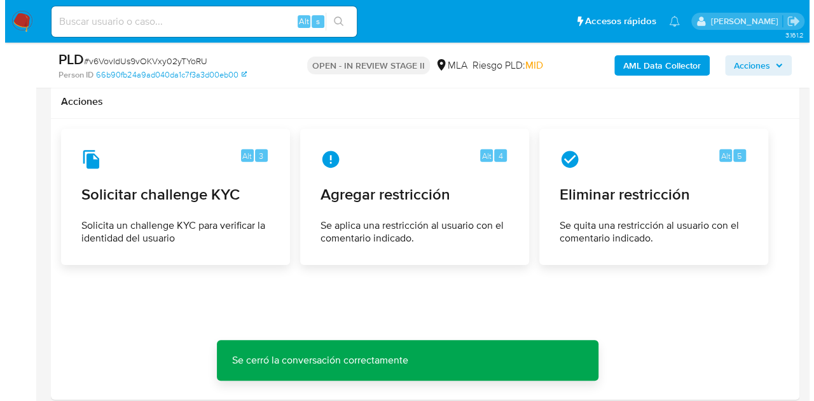
scroll to position [1954, 0]
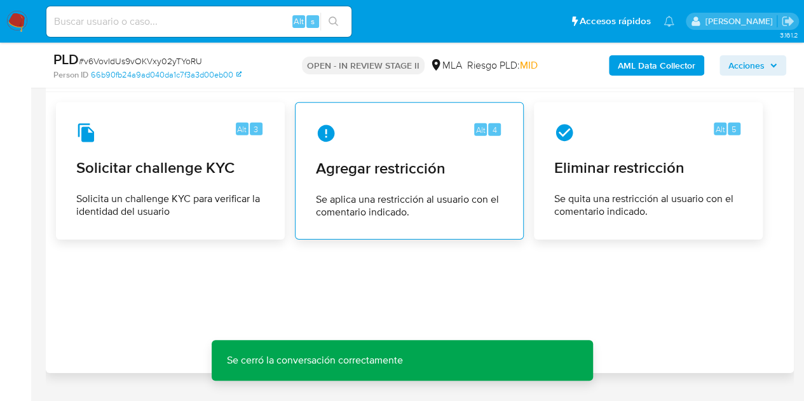
click at [364, 181] on div "Alt 4 Agregar restricción Se aplica una restricción al usuario con el comentari…" at bounding box center [409, 171] width 207 height 116
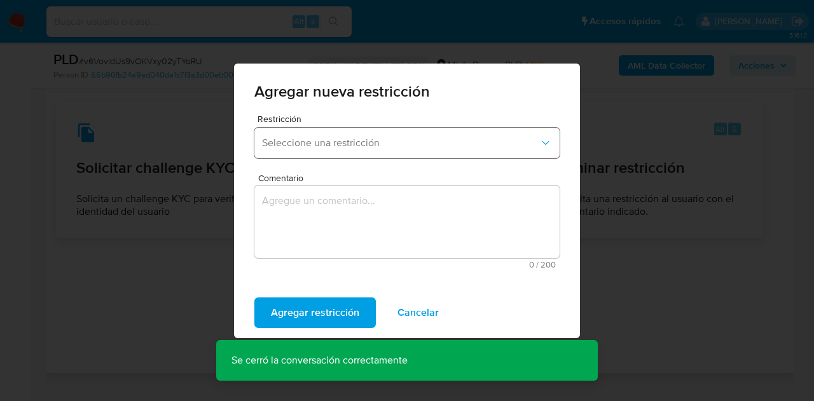
click at [332, 146] on span "Seleccione una restricción" at bounding box center [400, 143] width 277 height 13
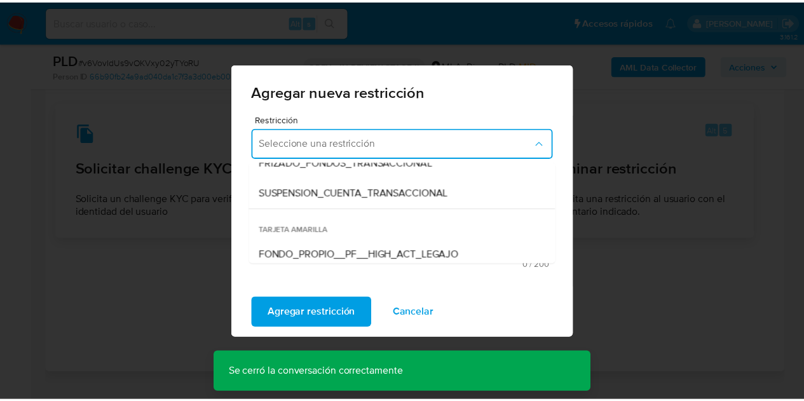
scroll to position [175, 0]
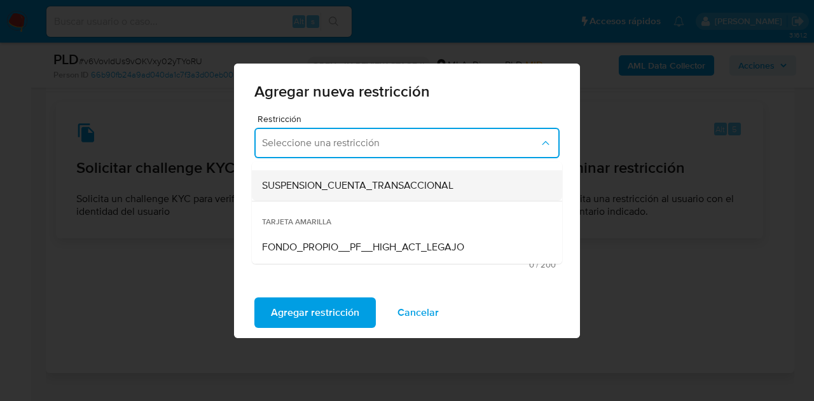
click at [381, 176] on div "SUSPENSION_CUENTA_TRANSACCIONAL" at bounding box center [403, 185] width 282 height 31
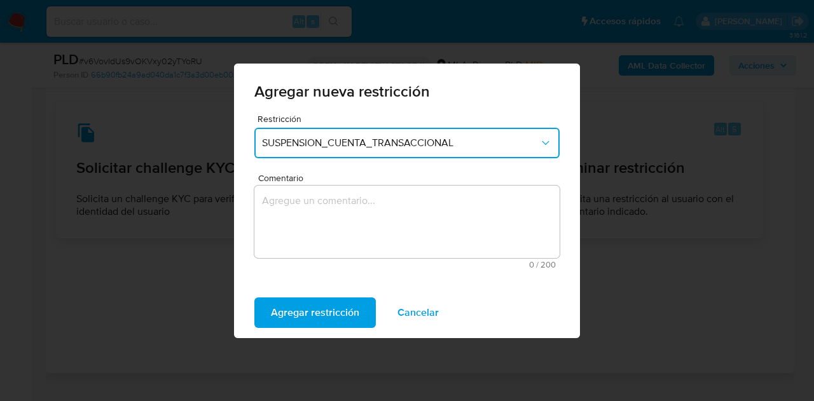
click at [333, 216] on textarea "Comentario" at bounding box center [406, 222] width 305 height 72
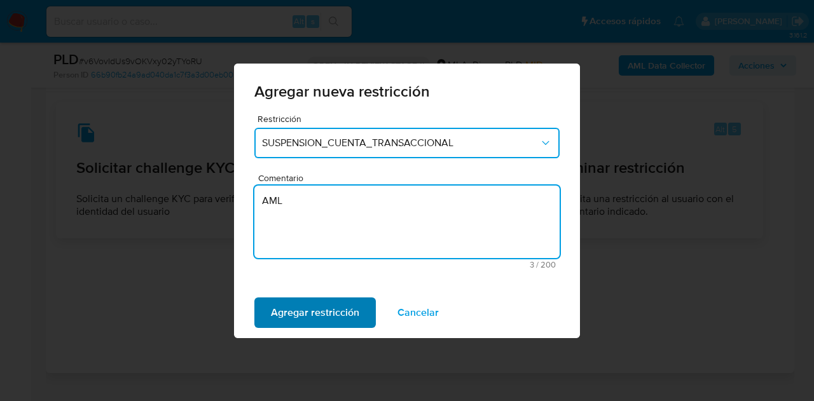
type textarea "AML"
click at [309, 309] on span "Agregar restricción" at bounding box center [315, 313] width 88 height 28
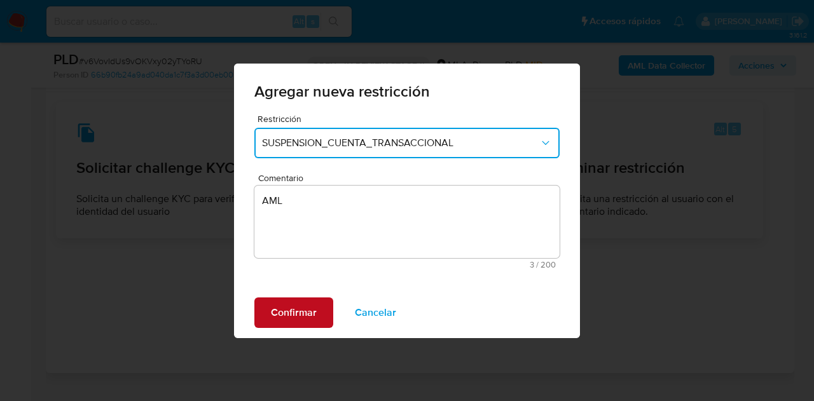
click at [277, 308] on span "Confirmar" at bounding box center [294, 313] width 46 height 28
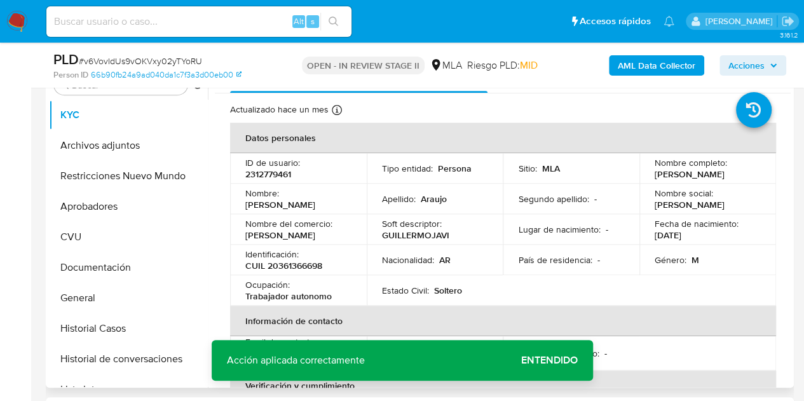
scroll to position [273, 0]
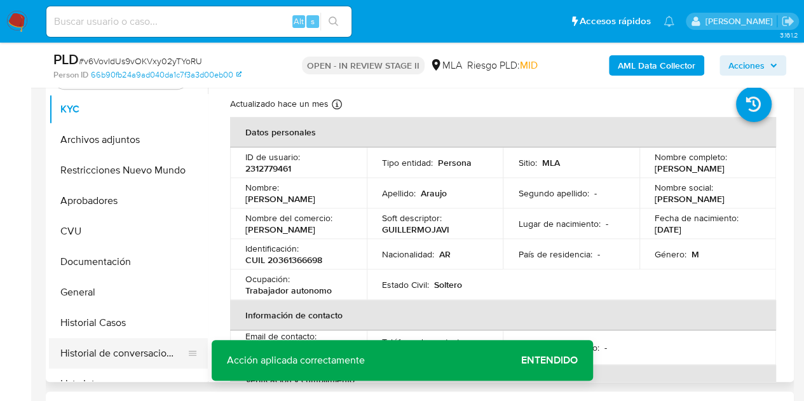
click at [102, 352] on button "Historial de conversaciones" at bounding box center [123, 353] width 149 height 31
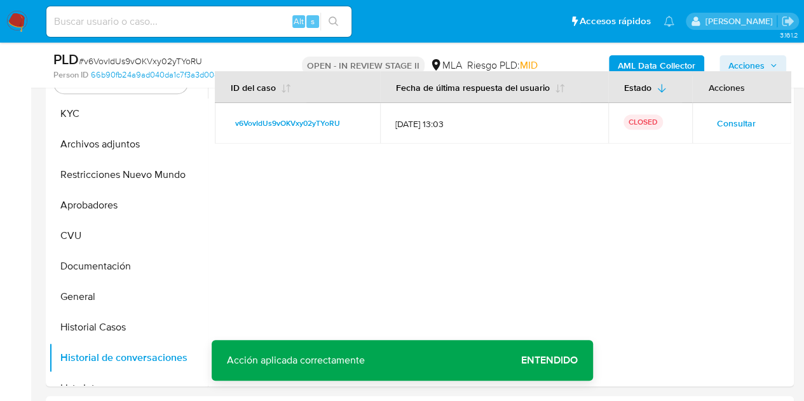
scroll to position [259, 0]
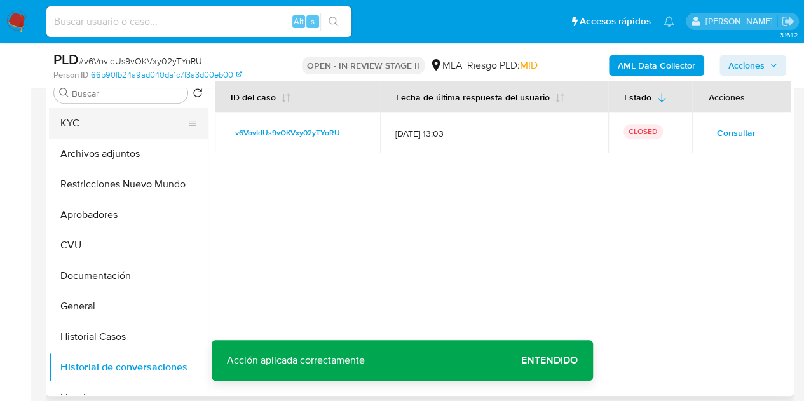
click at [93, 128] on button "KYC" at bounding box center [123, 123] width 149 height 31
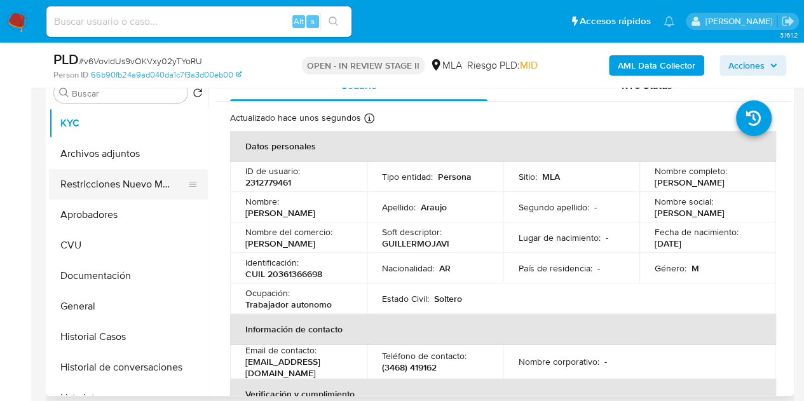
click at [107, 186] on button "Restricciones Nuevo Mundo" at bounding box center [123, 184] width 149 height 31
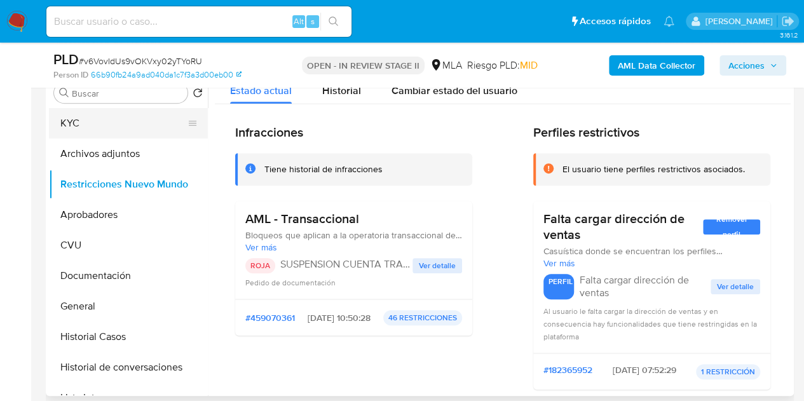
click at [80, 130] on button "KYC" at bounding box center [123, 123] width 149 height 31
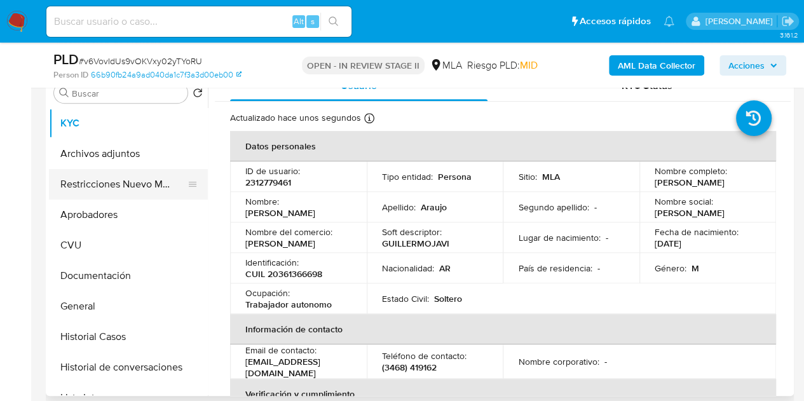
click at [105, 176] on button "Restricciones Nuevo Mundo" at bounding box center [123, 184] width 149 height 31
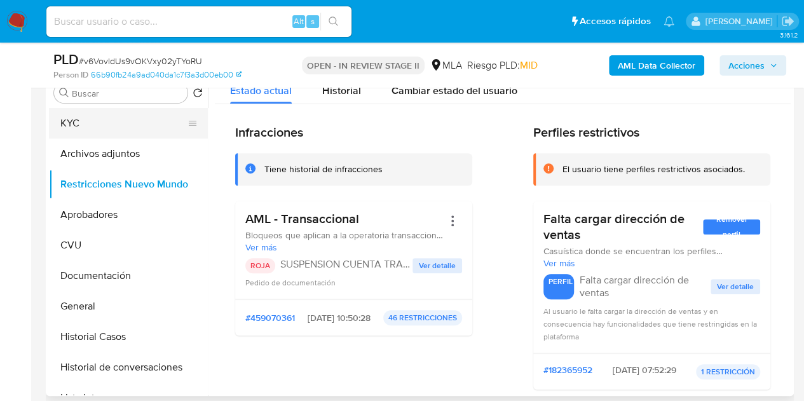
click at [90, 132] on button "KYC" at bounding box center [123, 123] width 149 height 31
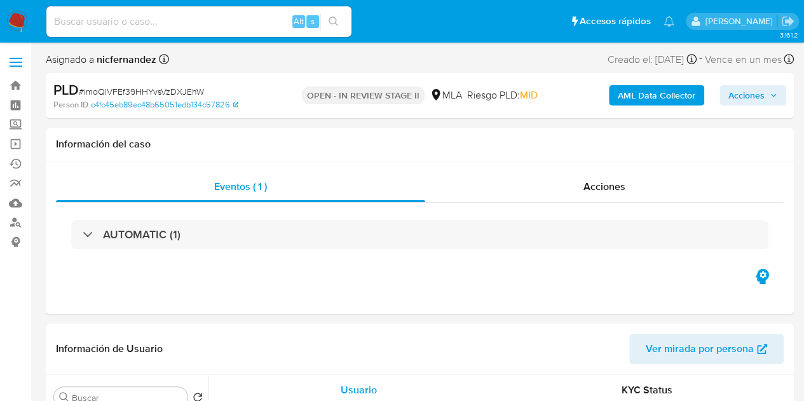
select select "10"
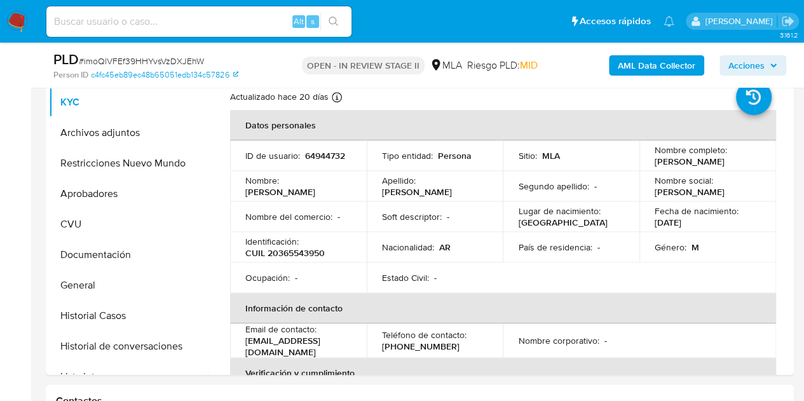
scroll to position [278, 0]
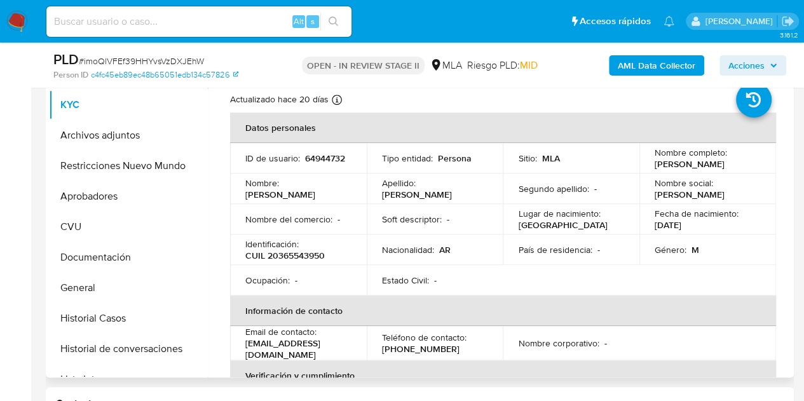
click at [328, 317] on th "Información de contacto" at bounding box center [503, 311] width 546 height 31
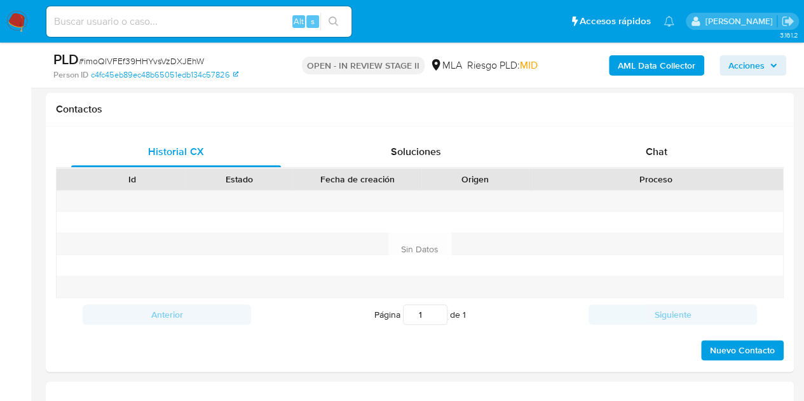
scroll to position [588, 0]
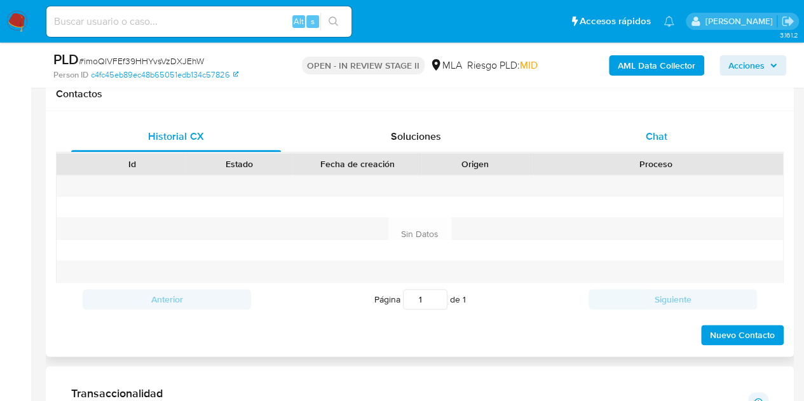
click at [682, 147] on div "Chat" at bounding box center [657, 136] width 210 height 31
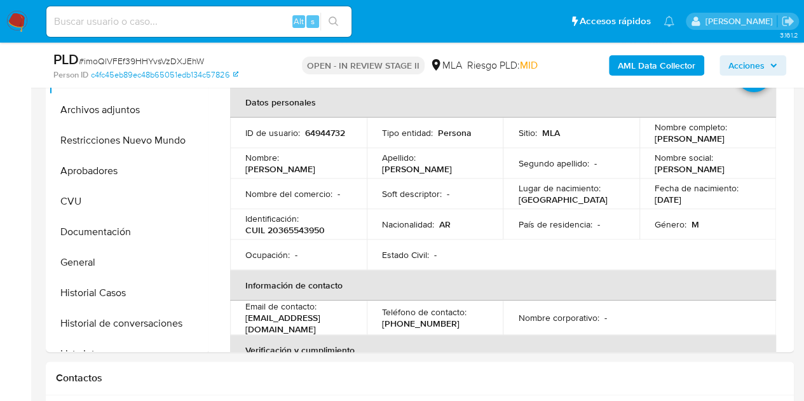
scroll to position [273, 0]
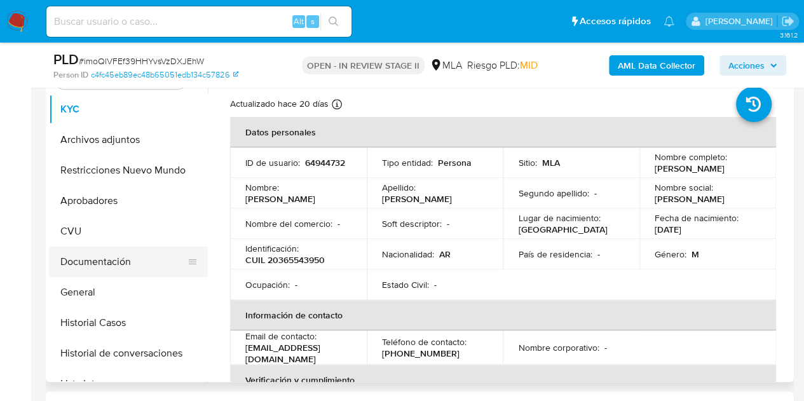
click at [100, 259] on button "Documentación" at bounding box center [123, 262] width 149 height 31
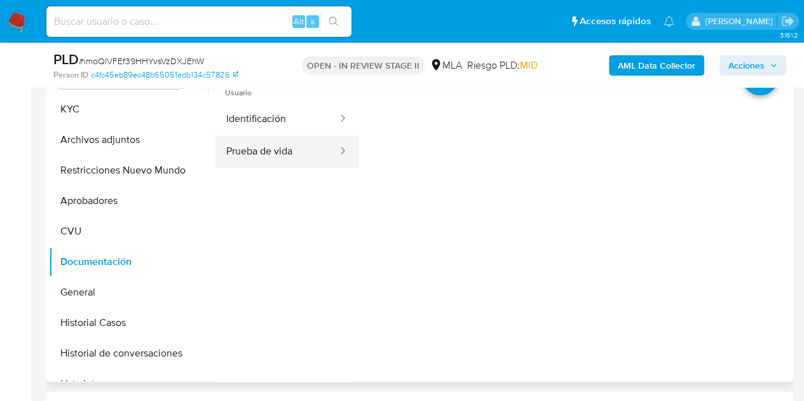
drag, startPoint x: 287, startPoint y: 140, endPoint x: 304, endPoint y: 141, distance: 17.2
click at [286, 140] on button "Prueba de vida" at bounding box center [277, 151] width 124 height 32
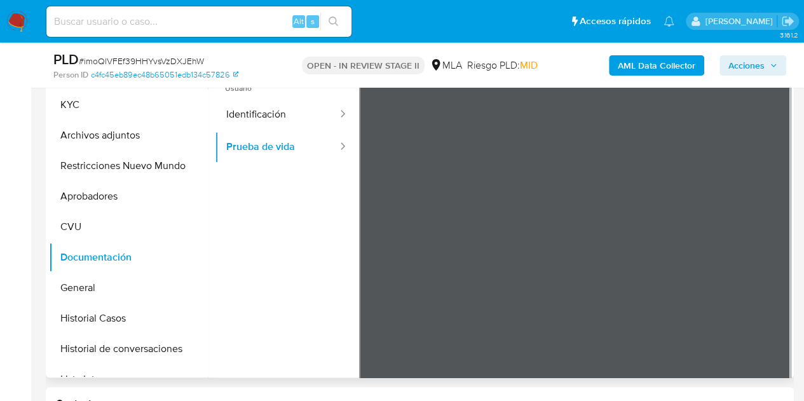
scroll to position [275, 0]
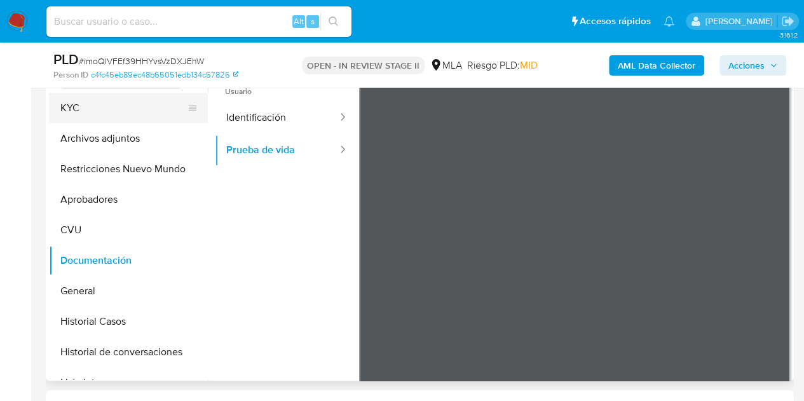
click at [113, 105] on button "KYC" at bounding box center [123, 108] width 149 height 31
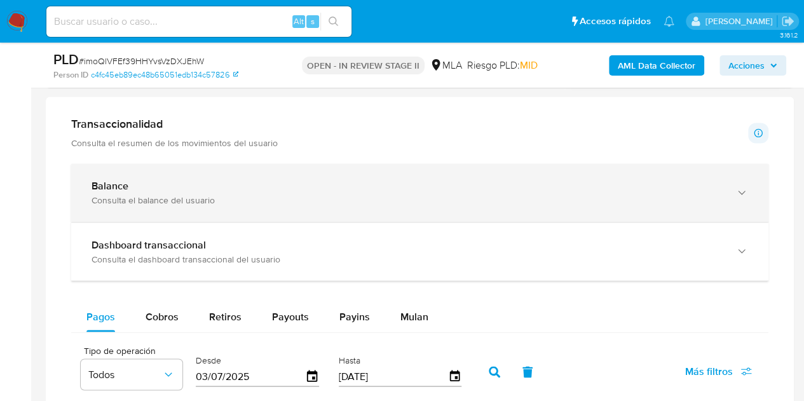
scroll to position [975, 0]
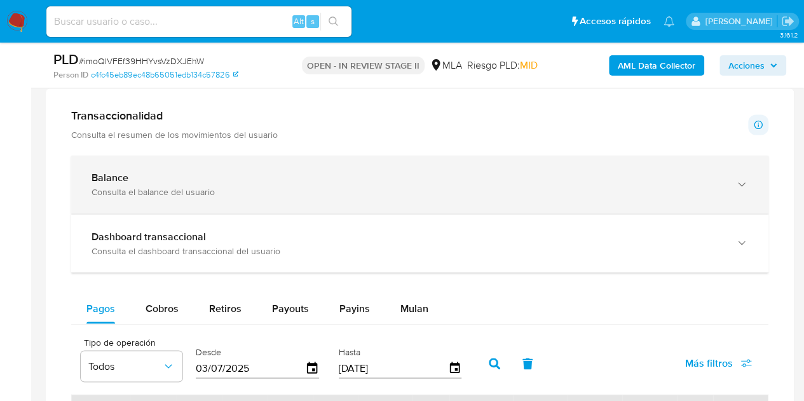
click at [618, 172] on div "Balance" at bounding box center [407, 178] width 631 height 13
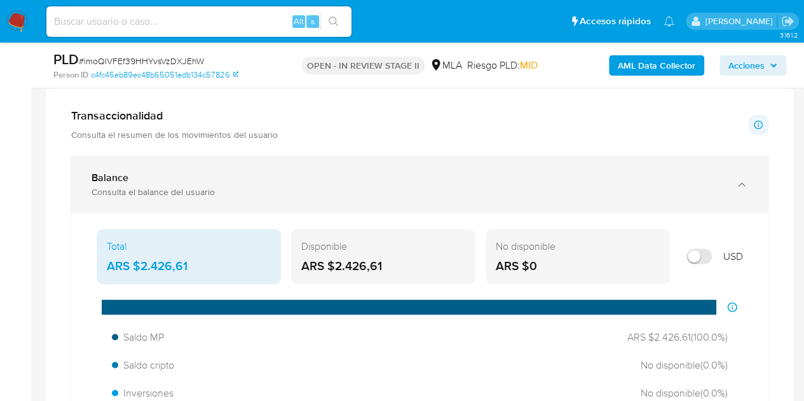
click at [618, 172] on div "Balance" at bounding box center [407, 178] width 631 height 13
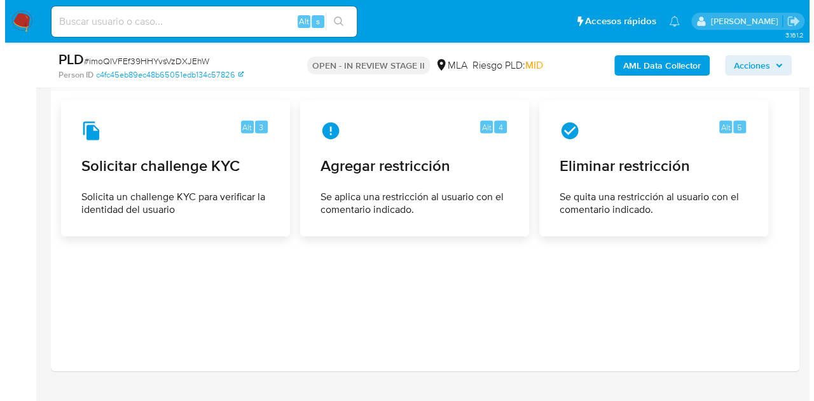
scroll to position [2003, 0]
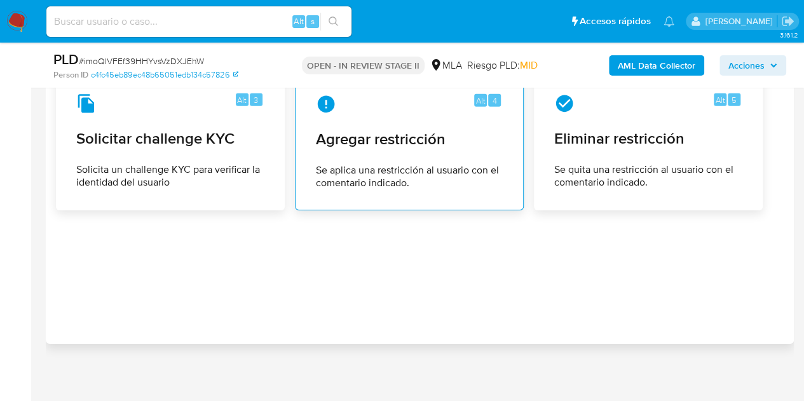
click at [429, 151] on div "Alt 4 Agregar restricción Se aplica una restricción al usuario con el comentari…" at bounding box center [409, 142] width 207 height 116
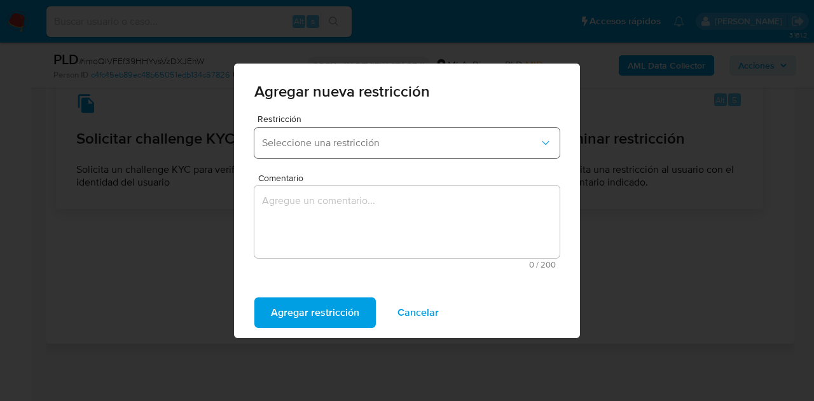
click at [343, 146] on span "Seleccione una restricción" at bounding box center [400, 143] width 277 height 13
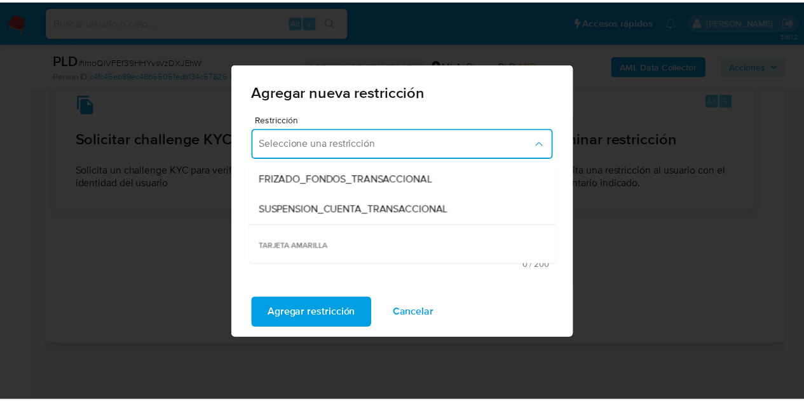
scroll to position [188, 0]
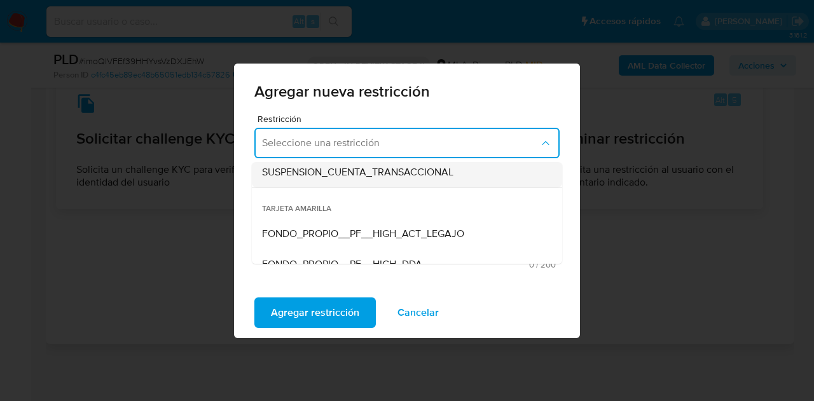
click at [409, 173] on span "SUSPENSION_CUENTA_TRANSACCIONAL" at bounding box center [357, 172] width 191 height 13
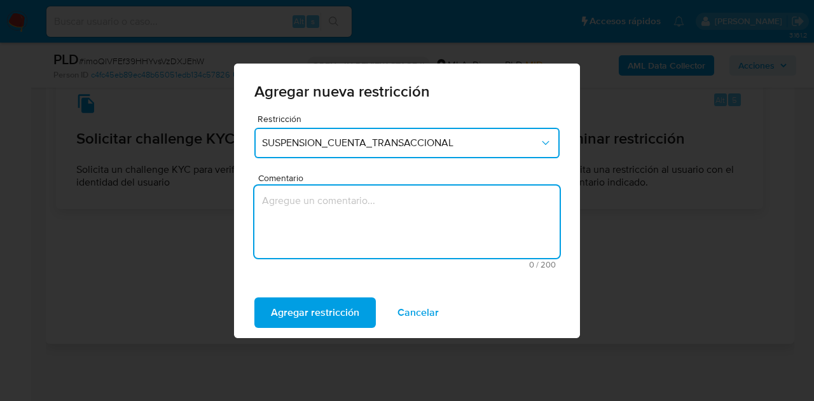
click at [348, 223] on textarea "Comentario" at bounding box center [406, 222] width 305 height 72
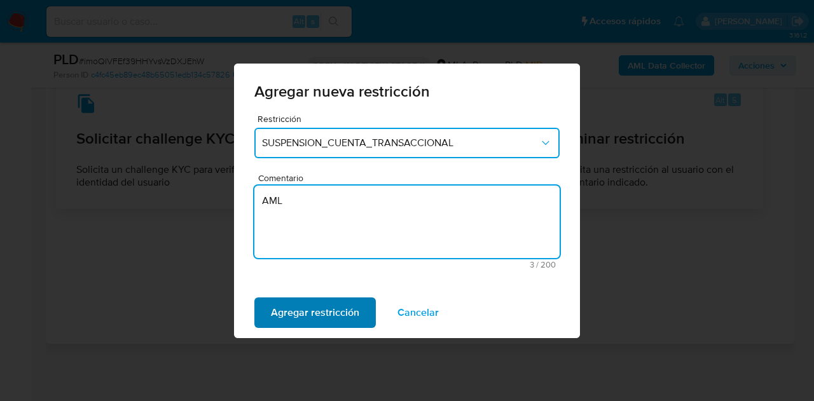
type textarea "AML"
click at [322, 326] on span "Agregar restricción" at bounding box center [315, 313] width 88 height 28
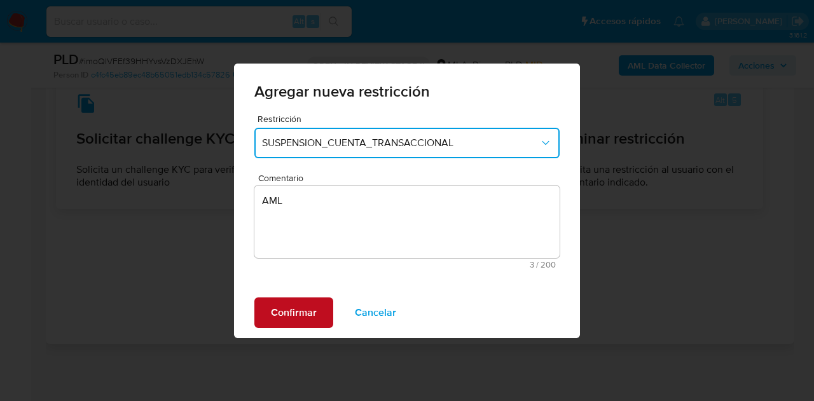
click at [313, 319] on span "Confirmar" at bounding box center [294, 313] width 46 height 28
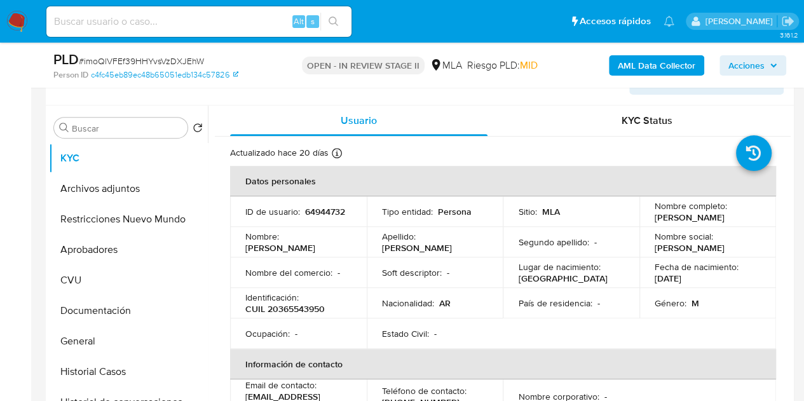
scroll to position [165, 0]
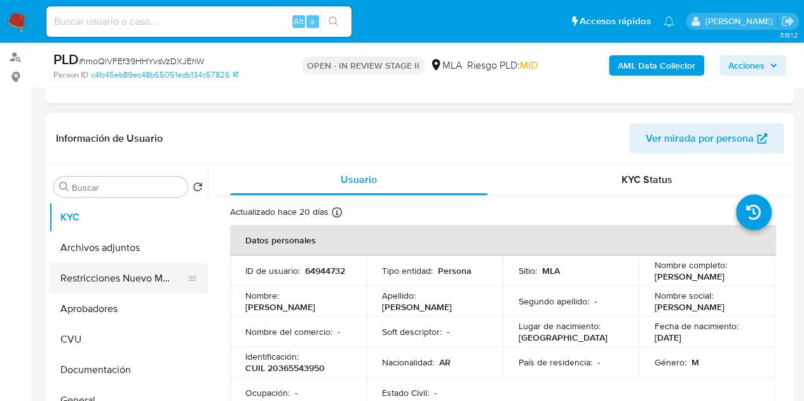
click at [102, 277] on button "Restricciones Nuevo Mundo" at bounding box center [123, 278] width 149 height 31
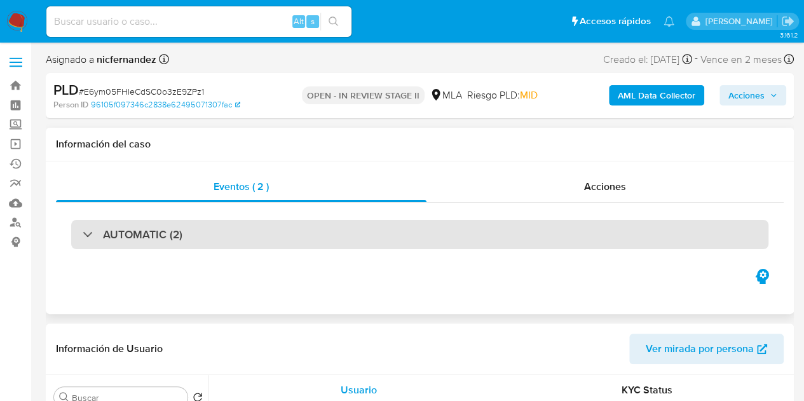
select select "10"
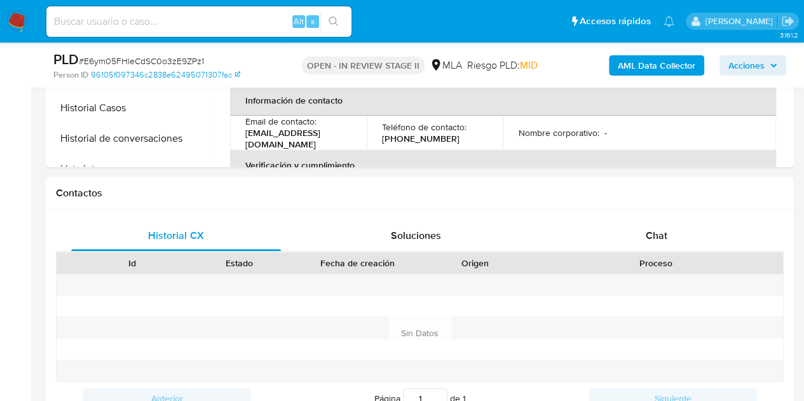
scroll to position [531, 0]
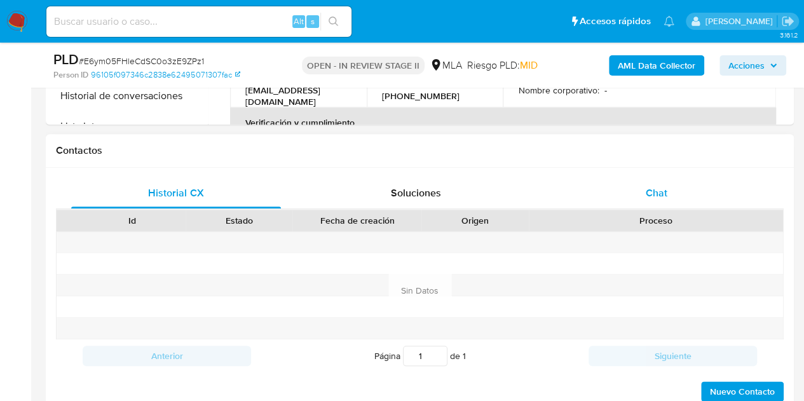
click at [651, 205] on div "Chat" at bounding box center [657, 193] width 210 height 31
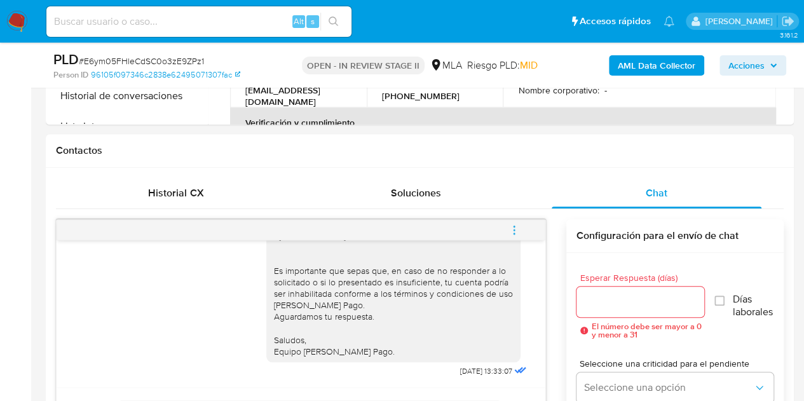
scroll to position [610, 0]
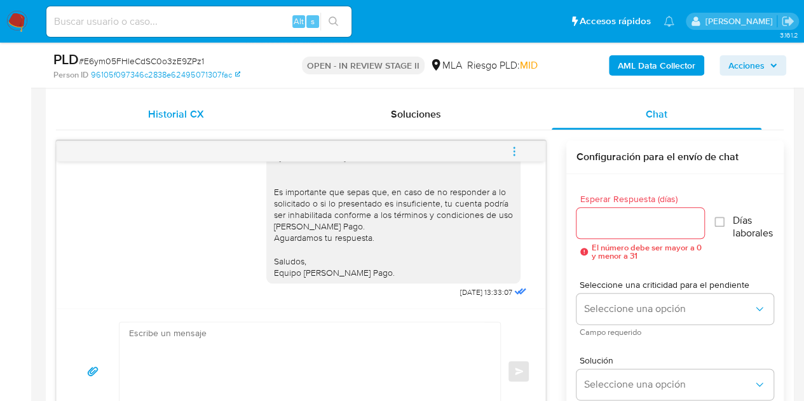
click at [186, 109] on span "Historial CX" at bounding box center [175, 114] width 55 height 15
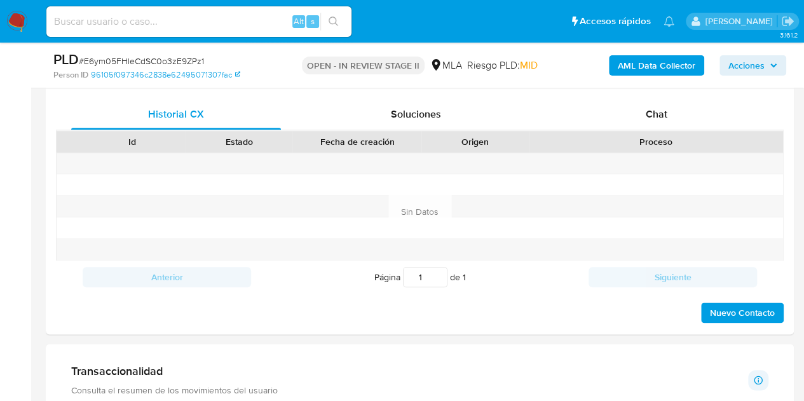
drag, startPoint x: 631, startPoint y: 113, endPoint x: 813, endPoint y: 138, distance: 183.5
click at [631, 113] on div "Chat" at bounding box center [657, 114] width 210 height 31
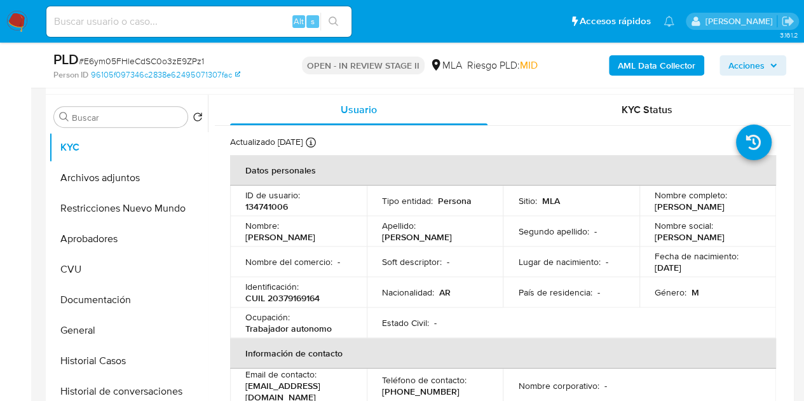
scroll to position [201, 0]
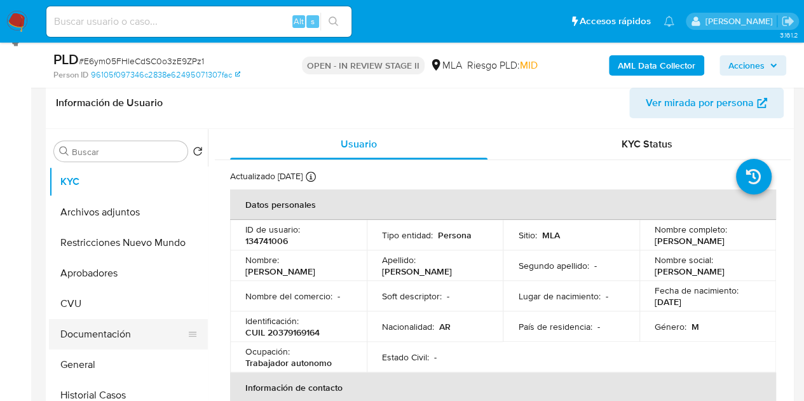
click at [107, 335] on button "Documentación" at bounding box center [123, 334] width 149 height 31
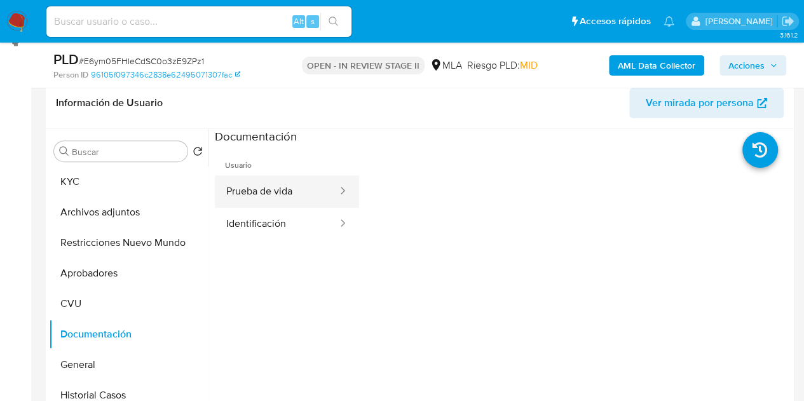
click at [270, 202] on button "Prueba de vida" at bounding box center [277, 191] width 124 height 32
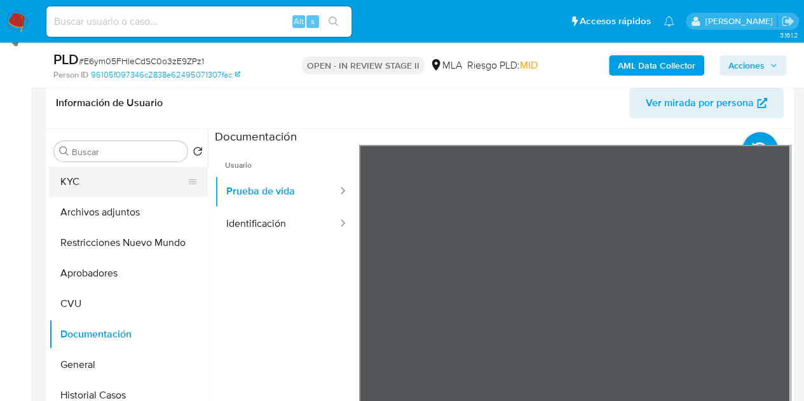
click at [78, 185] on button "KYC" at bounding box center [123, 182] width 149 height 31
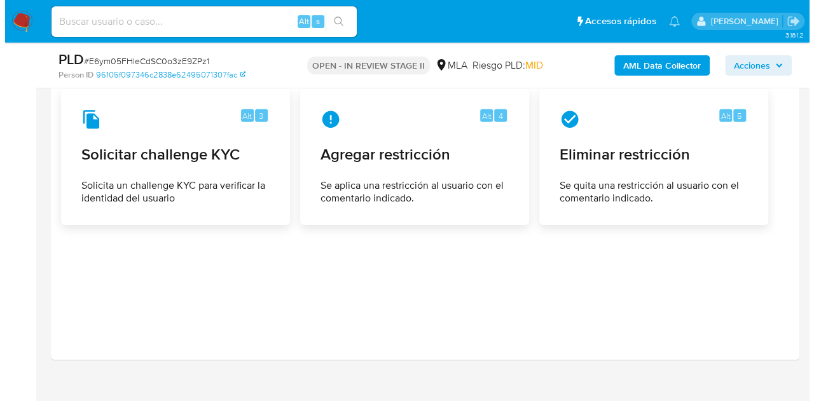
scroll to position [1977, 0]
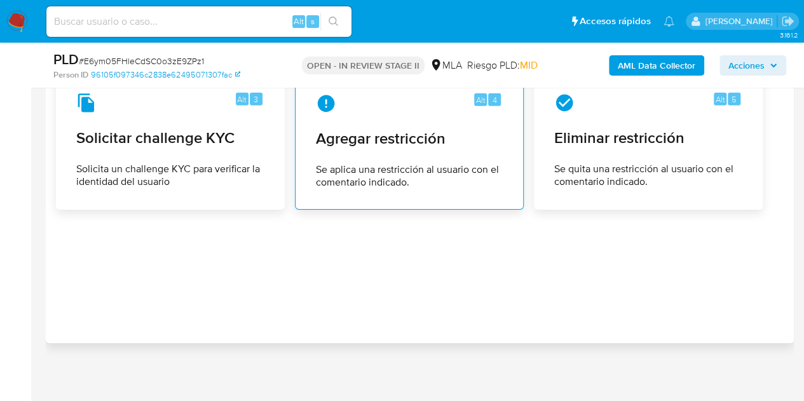
click at [382, 139] on span "Agregar restricción" at bounding box center [409, 138] width 187 height 19
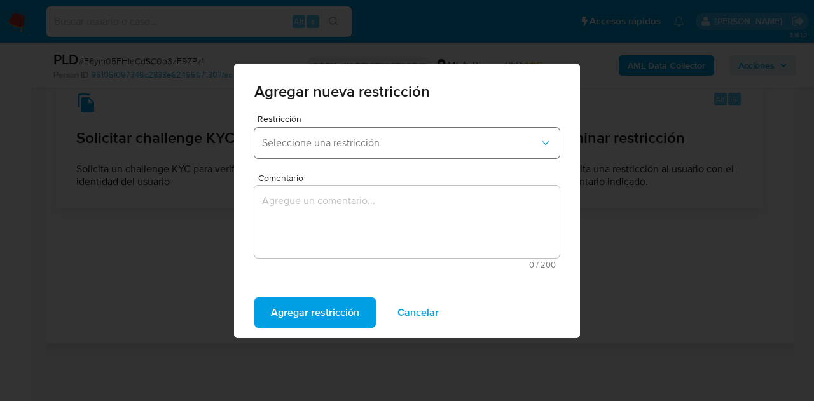
click at [339, 143] on span "Seleccione una restricción" at bounding box center [400, 143] width 277 height 13
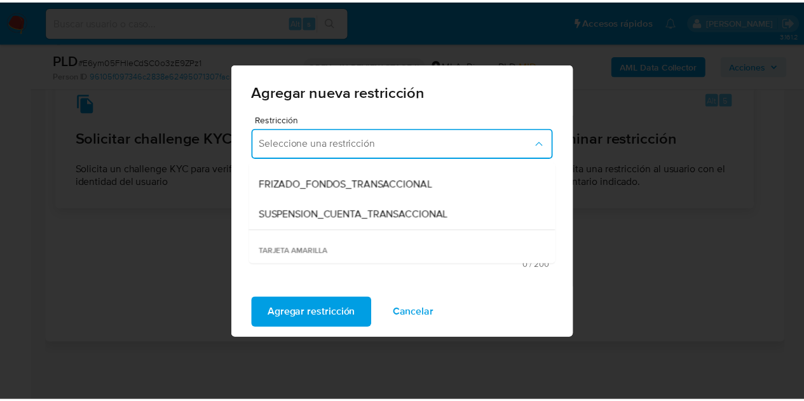
scroll to position [151, 0]
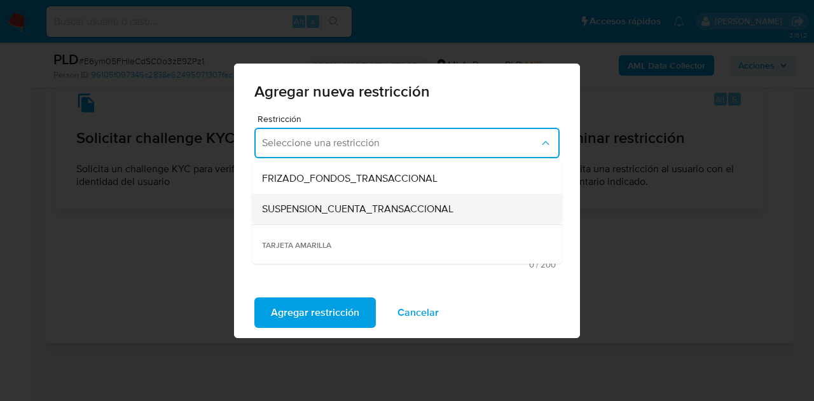
click at [429, 219] on div "SUSPENSION_CUENTA_TRANSACCIONAL" at bounding box center [403, 209] width 282 height 31
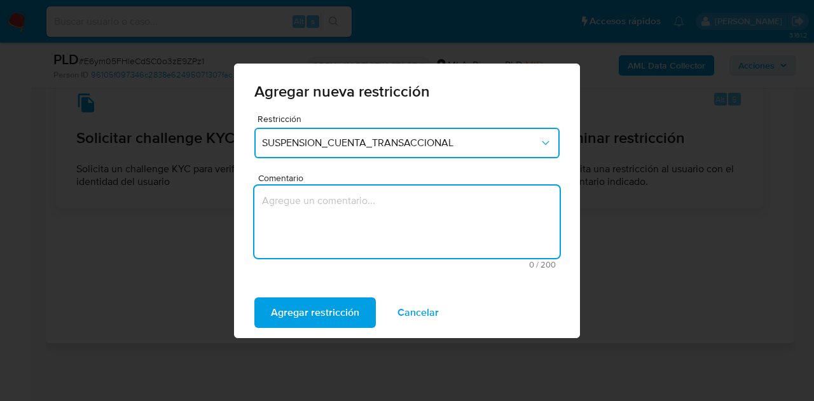
click at [382, 214] on textarea "Comentario" at bounding box center [406, 222] width 305 height 72
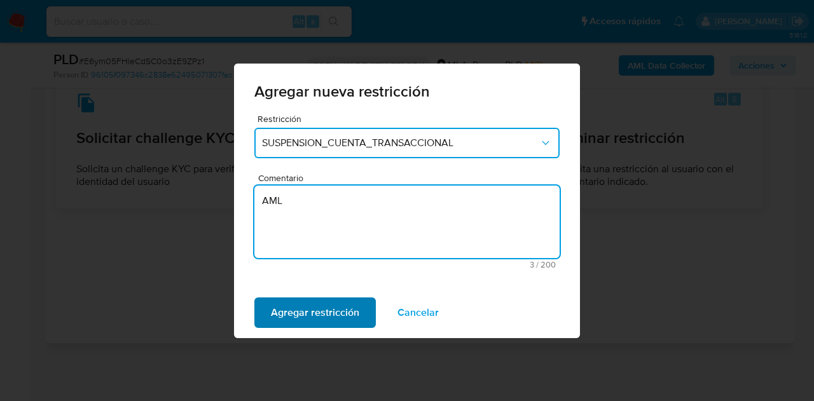
type textarea "AML"
click at [309, 310] on span "Agregar restricción" at bounding box center [315, 313] width 88 height 28
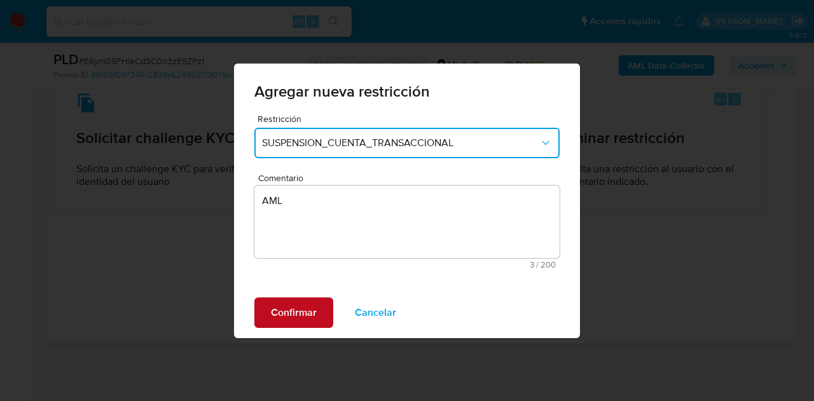
click at [312, 314] on span "Confirmar" at bounding box center [294, 313] width 46 height 28
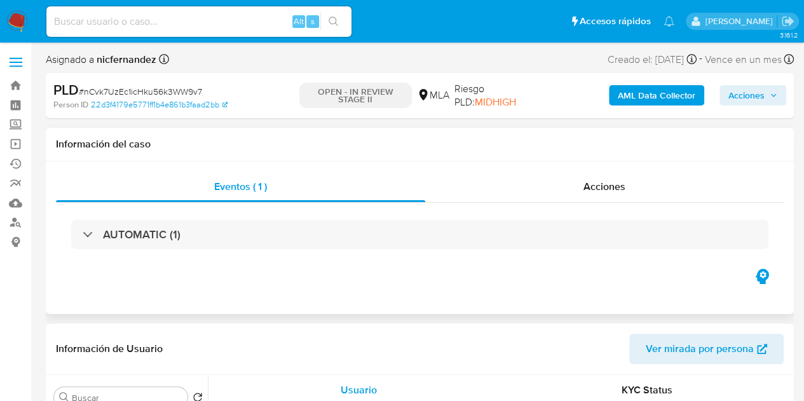
select select "10"
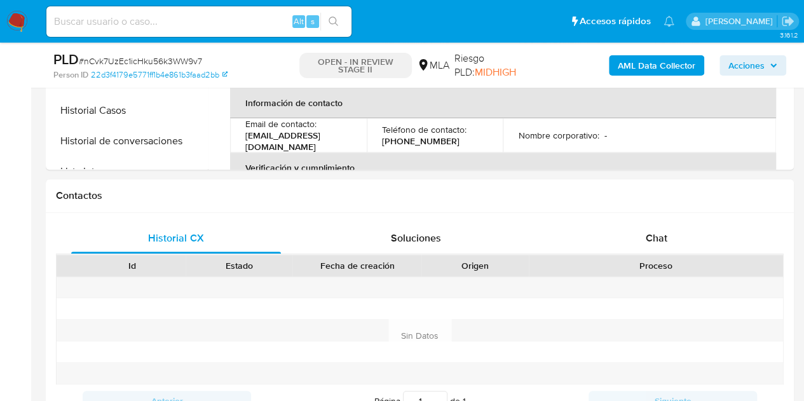
scroll to position [519, 0]
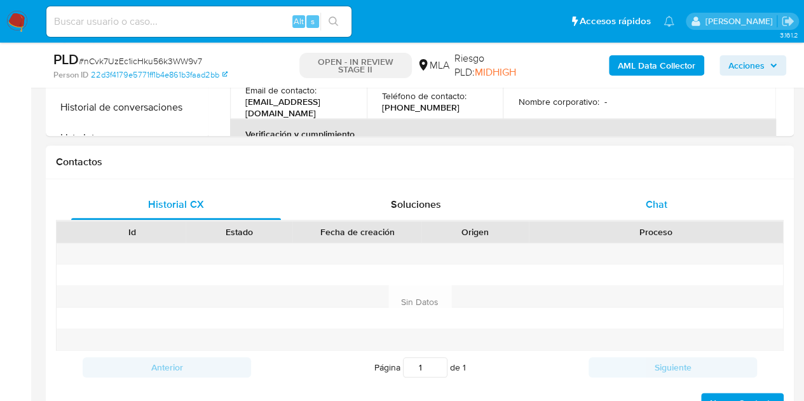
click at [682, 193] on div "Chat" at bounding box center [657, 204] width 210 height 31
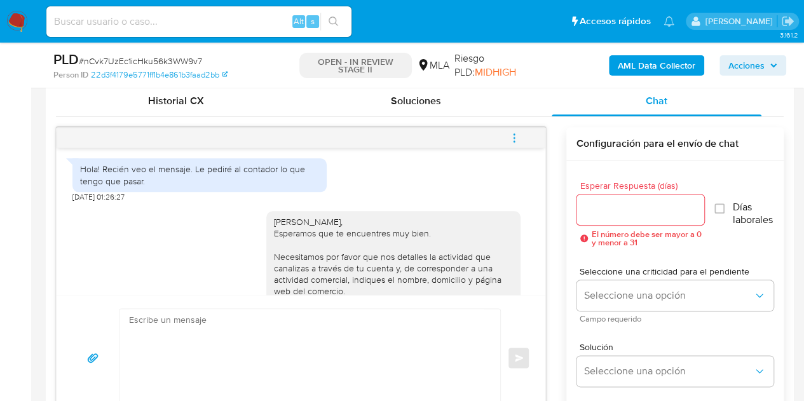
scroll to position [954, 0]
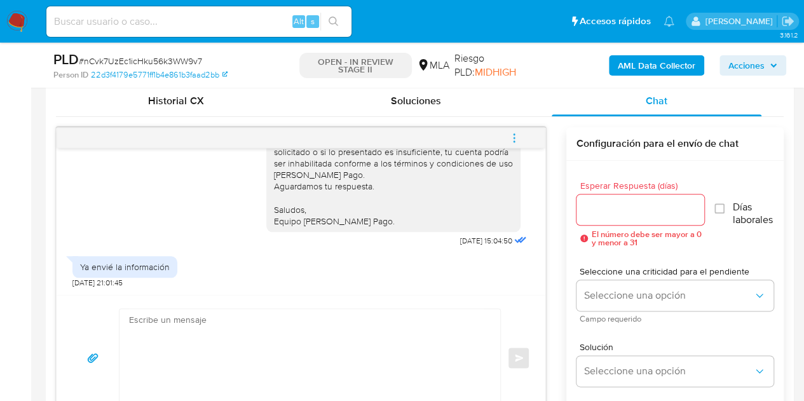
click at [185, 117] on div "17/09/2025 14:33:37 Hola! Recién veo el mensaje. Le pediré al contador lo que t…" at bounding box center [420, 269] width 728 height 304
click at [179, 107] on div "Historial CX" at bounding box center [176, 101] width 210 height 31
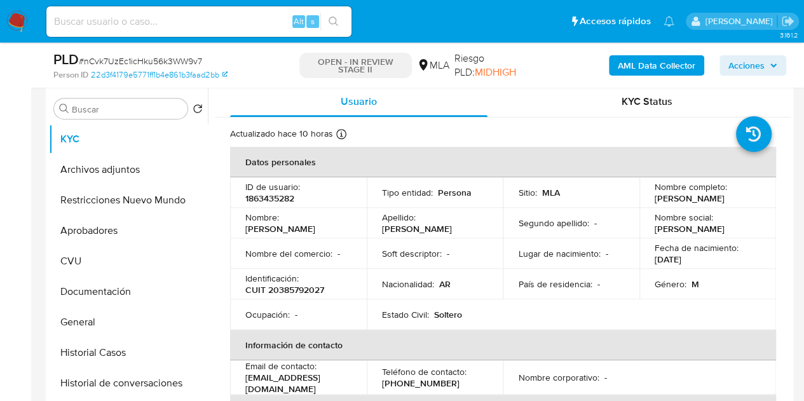
scroll to position [233, 0]
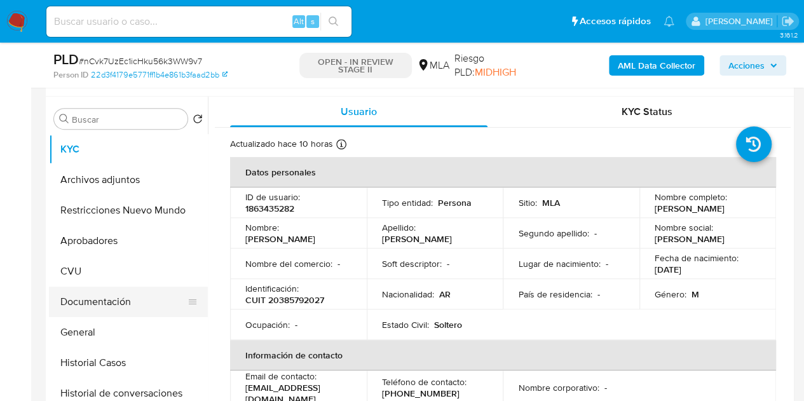
click at [104, 305] on button "Documentación" at bounding box center [123, 302] width 149 height 31
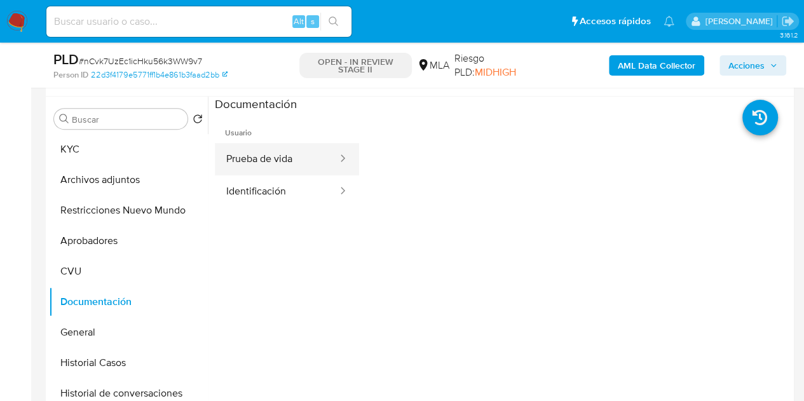
click at [291, 152] on button "Prueba de vida" at bounding box center [277, 159] width 124 height 32
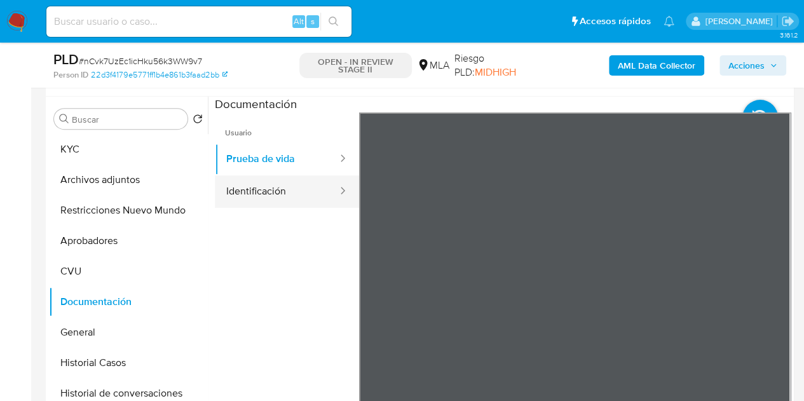
click at [277, 189] on button "Identificación" at bounding box center [277, 191] width 124 height 32
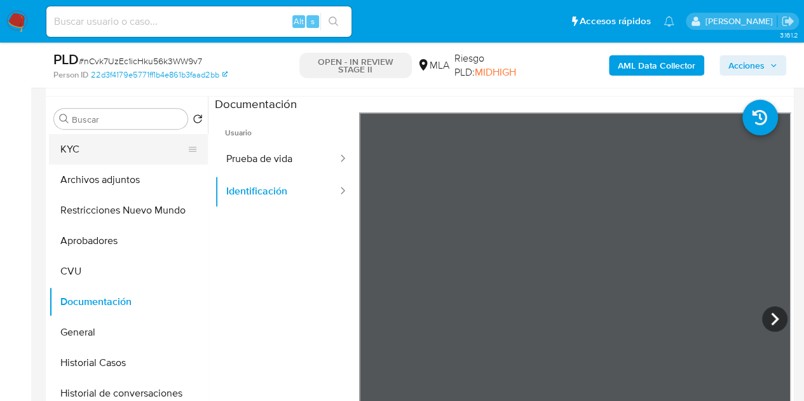
click at [111, 157] on button "KYC" at bounding box center [123, 149] width 149 height 31
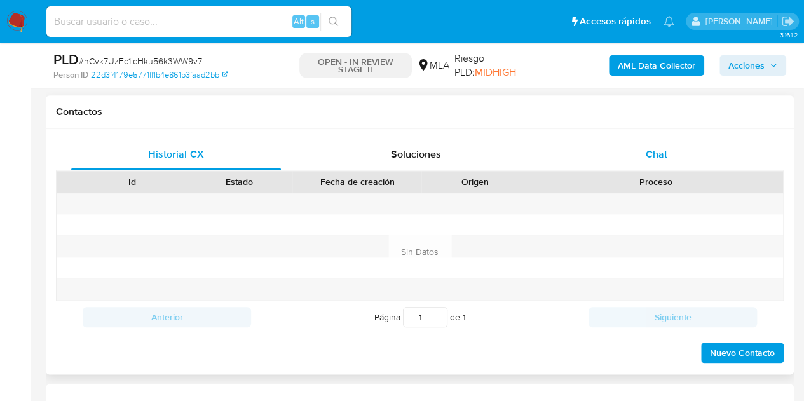
scroll to position [565, 0]
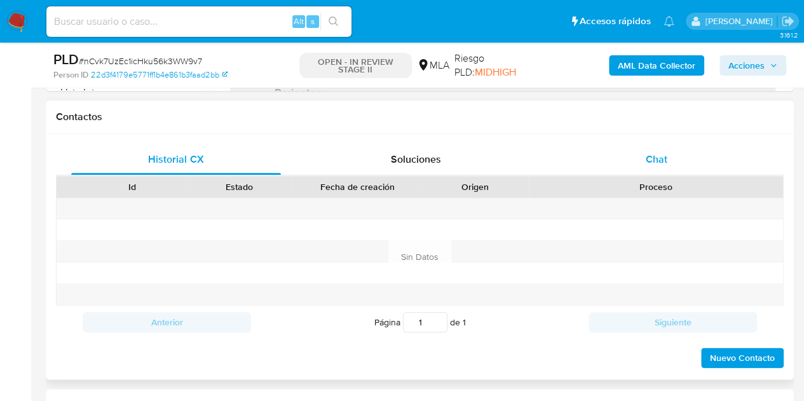
click at [677, 174] on div "Chat" at bounding box center [657, 159] width 210 height 31
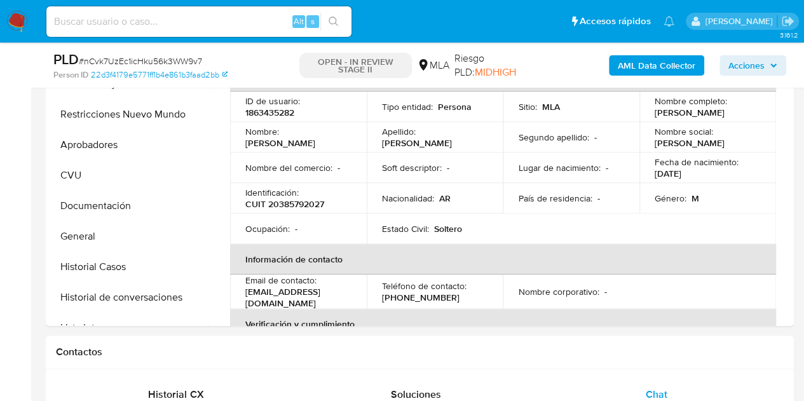
scroll to position [303, 0]
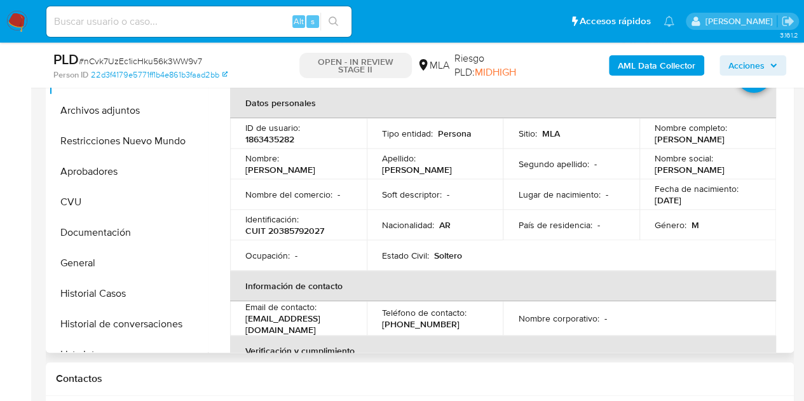
drag, startPoint x: 284, startPoint y: 163, endPoint x: 347, endPoint y: 170, distance: 63.3
click at [347, 170] on div "Nombre : Nicolas Andres" at bounding box center [298, 164] width 106 height 23
copy p "Nicolas Andres"
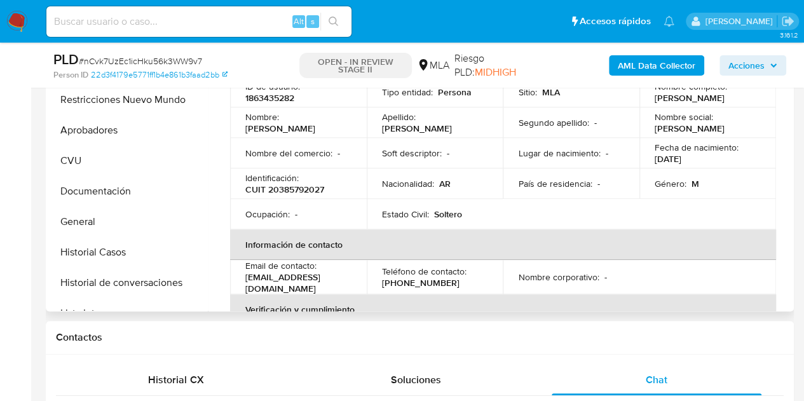
scroll to position [339, 0]
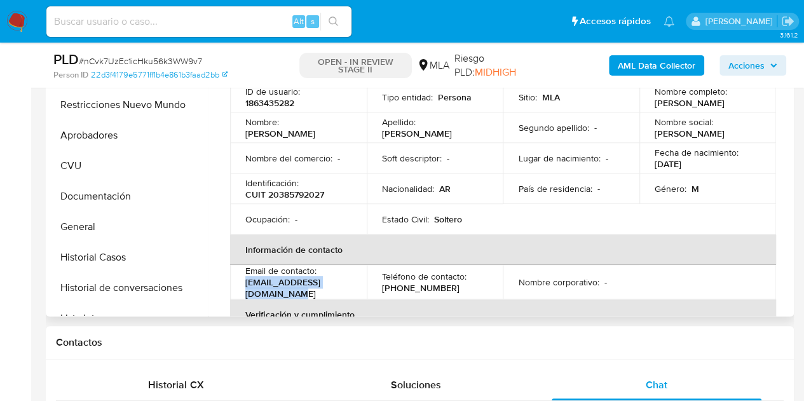
drag, startPoint x: 244, startPoint y: 292, endPoint x: 359, endPoint y: 298, distance: 115.3
click at [359, 298] on td "Email de contacto : nicorodri1993mza@gmail.com" at bounding box center [298, 282] width 137 height 34
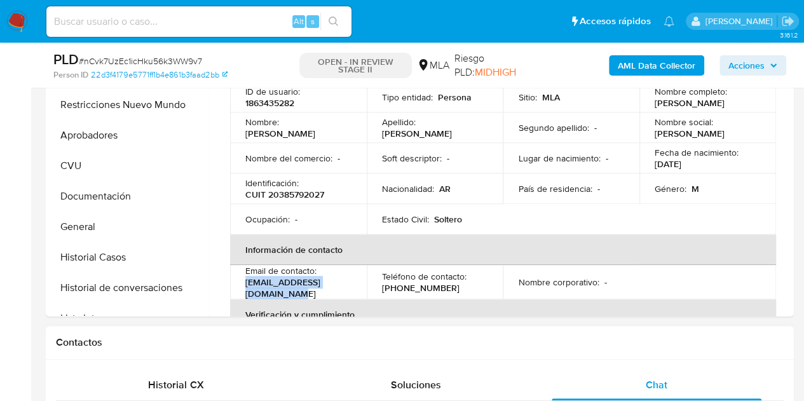
copy p "nicorodri1993mza@gmail.com"
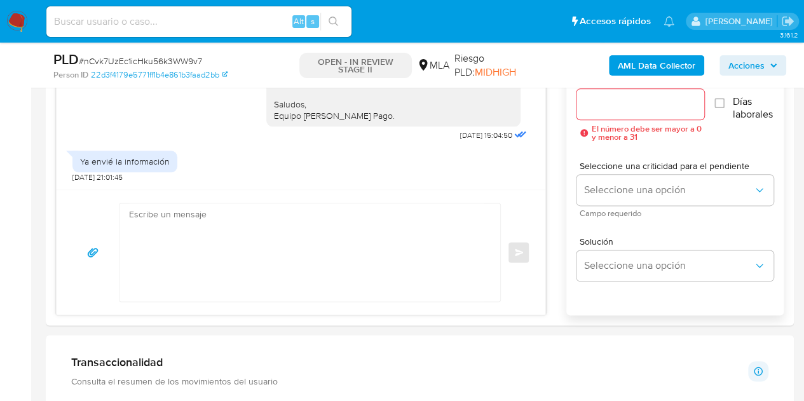
scroll to position [745, 0]
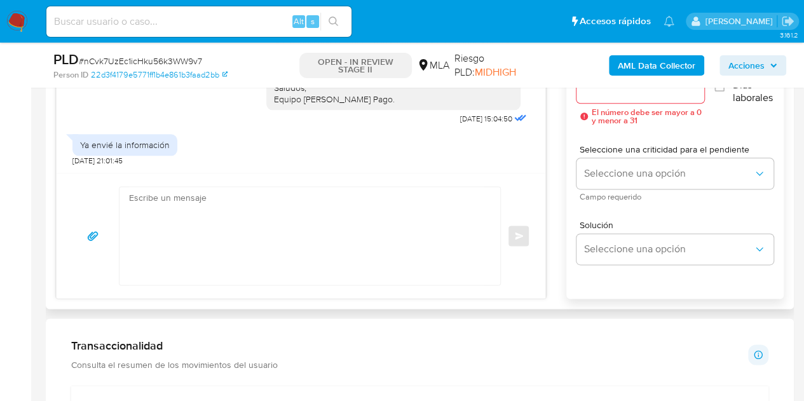
click at [269, 232] on textarea at bounding box center [306, 236] width 355 height 98
paste textarea "Hola Nicolas Andrés, Esperamos que te encuentres muy bien. No hemos recibido re…"
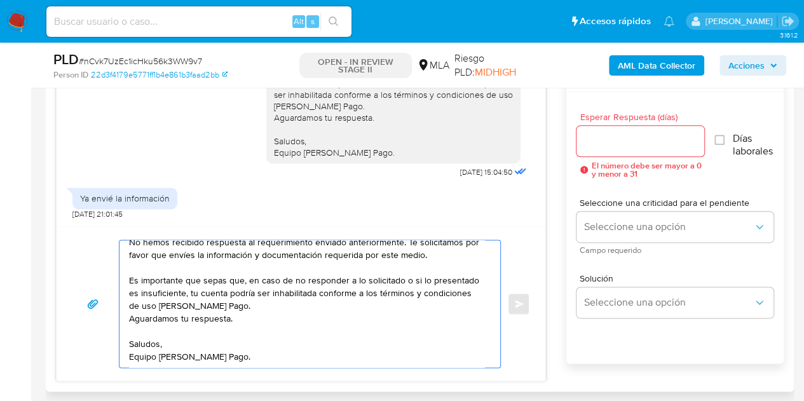
scroll to position [47, 0]
type textarea "Hola Nicolas Andrés, Esperamos que te encuentres muy bien. No hemos recibido re…"
click at [622, 137] on input "Esperar Respuesta (días)" at bounding box center [641, 141] width 128 height 17
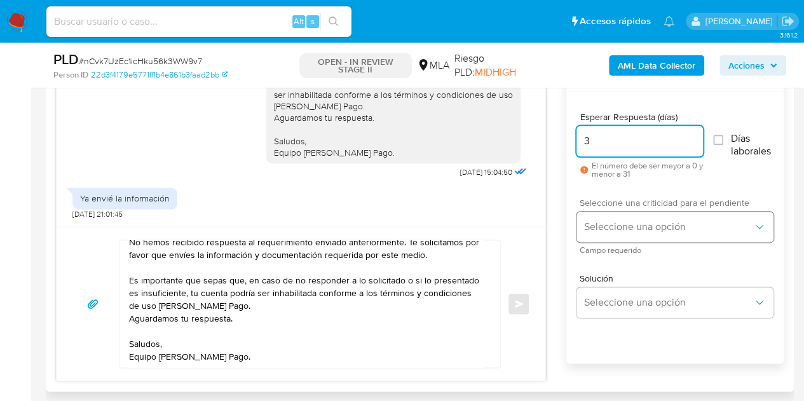
type input "3"
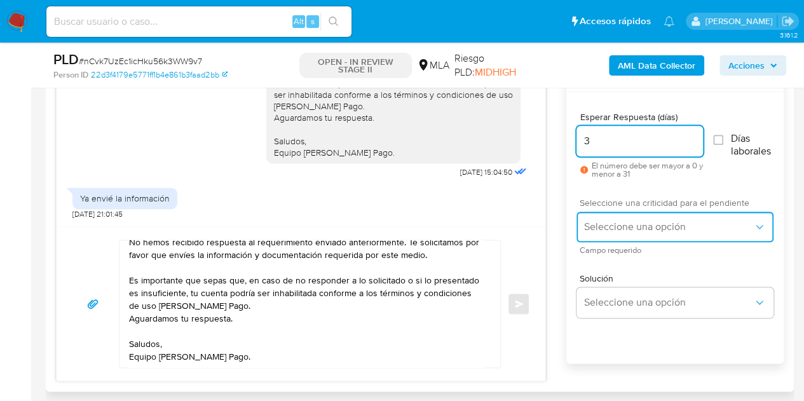
click at [621, 222] on span "Seleccione una opción" at bounding box center [668, 227] width 169 height 13
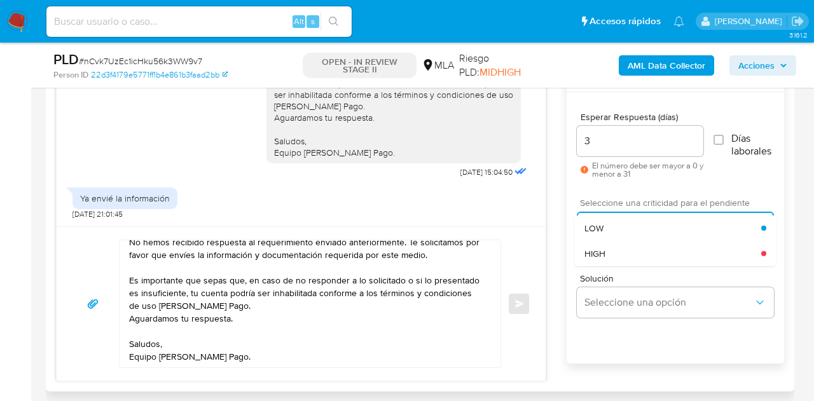
click at [612, 251] on div "HIGH" at bounding box center [672, 253] width 177 height 25
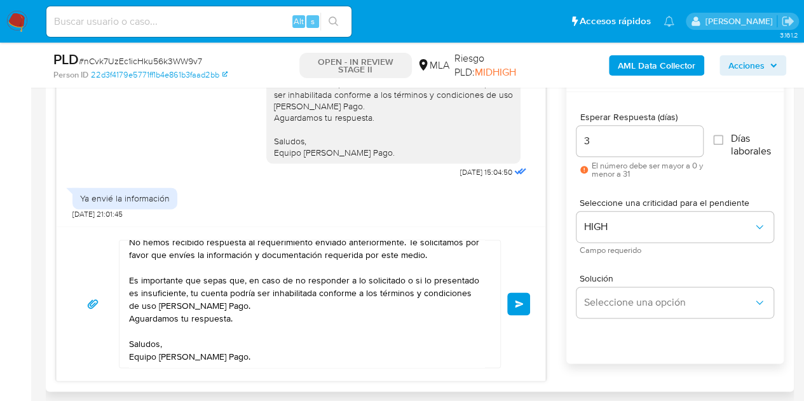
click at [529, 293] on button "Enviar" at bounding box center [518, 303] width 23 height 23
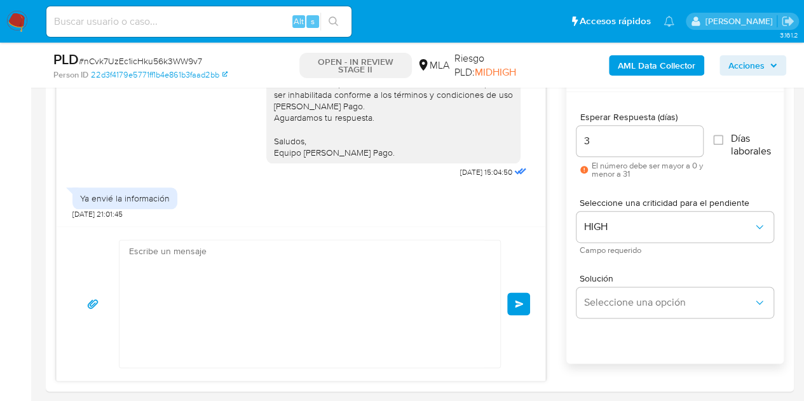
scroll to position [1164, 0]
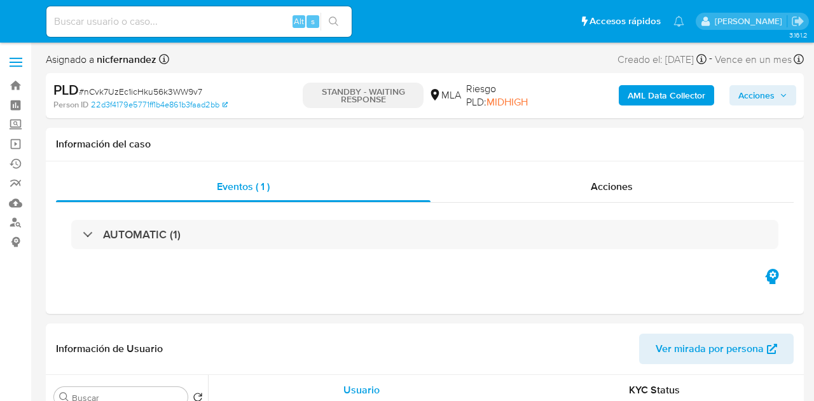
select select "10"
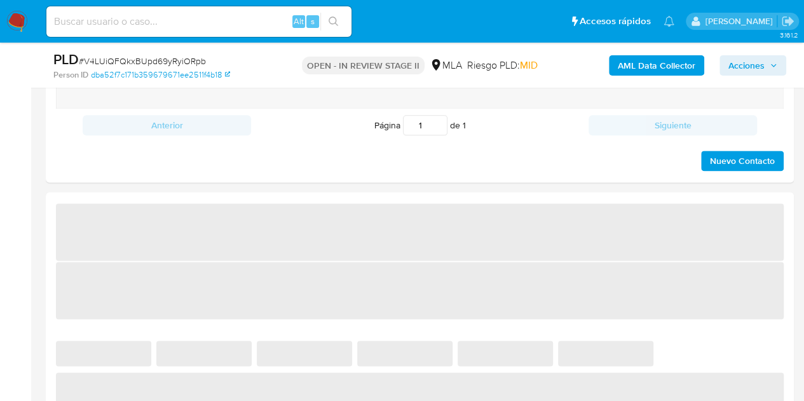
select select "10"
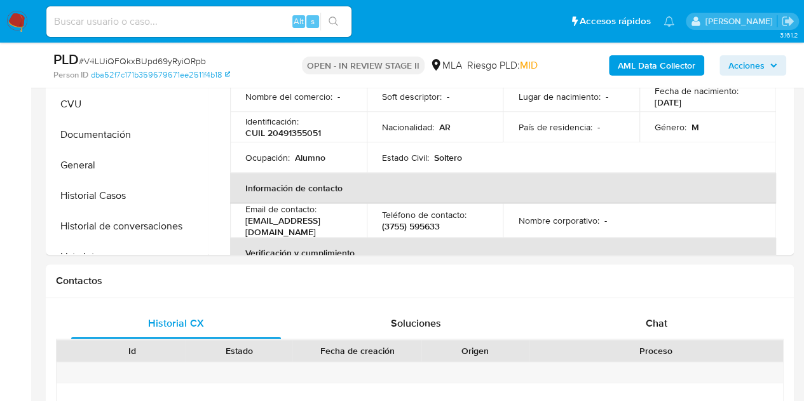
scroll to position [393, 0]
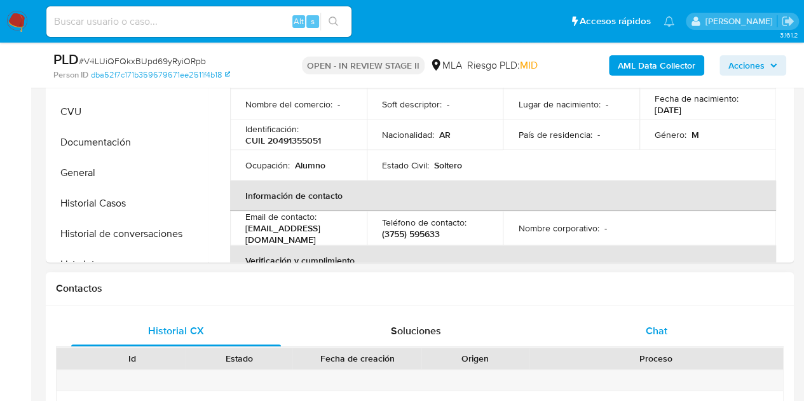
click at [660, 343] on div "Chat" at bounding box center [657, 331] width 210 height 31
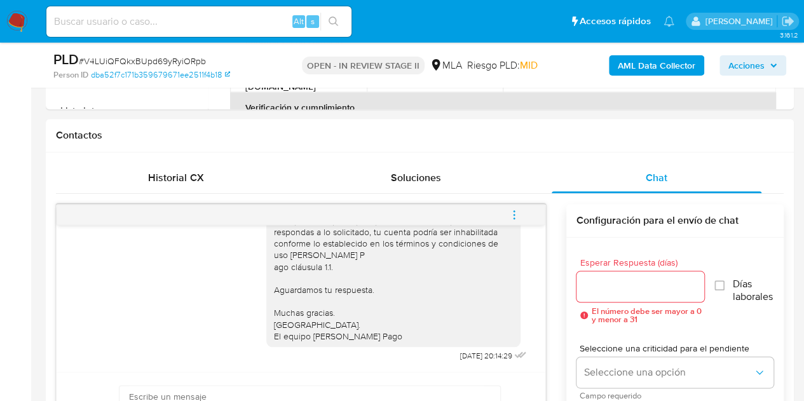
scroll to position [537, 0]
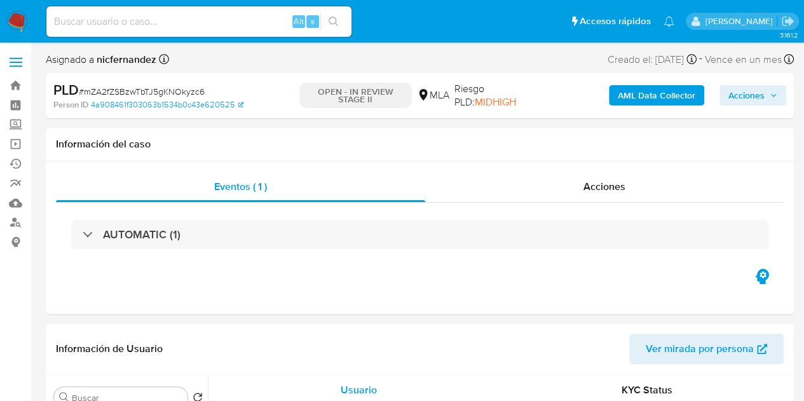
select select "10"
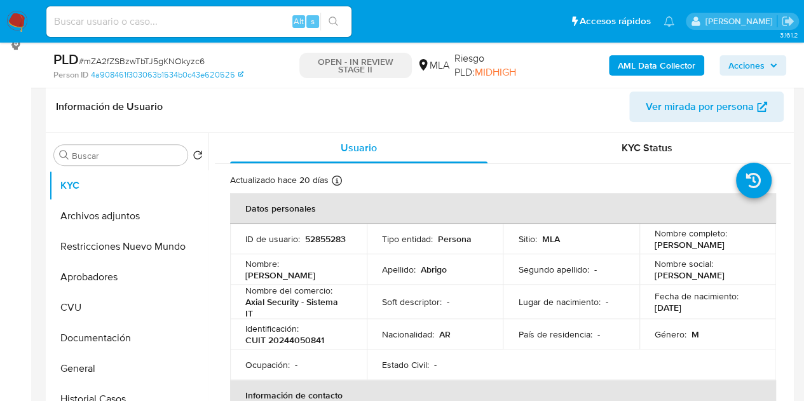
scroll to position [238, 0]
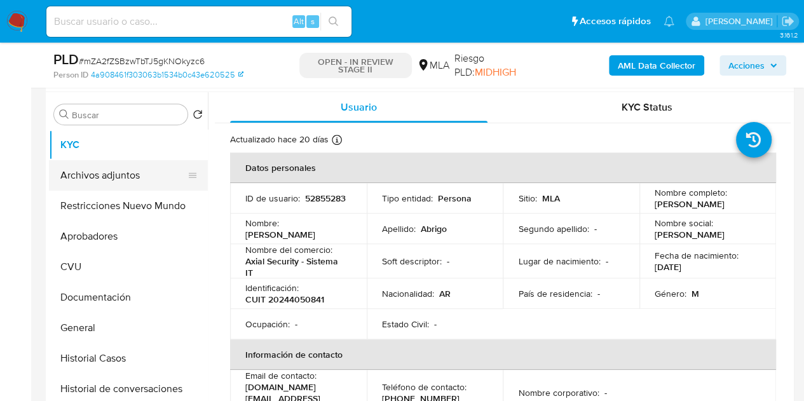
click at [109, 171] on button "Archivos adjuntos" at bounding box center [123, 175] width 149 height 31
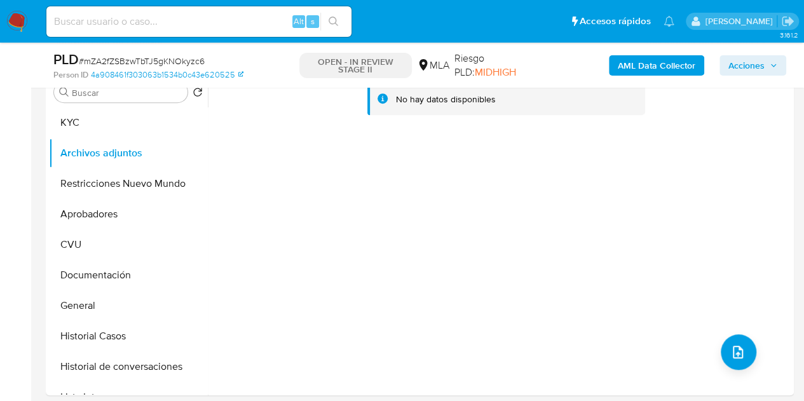
scroll to position [231, 0]
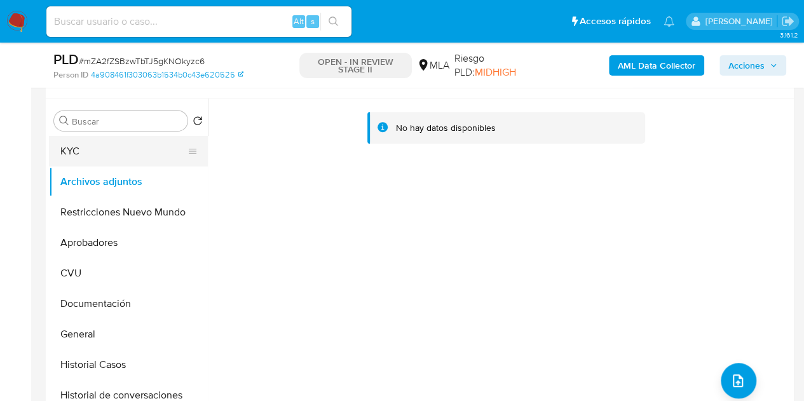
click at [91, 162] on button "KYC" at bounding box center [123, 151] width 149 height 31
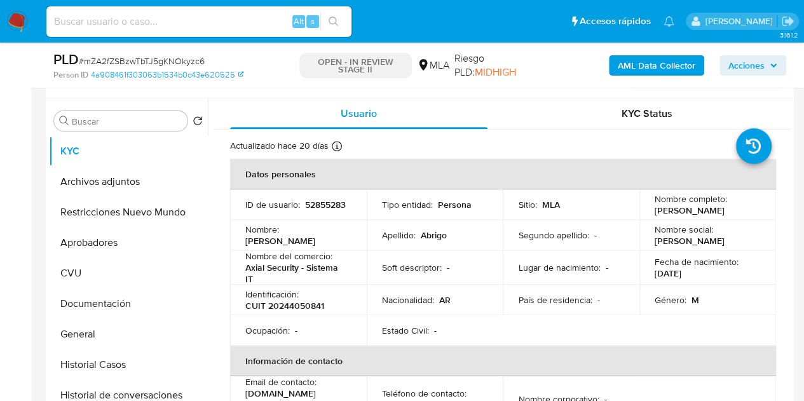
click at [277, 262] on p "Nombre del comercio :" at bounding box center [288, 256] width 87 height 11
click at [102, 182] on button "Archivos adjuntos" at bounding box center [123, 182] width 149 height 31
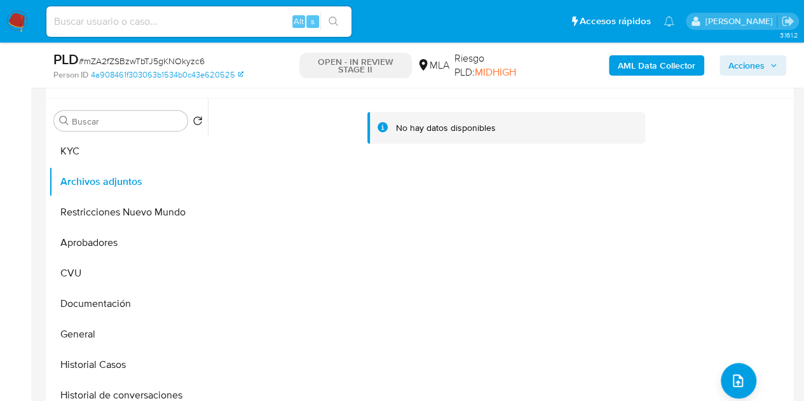
click at [646, 72] on b "AML Data Collector" at bounding box center [657, 65] width 78 height 20
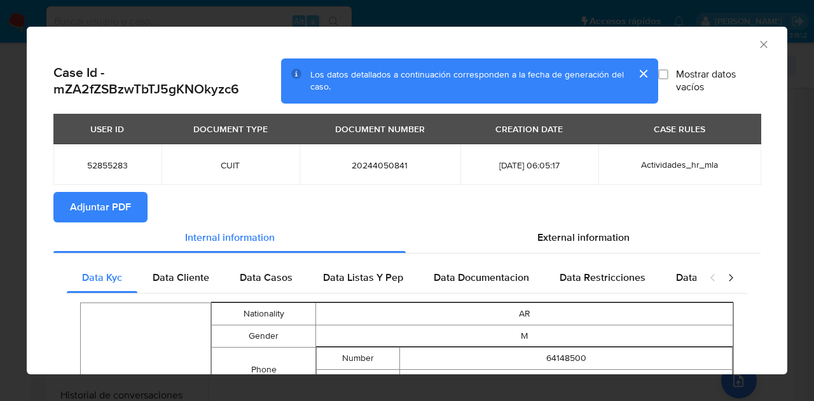
click at [127, 200] on span "Adjuntar PDF" at bounding box center [100, 207] width 61 height 28
click at [758, 43] on icon "Cerrar ventana" at bounding box center [763, 44] width 13 height 13
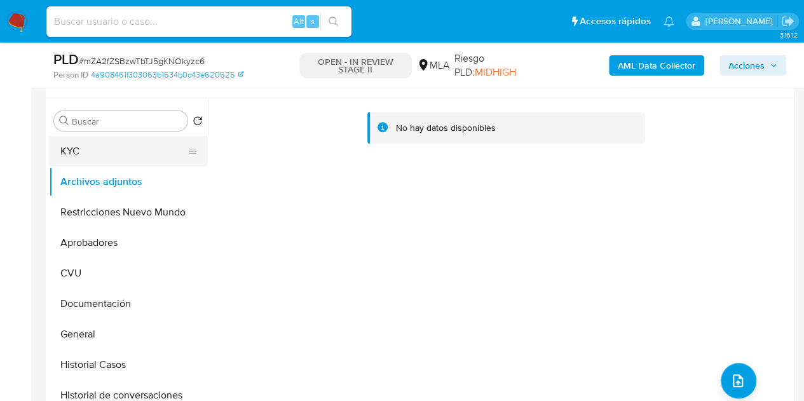
click at [104, 153] on button "KYC" at bounding box center [123, 151] width 149 height 31
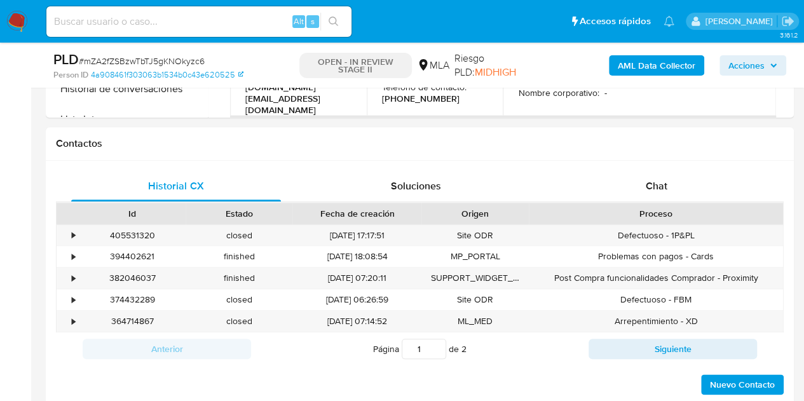
scroll to position [535, 0]
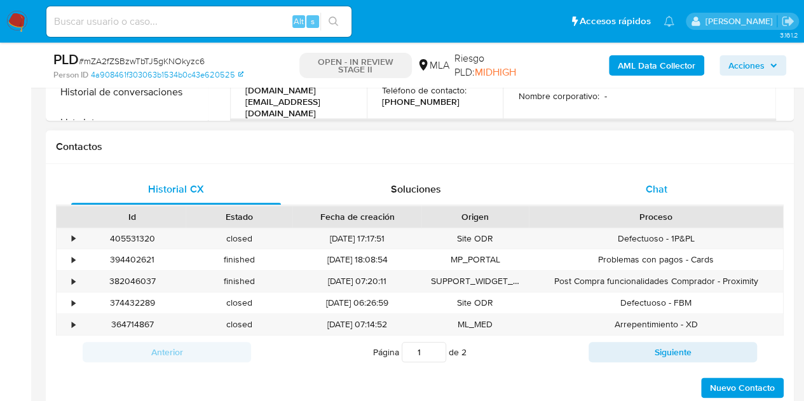
click at [653, 195] on div "Chat" at bounding box center [657, 189] width 210 height 31
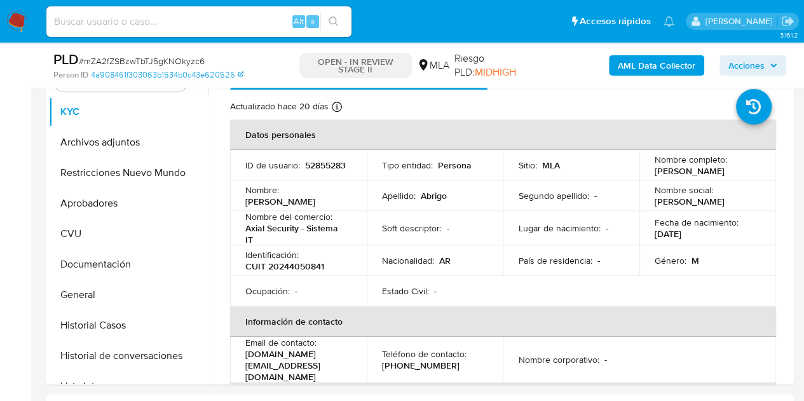
scroll to position [263, 0]
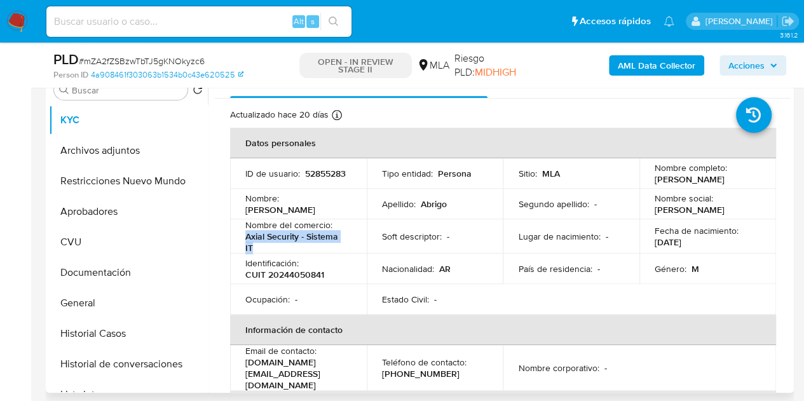
drag, startPoint x: 247, startPoint y: 246, endPoint x: 268, endPoint y: 250, distance: 21.3
click at [268, 250] on p "Axial Security - Sistema IT" at bounding box center [295, 242] width 101 height 23
copy p "Axial Security - Sistema IT"
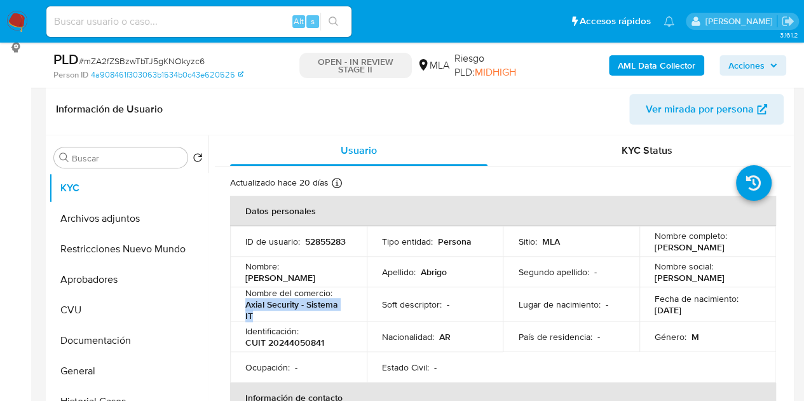
scroll to position [92, 0]
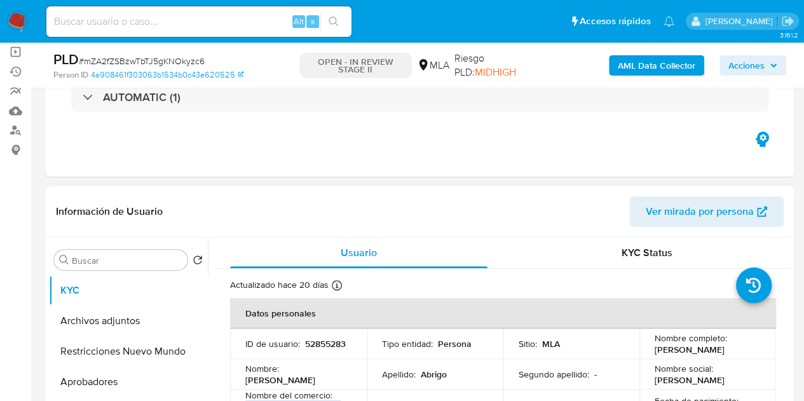
click at [698, 217] on span "Ver mirada por persona" at bounding box center [700, 211] width 108 height 31
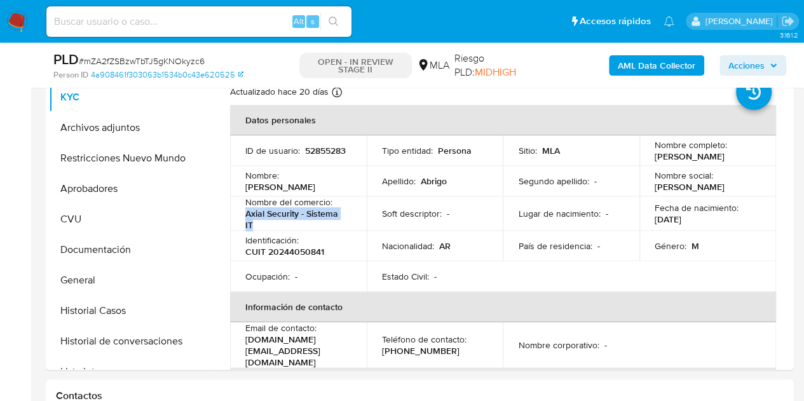
scroll to position [229, 0]
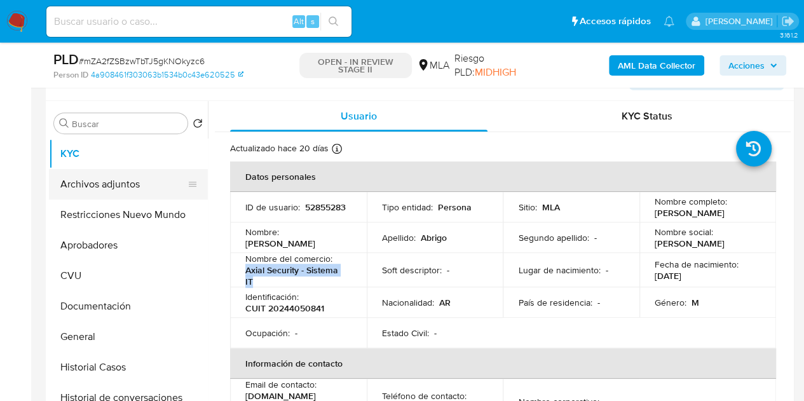
click at [99, 173] on button "Archivos adjuntos" at bounding box center [123, 184] width 149 height 31
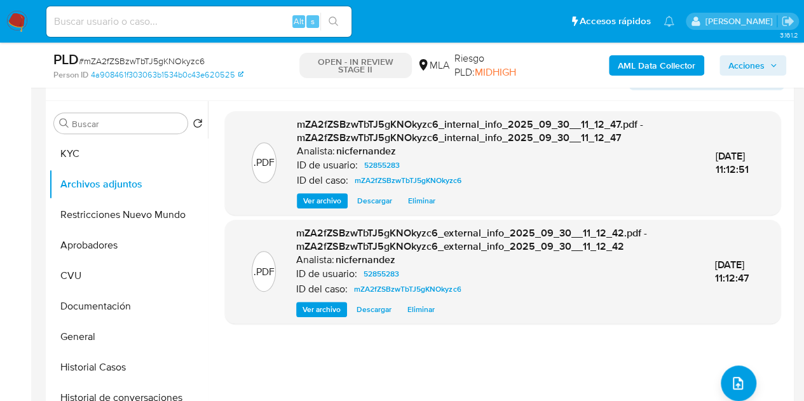
click at [323, 199] on span "Ver archivo" at bounding box center [322, 201] width 38 height 13
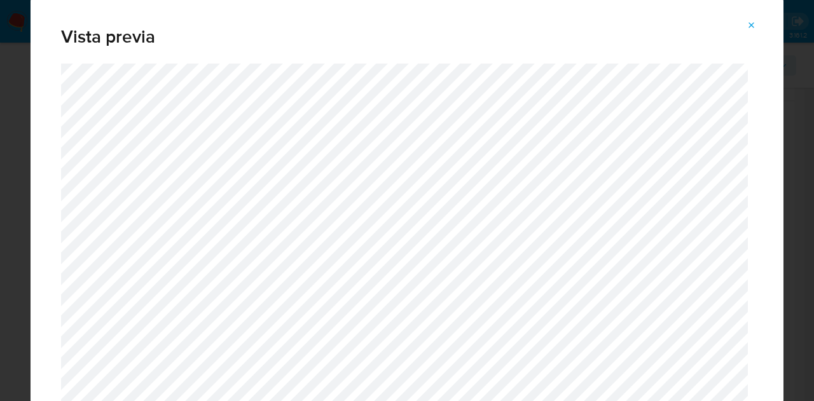
click at [757, 17] on button "Attachment preview" at bounding box center [752, 25] width 28 height 20
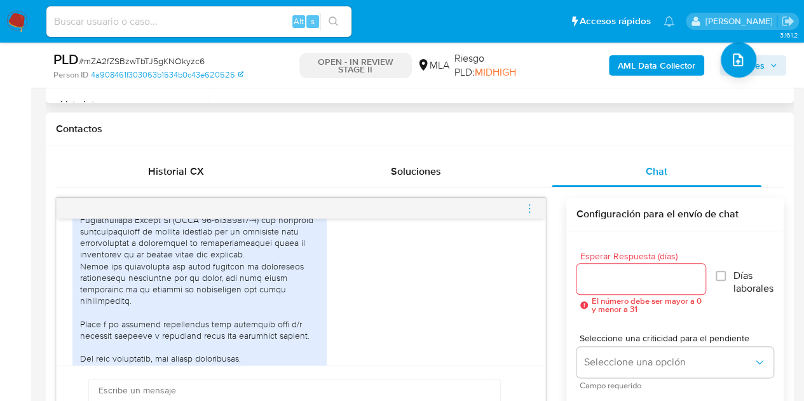
scroll to position [2019, 0]
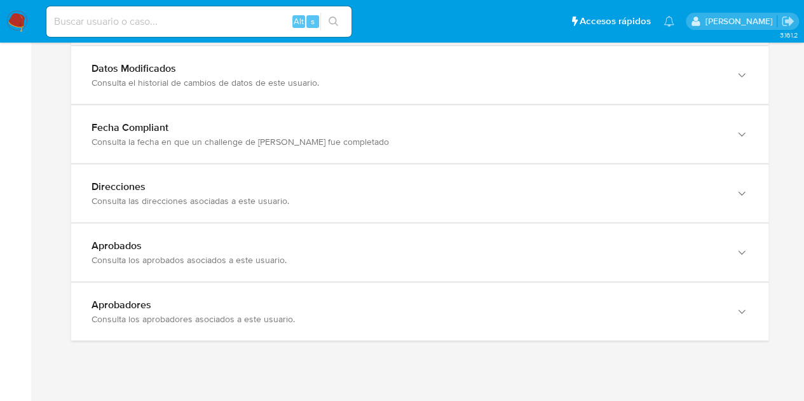
scroll to position [1406, 0]
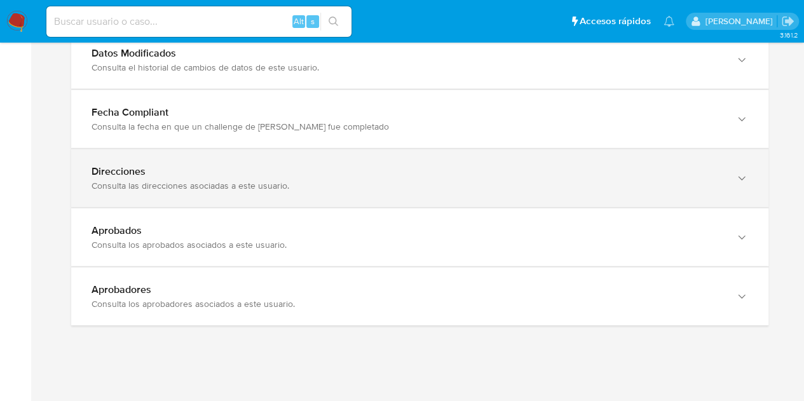
click at [663, 170] on div "Direcciones" at bounding box center [407, 171] width 631 height 13
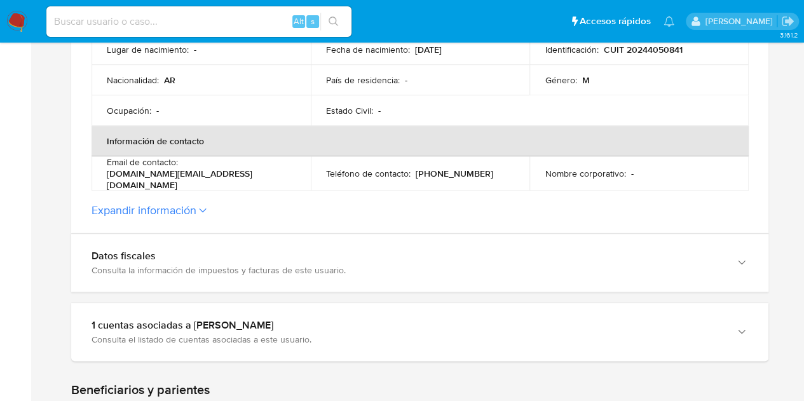
scroll to position [328, 0]
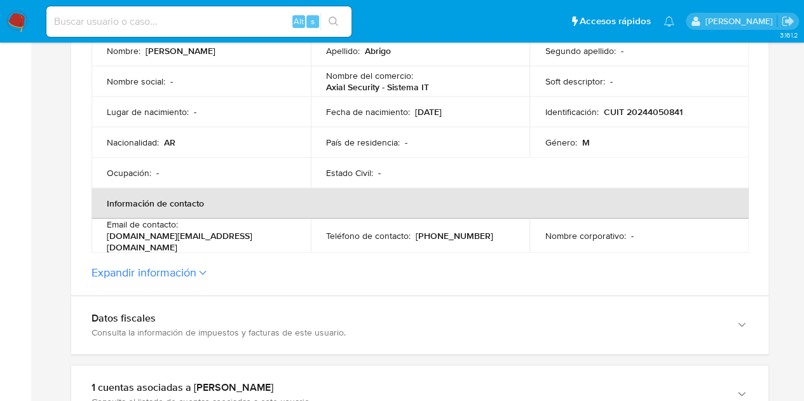
drag, startPoint x: 183, startPoint y: 234, endPoint x: 298, endPoint y: 236, distance: 114.5
click at [298, 236] on td "Email de contacto : axial.security@gmail.com" at bounding box center [201, 236] width 219 height 34
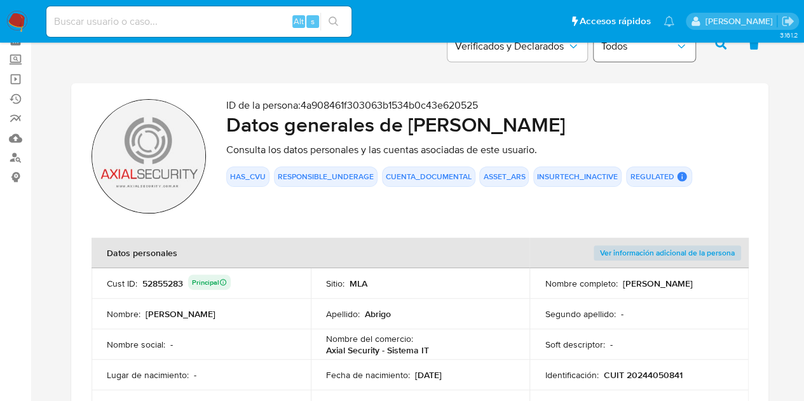
scroll to position [62, 0]
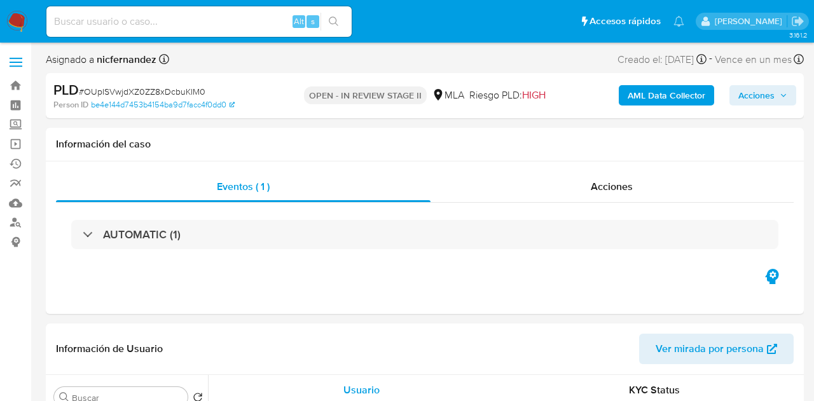
select select "10"
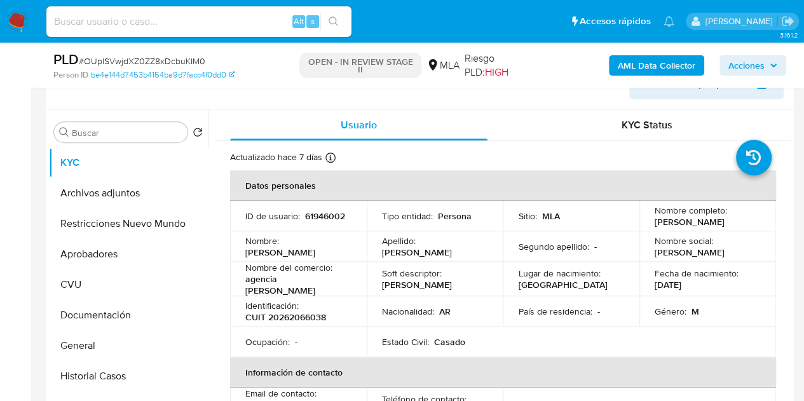
scroll to position [256, 0]
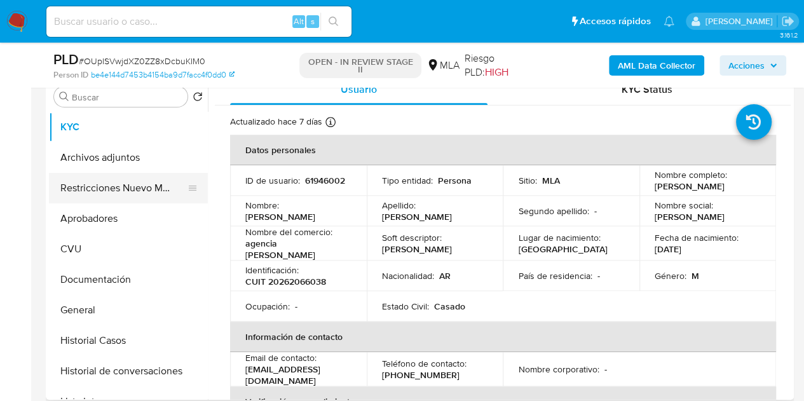
click at [107, 179] on button "Restricciones Nuevo Mundo" at bounding box center [123, 188] width 149 height 31
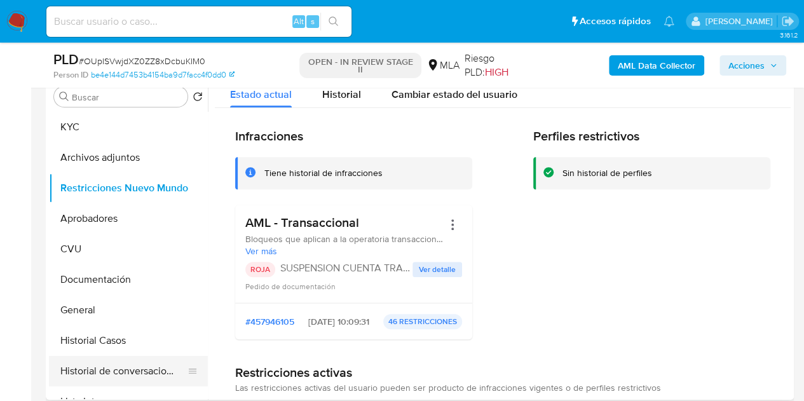
click at [98, 369] on button "Historial de conversaciones" at bounding box center [123, 371] width 149 height 31
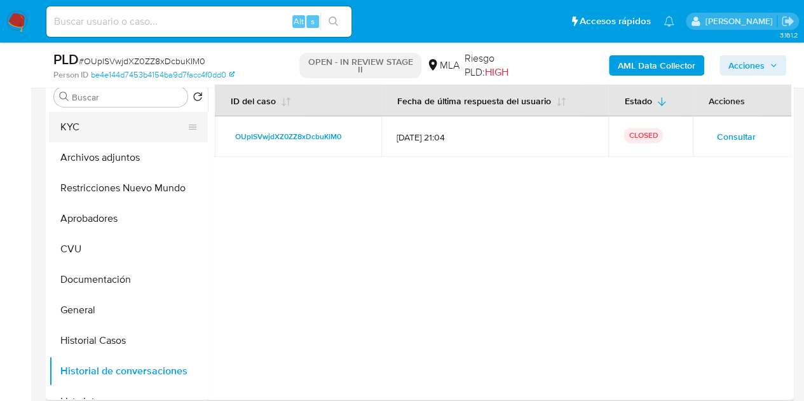
click at [125, 121] on button "KYC" at bounding box center [123, 127] width 149 height 31
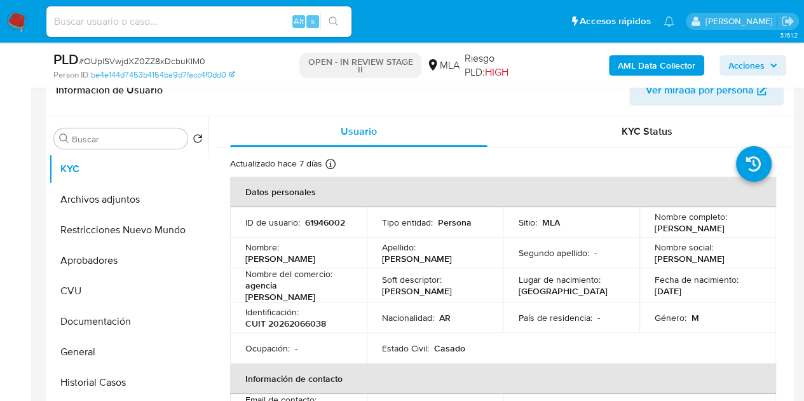
scroll to position [175, 0]
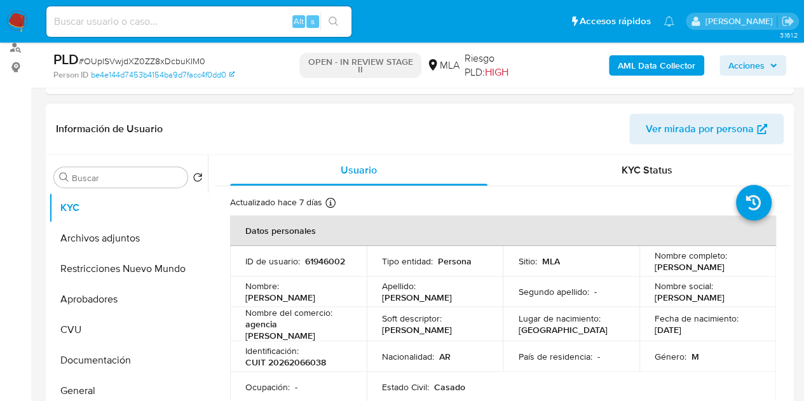
click at [705, 132] on span "Ver mirada por persona" at bounding box center [700, 129] width 108 height 31
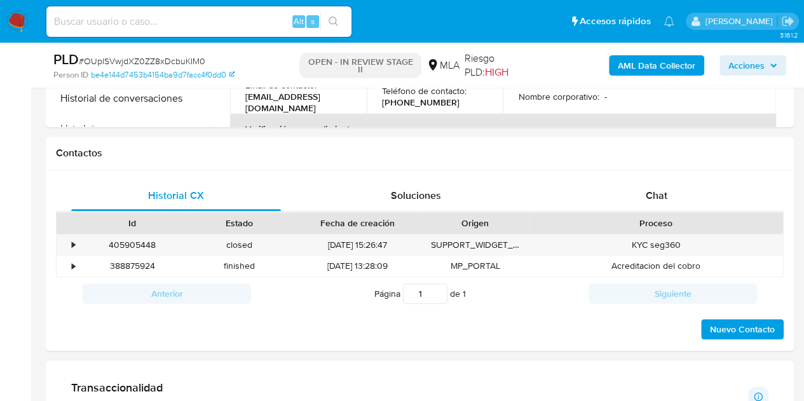
scroll to position [551, 0]
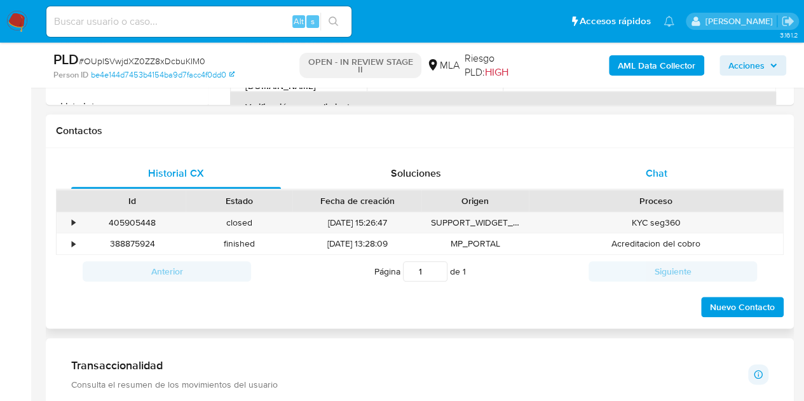
click at [655, 179] on span "Chat" at bounding box center [657, 173] width 22 height 15
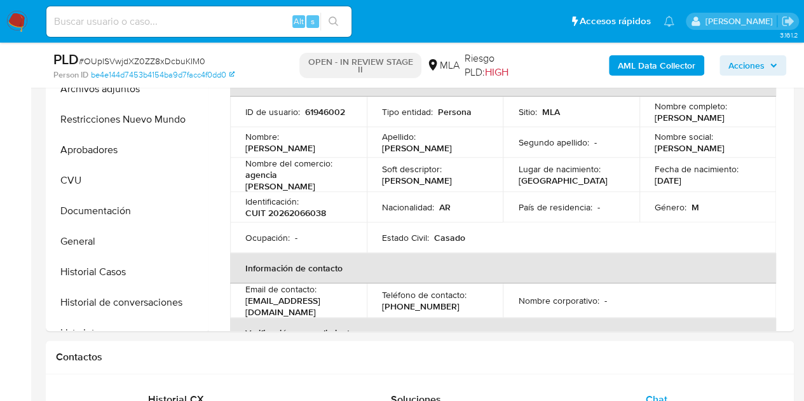
scroll to position [273, 0]
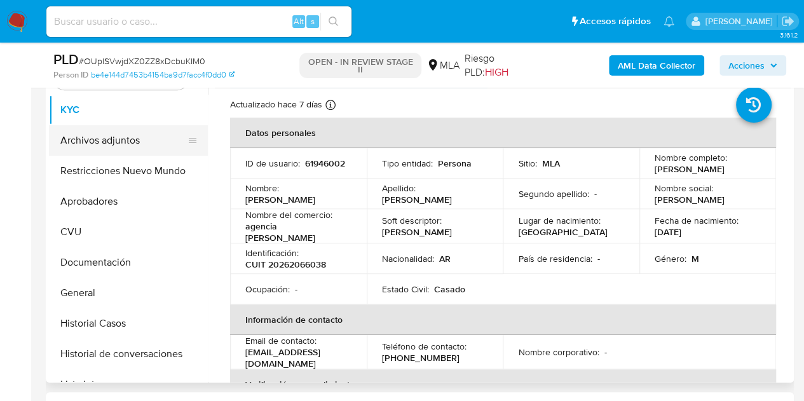
click at [112, 142] on button "Archivos adjuntos" at bounding box center [123, 140] width 149 height 31
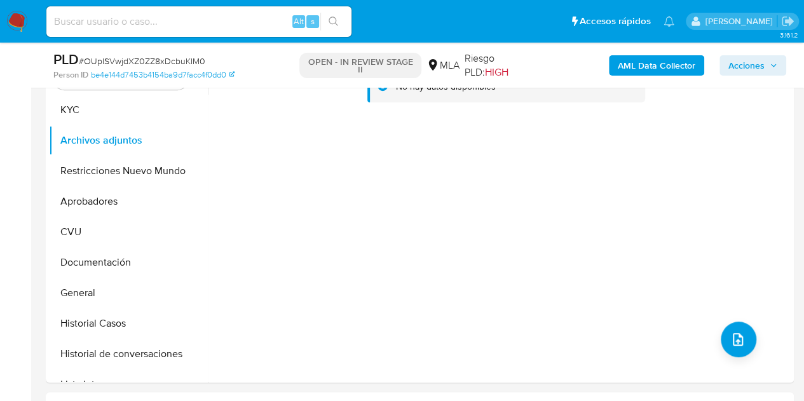
scroll to position [266, 0]
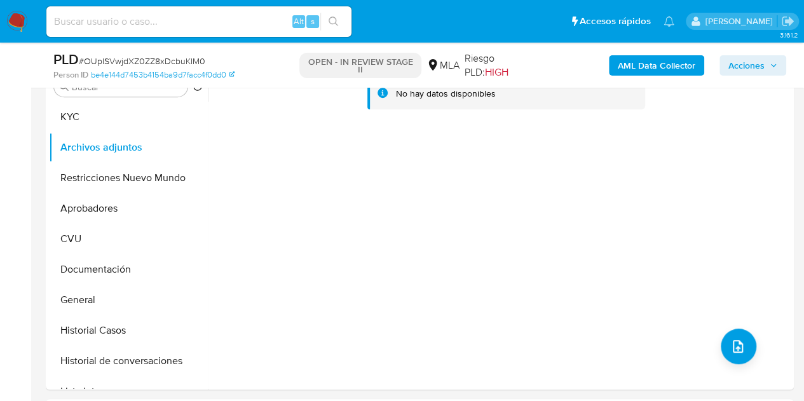
click at [640, 69] on b "AML Data Collector" at bounding box center [657, 65] width 78 height 20
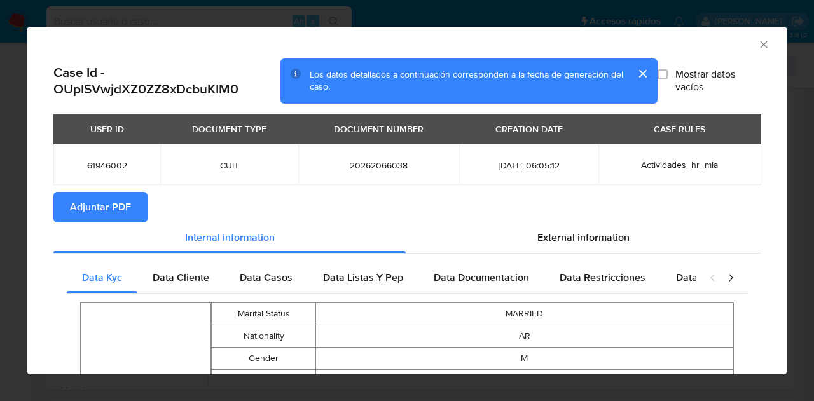
click at [125, 199] on span "Adjuntar PDF" at bounding box center [100, 207] width 61 height 28
click at [760, 45] on div "AML Data Collector" at bounding box center [407, 43] width 760 height 32
click at [757, 43] on icon "Cerrar ventana" at bounding box center [763, 44] width 13 height 13
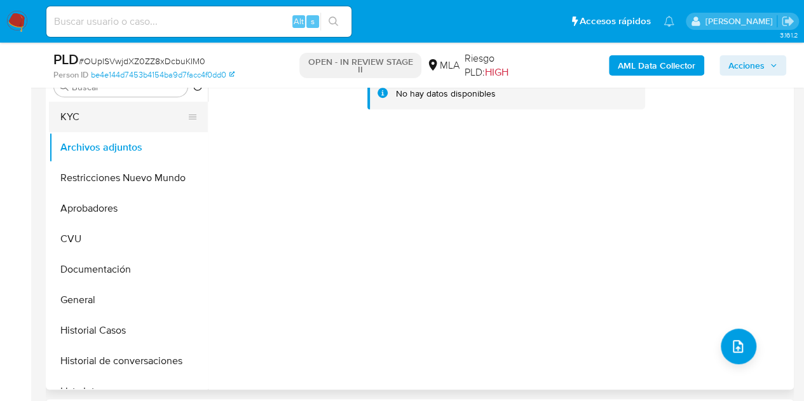
click at [84, 123] on button "KYC" at bounding box center [123, 117] width 149 height 31
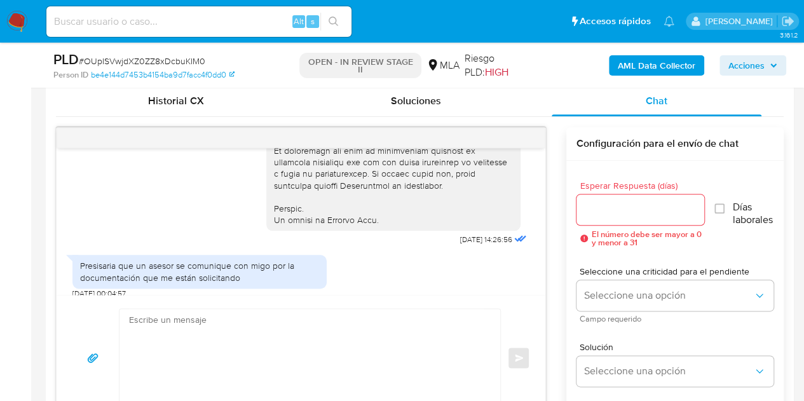
scroll to position [638, 0]
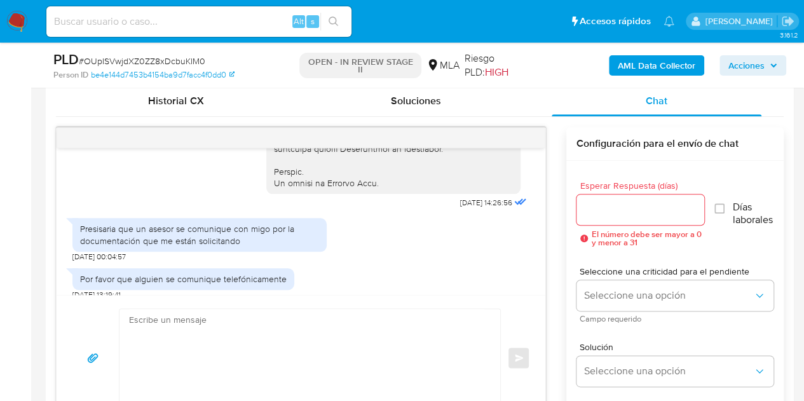
click at [272, 251] on div "Presisaria que un asesor se comunique con migo por la documentación que me está…" at bounding box center [199, 234] width 254 height 33
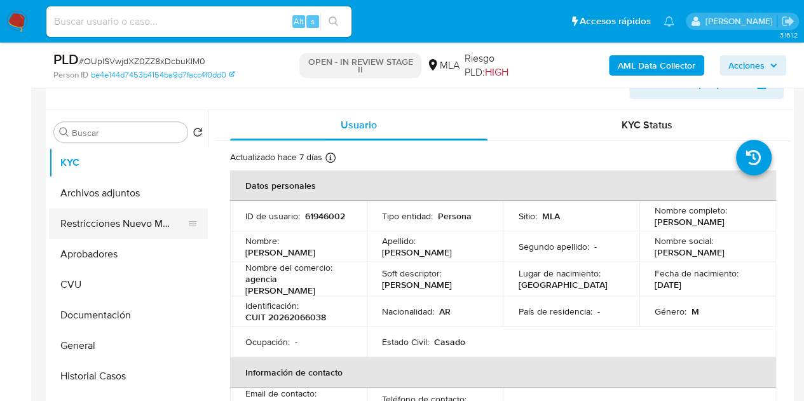
scroll to position [217, 0]
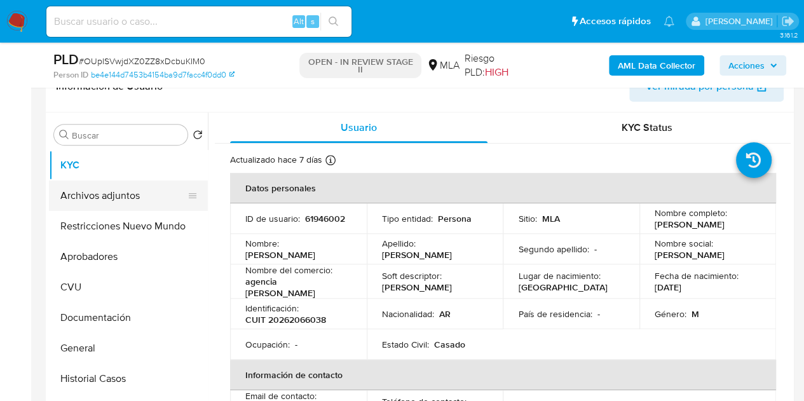
click at [117, 189] on button "Archivos adjuntos" at bounding box center [123, 196] width 149 height 31
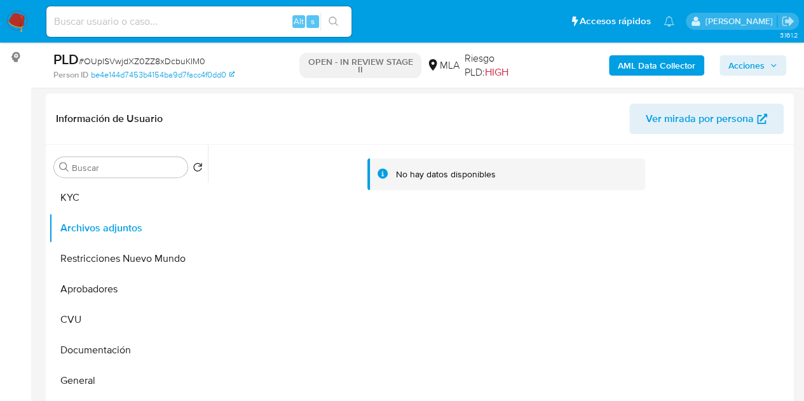
scroll to position [160, 0]
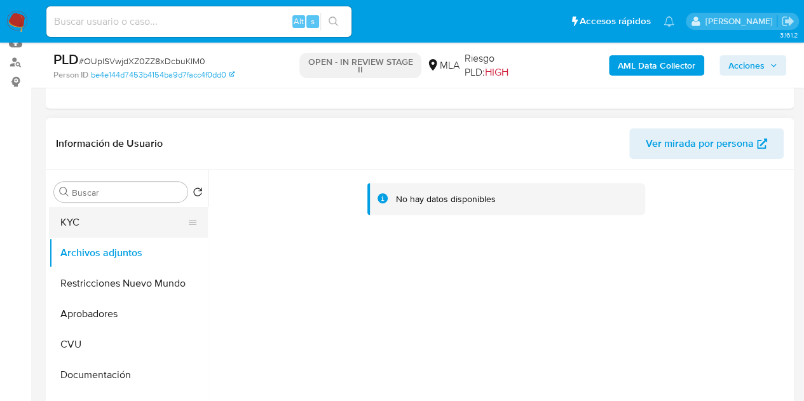
click at [106, 209] on button "KYC" at bounding box center [123, 222] width 149 height 31
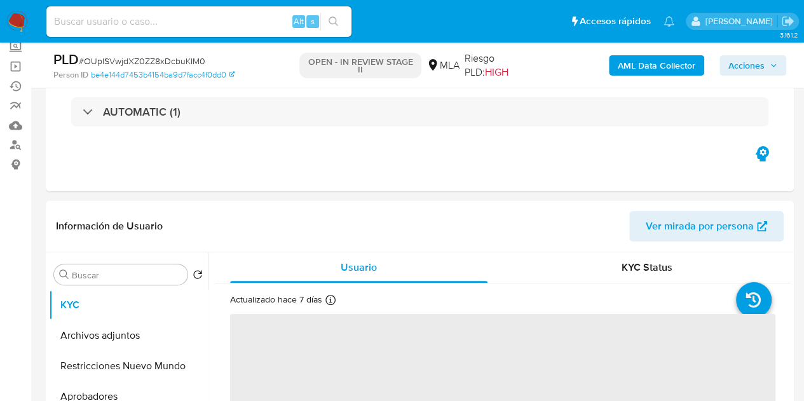
scroll to position [24, 0]
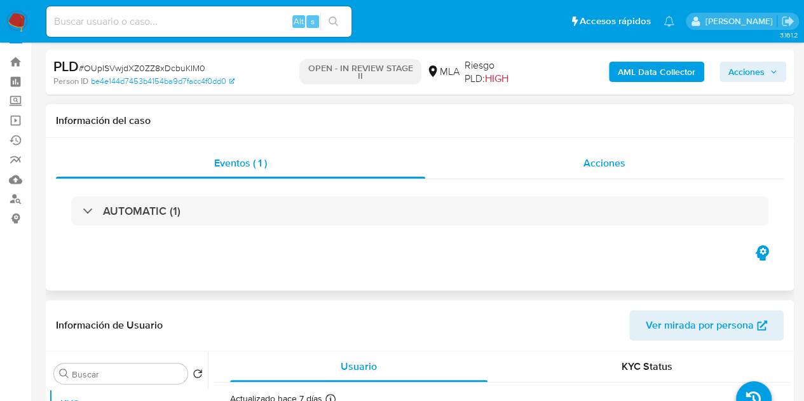
click at [547, 148] on div "Acciones" at bounding box center [604, 163] width 359 height 31
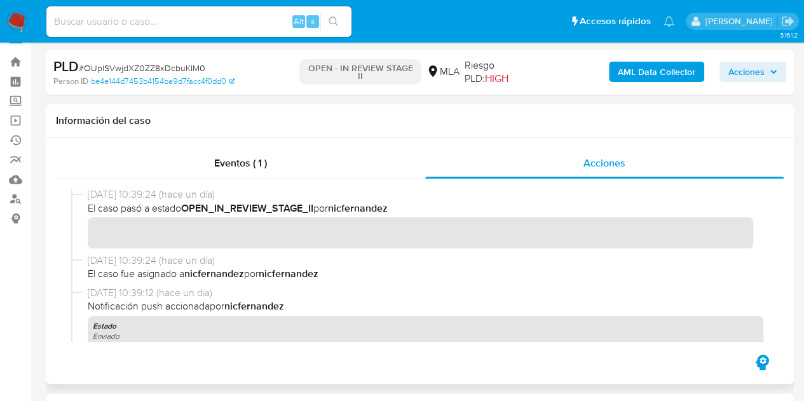
scroll to position [0, 0]
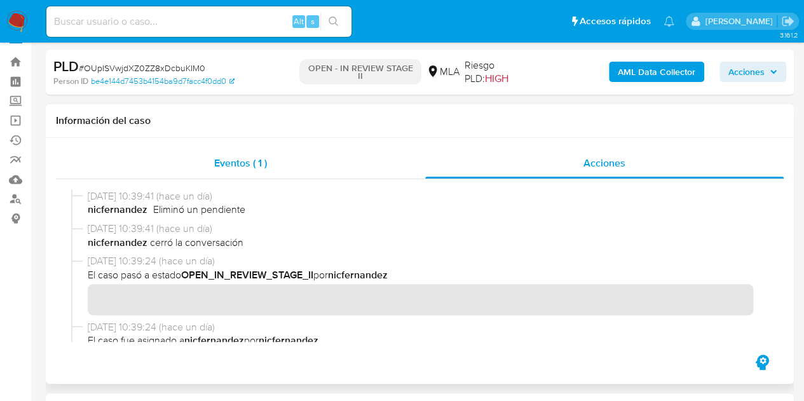
click at [239, 172] on div "Eventos ( 1 )" at bounding box center [240, 163] width 369 height 31
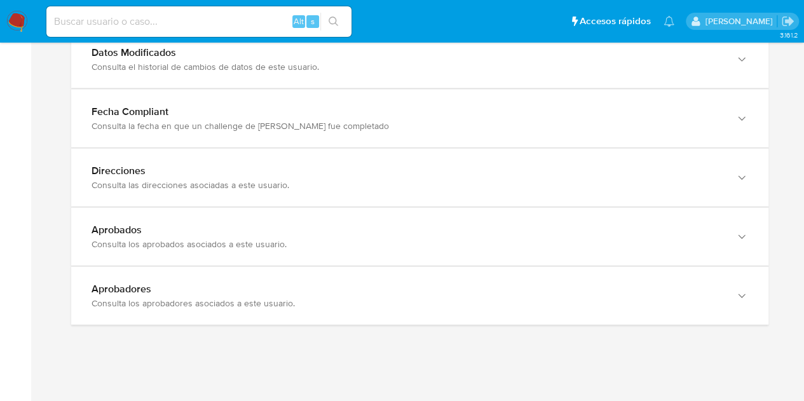
scroll to position [1406, 0]
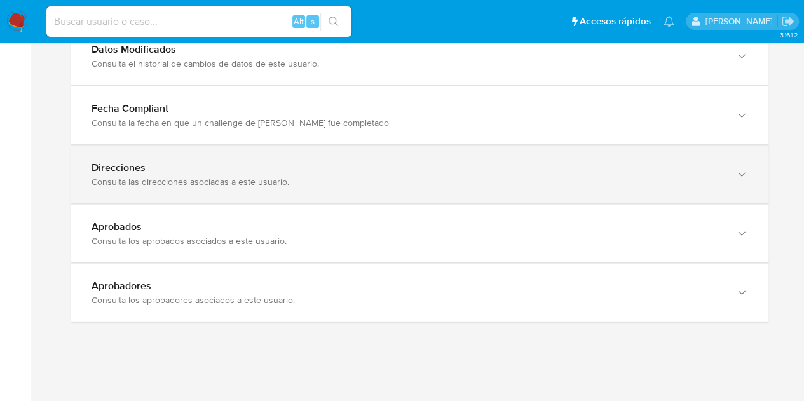
click at [678, 181] on div "Consulta las direcciones asociadas a este usuario." at bounding box center [407, 181] width 631 height 11
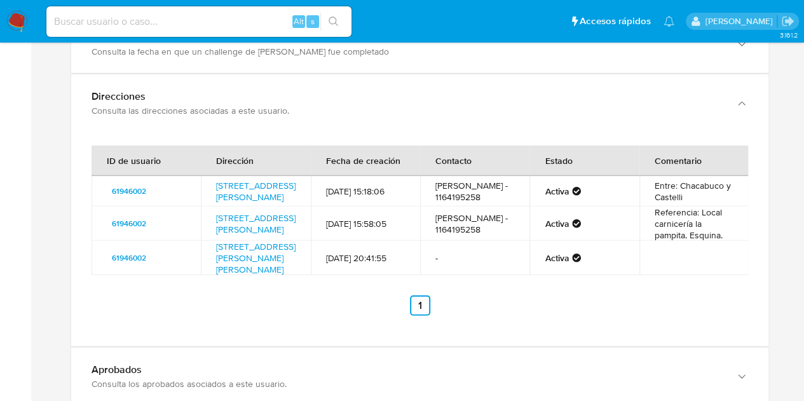
scroll to position [1483, 0]
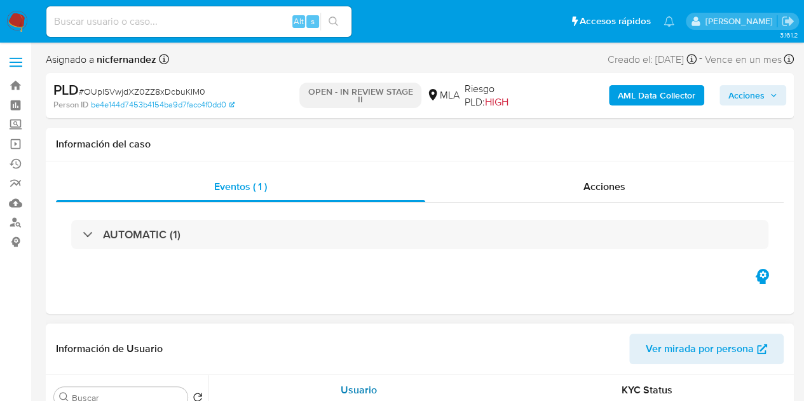
select select "10"
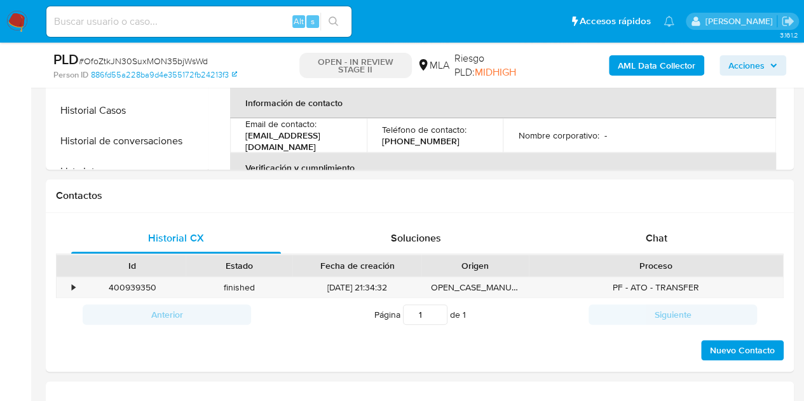
scroll to position [570, 0]
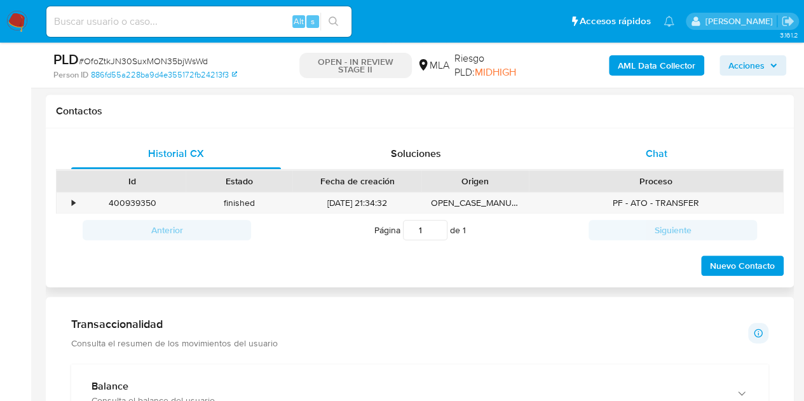
click at [691, 148] on div "Chat" at bounding box center [657, 154] width 210 height 31
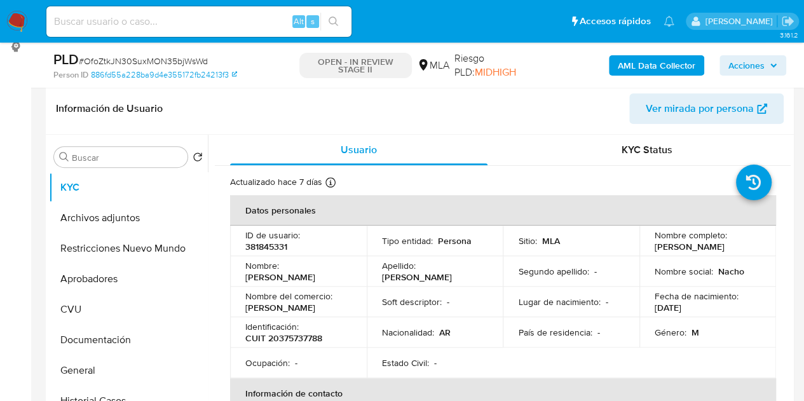
scroll to position [160, 0]
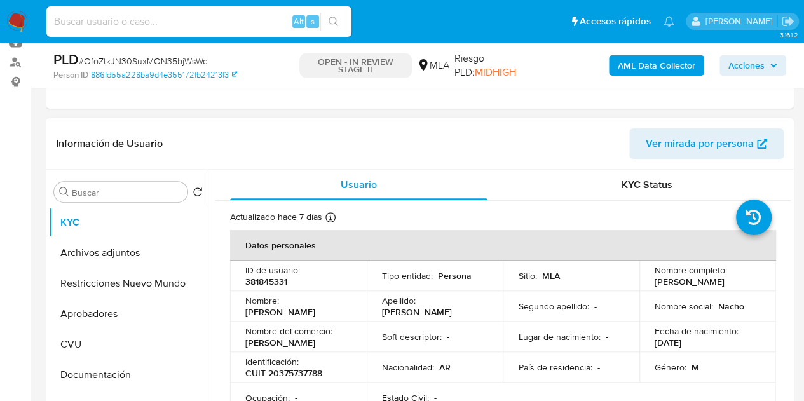
click at [706, 143] on span "Ver mirada por persona" at bounding box center [700, 143] width 108 height 31
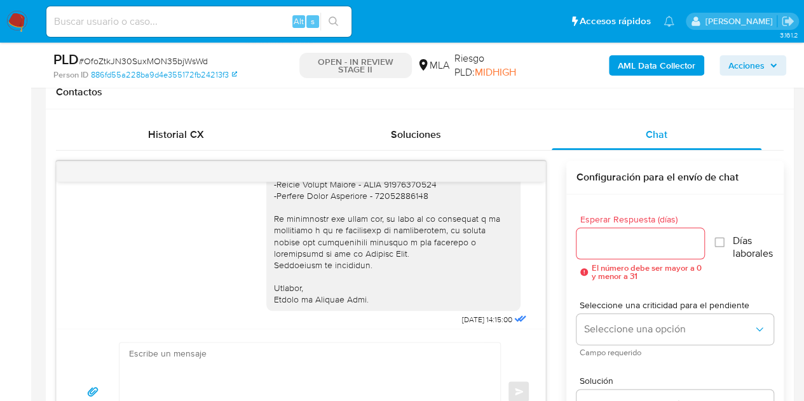
scroll to position [1049, 0]
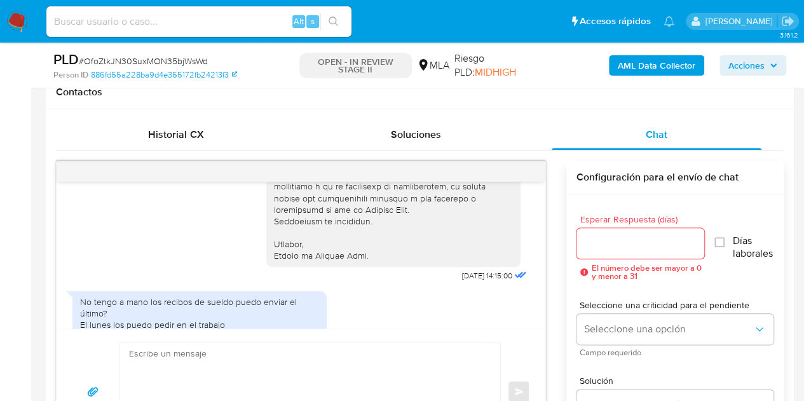
click at [295, 307] on div "No tengo a mano los recibos de sueldo puedo enviar el último? El lunes los pued…" at bounding box center [199, 316] width 254 height 62
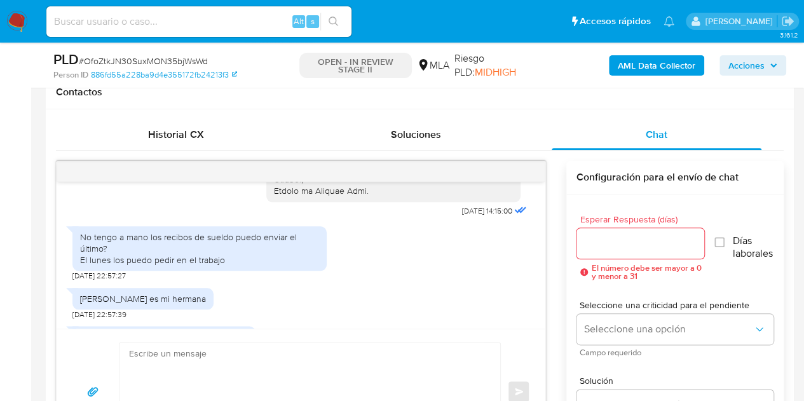
scroll to position [1146, 0]
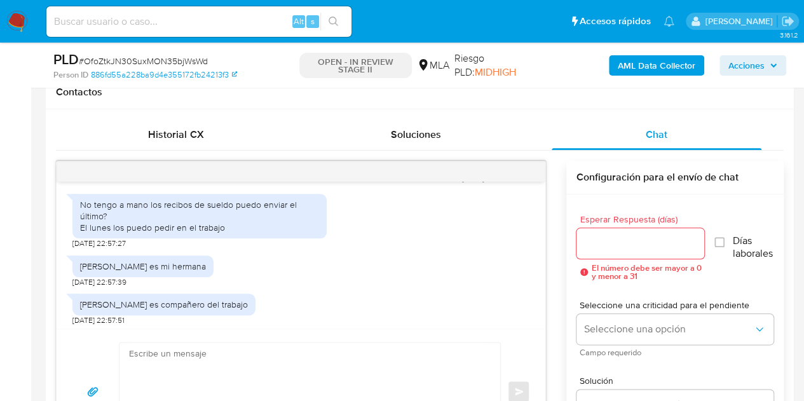
click at [298, 188] on div "19/09/2025 14:15:00" at bounding box center [397, 1] width 263 height 373
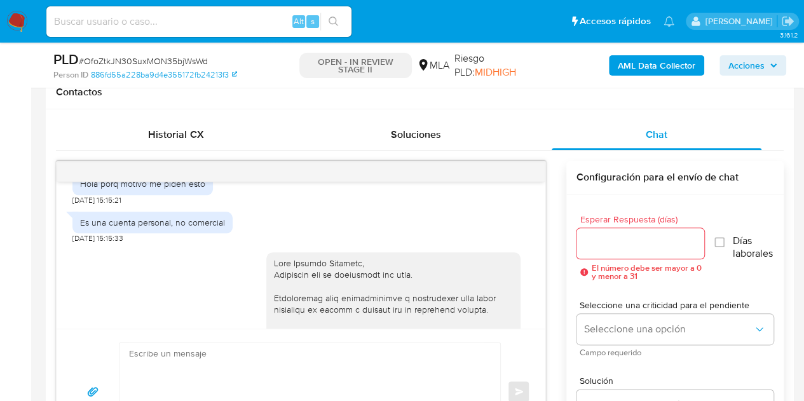
scroll to position [712, 0]
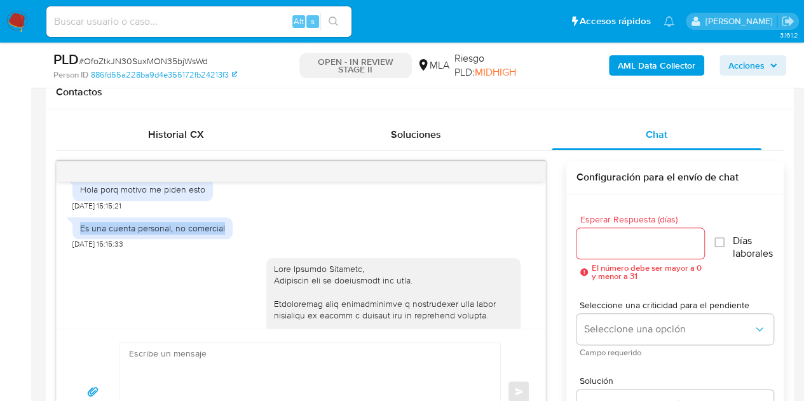
drag, startPoint x: 80, startPoint y: 254, endPoint x: 235, endPoint y: 251, distance: 155.2
click at [235, 249] on div "Es una cuenta personal, no comercial 17/09/2025 15:15:33" at bounding box center [300, 230] width 457 height 38
copy div "Es una cuenta personal, no comercial"
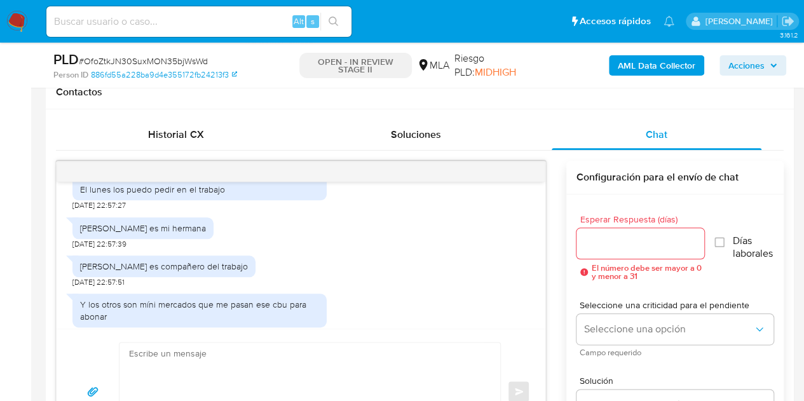
scroll to position [1200, 0]
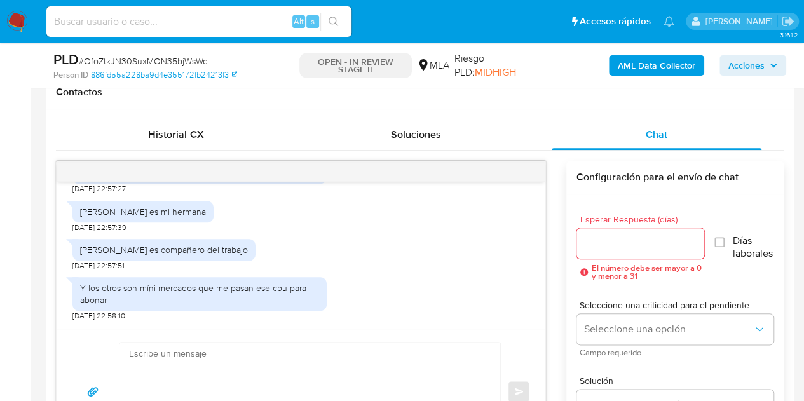
click at [130, 217] on div "Maribel rocío diaz es mi hermana" at bounding box center [143, 211] width 126 height 11
drag, startPoint x: 79, startPoint y: 235, endPoint x: 215, endPoint y: 242, distance: 136.3
click at [215, 233] on div "Maribel rocío diaz es mi hermana 19/09/2025 22:57:39" at bounding box center [300, 214] width 457 height 38
copy div "Maribel rocío diaz es mi hermana"
drag, startPoint x: 195, startPoint y: 269, endPoint x: 158, endPoint y: 279, distance: 38.1
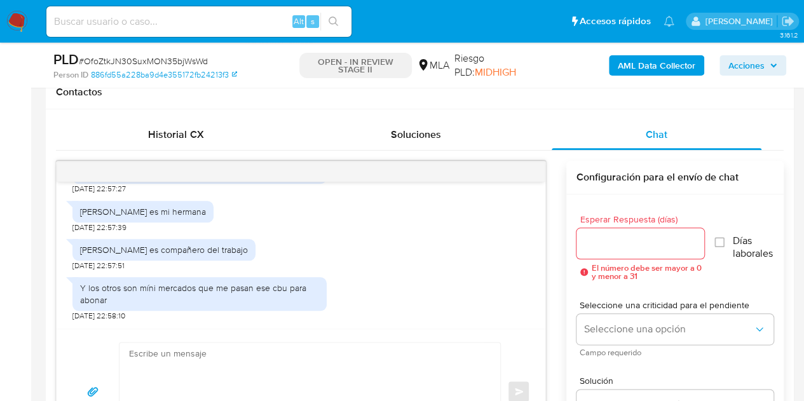
click at [195, 256] on div "Gaston seval es compañero del trabajo" at bounding box center [164, 249] width 168 height 11
drag, startPoint x: 84, startPoint y: 273, endPoint x: 245, endPoint y: 273, distance: 161.5
click at [245, 271] on div "Gaston seval es compañero del trabajo 19/09/2025 22:57:51" at bounding box center [300, 252] width 457 height 38
copy div "Gaston seval es compañero del trabajo"
drag, startPoint x: 307, startPoint y: 315, endPoint x: 279, endPoint y: 312, distance: 28.2
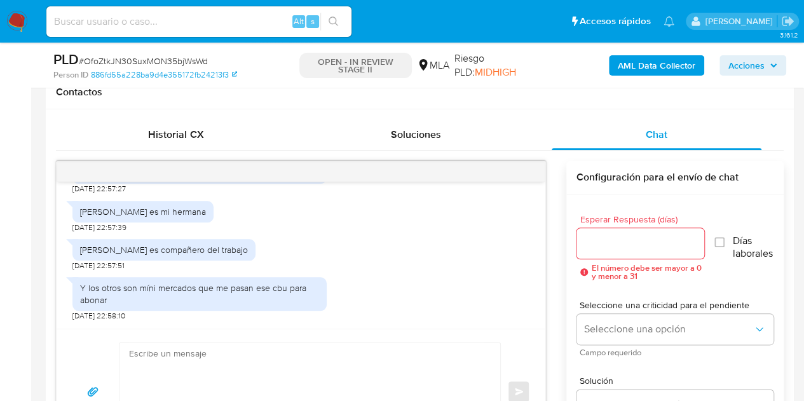
click at [306, 305] on div "Y los otros son míni mercados que me pasan ese cbu para abonar" at bounding box center [199, 293] width 239 height 23
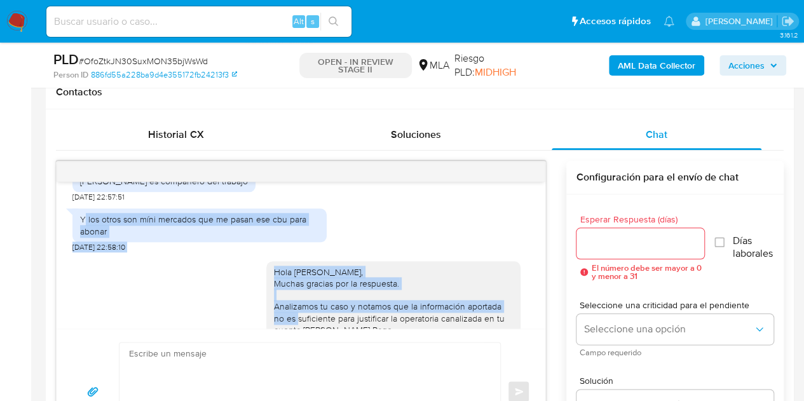
drag, startPoint x: 83, startPoint y: 312, endPoint x: 118, endPoint y: 292, distance: 40.1
click at [129, 323] on div "17/09/2025 14:33:04 Hola porq motivo me piden esto 17/09/2025 15:15:21 Es una c…" at bounding box center [301, 255] width 489 height 147
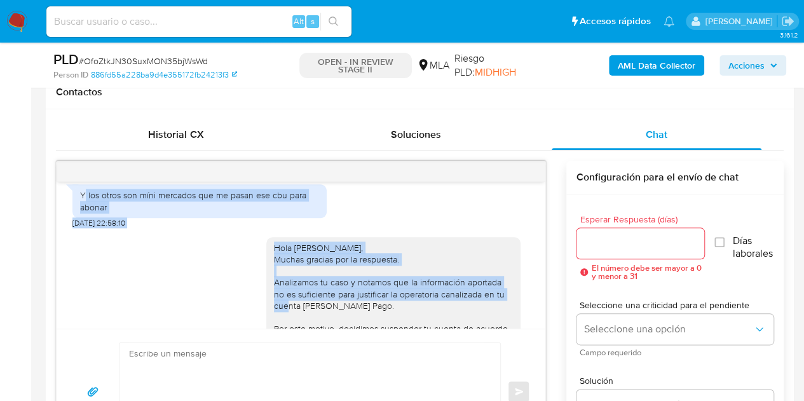
click at [100, 212] on div "Y los otros son míni mercados que me pasan ese cbu para abonar" at bounding box center [199, 200] width 239 height 23
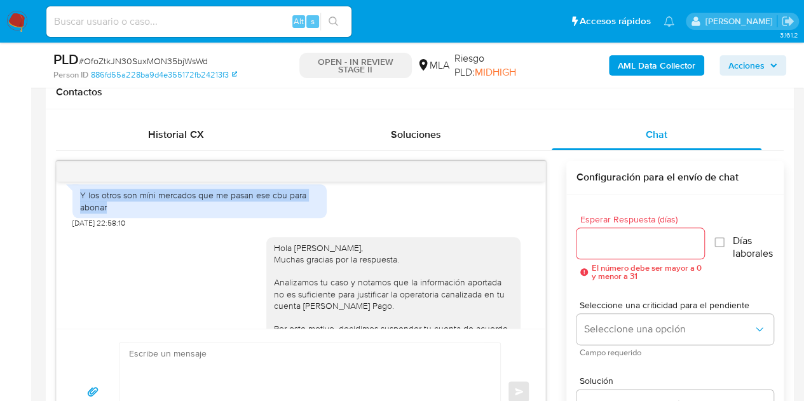
drag, startPoint x: 78, startPoint y: 214, endPoint x: 130, endPoint y: 228, distance: 54.0
click at [130, 217] on div "Y los otros son míni mercados que me pasan ese cbu para abonar" at bounding box center [199, 200] width 254 height 33
copy div "Y los otros son míni mercados que me pasan ese cbu para abonar"
click at [282, 251] on div "Hola Ignacio Ezequiel, Muchas gracias por la respuesta. Analizamos tu caso y no…" at bounding box center [397, 339] width 263 height 222
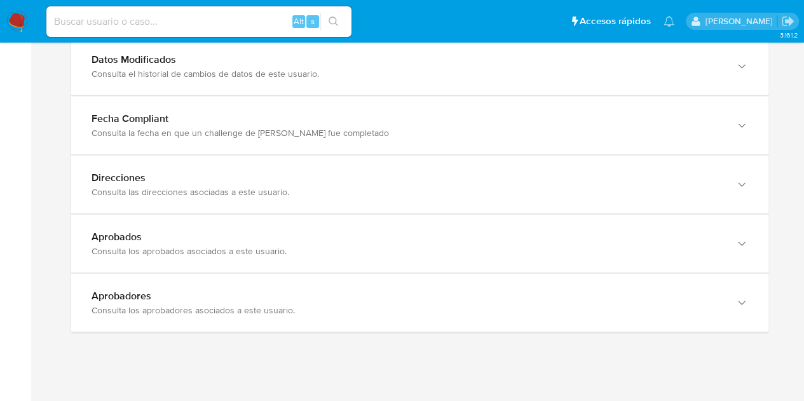
scroll to position [1406, 0]
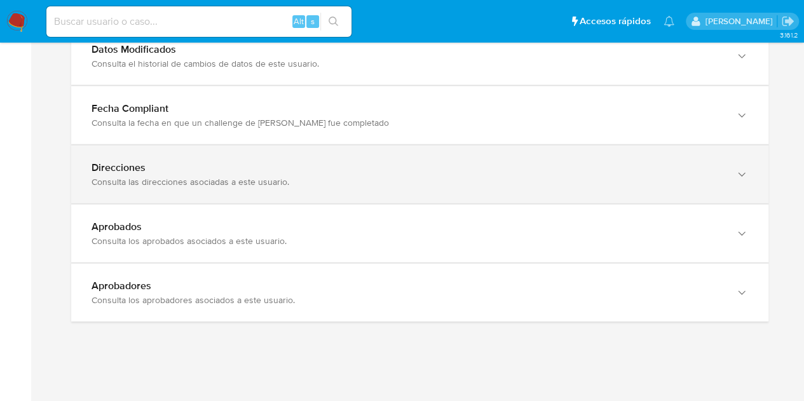
click at [673, 182] on div "Consulta las direcciones asociadas a este usuario." at bounding box center [407, 181] width 631 height 11
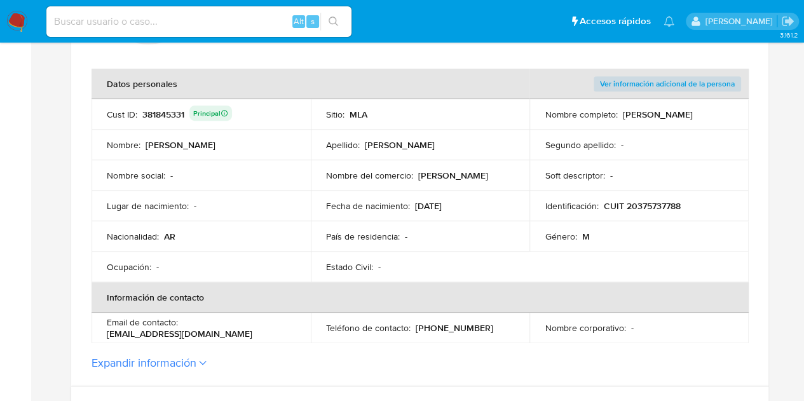
scroll to position [187, 0]
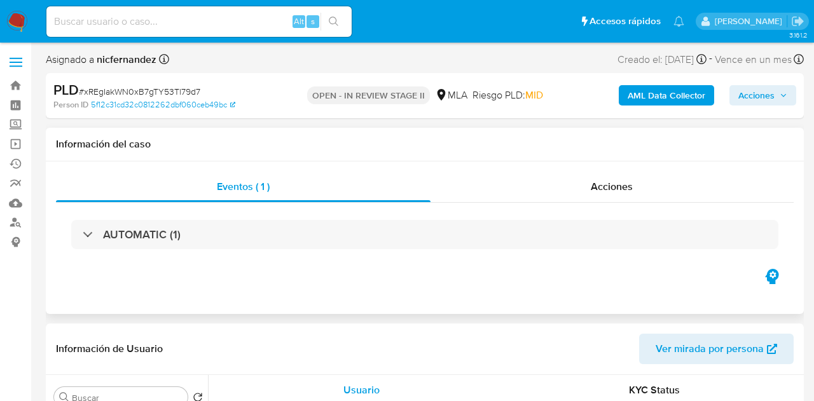
select select "10"
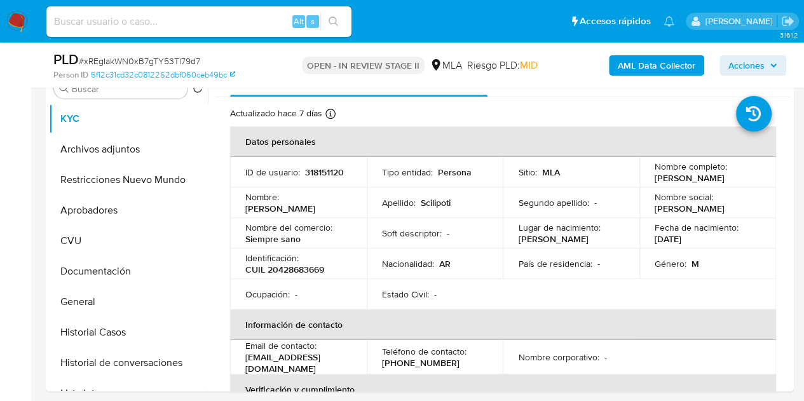
scroll to position [266, 0]
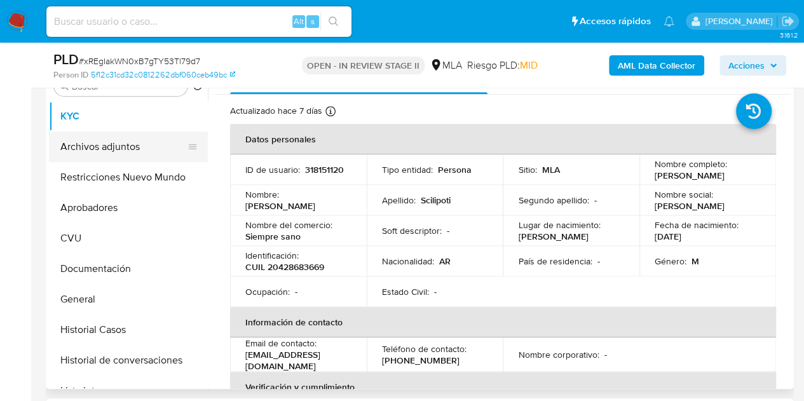
click at [122, 149] on button "Archivos adjuntos" at bounding box center [123, 147] width 149 height 31
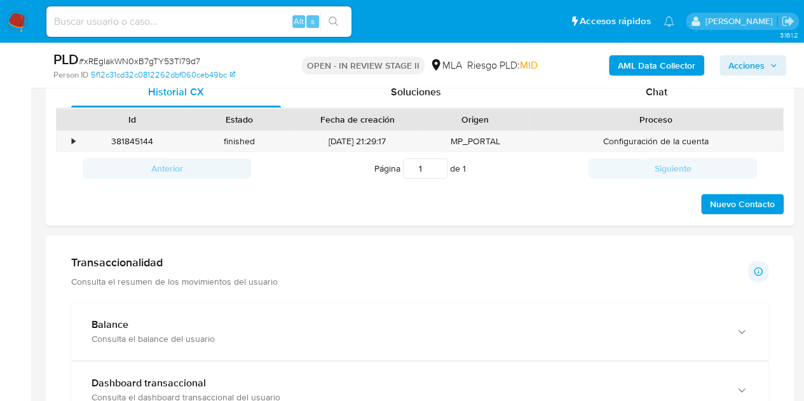
scroll to position [603, 0]
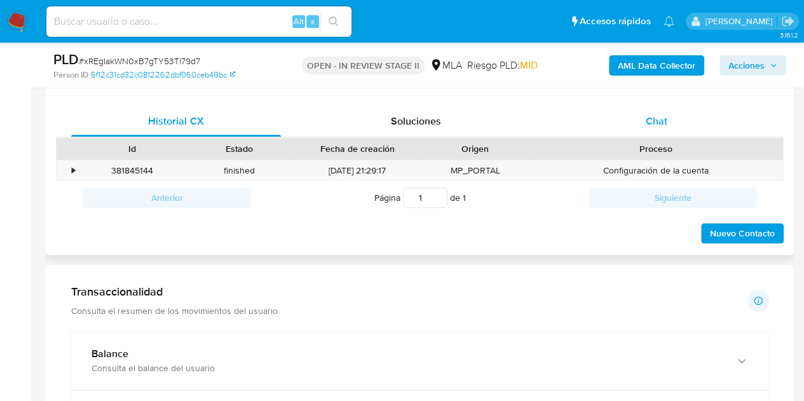
click at [642, 120] on div "Chat" at bounding box center [657, 121] width 210 height 31
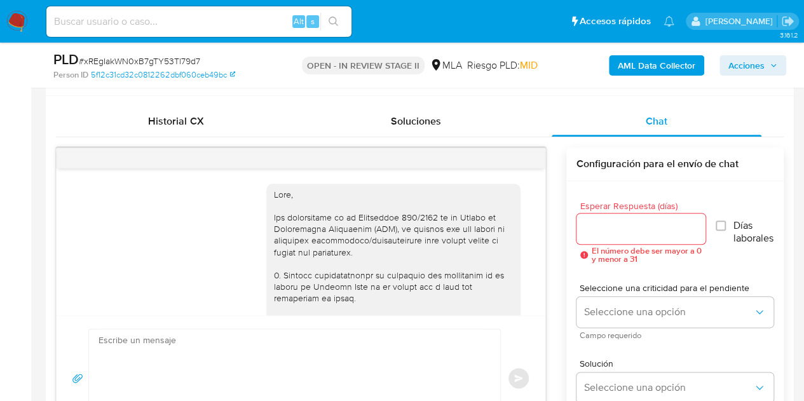
scroll to position [846, 0]
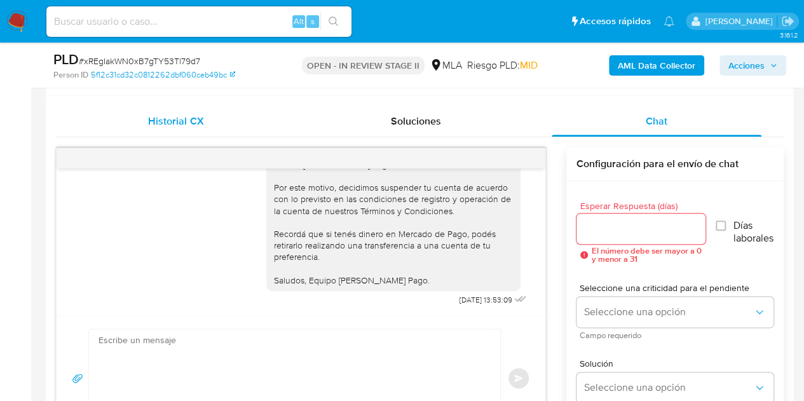
click at [194, 119] on span "Historial CX" at bounding box center [175, 121] width 55 height 15
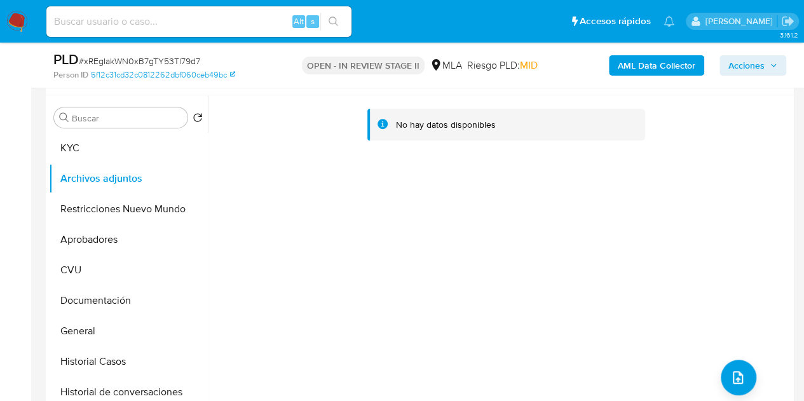
scroll to position [266, 0]
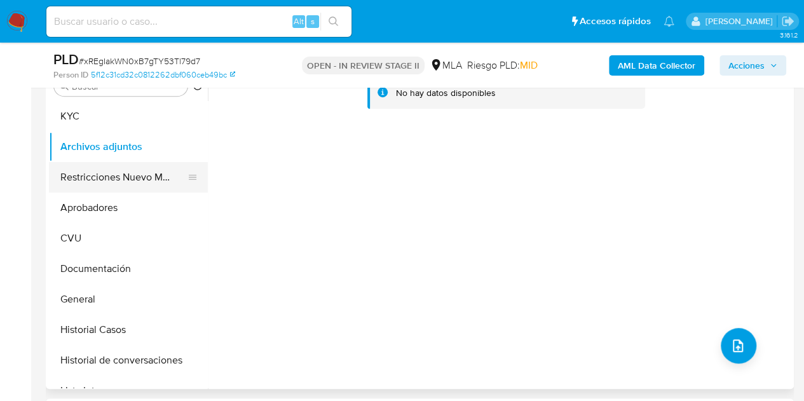
click at [89, 180] on button "Restricciones Nuevo Mundo" at bounding box center [123, 177] width 149 height 31
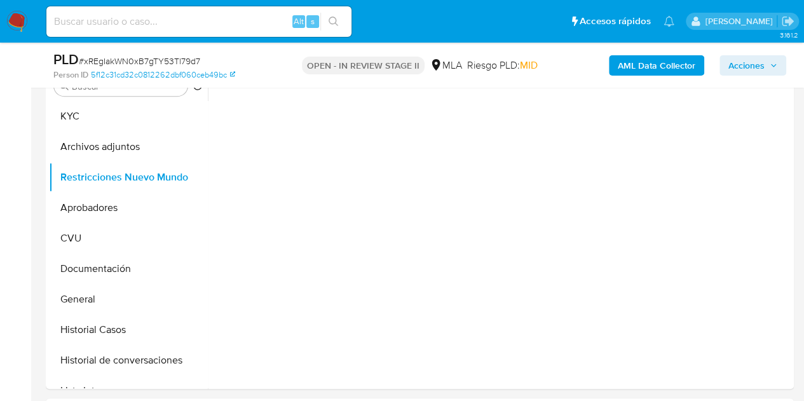
scroll to position [221, 0]
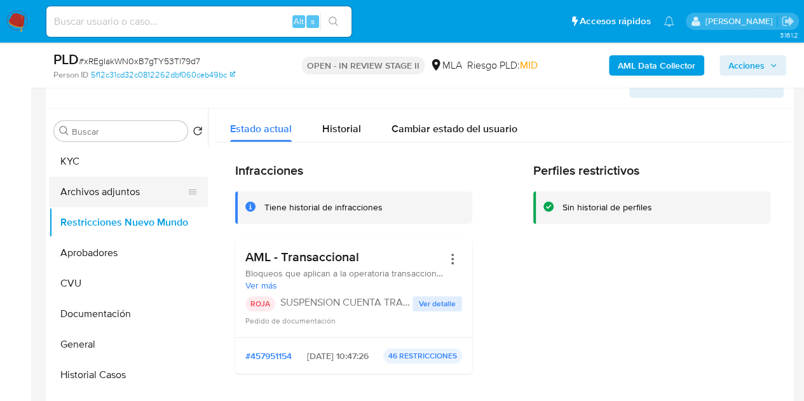
click at [71, 191] on button "Archivos adjuntos" at bounding box center [123, 192] width 149 height 31
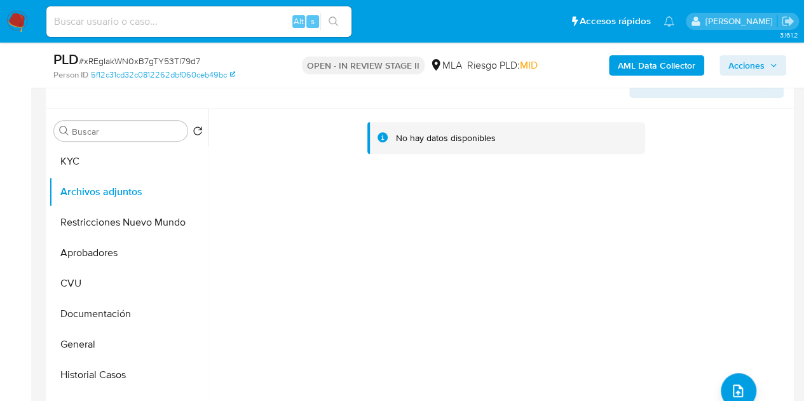
scroll to position [154, 0]
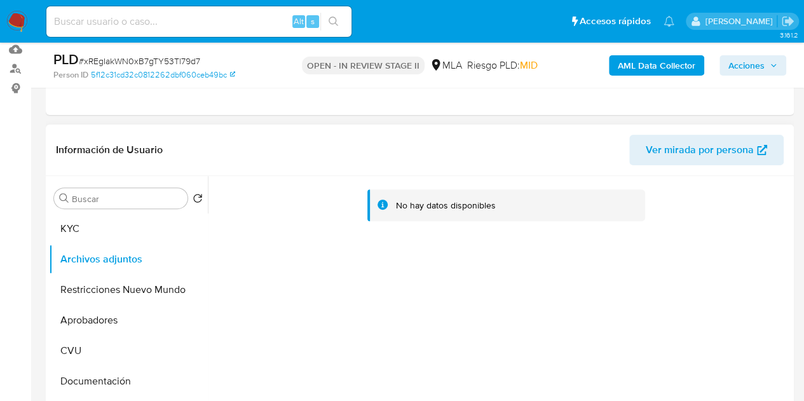
click at [686, 151] on span "Ver mirada por persona" at bounding box center [700, 150] width 108 height 31
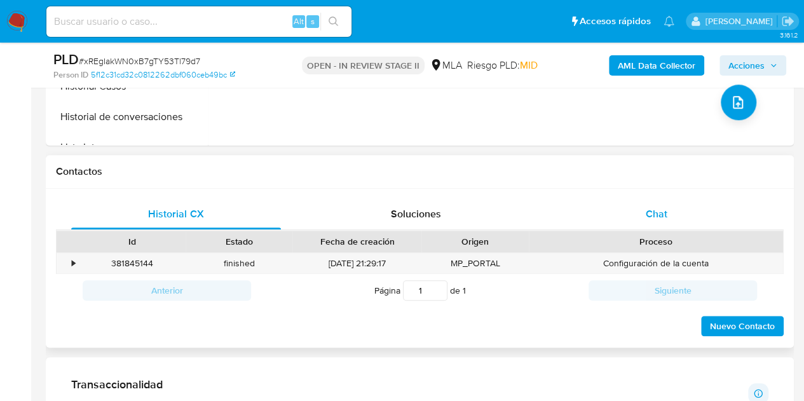
scroll to position [517, 0]
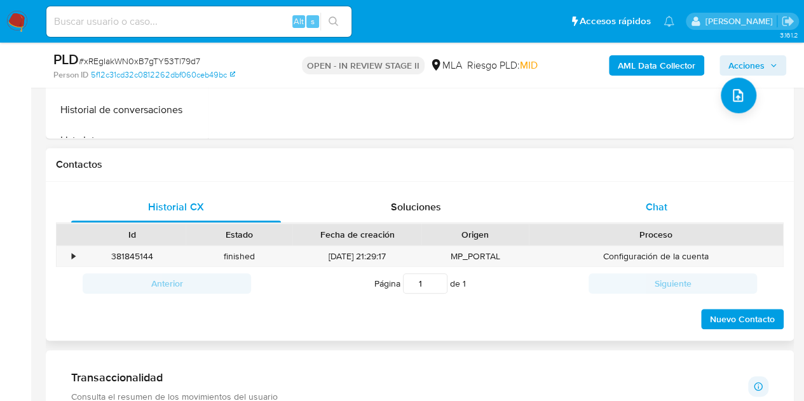
click at [709, 205] on div "Chat" at bounding box center [657, 207] width 210 height 31
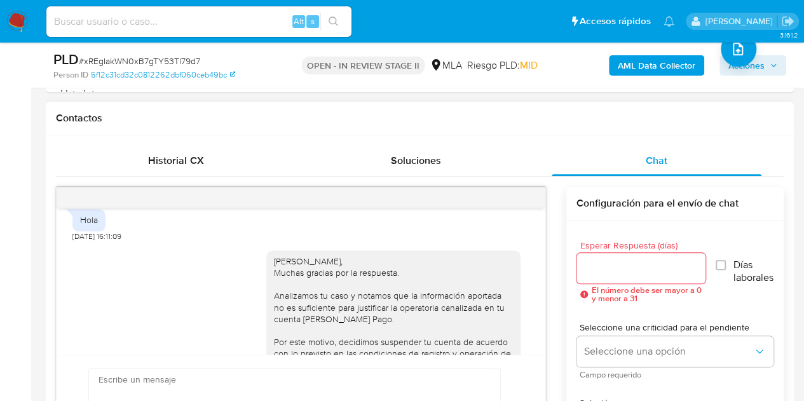
scroll to position [846, 0]
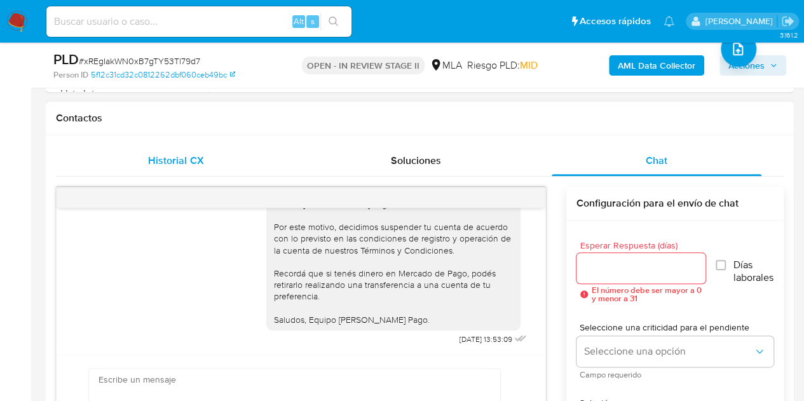
click at [167, 157] on span "Historial CX" at bounding box center [175, 160] width 55 height 15
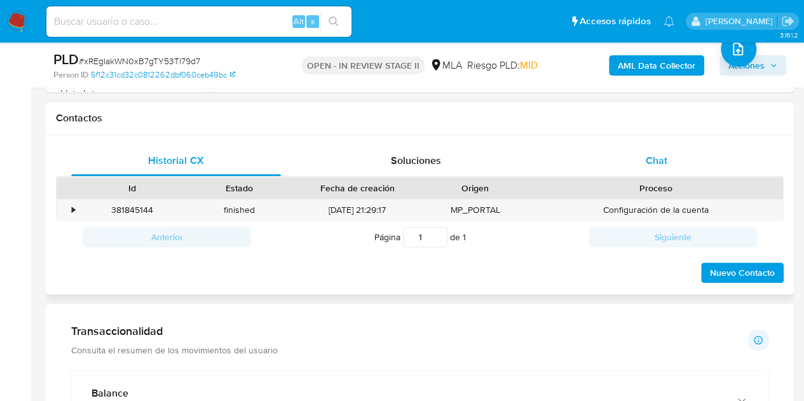
click at [632, 162] on div "Chat" at bounding box center [657, 161] width 210 height 31
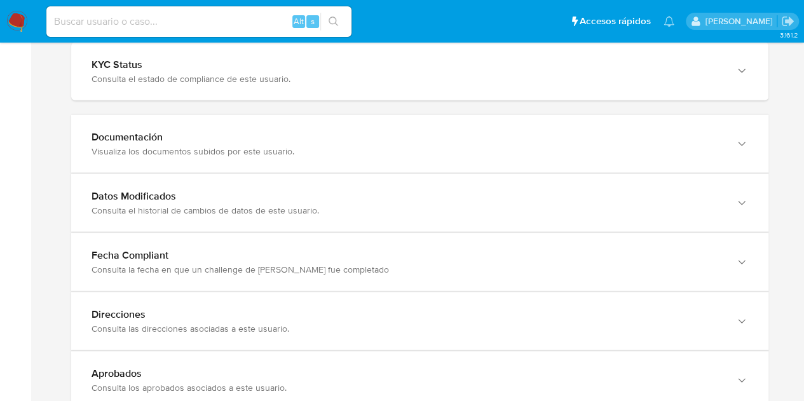
scroll to position [1371, 0]
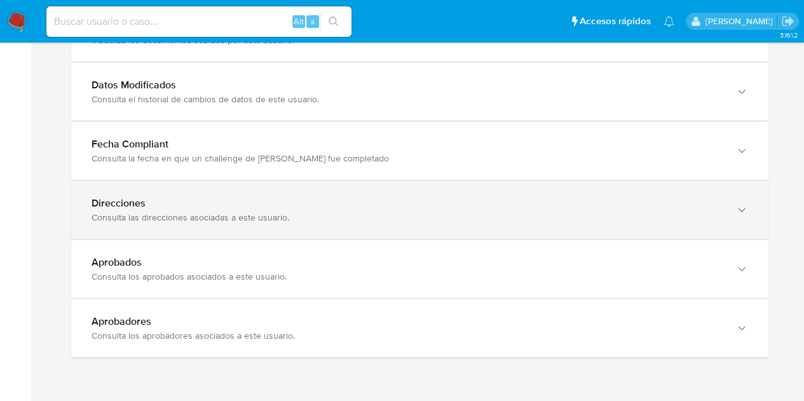
click at [685, 212] on div "Consulta las direcciones asociadas a este usuario." at bounding box center [407, 217] width 631 height 11
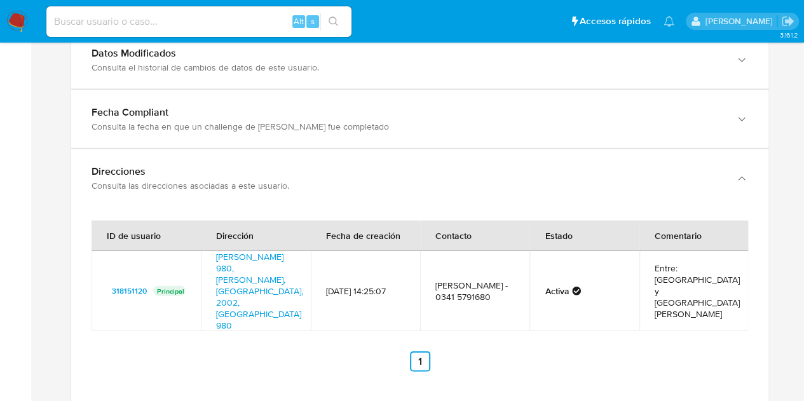
scroll to position [1412, 0]
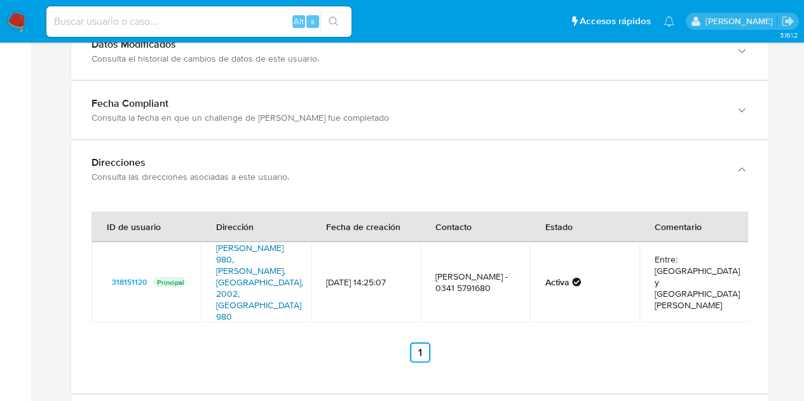
click at [259, 247] on link "Ovidio Lagos 980, Rosario, Santa Fe, 2002, Argentina 980" at bounding box center [259, 282] width 87 height 81
drag, startPoint x: 214, startPoint y: 243, endPoint x: 282, endPoint y: 258, distance: 70.3
click at [282, 258] on td "Ovidio Lagos 980, Rosario, Santa Fe, 2002, Argentina 980" at bounding box center [255, 282] width 109 height 80
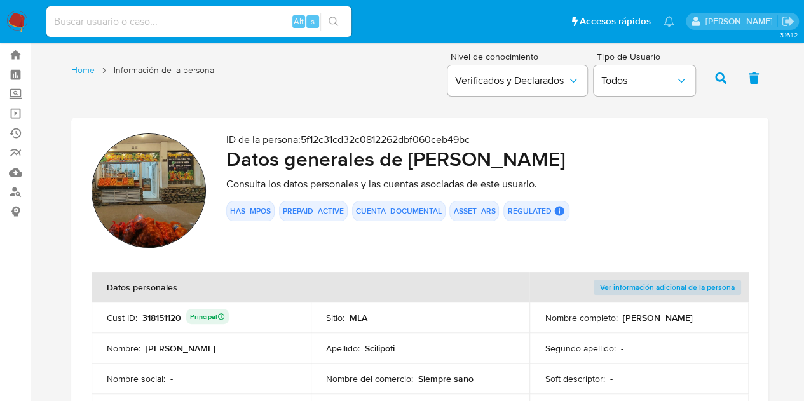
scroll to position [0, 0]
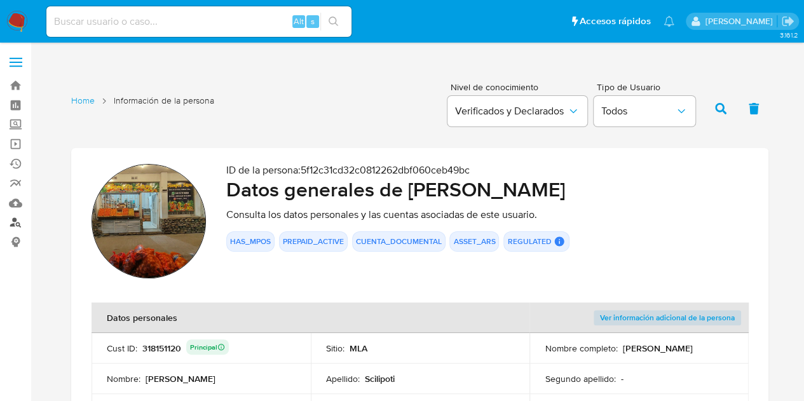
click at [14, 221] on link "Buscador de personas" at bounding box center [75, 223] width 151 height 20
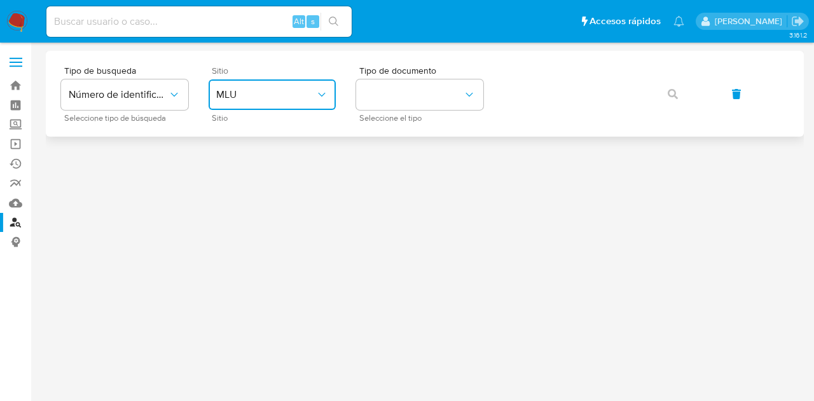
click at [278, 95] on span "MLU" at bounding box center [265, 94] width 99 height 13
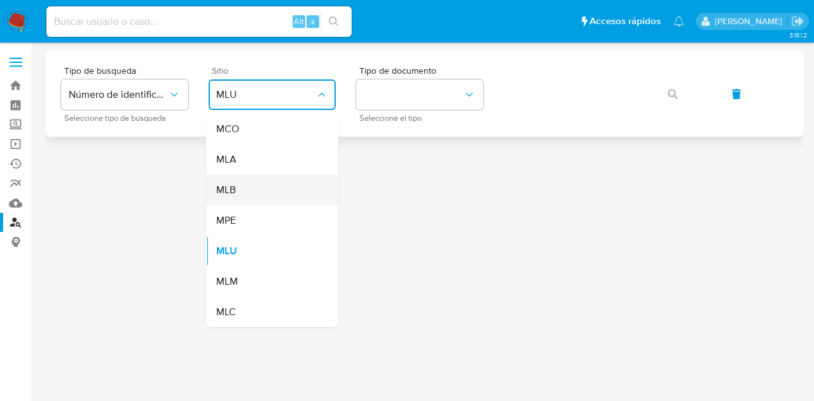
click at [275, 181] on div "MLB" at bounding box center [268, 190] width 104 height 31
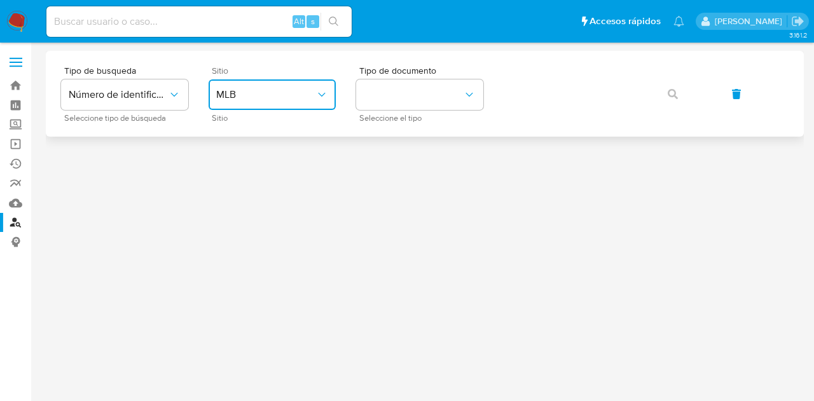
click at [266, 104] on button "MLB" at bounding box center [272, 94] width 127 height 31
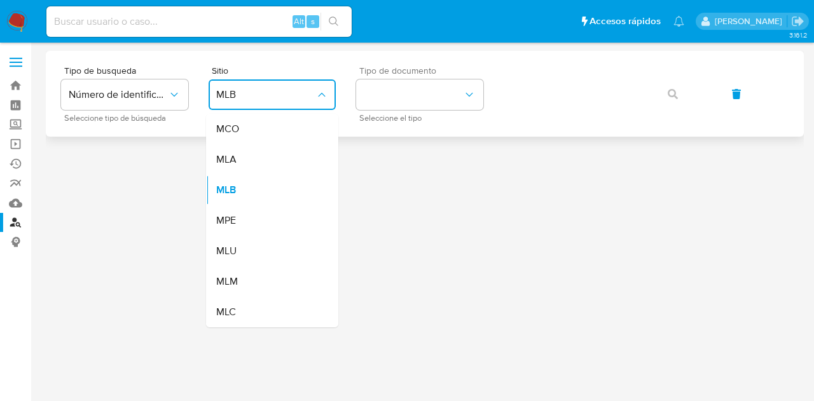
drag, startPoint x: 270, startPoint y: 155, endPoint x: 381, endPoint y: 116, distance: 117.6
click at [273, 152] on div "MLA" at bounding box center [268, 159] width 104 height 31
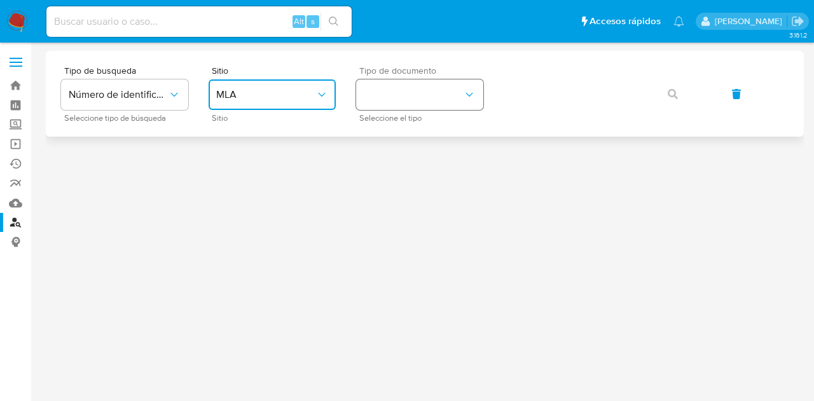
click at [395, 107] on button "identificationType" at bounding box center [419, 94] width 127 height 31
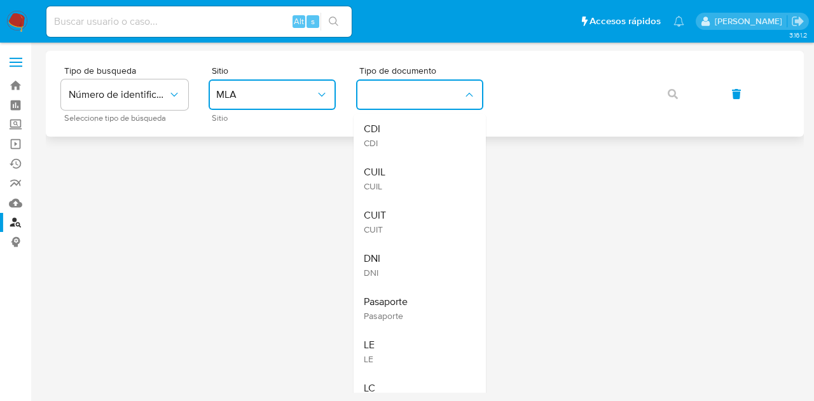
drag, startPoint x: 412, startPoint y: 175, endPoint x: 551, endPoint y: 113, distance: 152.0
click at [419, 170] on div "CUIL CUIL" at bounding box center [416, 178] width 104 height 43
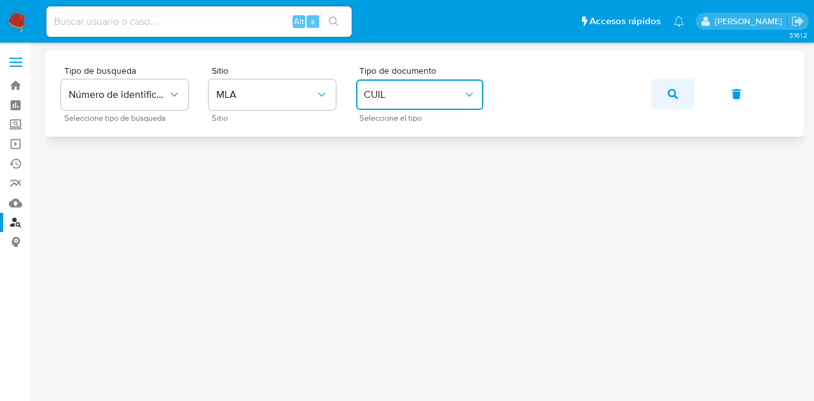
click at [666, 88] on button "button" at bounding box center [672, 94] width 43 height 31
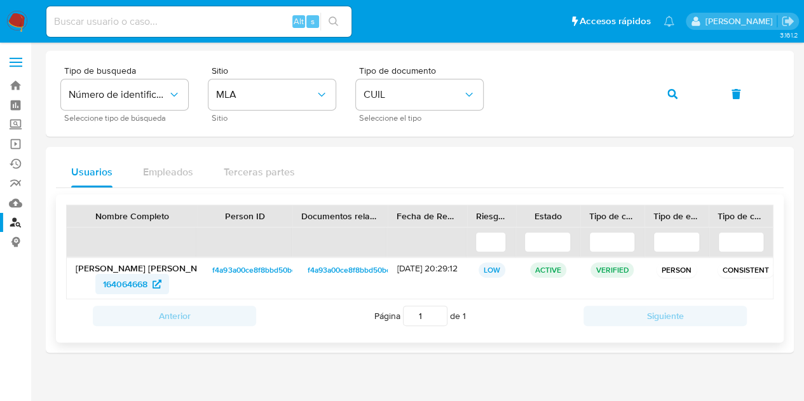
click at [131, 277] on span "164064668" at bounding box center [125, 284] width 45 height 20
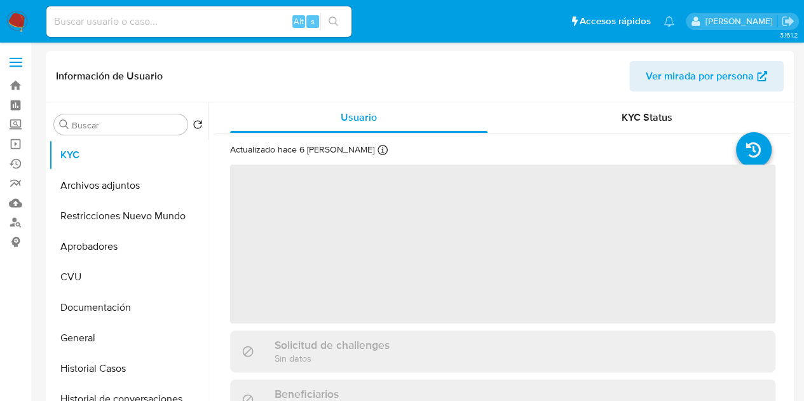
select select "10"
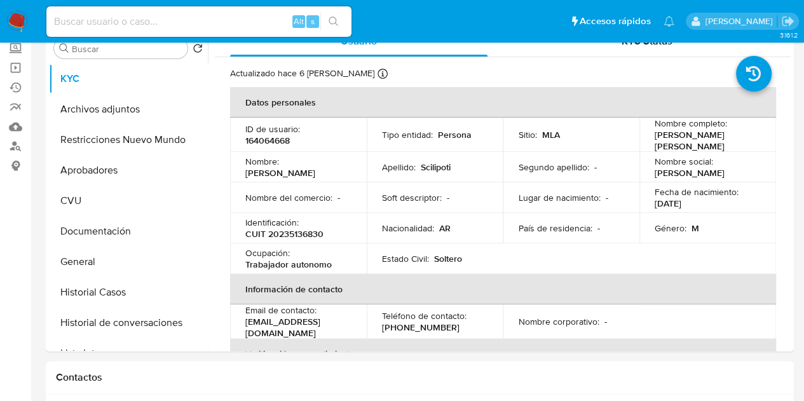
scroll to position [62, 0]
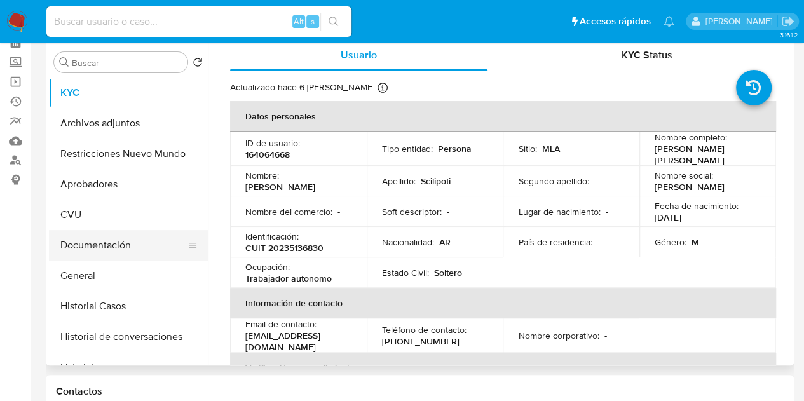
click at [109, 256] on button "Documentación" at bounding box center [123, 245] width 149 height 31
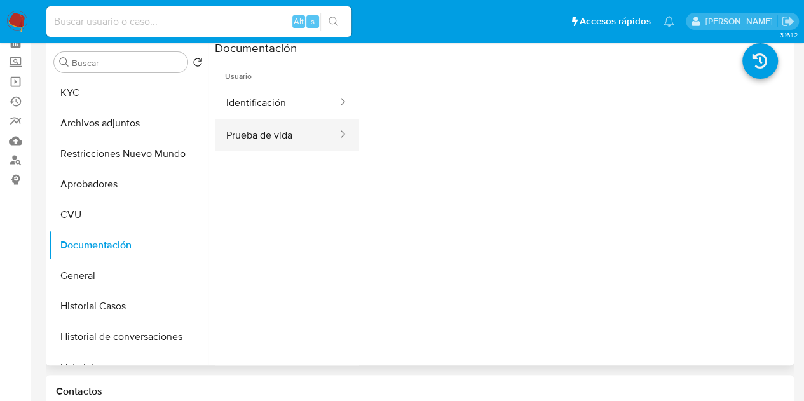
click at [315, 138] on button "Prueba de vida" at bounding box center [277, 135] width 124 height 32
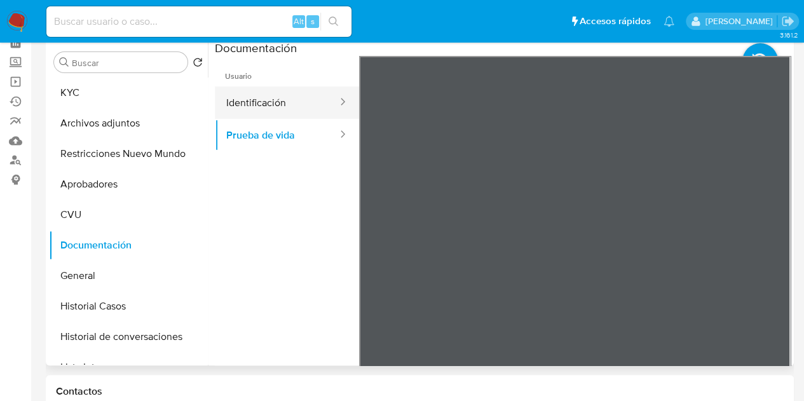
click at [290, 111] on button "Identificación" at bounding box center [277, 102] width 124 height 32
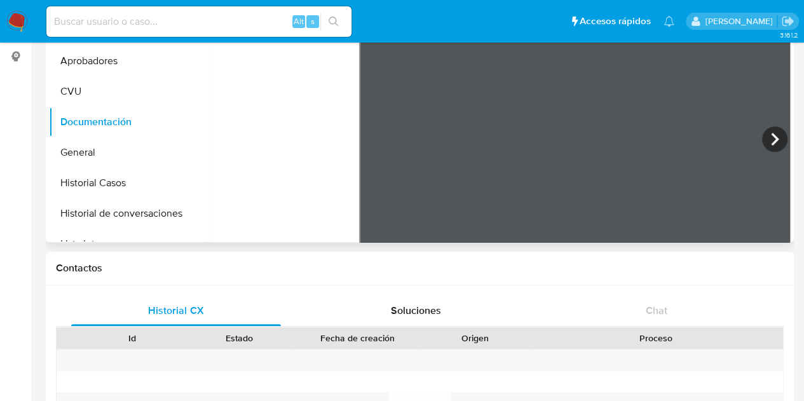
scroll to position [156, 0]
